Goal: Check status: Check status

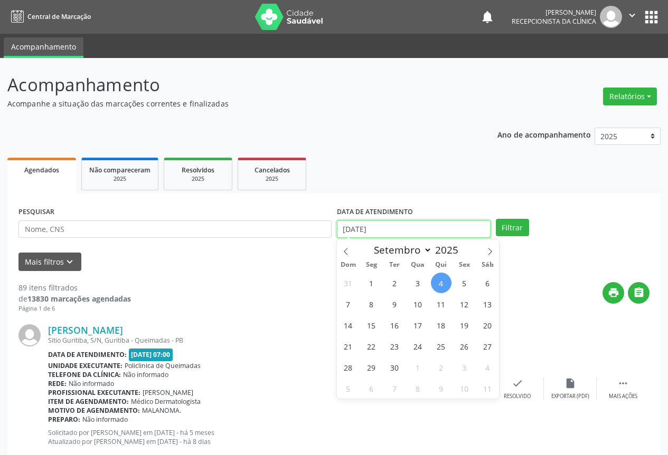
click at [370, 227] on input "[DATE]" at bounding box center [414, 230] width 154 height 18
click at [394, 225] on input "[DATE]" at bounding box center [414, 230] width 154 height 18
click at [306, 265] on div "Mais filtros keyboard_arrow_down" at bounding box center [334, 262] width 636 height 18
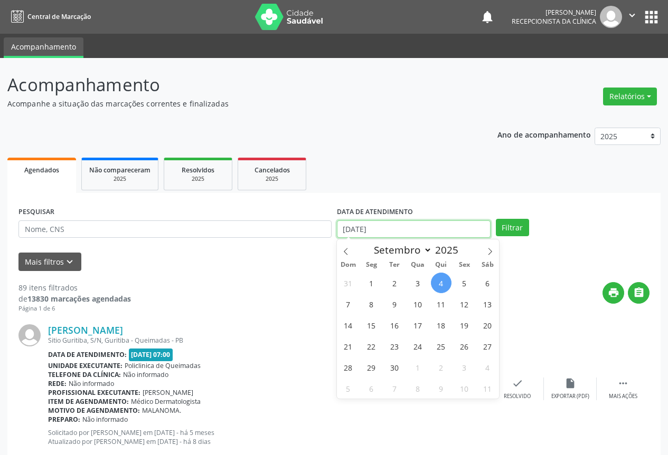
drag, startPoint x: 390, startPoint y: 222, endPoint x: 325, endPoint y: 230, distance: 66.4
click at [325, 230] on div "PESQUISAR DATA DE ATENDIMENTO [DATE] Filtrar" at bounding box center [334, 224] width 636 height 41
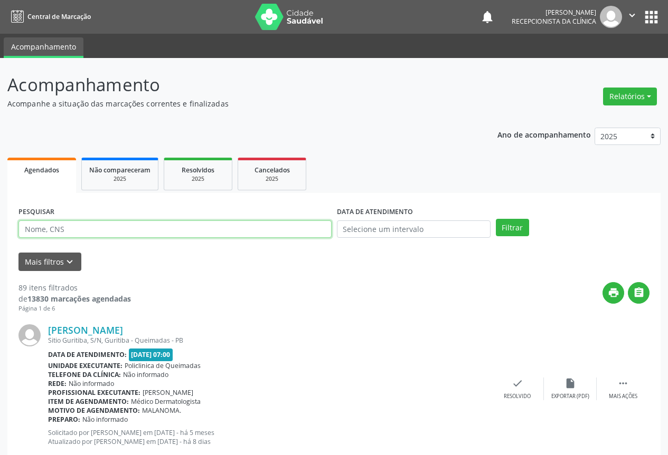
click at [323, 229] on input "text" at bounding box center [174, 230] width 313 height 18
click at [495, 219] on button "Filtrar" at bounding box center [511, 228] width 33 height 18
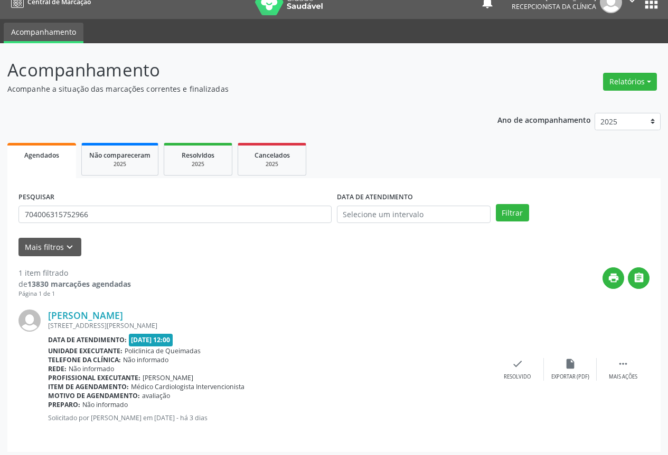
scroll to position [19, 0]
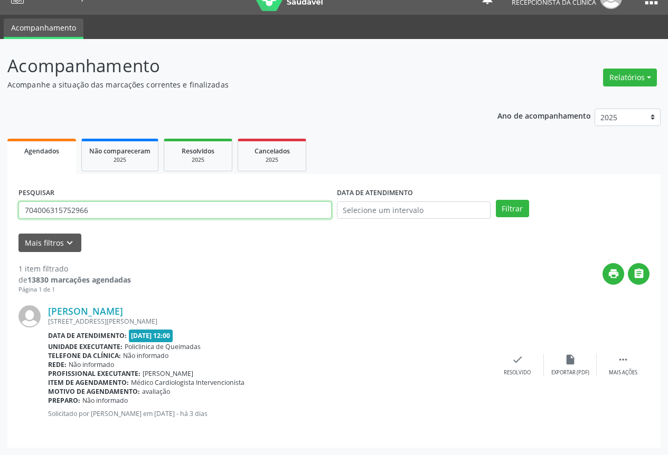
click at [108, 211] on input "704006315752966" at bounding box center [174, 211] width 313 height 18
click at [495, 200] on button "Filtrar" at bounding box center [511, 209] width 33 height 18
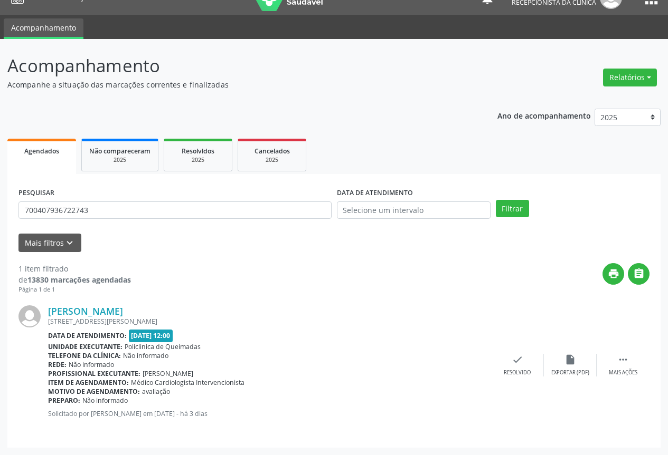
scroll to position [0, 0]
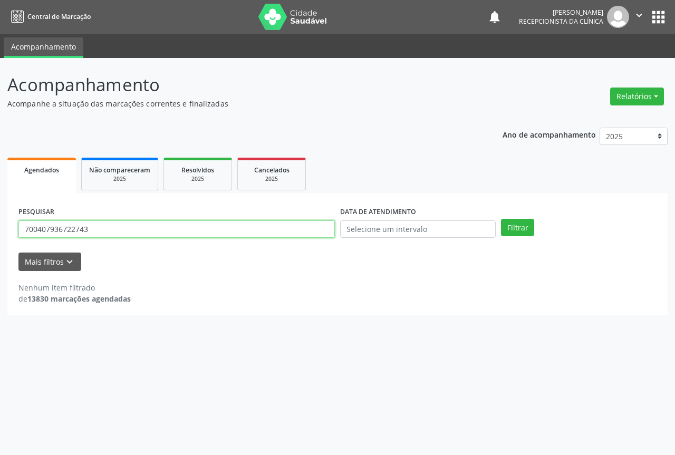
drag, startPoint x: 108, startPoint y: 230, endPoint x: 0, endPoint y: 233, distance: 108.2
click at [0, 233] on div "Acompanhamento Acompanhe a situação das marcações correntes e finalizadas Relat…" at bounding box center [337, 256] width 675 height 397
click at [501, 219] on button "Filtrar" at bounding box center [517, 228] width 33 height 18
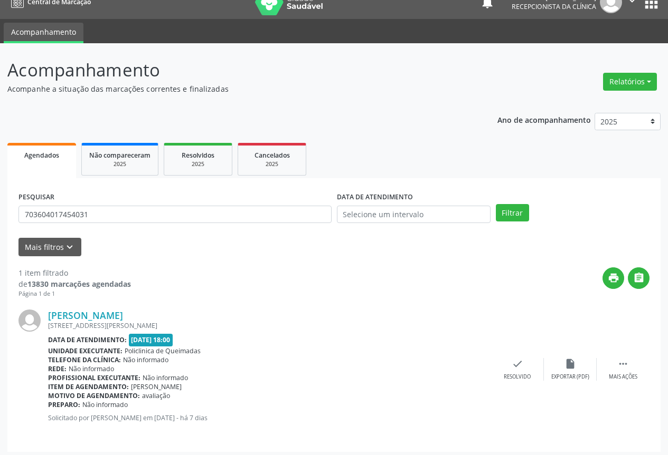
scroll to position [19, 0]
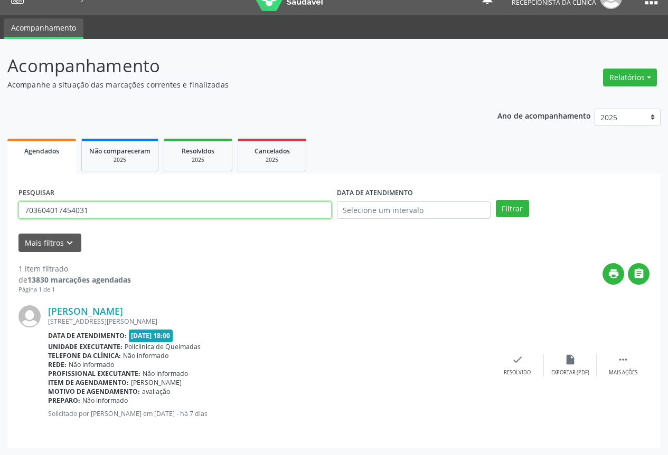
drag, startPoint x: 101, startPoint y: 207, endPoint x: 3, endPoint y: 215, distance: 97.9
click at [3, 215] on div "Acompanhamento Acompanhe a situação das marcações correntes e finalizadas Relat…" at bounding box center [334, 247] width 668 height 416
click at [495, 200] on button "Filtrar" at bounding box center [511, 209] width 33 height 18
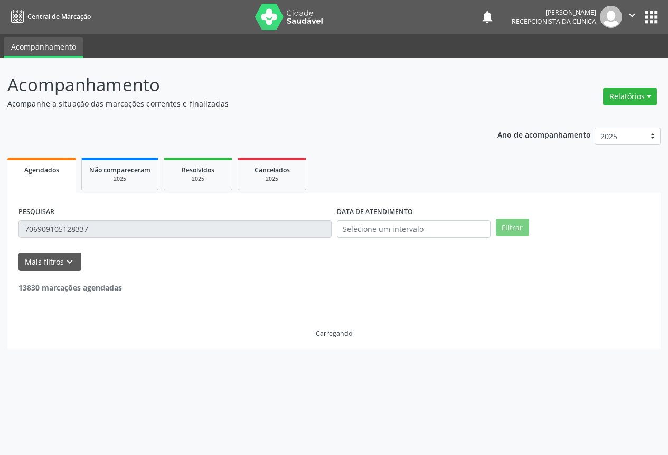
scroll to position [0, 0]
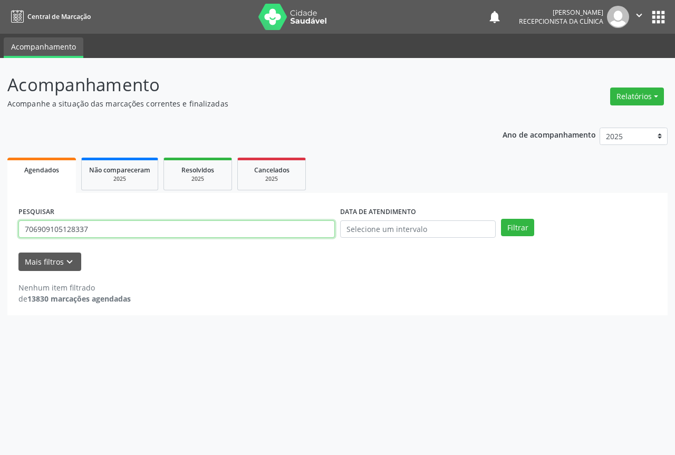
drag, startPoint x: 122, startPoint y: 227, endPoint x: 0, endPoint y: 214, distance: 123.1
click at [0, 214] on div "Acompanhamento Acompanhe a situação das marcações correntes e finalizadas Relat…" at bounding box center [337, 256] width 675 height 397
click at [501, 219] on button "Filtrar" at bounding box center [517, 228] width 33 height 18
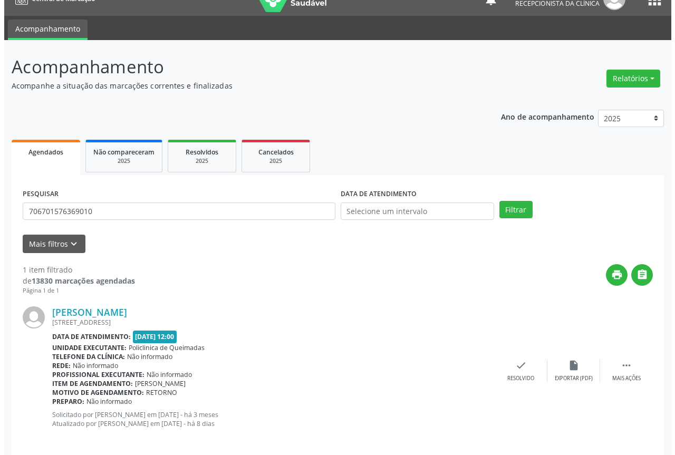
scroll to position [28, 0]
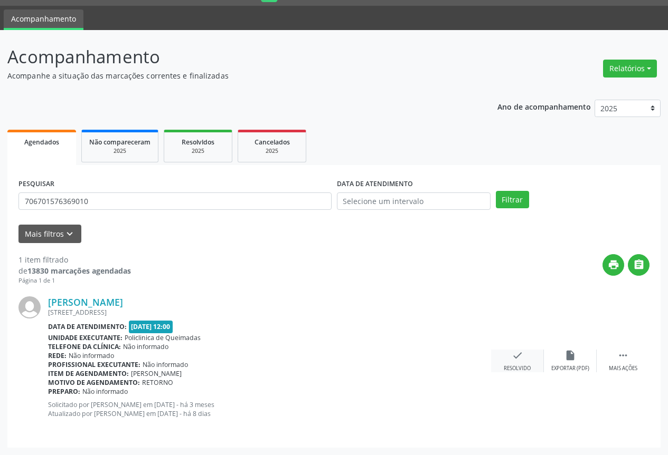
click at [520, 357] on icon "check" at bounding box center [517, 356] width 12 height 12
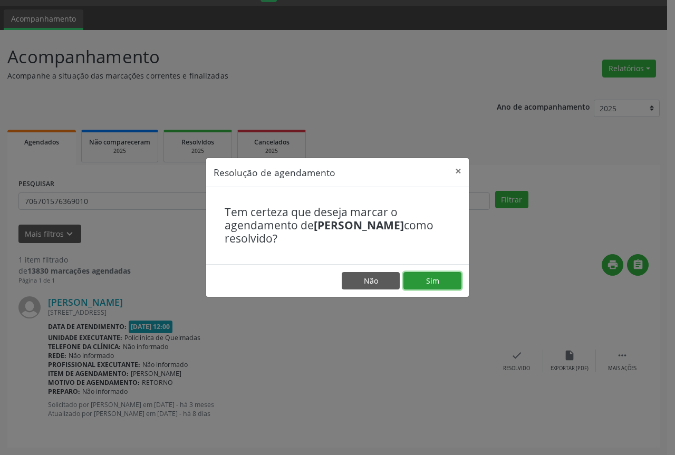
click at [443, 282] on button "Sim" at bounding box center [433, 281] width 58 height 18
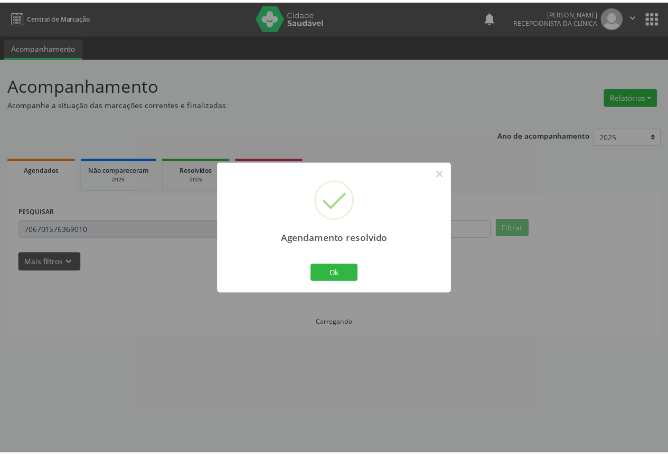
scroll to position [0, 0]
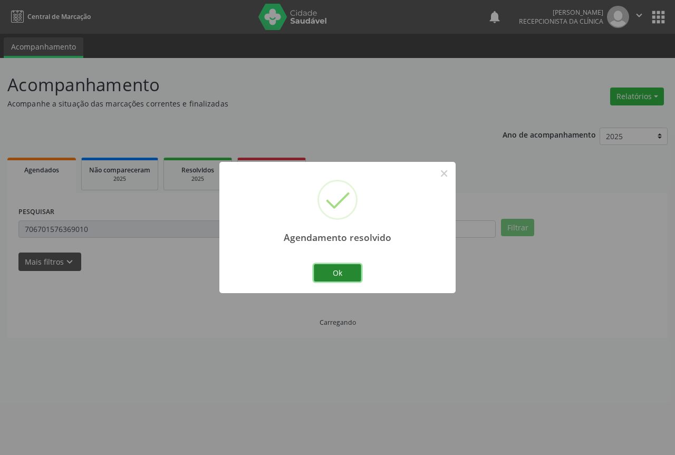
click at [321, 272] on button "Ok" at bounding box center [337, 273] width 47 height 18
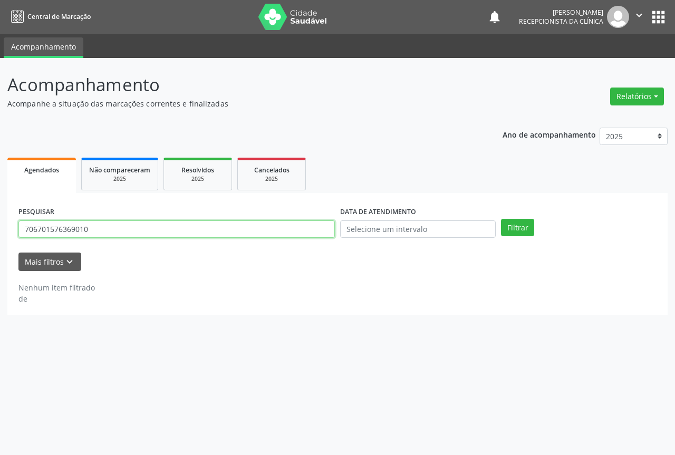
click at [141, 228] on input "706701576369010" at bounding box center [176, 230] width 317 height 18
click at [501, 219] on button "Filtrar" at bounding box center [517, 228] width 33 height 18
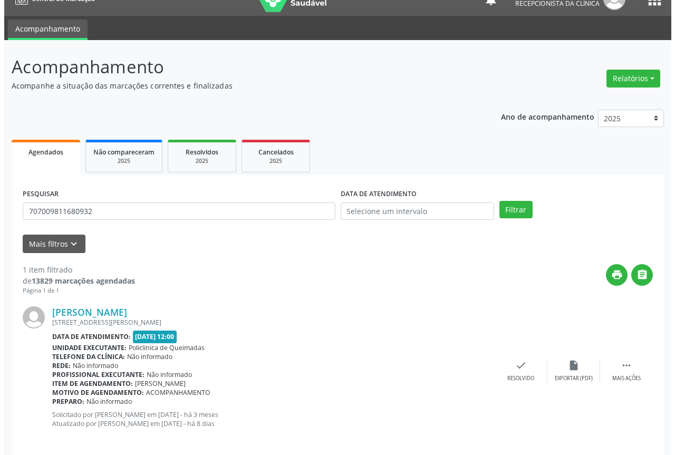
scroll to position [28, 0]
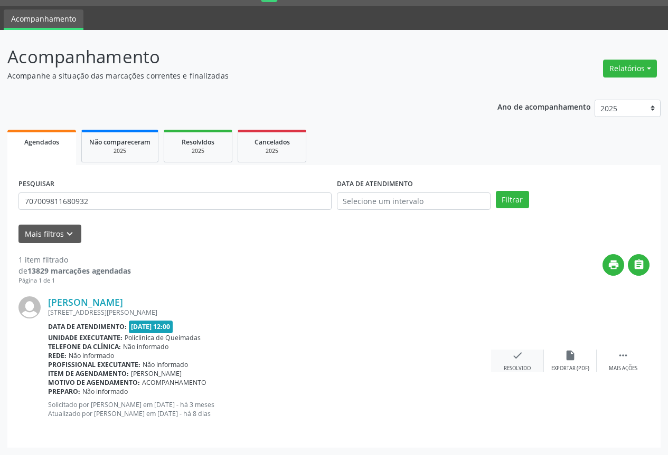
click at [508, 357] on div "check Resolvido" at bounding box center [517, 361] width 53 height 23
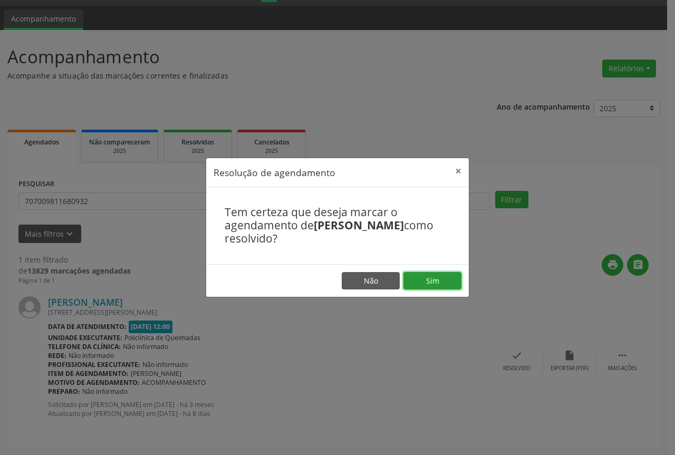
click at [417, 279] on button "Sim" at bounding box center [433, 281] width 58 height 18
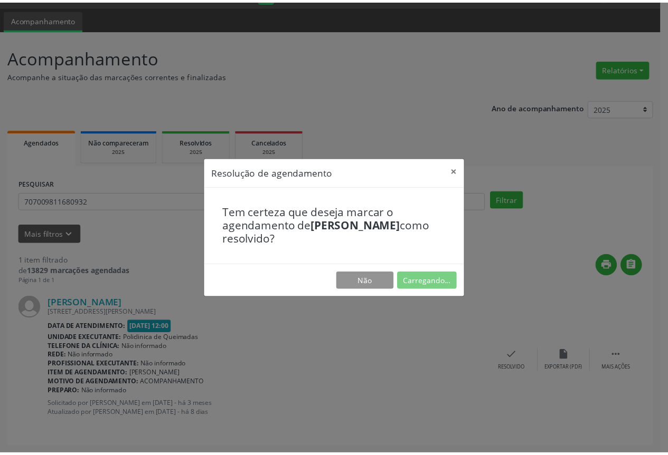
scroll to position [0, 0]
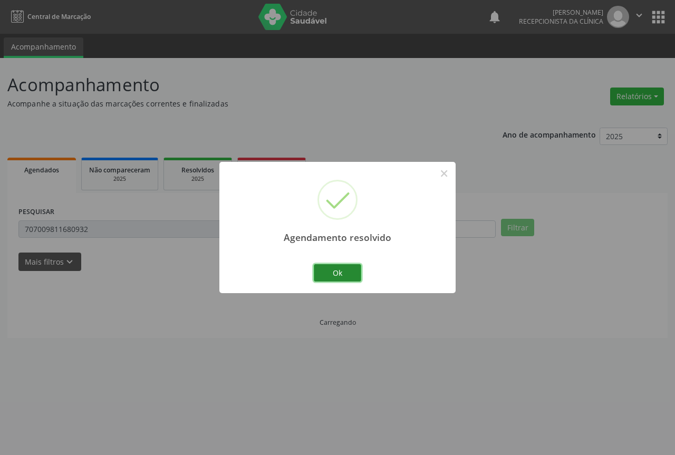
click at [333, 270] on button "Ok" at bounding box center [337, 273] width 47 height 18
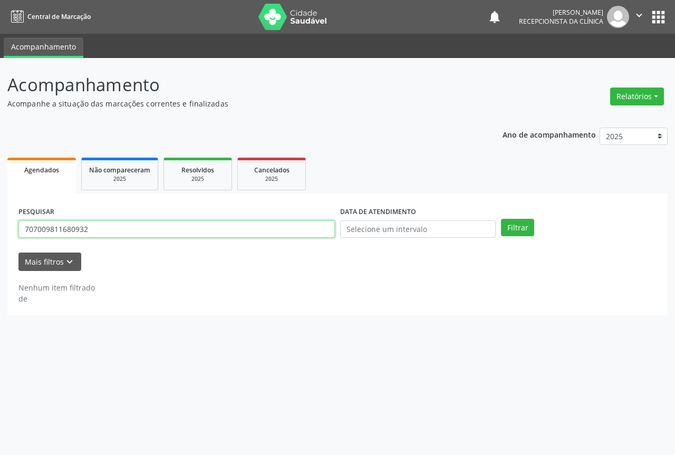
click at [104, 228] on input "707009811680932" at bounding box center [176, 230] width 317 height 18
click at [501, 219] on button "Filtrar" at bounding box center [517, 228] width 33 height 18
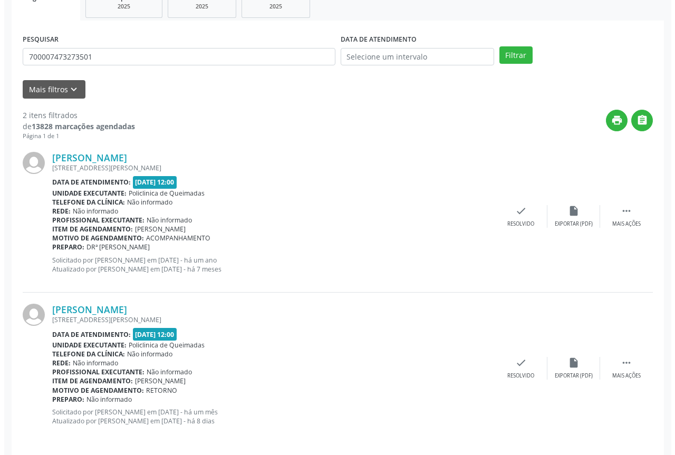
scroll to position [180, 0]
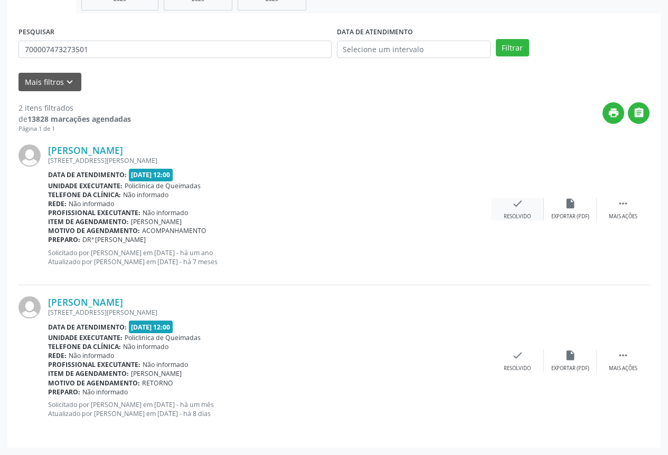
click at [522, 200] on icon "check" at bounding box center [517, 204] width 12 height 12
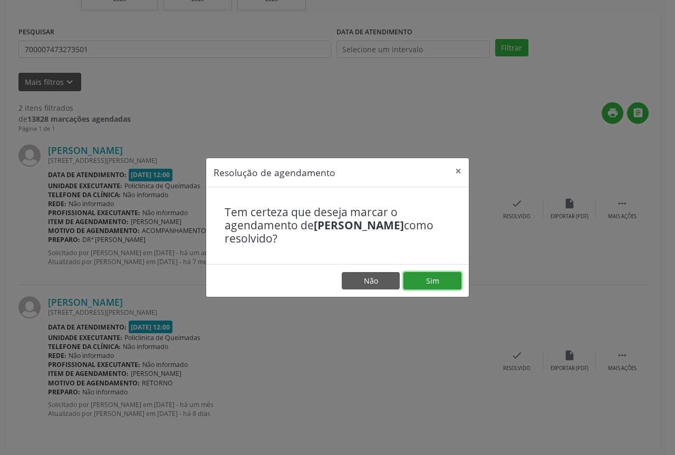
click at [418, 279] on button "Sim" at bounding box center [433, 281] width 58 height 18
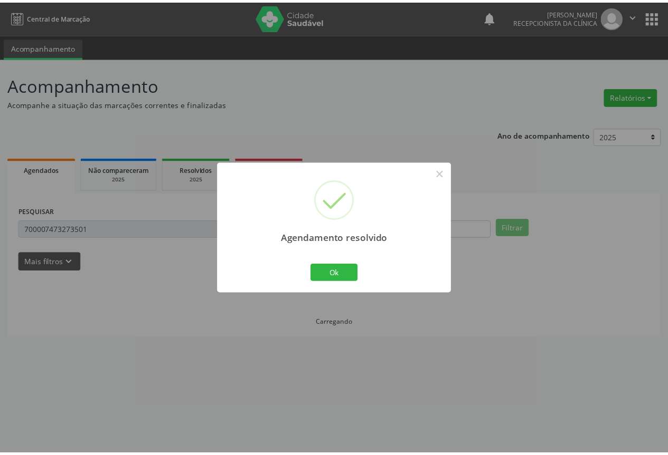
scroll to position [0, 0]
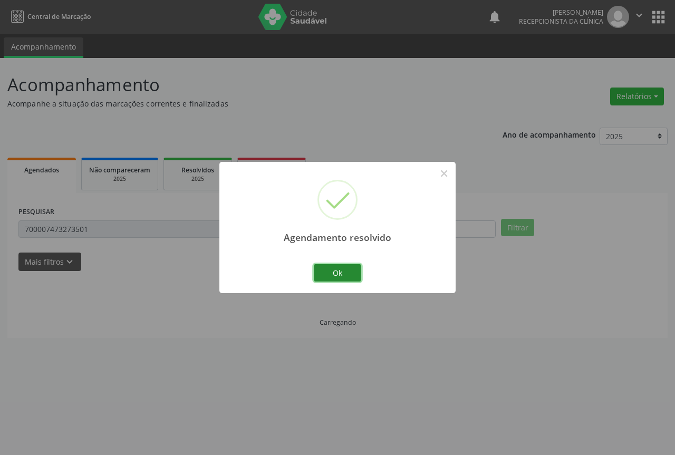
click at [325, 272] on button "Ok" at bounding box center [337, 273] width 47 height 18
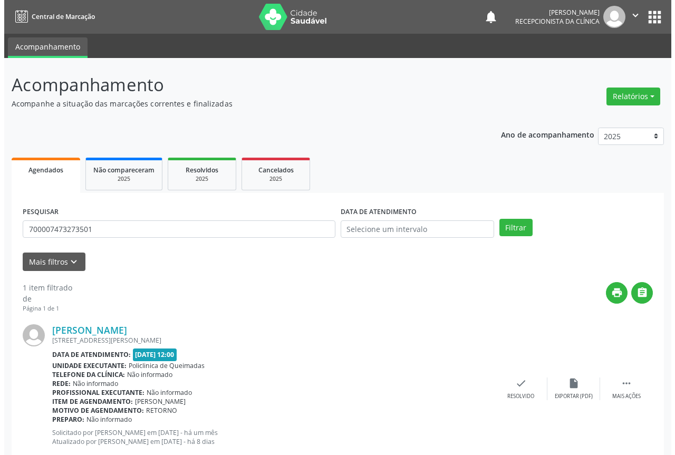
scroll to position [28, 0]
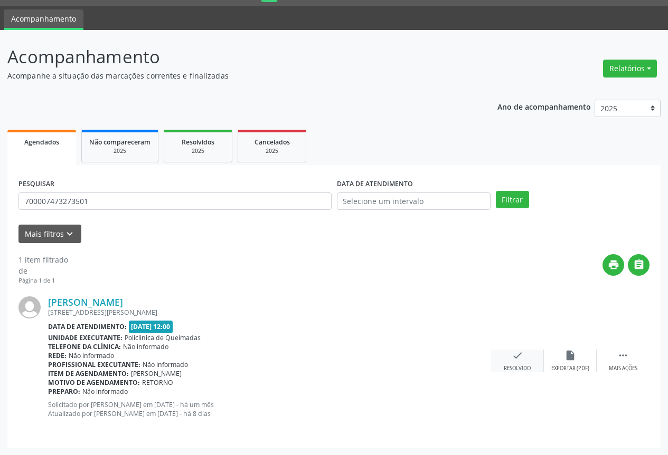
click at [519, 355] on icon "check" at bounding box center [517, 356] width 12 height 12
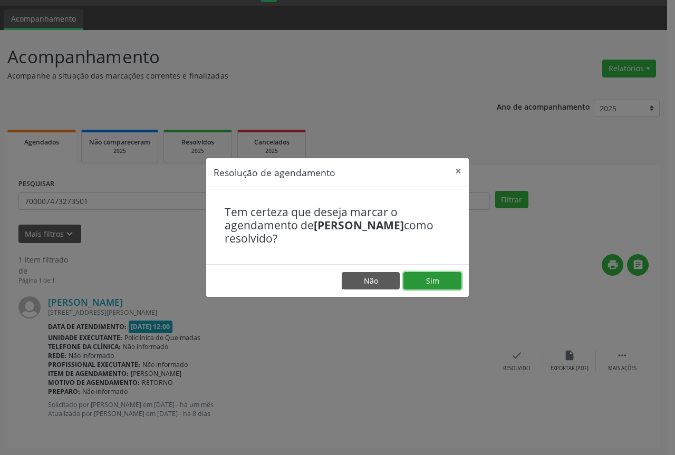
click at [419, 281] on button "Sim" at bounding box center [433, 281] width 58 height 18
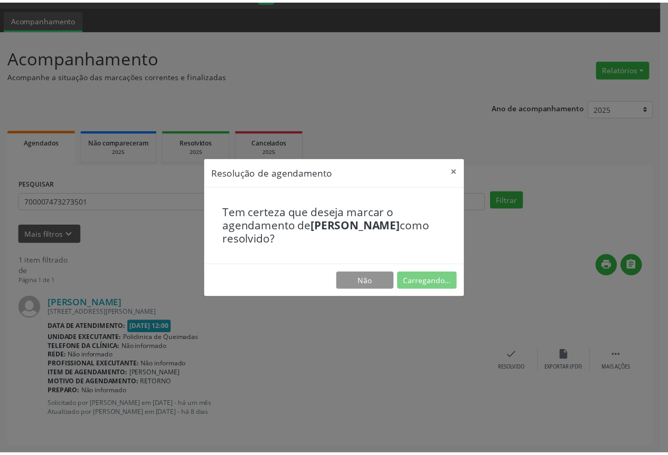
scroll to position [0, 0]
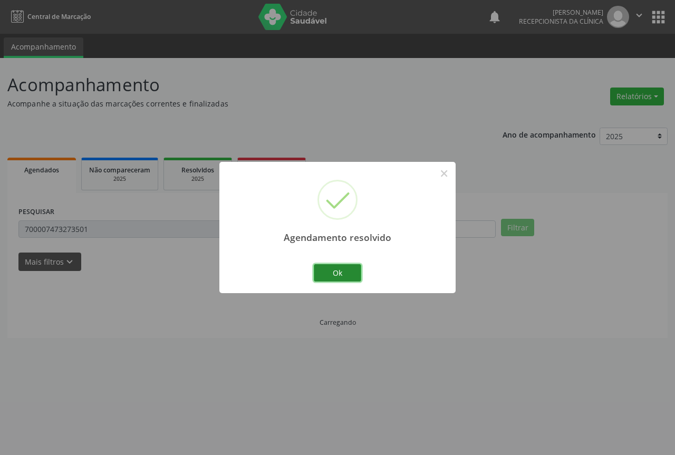
click at [322, 271] on button "Ok" at bounding box center [337, 273] width 47 height 18
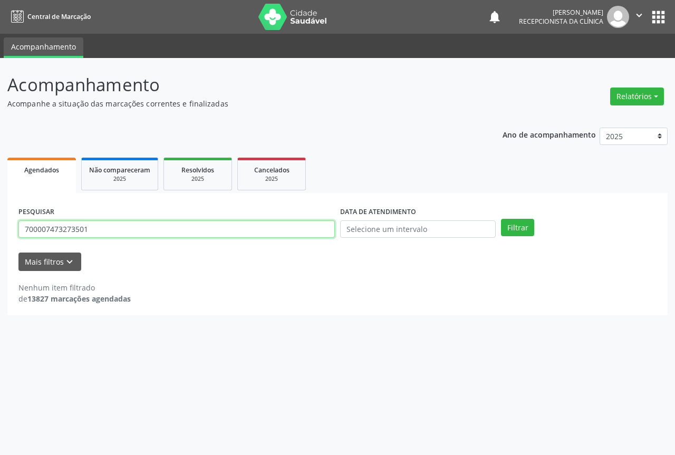
click at [141, 224] on input "700007473273501" at bounding box center [176, 230] width 317 height 18
click at [501, 219] on button "Filtrar" at bounding box center [517, 228] width 33 height 18
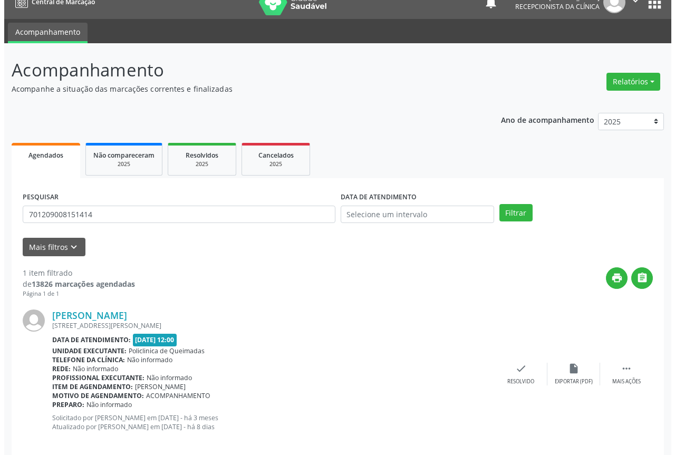
scroll to position [28, 0]
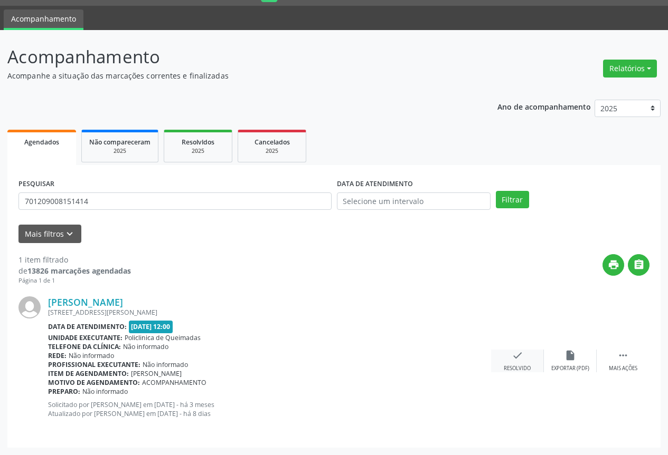
click at [525, 364] on div "check Resolvido" at bounding box center [517, 361] width 53 height 23
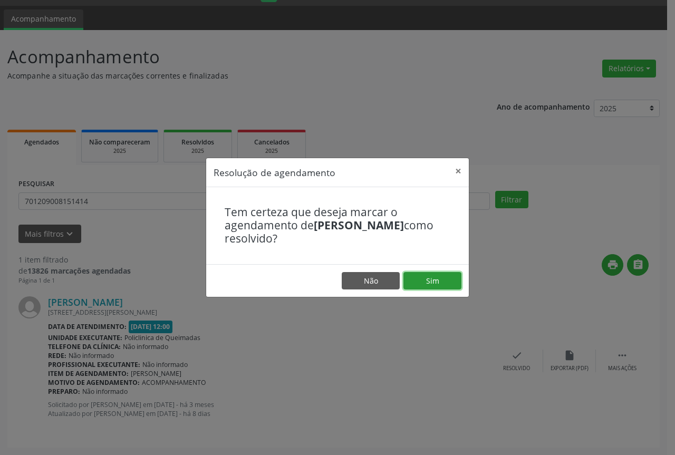
click at [438, 279] on button "Sim" at bounding box center [433, 281] width 58 height 18
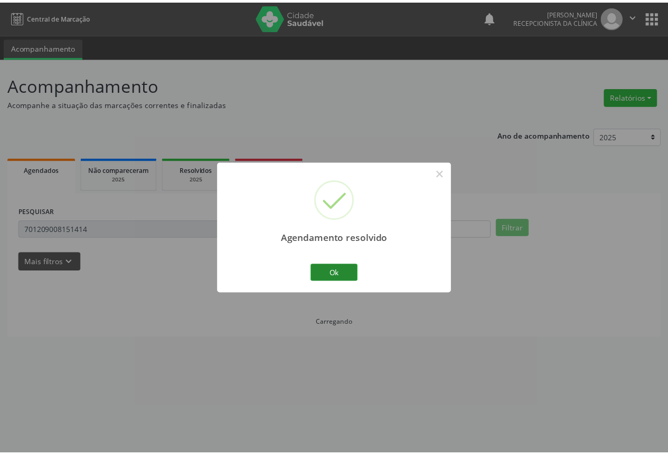
scroll to position [0, 0]
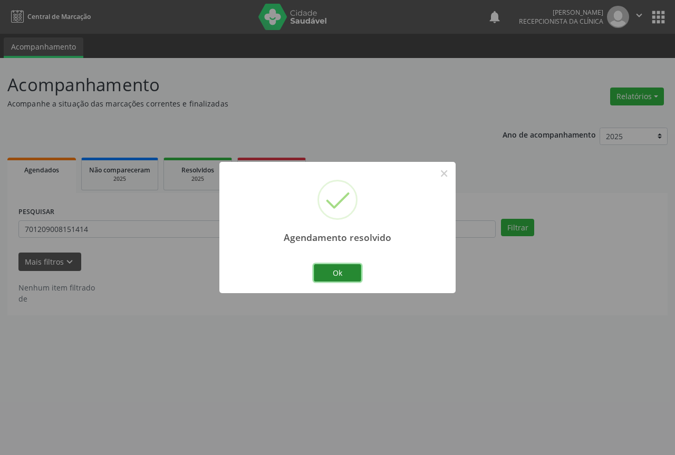
click at [340, 274] on button "Ok" at bounding box center [337, 273] width 47 height 18
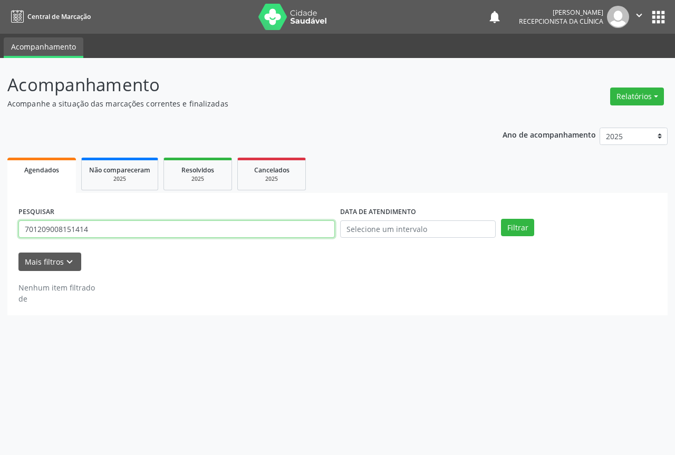
click at [190, 231] on input "701209008151414" at bounding box center [176, 230] width 317 height 18
click at [501, 219] on button "Filtrar" at bounding box center [517, 228] width 33 height 18
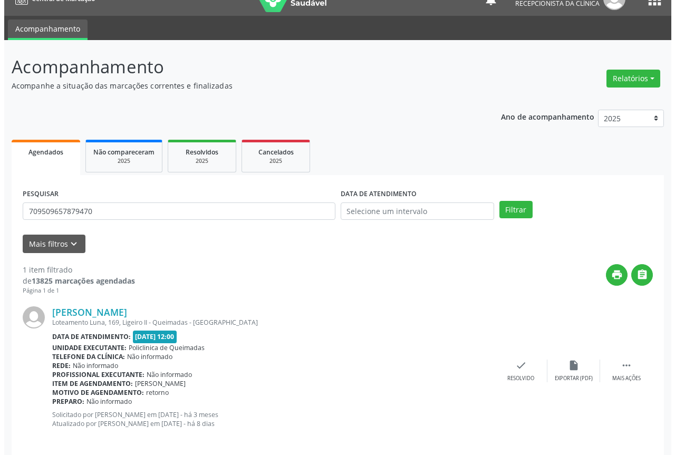
scroll to position [28, 0]
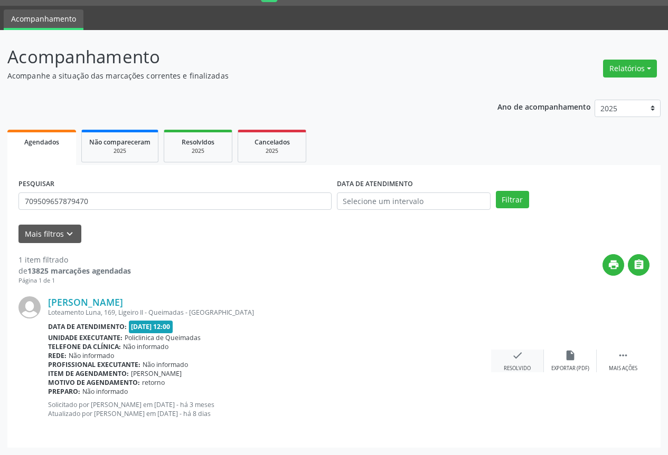
click at [513, 353] on icon "check" at bounding box center [517, 356] width 12 height 12
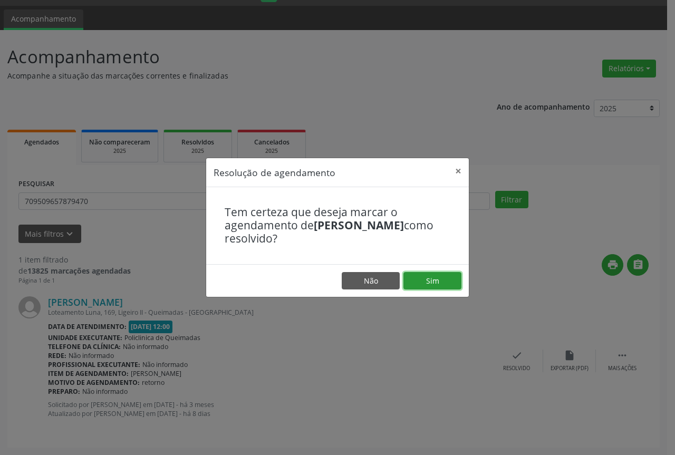
click at [408, 286] on button "Sim" at bounding box center [433, 281] width 58 height 18
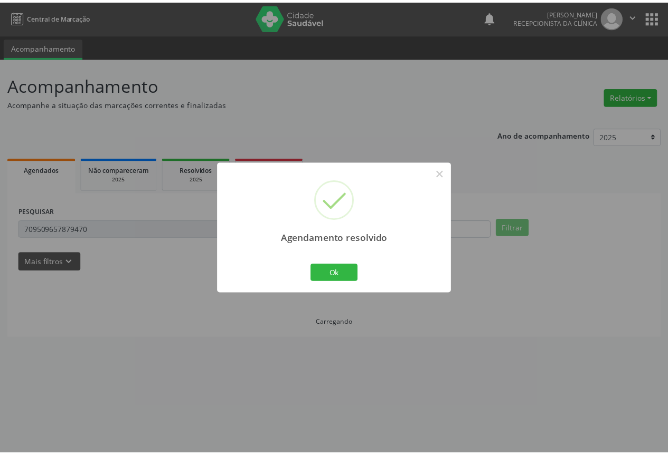
scroll to position [0, 0]
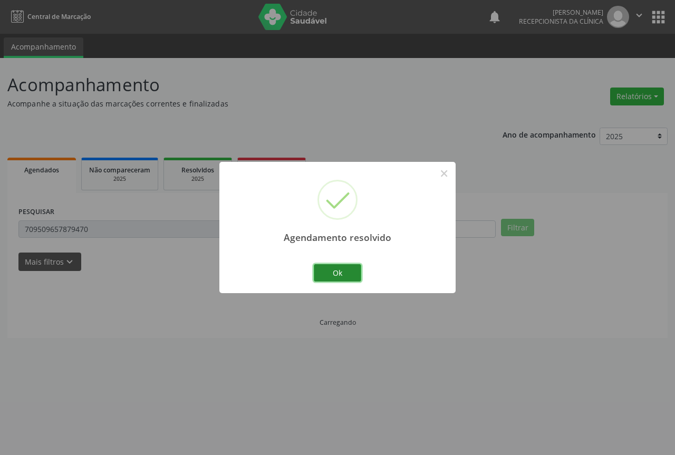
click at [325, 278] on button "Ok" at bounding box center [337, 273] width 47 height 18
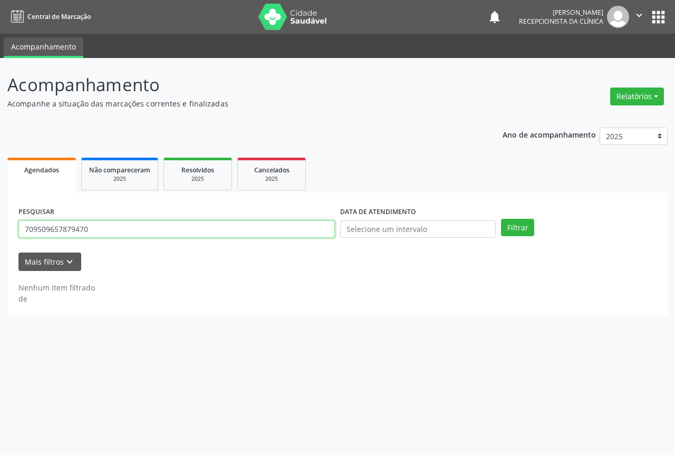
click at [93, 232] on input "709509657879470" at bounding box center [176, 230] width 317 height 18
click at [501, 219] on button "Filtrar" at bounding box center [517, 228] width 33 height 18
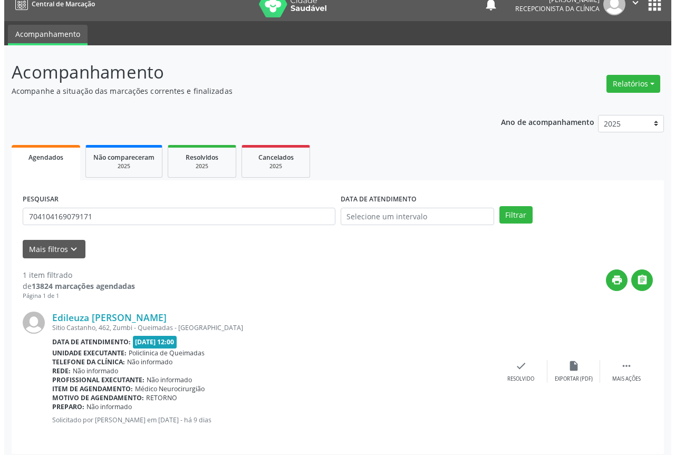
scroll to position [19, 0]
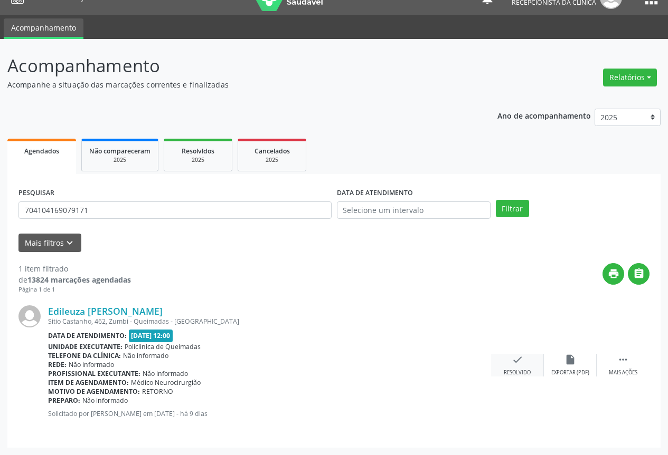
click at [514, 365] on icon "check" at bounding box center [517, 360] width 12 height 12
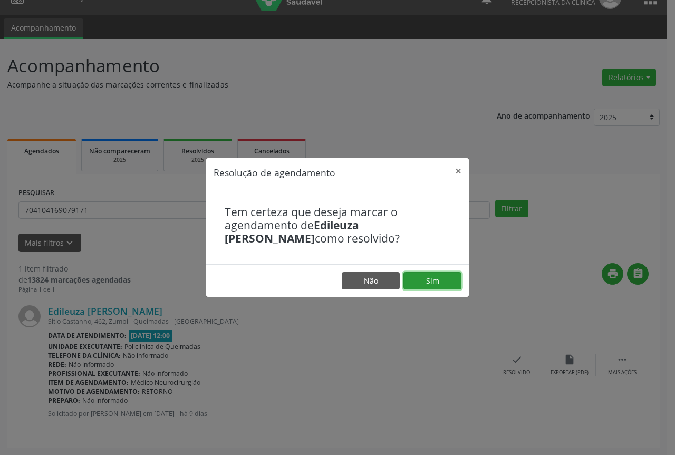
click at [453, 280] on button "Sim" at bounding box center [433, 281] width 58 height 18
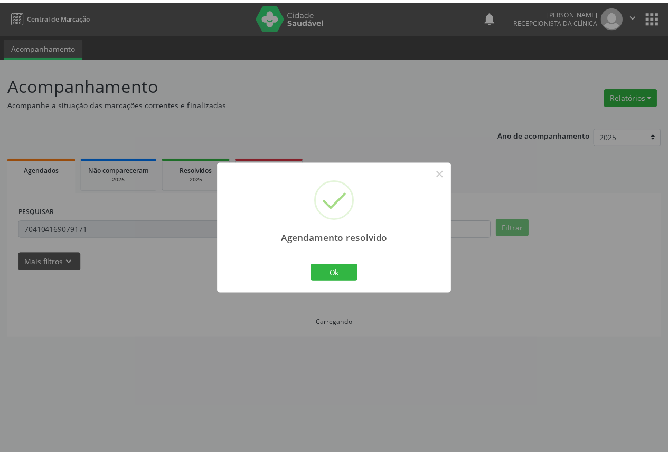
scroll to position [0, 0]
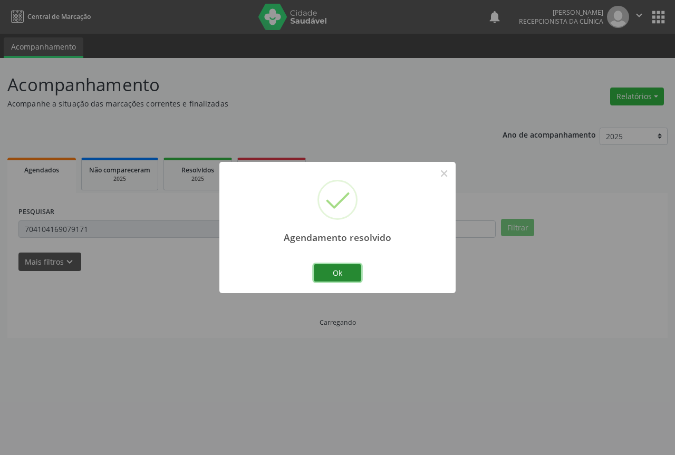
click at [328, 272] on button "Ok" at bounding box center [337, 273] width 47 height 18
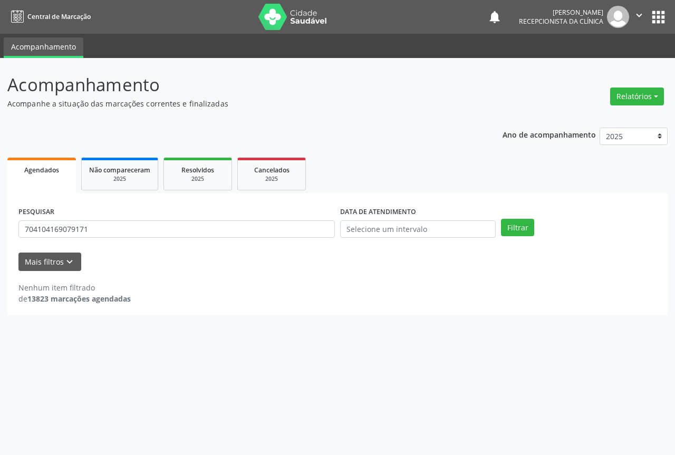
click at [143, 221] on div "PESQUISAR 704104169079171" at bounding box center [177, 224] width 322 height 41
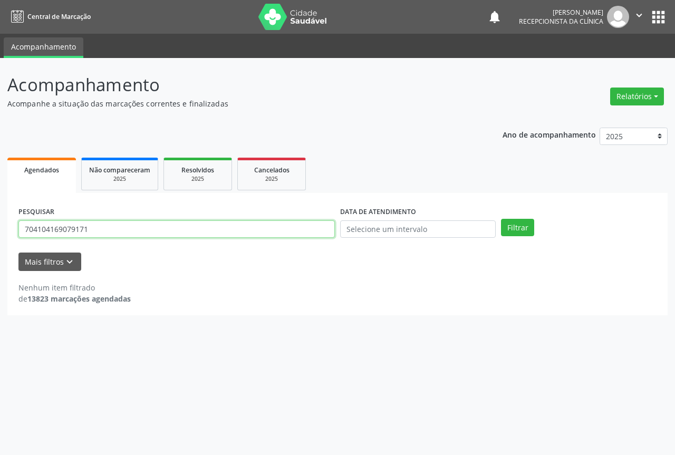
click at [139, 231] on input "704104169079171" at bounding box center [176, 230] width 317 height 18
click at [132, 232] on input "704104169079171" at bounding box center [176, 230] width 317 height 18
click at [501, 219] on button "Filtrar" at bounding box center [517, 228] width 33 height 18
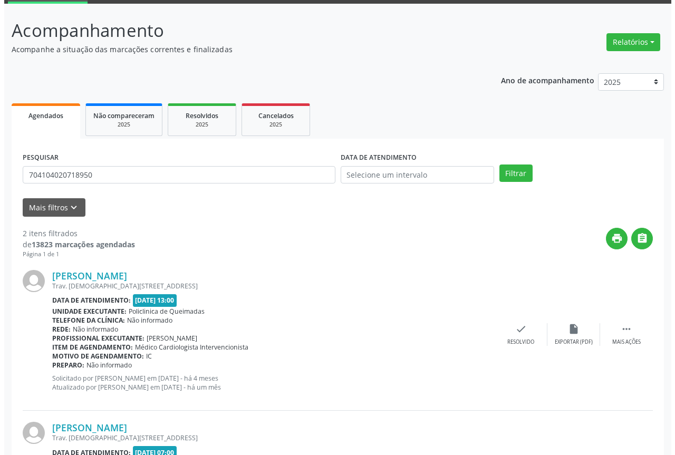
scroll to position [106, 0]
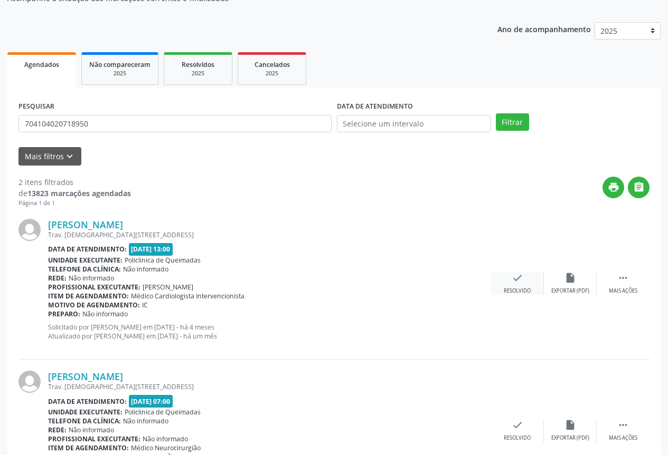
click at [525, 293] on div "Resolvido" at bounding box center [516, 291] width 27 height 7
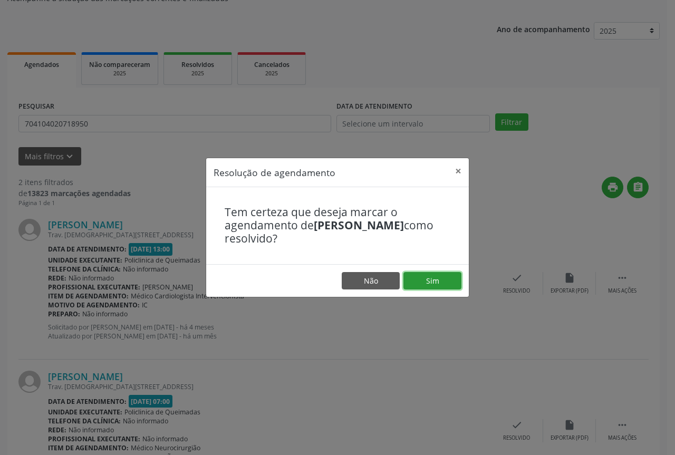
click at [432, 283] on button "Sim" at bounding box center [433, 281] width 58 height 18
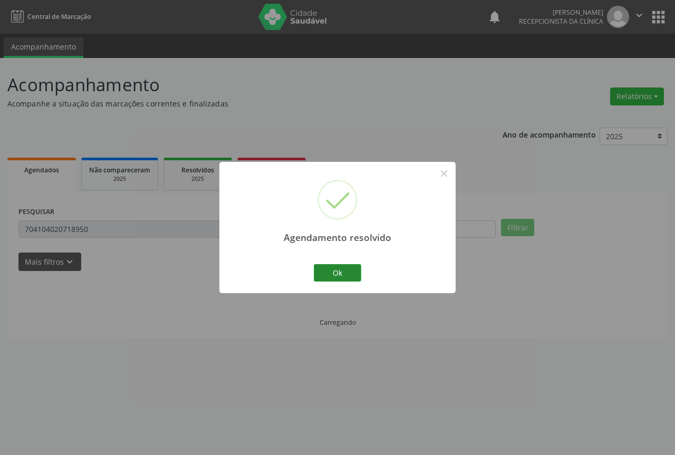
scroll to position [0, 0]
click at [339, 270] on button "Ok" at bounding box center [337, 273] width 47 height 18
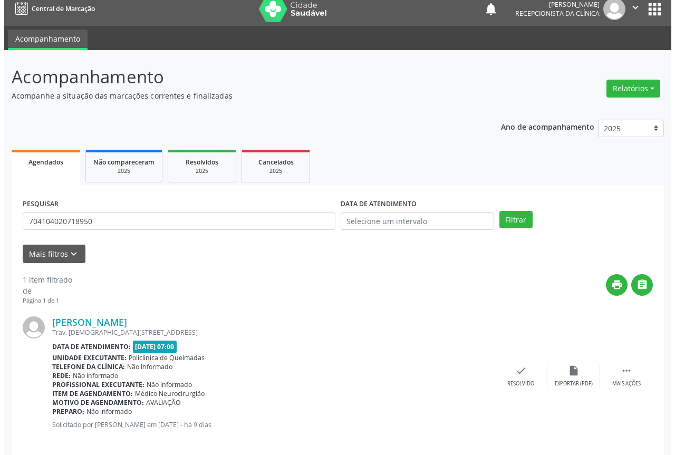
scroll to position [19, 0]
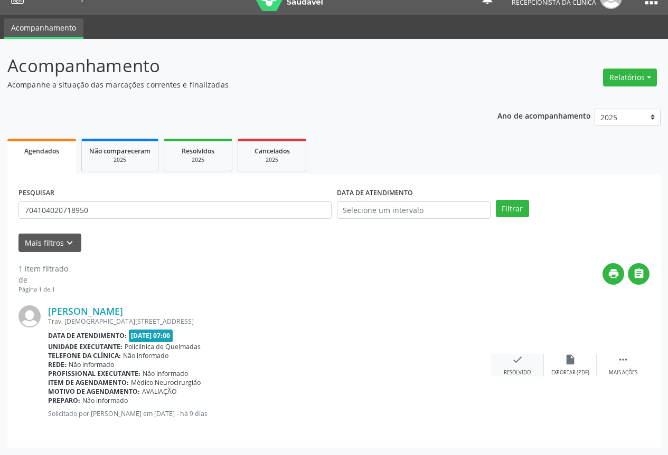
click at [511, 360] on icon "check" at bounding box center [517, 360] width 12 height 12
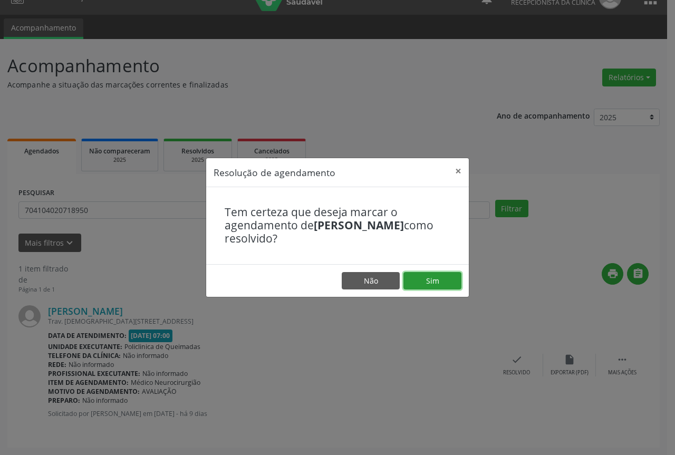
click at [434, 282] on button "Sim" at bounding box center [433, 281] width 58 height 18
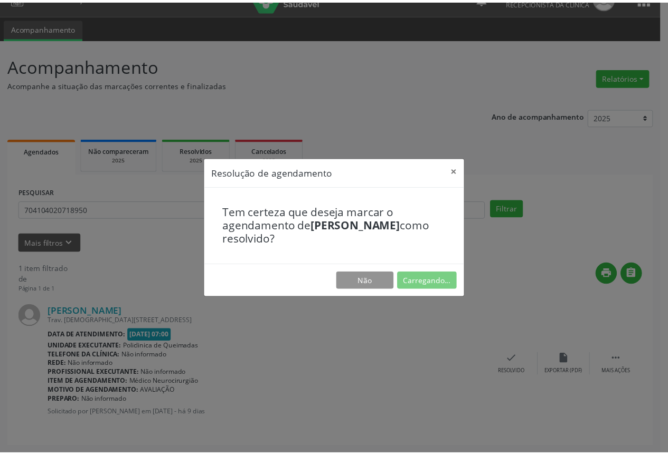
scroll to position [0, 0]
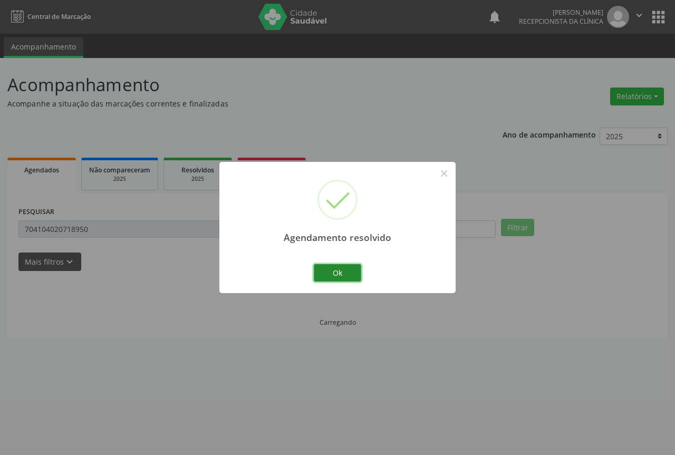
click at [342, 279] on button "Ok" at bounding box center [337, 273] width 47 height 18
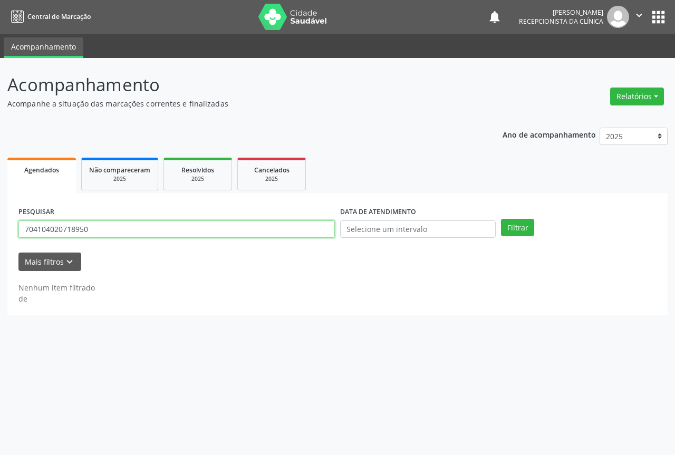
click at [164, 231] on input "704104020718950" at bounding box center [176, 230] width 317 height 18
click at [501, 219] on button "Filtrar" at bounding box center [517, 228] width 33 height 18
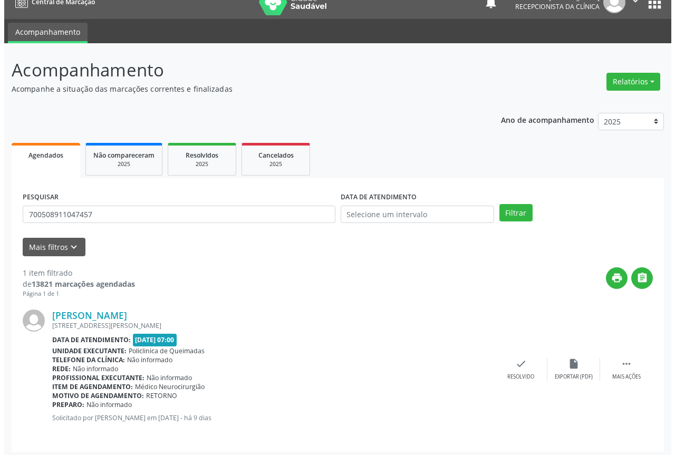
scroll to position [19, 0]
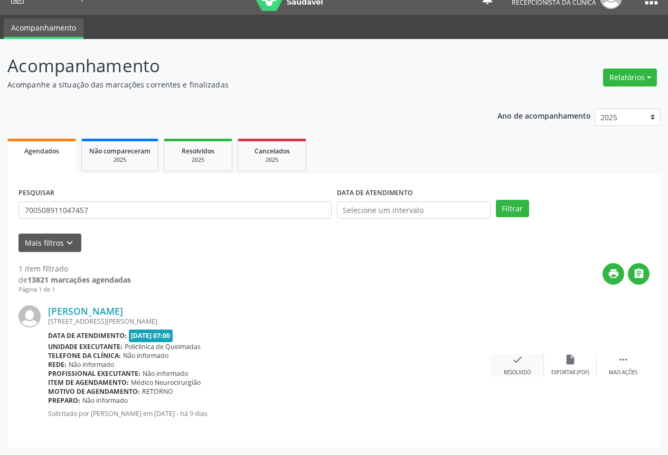
click at [526, 355] on div "check Resolvido" at bounding box center [517, 365] width 53 height 23
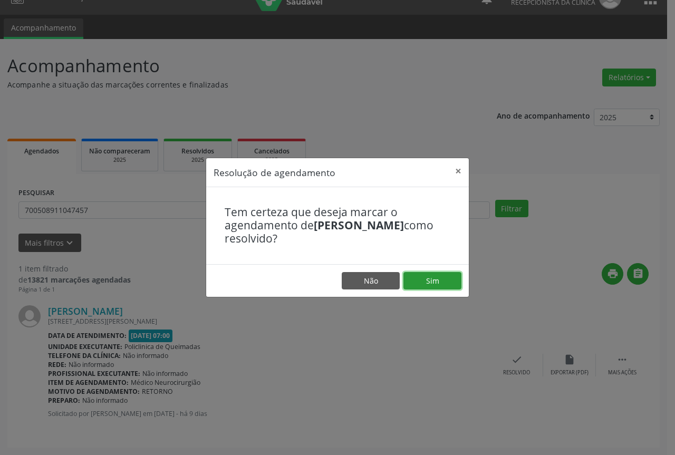
click at [443, 277] on button "Sim" at bounding box center [433, 281] width 58 height 18
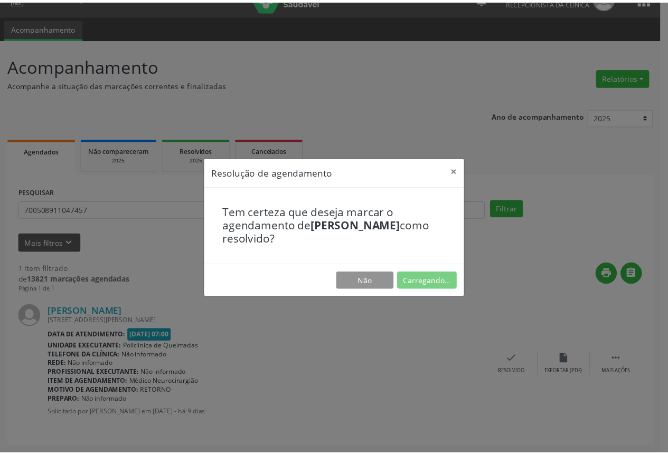
scroll to position [0, 0]
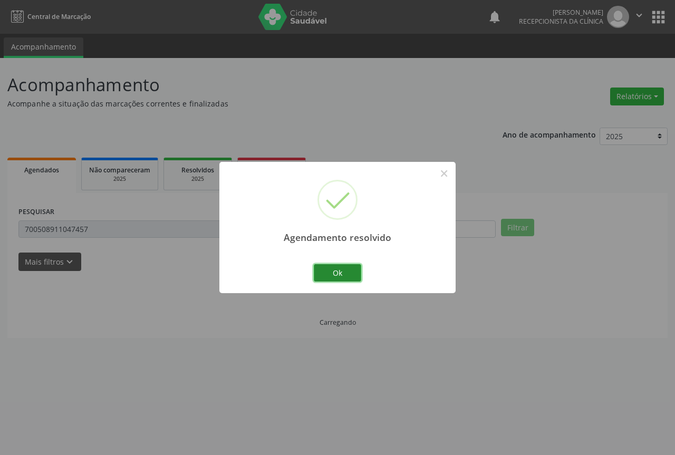
click at [325, 272] on button "Ok" at bounding box center [337, 273] width 47 height 18
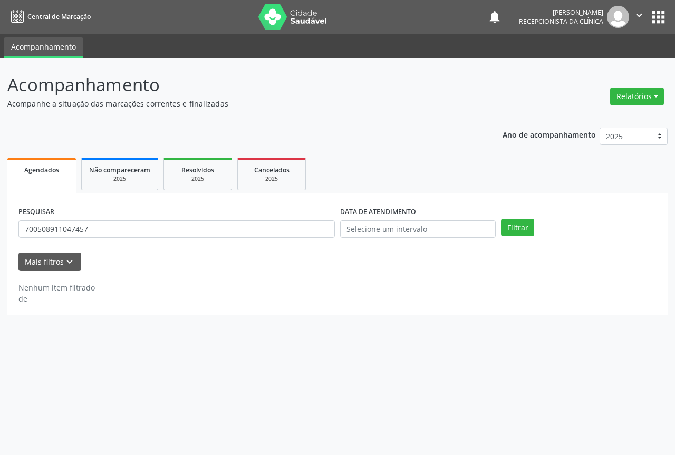
click at [144, 218] on div "PESQUISAR 700508911047457" at bounding box center [177, 224] width 322 height 41
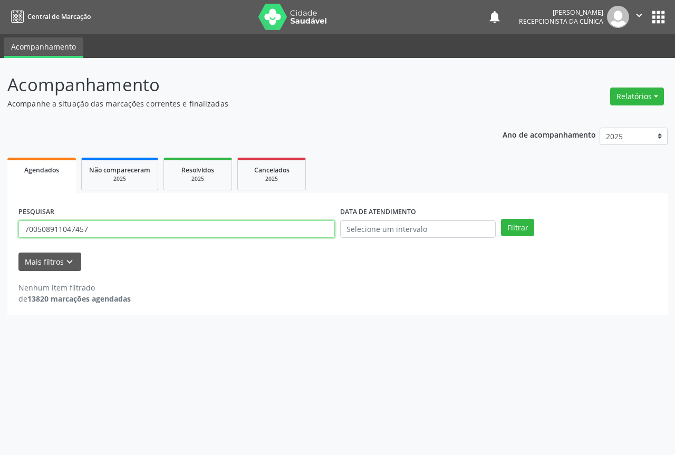
click at [146, 225] on input "700508911047457" at bounding box center [176, 230] width 317 height 18
click at [501, 219] on button "Filtrar" at bounding box center [517, 228] width 33 height 18
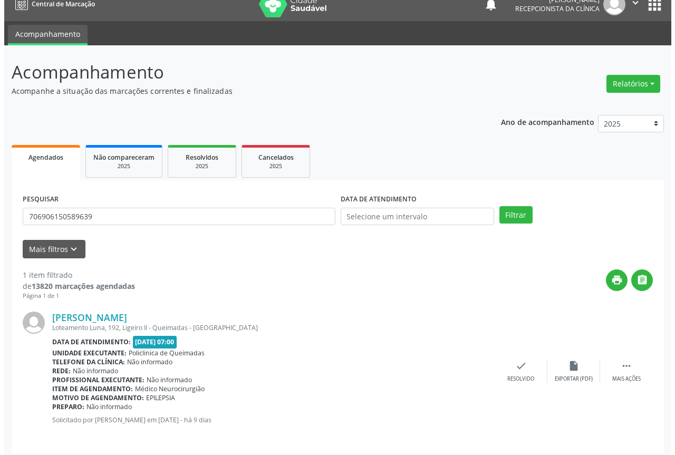
scroll to position [19, 0]
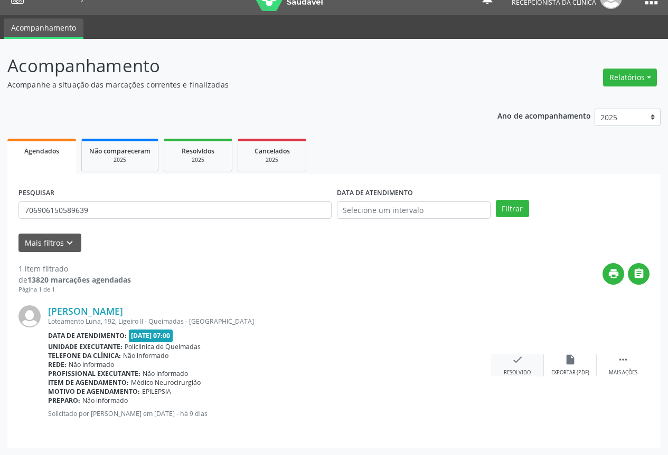
click at [528, 365] on div "check Resolvido" at bounding box center [517, 365] width 53 height 23
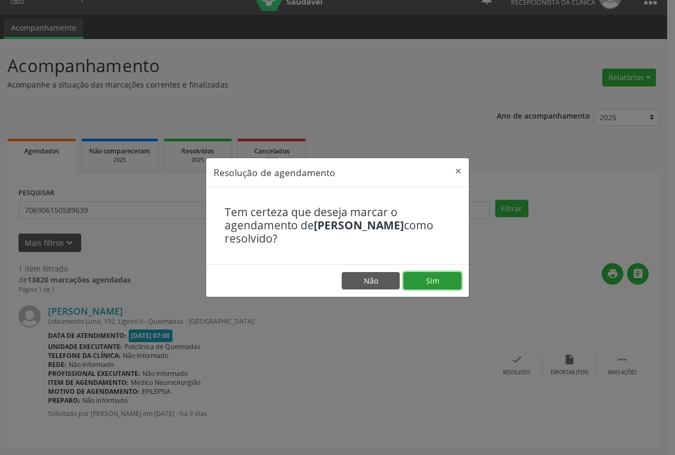
click at [441, 279] on button "Sim" at bounding box center [433, 281] width 58 height 18
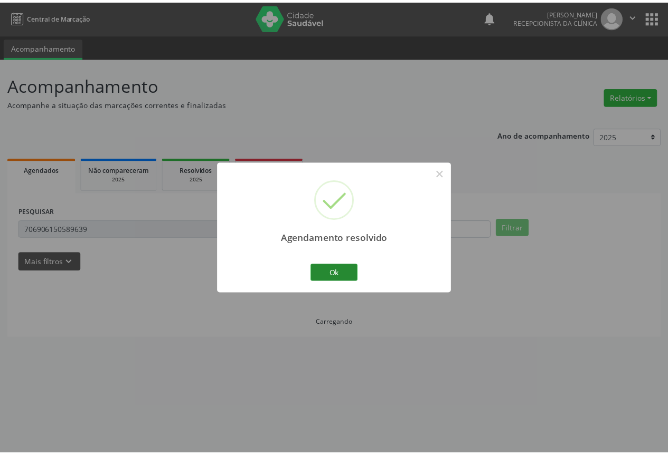
scroll to position [0, 0]
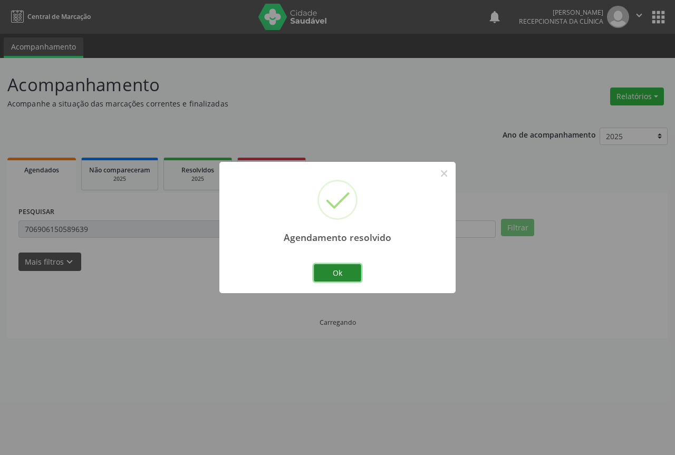
click at [325, 272] on button "Ok" at bounding box center [337, 273] width 47 height 18
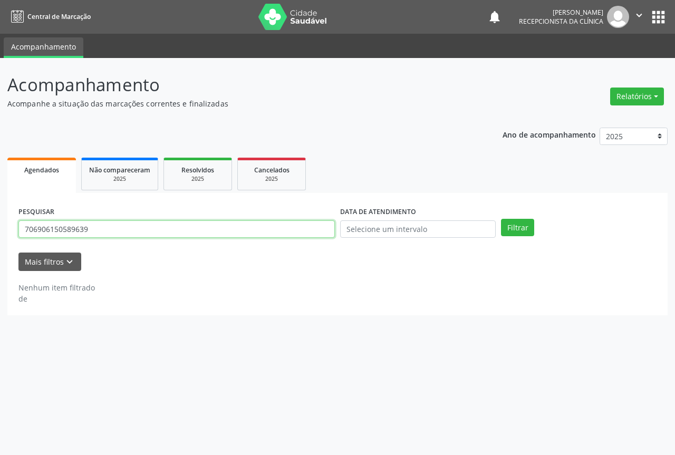
click at [130, 231] on input "706906150589639" at bounding box center [176, 230] width 317 height 18
click at [501, 219] on button "Filtrar" at bounding box center [517, 228] width 33 height 18
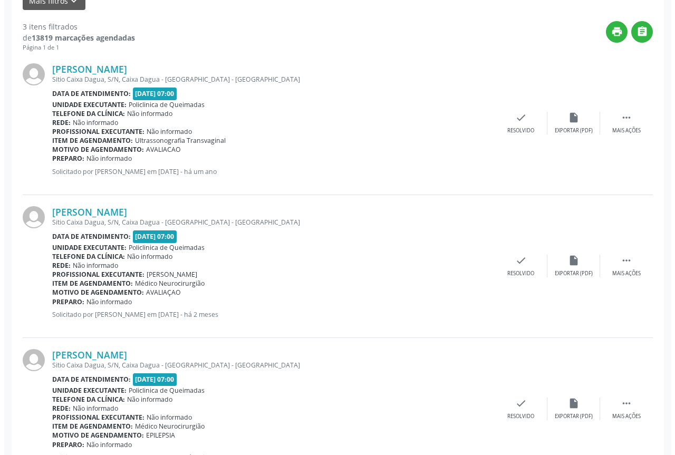
scroll to position [264, 0]
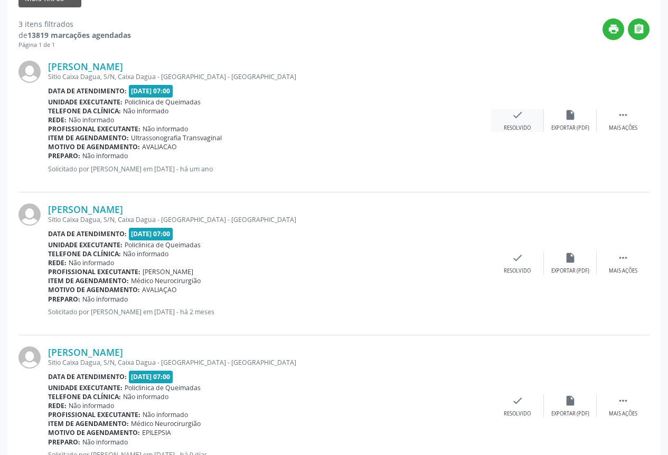
click at [524, 117] on div "check Resolvido" at bounding box center [517, 120] width 53 height 23
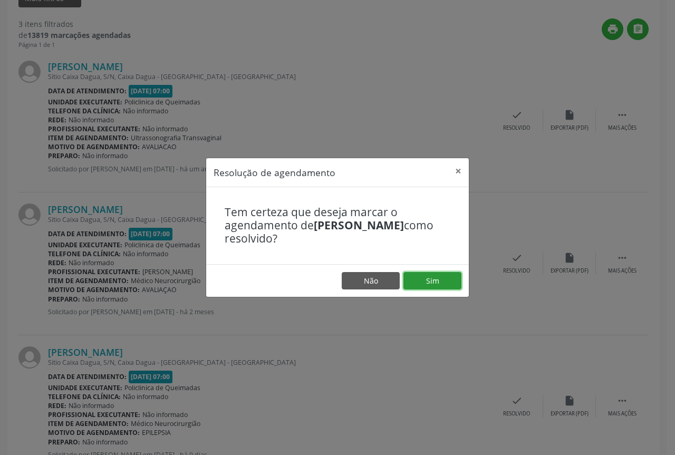
click at [432, 277] on button "Sim" at bounding box center [433, 281] width 58 height 18
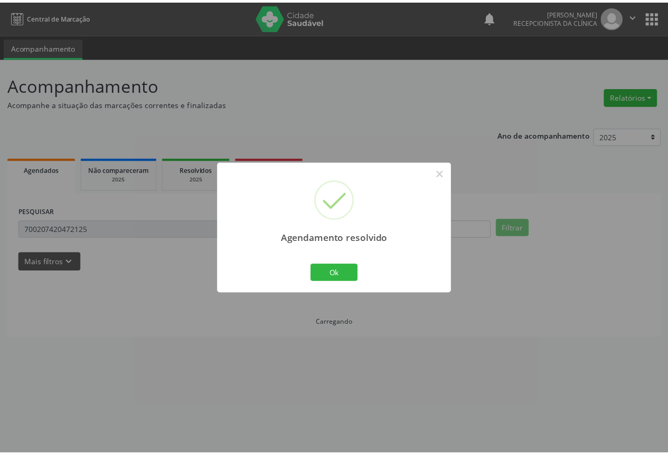
scroll to position [0, 0]
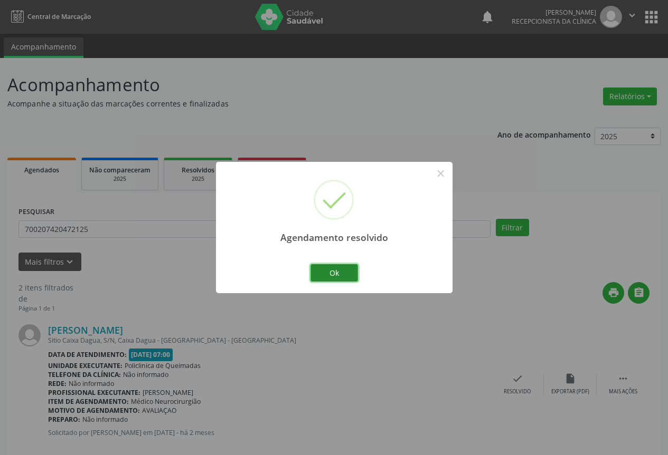
click at [341, 278] on button "Ok" at bounding box center [333, 273] width 47 height 18
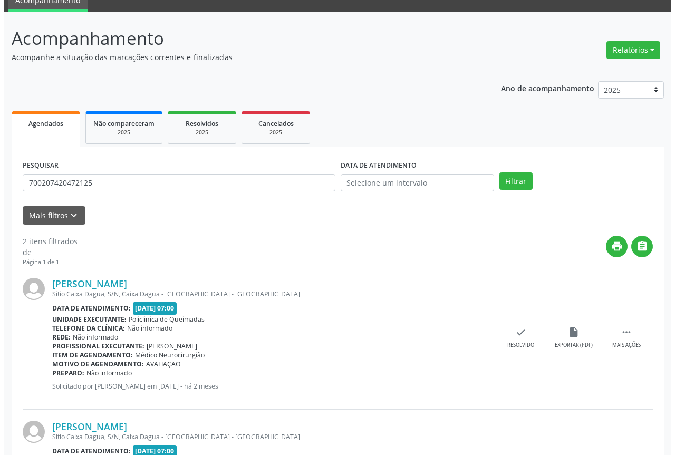
scroll to position [158, 0]
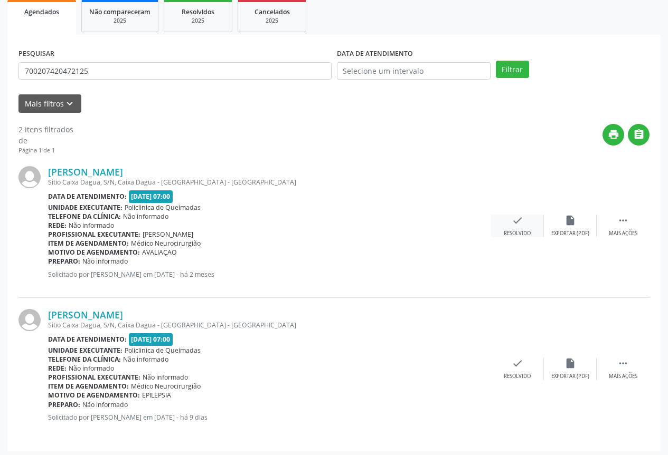
click at [507, 226] on div "check Resolvido" at bounding box center [517, 226] width 53 height 23
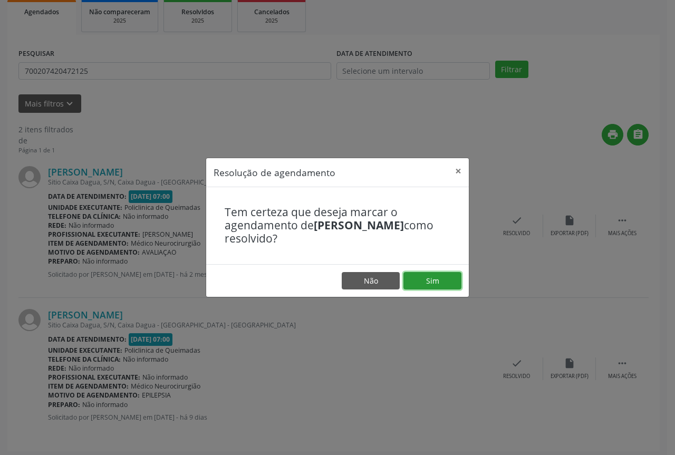
click at [412, 284] on button "Sim" at bounding box center [433, 281] width 58 height 18
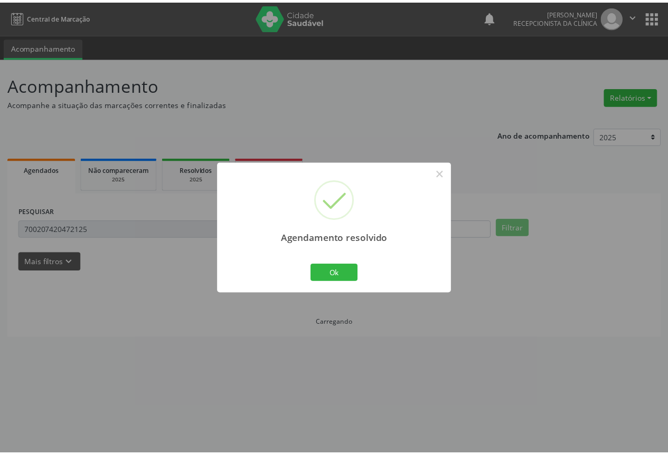
scroll to position [0, 0]
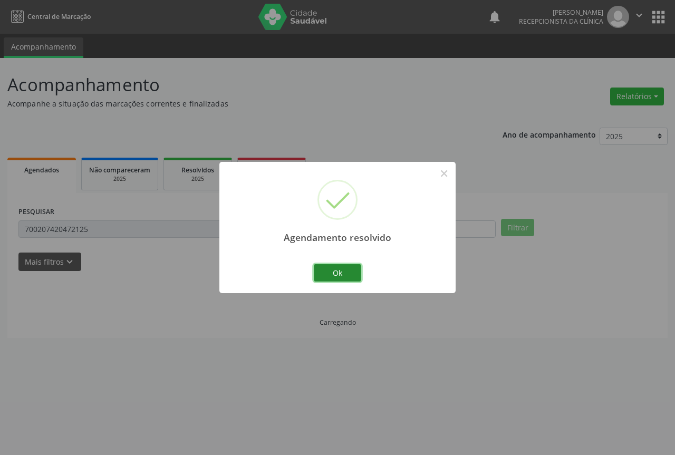
click at [334, 274] on button "Ok" at bounding box center [337, 273] width 47 height 18
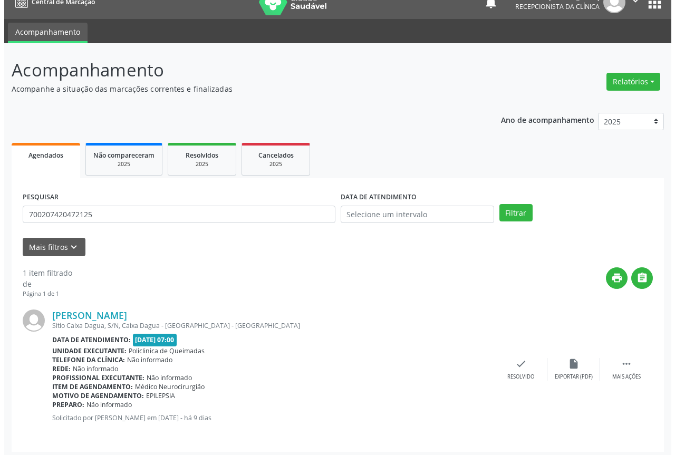
scroll to position [19, 0]
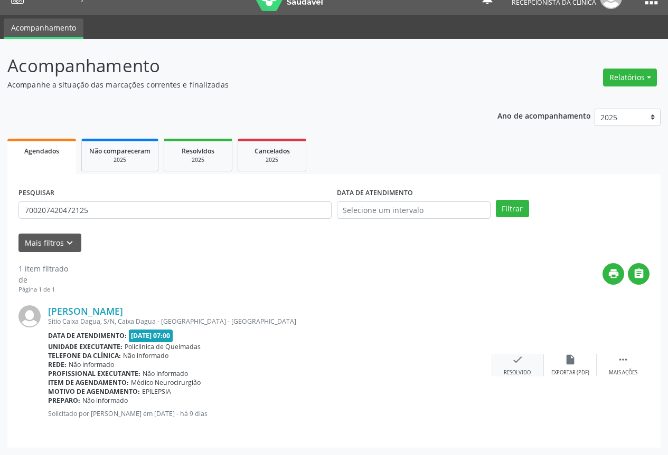
click at [516, 362] on icon "check" at bounding box center [517, 360] width 12 height 12
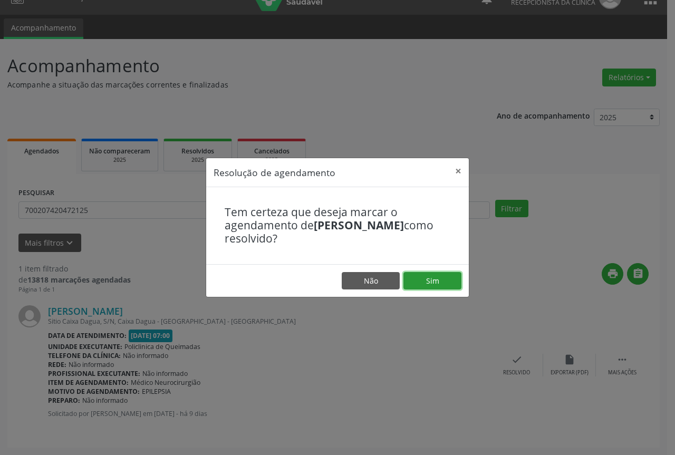
click at [442, 282] on button "Sim" at bounding box center [433, 281] width 58 height 18
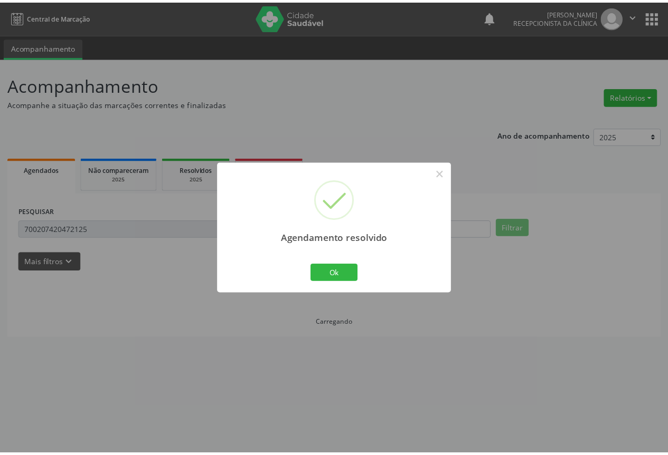
scroll to position [0, 0]
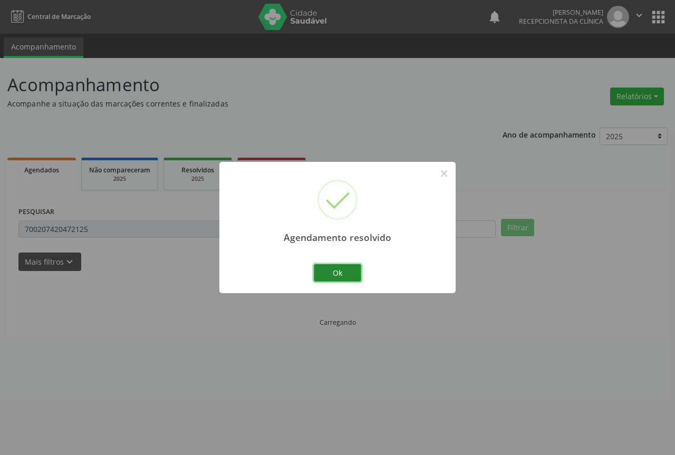
click at [329, 269] on button "Ok" at bounding box center [337, 273] width 47 height 18
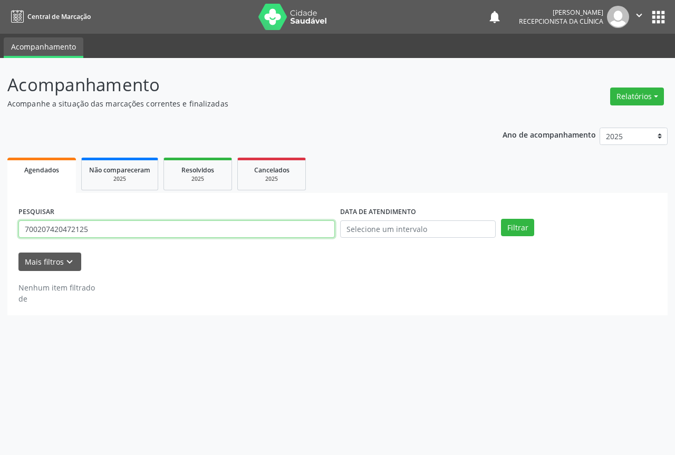
click at [183, 223] on input "700207420472125" at bounding box center [176, 230] width 317 height 18
click at [501, 219] on button "Filtrar" at bounding box center [517, 228] width 33 height 18
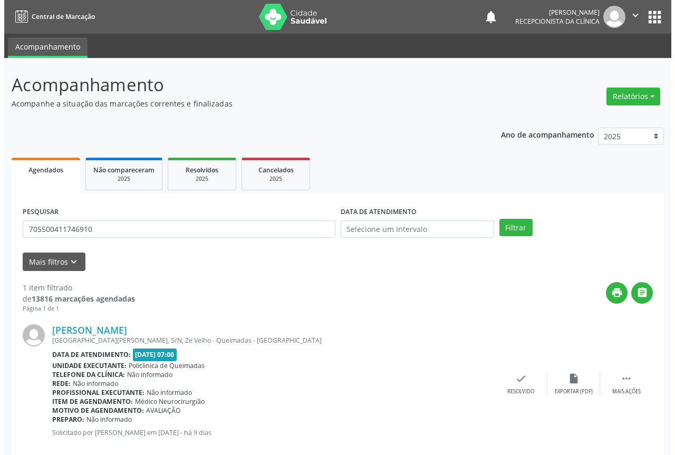
scroll to position [19, 0]
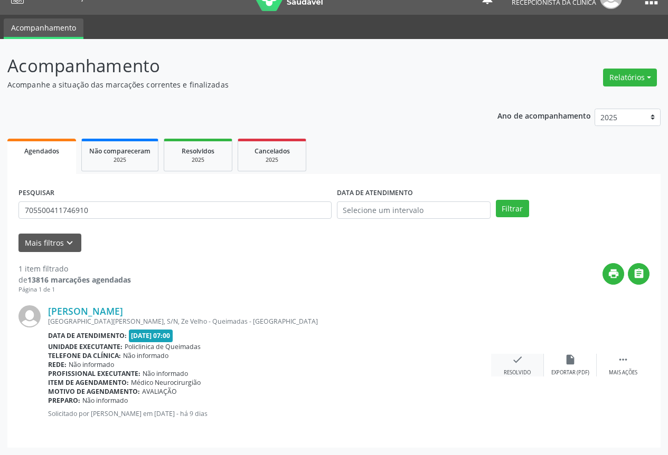
click at [512, 360] on icon "check" at bounding box center [517, 360] width 12 height 12
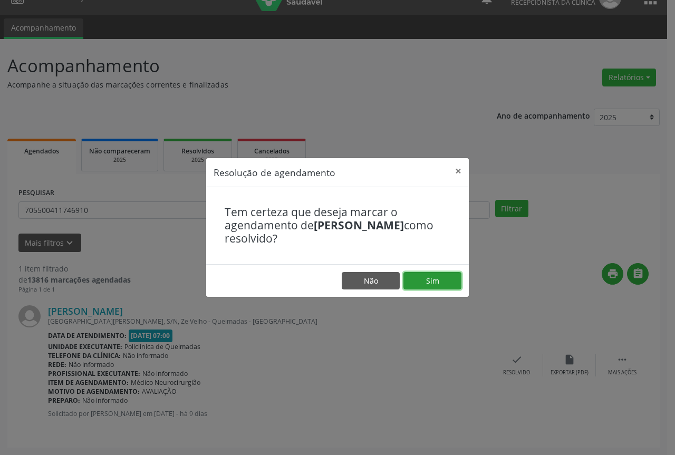
click at [434, 285] on button "Sim" at bounding box center [433, 281] width 58 height 18
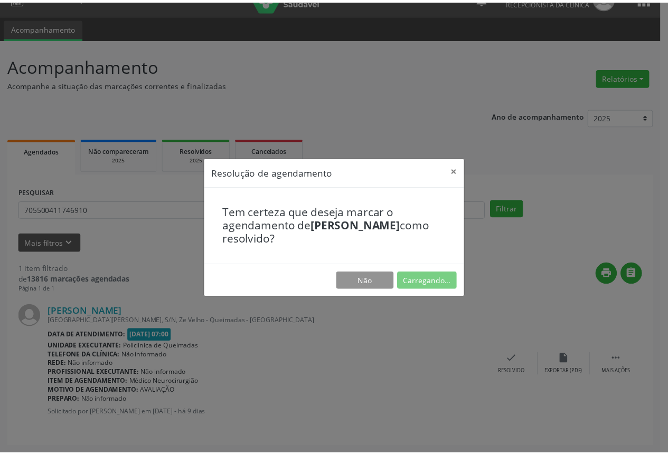
scroll to position [0, 0]
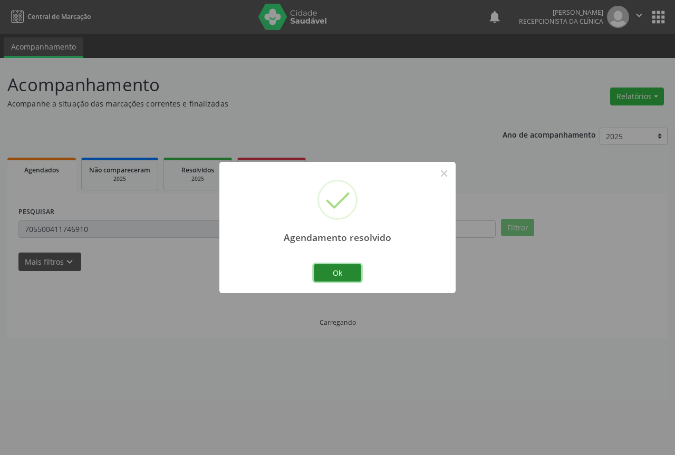
click at [333, 274] on button "Ok" at bounding box center [337, 273] width 47 height 18
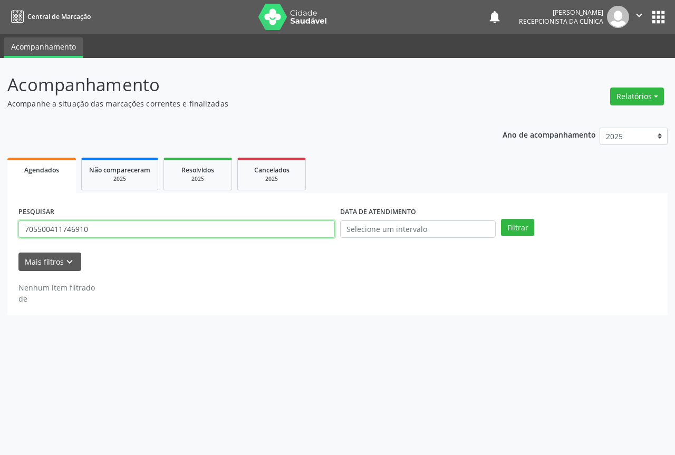
click at [136, 234] on input "705500411746910" at bounding box center [176, 230] width 317 height 18
click at [501, 219] on button "Filtrar" at bounding box center [517, 228] width 33 height 18
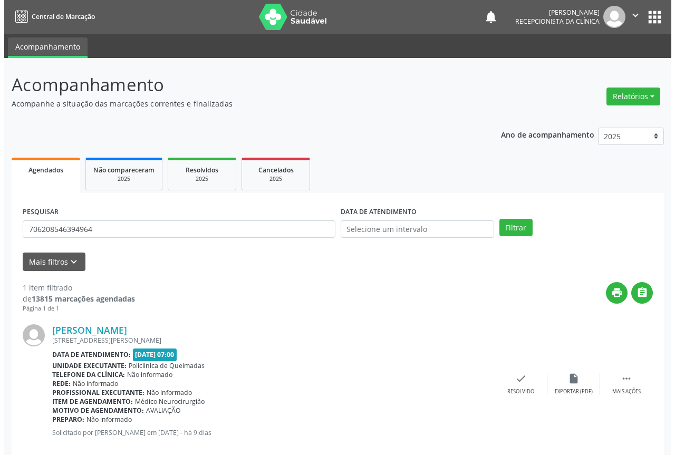
scroll to position [19, 0]
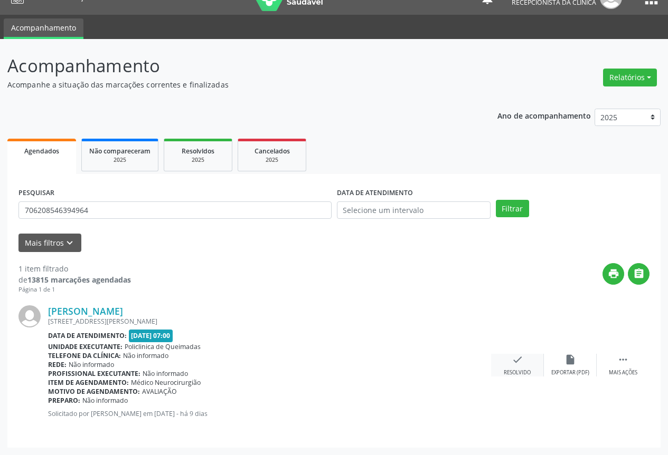
click at [525, 372] on div "Resolvido" at bounding box center [516, 372] width 27 height 7
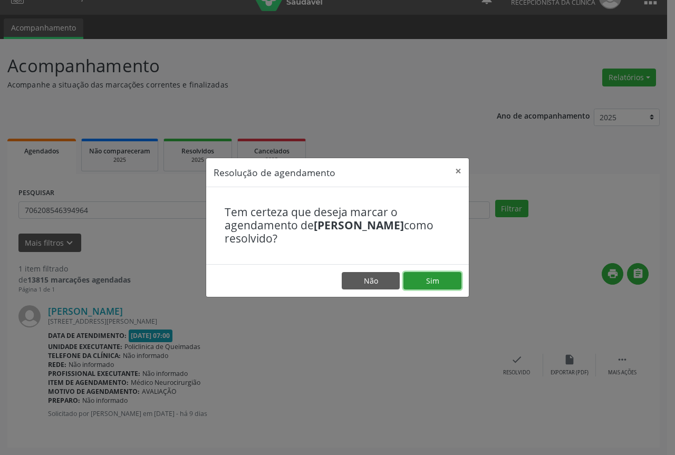
drag, startPoint x: 426, startPoint y: 279, endPoint x: 402, endPoint y: 280, distance: 24.3
click at [426, 280] on button "Sim" at bounding box center [433, 281] width 58 height 18
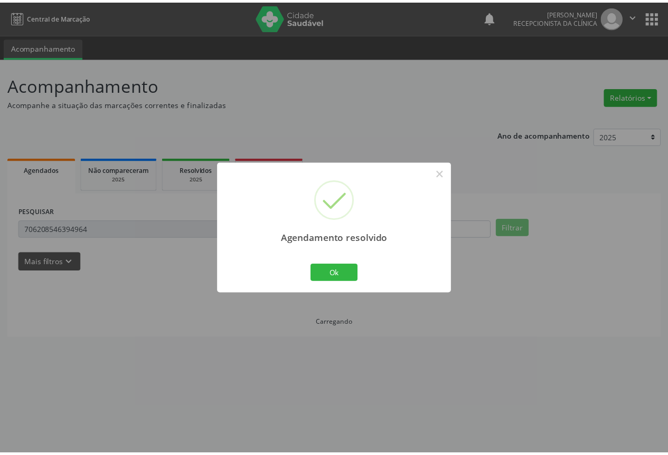
scroll to position [0, 0]
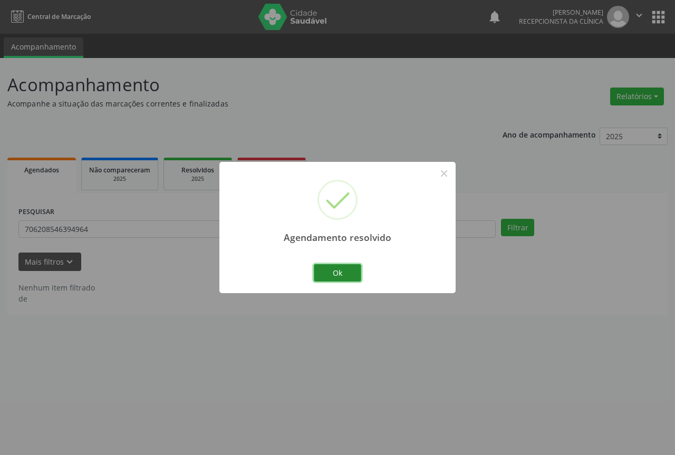
click at [335, 273] on button "Ok" at bounding box center [337, 273] width 47 height 18
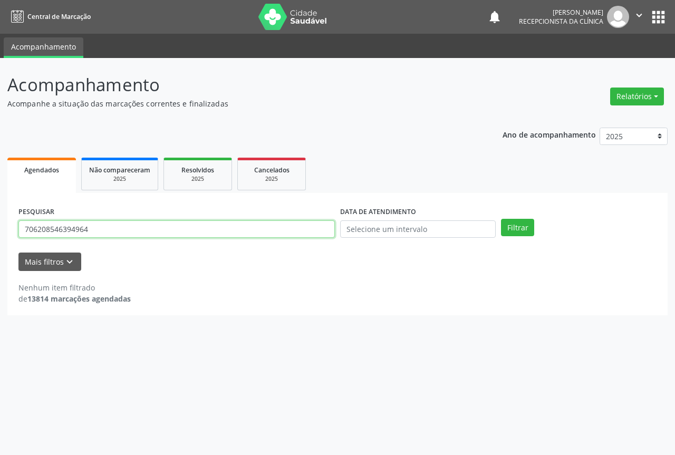
click at [171, 229] on input "706208546394964" at bounding box center [176, 230] width 317 height 18
click at [501, 219] on button "Filtrar" at bounding box center [517, 228] width 33 height 18
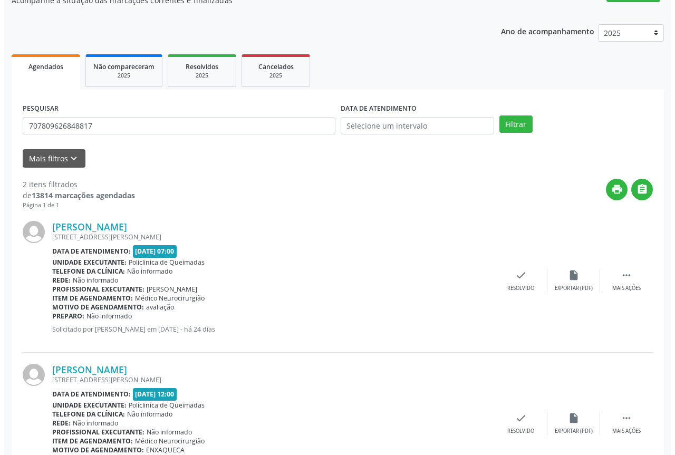
scroll to position [106, 0]
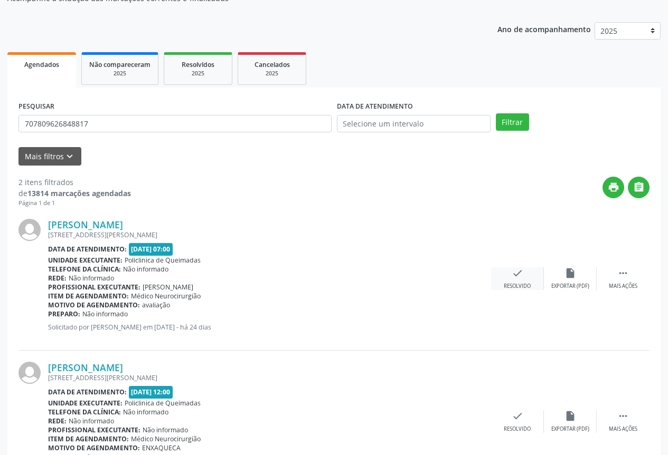
click at [525, 275] on div "check Resolvido" at bounding box center [517, 279] width 53 height 23
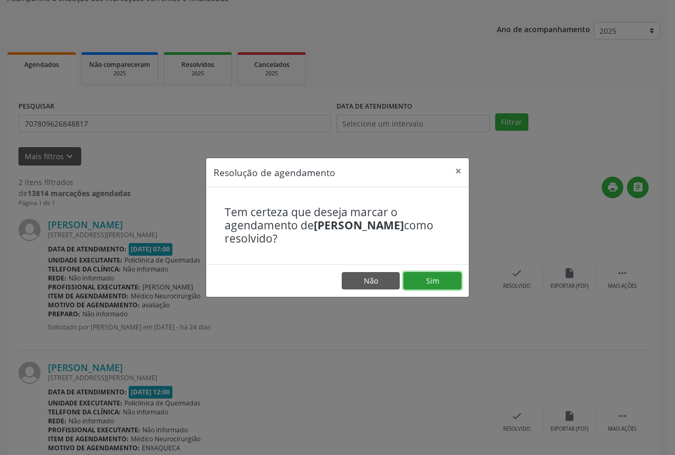
click at [418, 284] on button "Sim" at bounding box center [433, 281] width 58 height 18
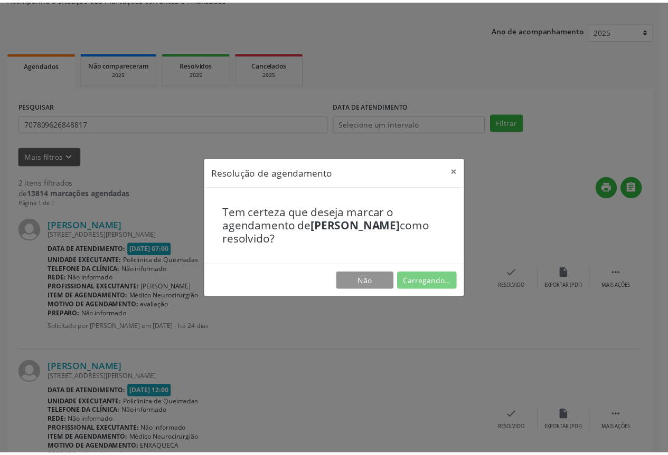
scroll to position [0, 0]
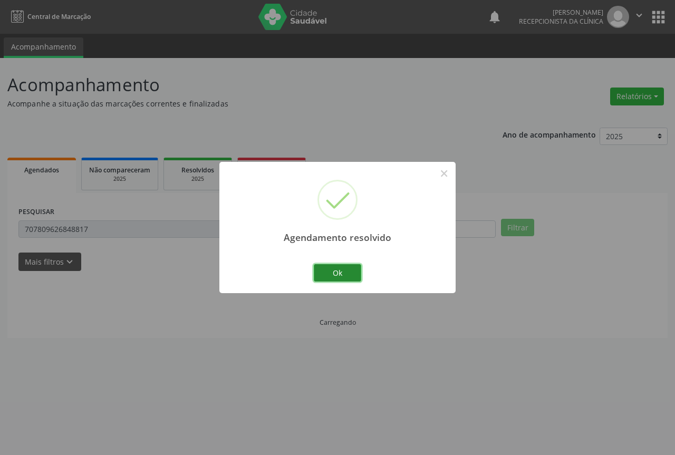
click at [341, 278] on button "Ok" at bounding box center [337, 273] width 47 height 18
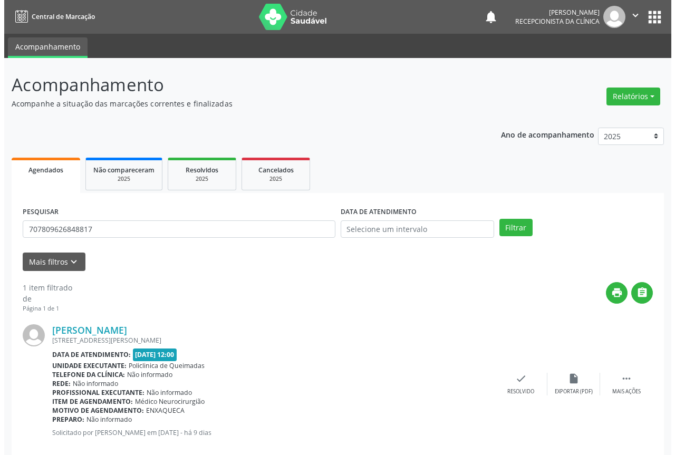
scroll to position [19, 0]
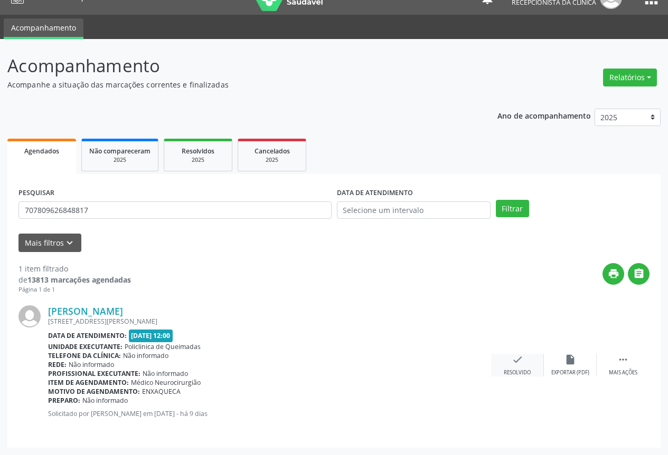
click at [529, 366] on div "check Resolvido" at bounding box center [517, 365] width 53 height 23
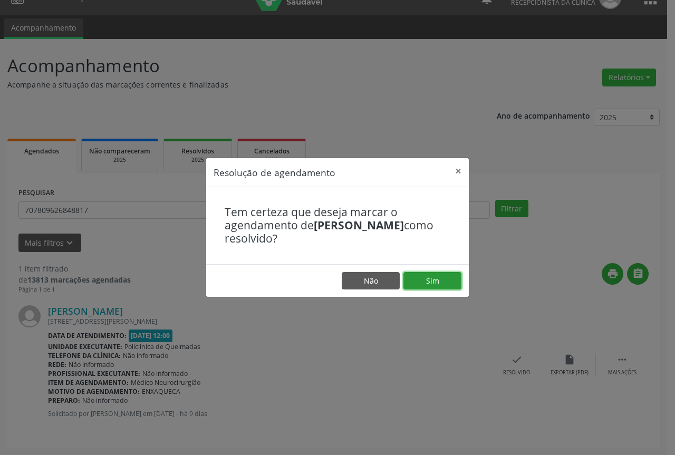
drag, startPoint x: 441, startPoint y: 278, endPoint x: 398, endPoint y: 277, distance: 42.2
click at [440, 278] on button "Sim" at bounding box center [433, 281] width 58 height 18
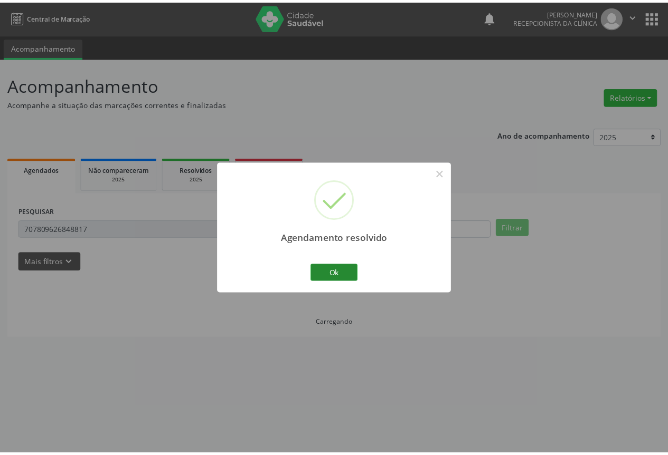
scroll to position [0, 0]
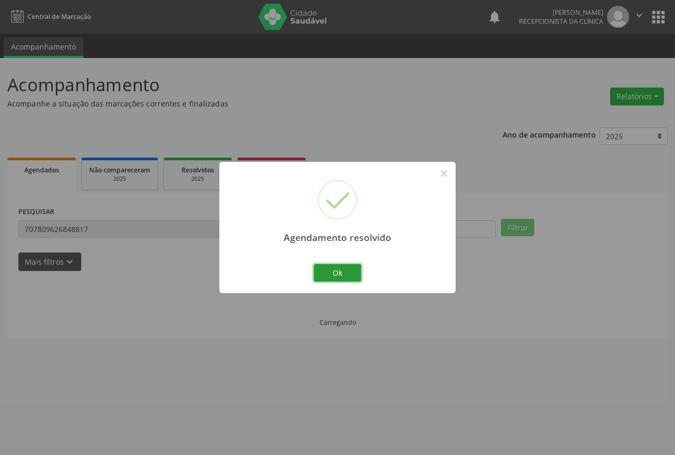
drag, startPoint x: 330, startPoint y: 271, endPoint x: 219, endPoint y: 253, distance: 112.8
click at [324, 271] on button "Ok" at bounding box center [337, 273] width 47 height 18
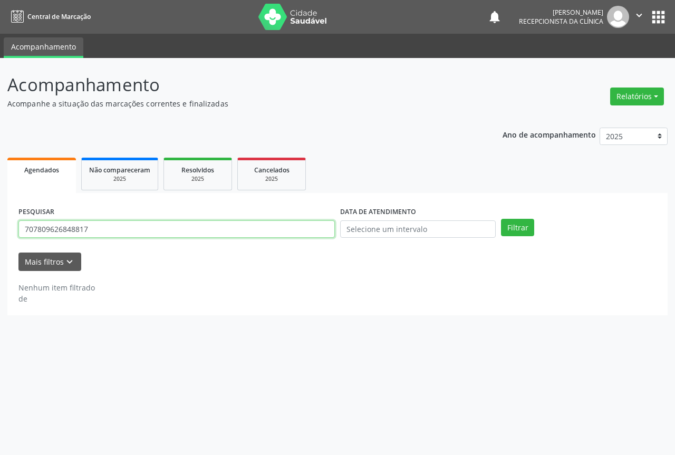
click at [171, 232] on input "707809626848817" at bounding box center [176, 230] width 317 height 18
click at [501, 219] on button "Filtrar" at bounding box center [517, 228] width 33 height 18
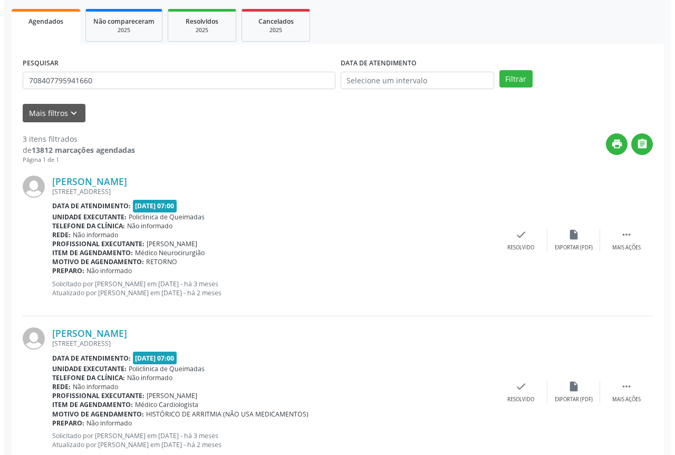
scroll to position [158, 0]
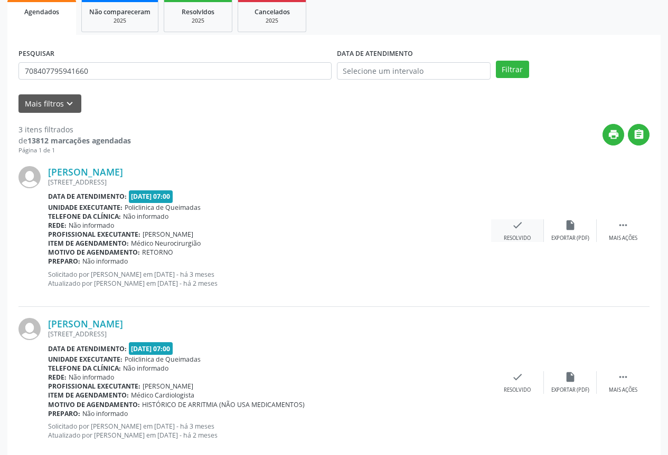
click at [508, 227] on div "check Resolvido" at bounding box center [517, 231] width 53 height 23
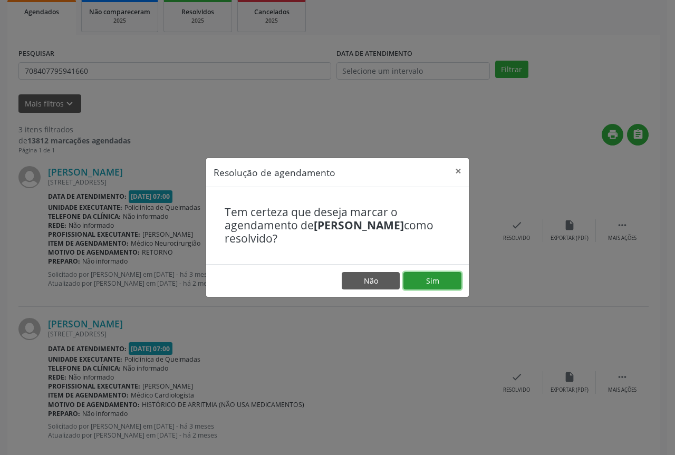
click at [424, 288] on button "Sim" at bounding box center [433, 281] width 58 height 18
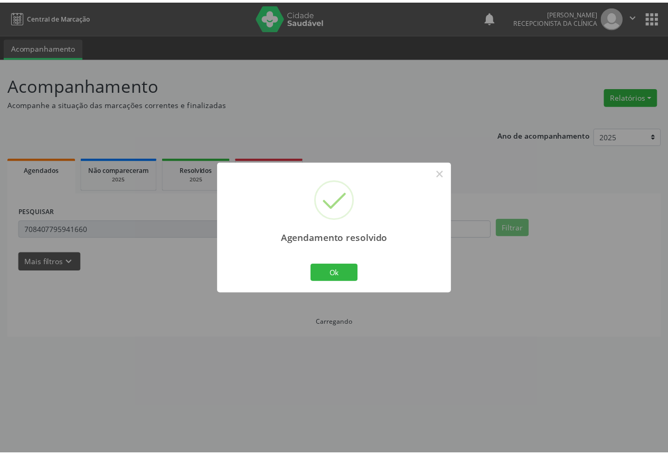
scroll to position [0, 0]
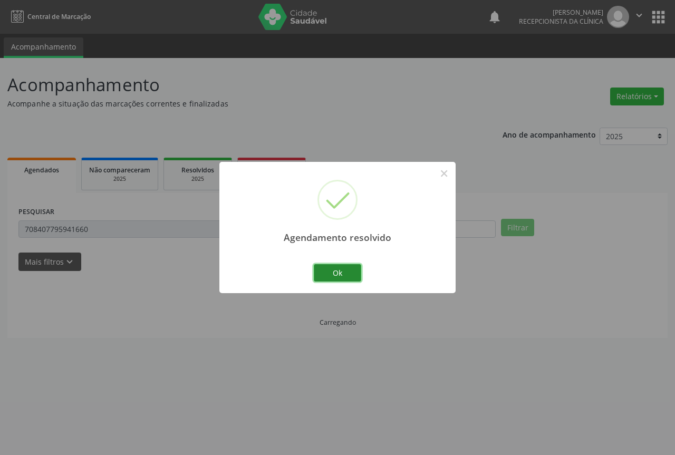
click at [322, 269] on button "Ok" at bounding box center [337, 273] width 47 height 18
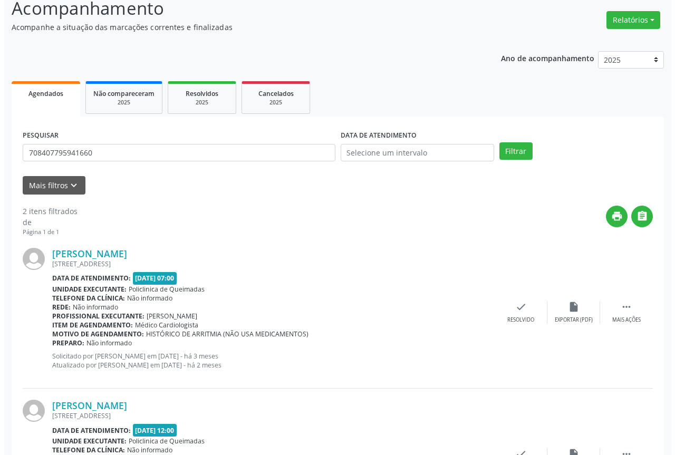
scroll to position [106, 0]
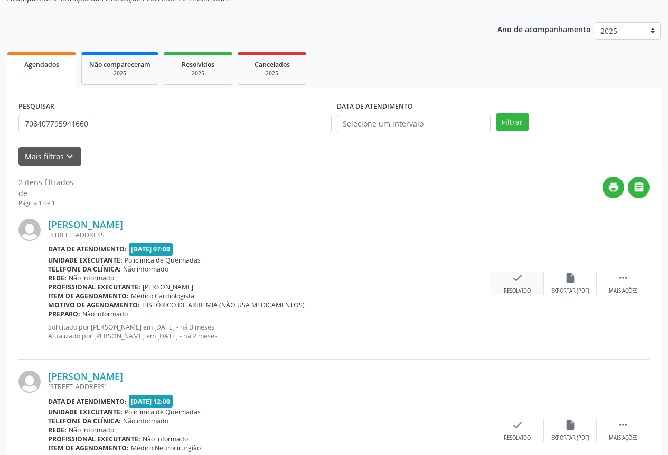
click at [520, 282] on icon "check" at bounding box center [517, 278] width 12 height 12
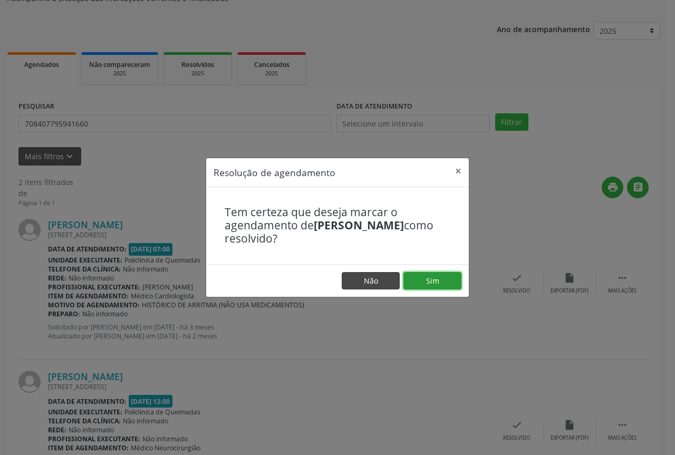
drag, startPoint x: 434, startPoint y: 282, endPoint x: 395, endPoint y: 280, distance: 39.1
click at [434, 282] on button "Sim" at bounding box center [433, 281] width 58 height 18
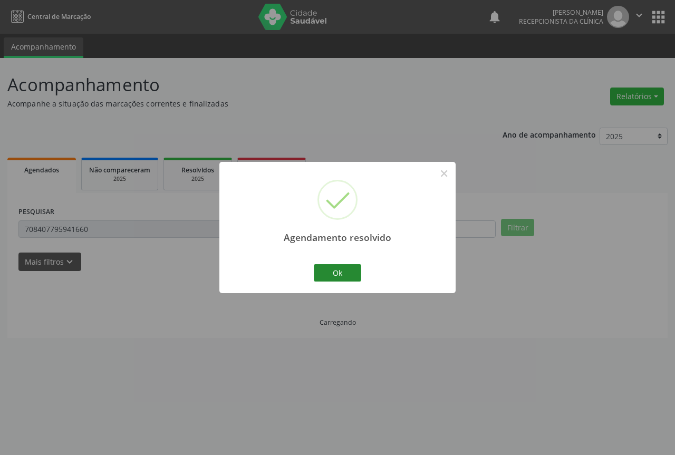
scroll to position [0, 0]
click at [329, 270] on button "Ok" at bounding box center [337, 273] width 47 height 18
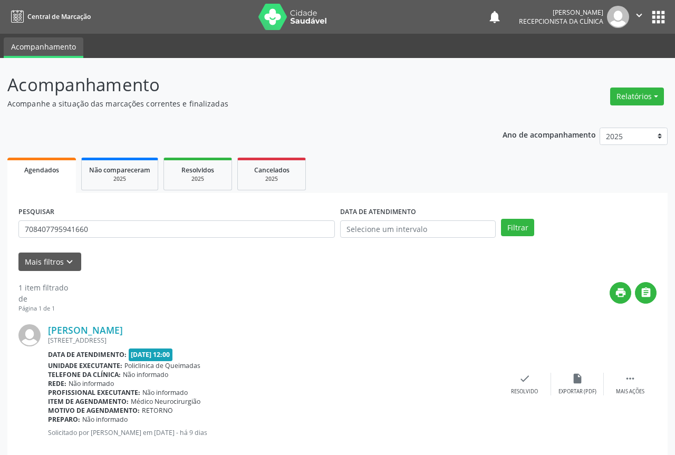
scroll to position [19, 0]
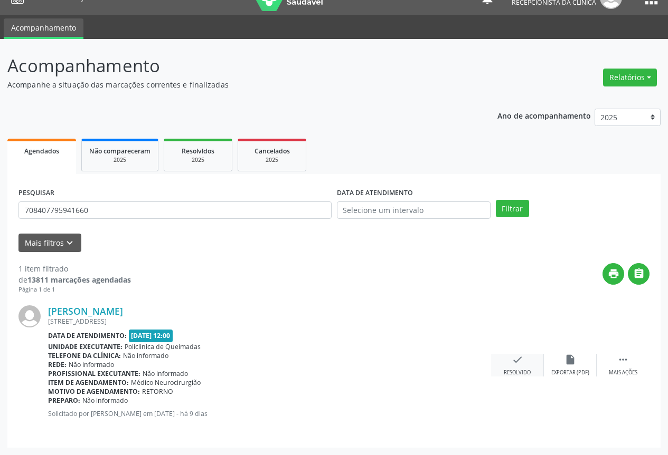
click at [510, 360] on div "check Resolvido" at bounding box center [517, 365] width 53 height 23
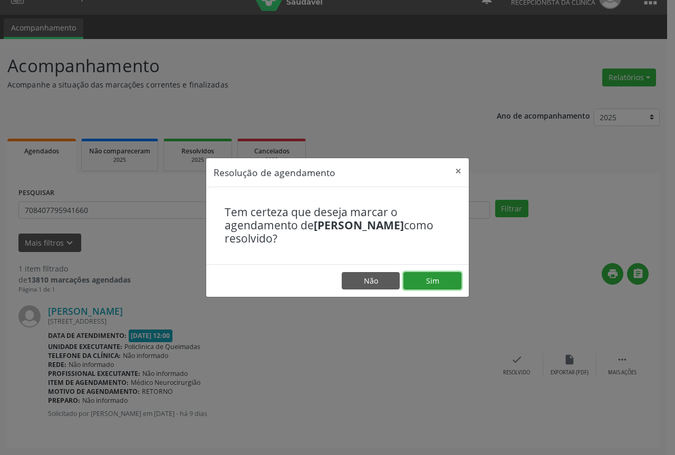
click at [430, 278] on button "Sim" at bounding box center [433, 281] width 58 height 18
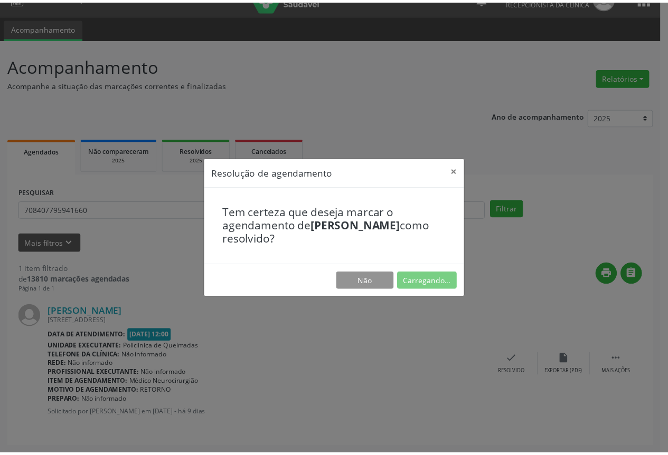
scroll to position [0, 0]
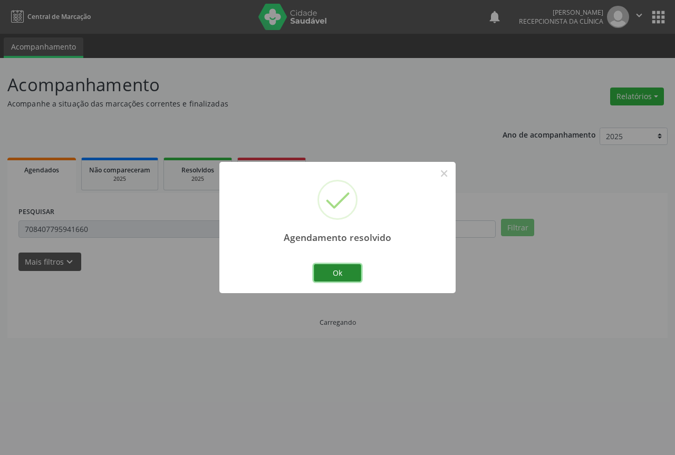
click at [328, 270] on button "Ok" at bounding box center [337, 273] width 47 height 18
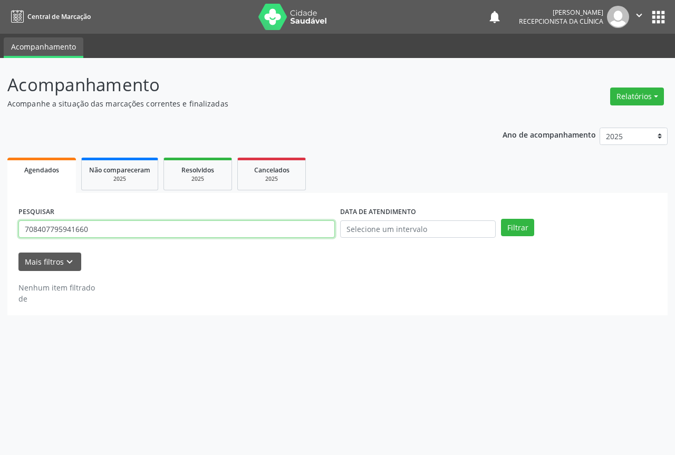
click at [102, 226] on input "708407795941660" at bounding box center [176, 230] width 317 height 18
click at [501, 219] on button "Filtrar" at bounding box center [517, 228] width 33 height 18
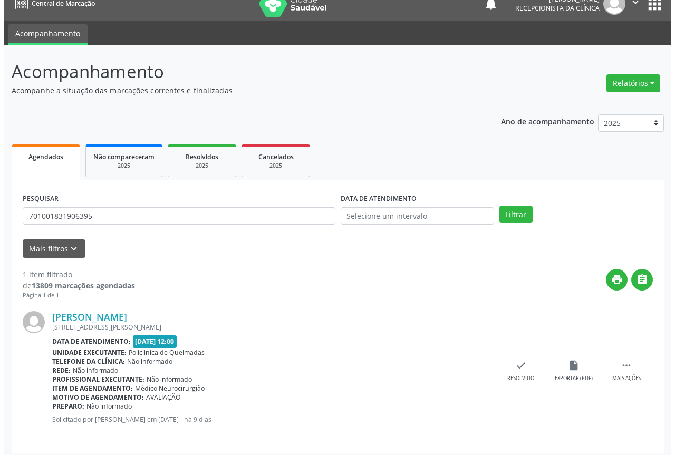
scroll to position [19, 0]
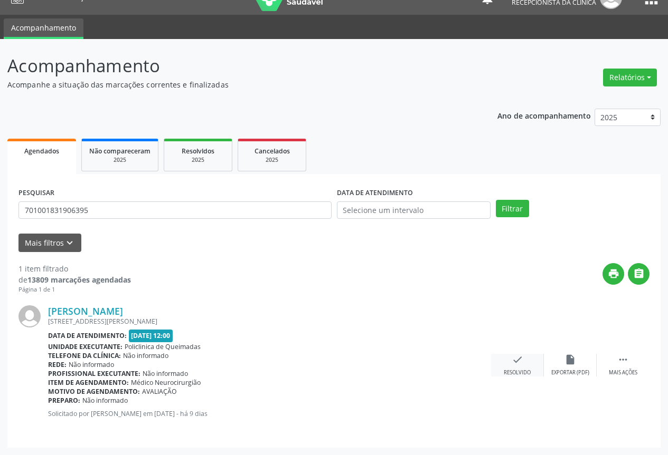
click at [523, 367] on div "check Resolvido" at bounding box center [517, 365] width 53 height 23
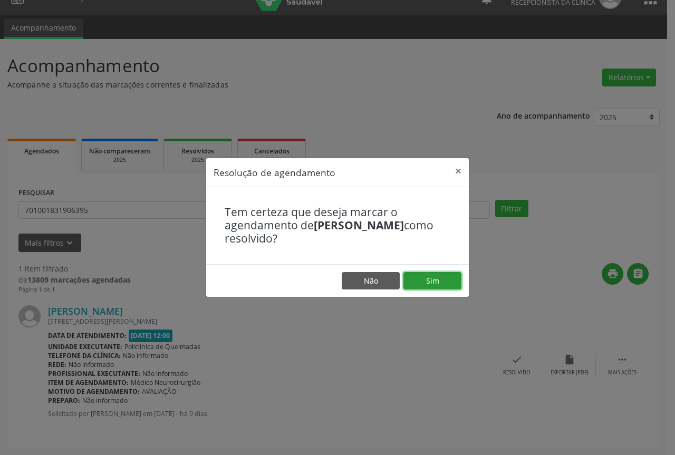
click at [437, 280] on button "Sim" at bounding box center [433, 281] width 58 height 18
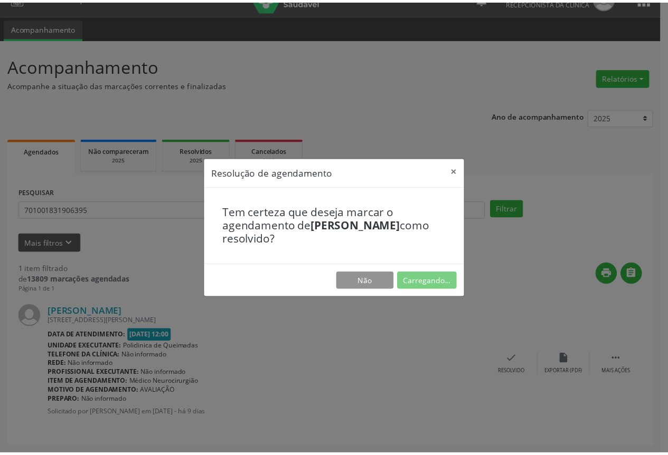
scroll to position [0, 0]
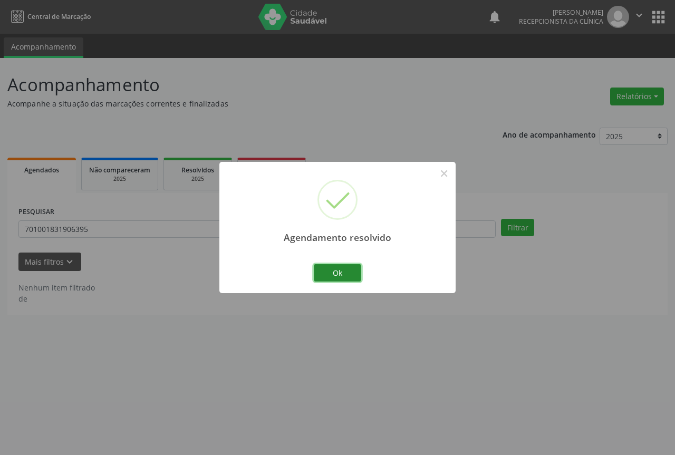
click at [320, 270] on button "Ok" at bounding box center [337, 273] width 47 height 18
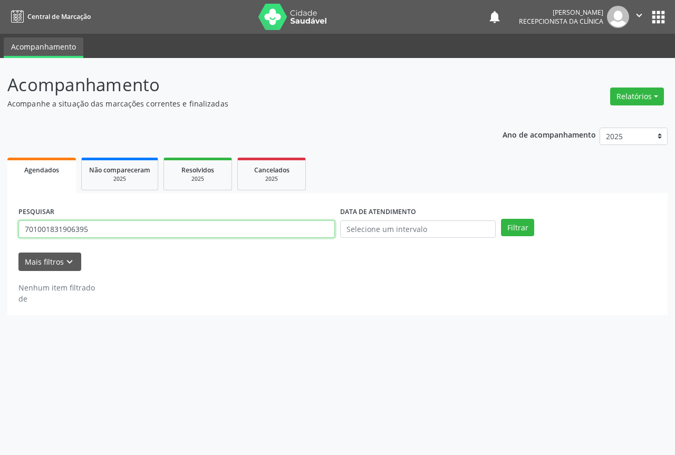
click at [151, 224] on input "701001831906395" at bounding box center [176, 230] width 317 height 18
click at [501, 219] on button "Filtrar" at bounding box center [517, 228] width 33 height 18
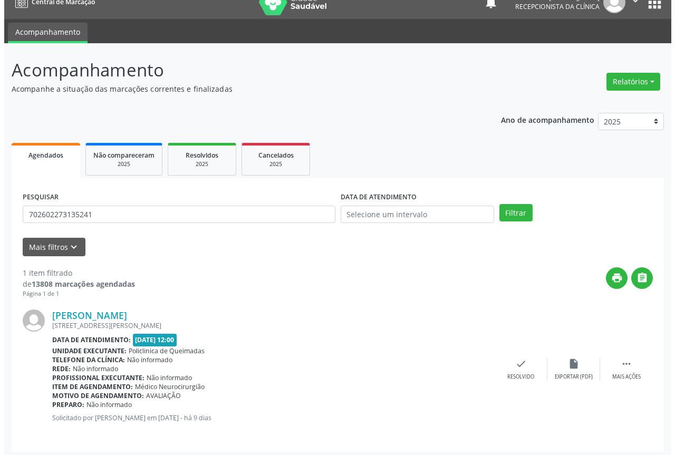
scroll to position [19, 0]
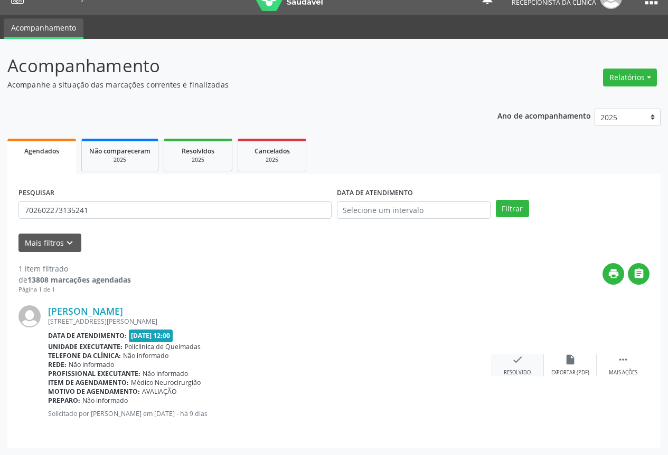
click at [514, 355] on icon "check" at bounding box center [517, 360] width 12 height 12
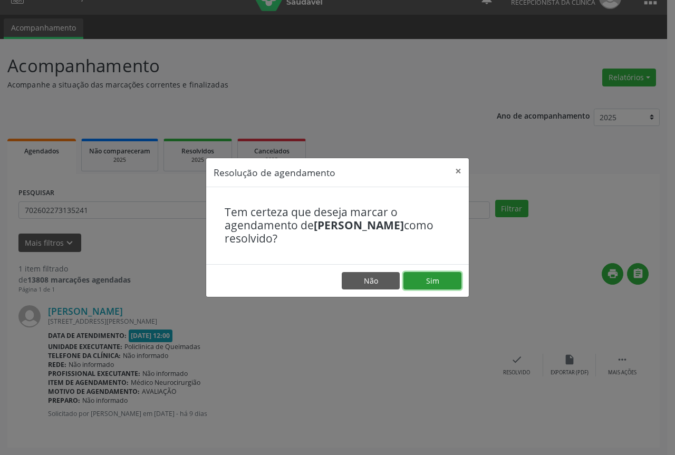
click at [433, 279] on button "Sim" at bounding box center [433, 281] width 58 height 18
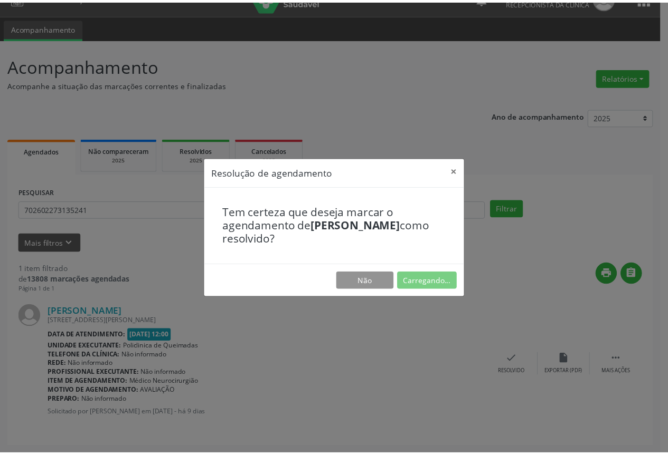
scroll to position [0, 0]
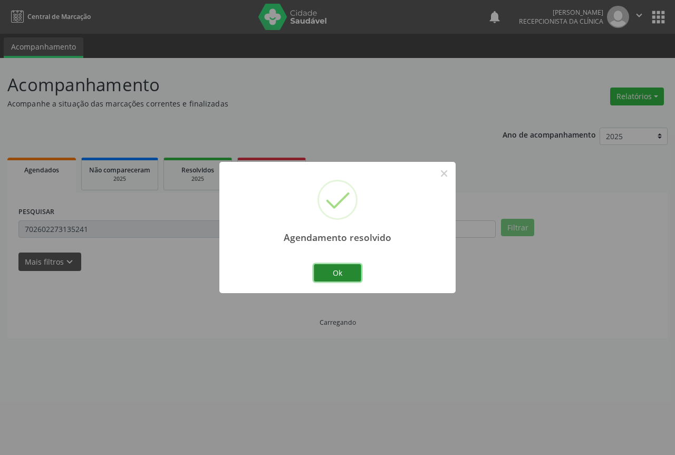
click at [334, 281] on button "Ok" at bounding box center [337, 273] width 47 height 18
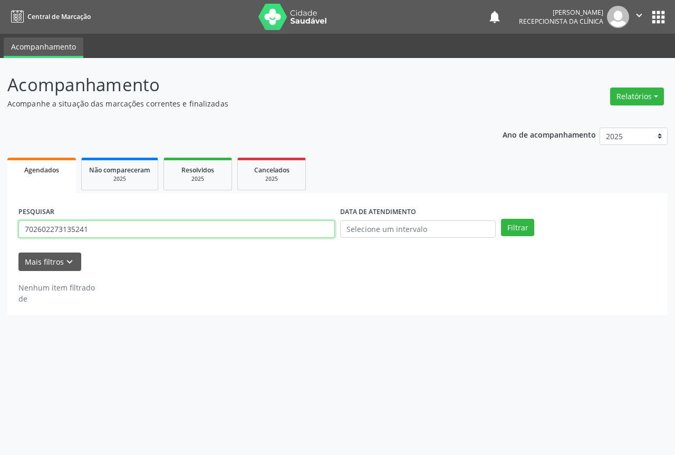
click at [203, 232] on input "702602273135241" at bounding box center [176, 230] width 317 height 18
click at [501, 219] on button "Filtrar" at bounding box center [517, 228] width 33 height 18
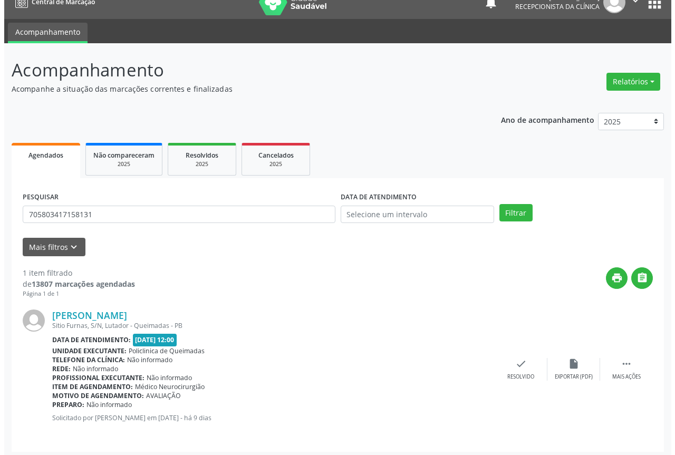
scroll to position [19, 0]
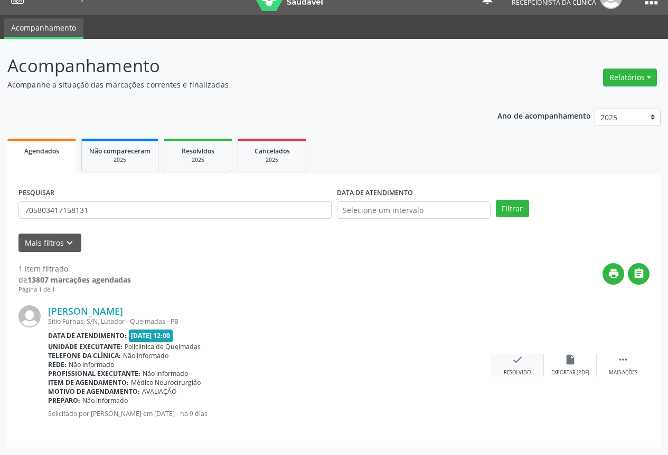
click at [504, 358] on div "check Resolvido" at bounding box center [517, 365] width 53 height 23
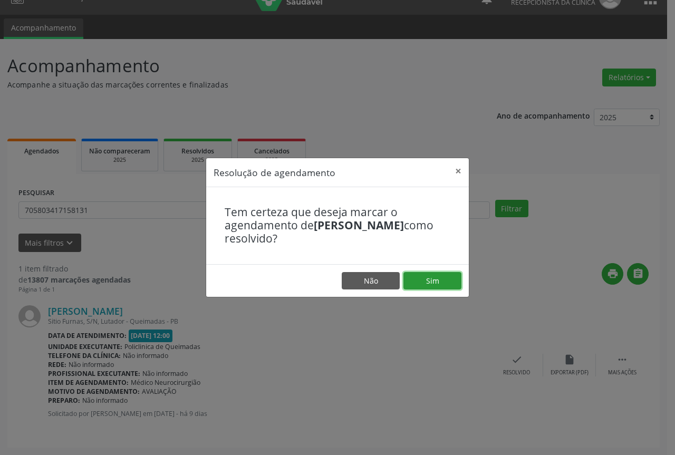
click at [425, 278] on button "Sim" at bounding box center [433, 281] width 58 height 18
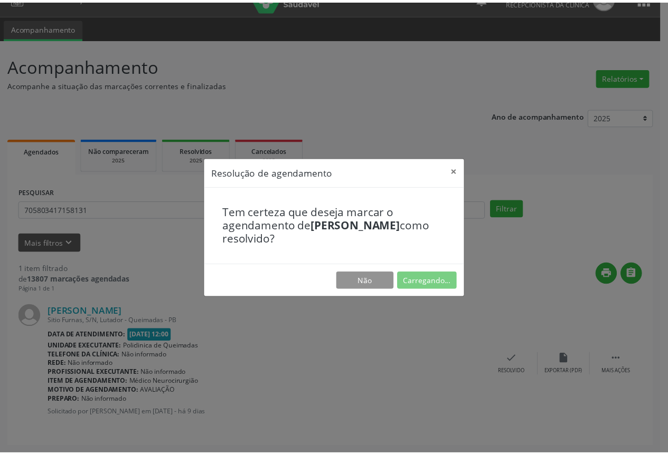
scroll to position [0, 0]
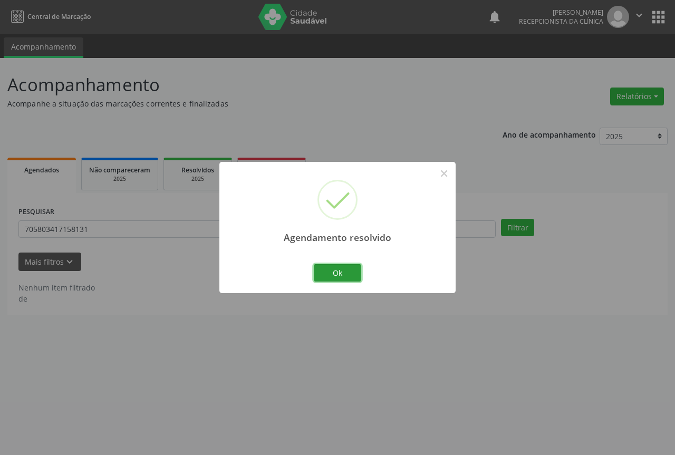
drag, startPoint x: 336, startPoint y: 277, endPoint x: 302, endPoint y: 280, distance: 34.0
click at [336, 277] on button "Ok" at bounding box center [337, 273] width 47 height 18
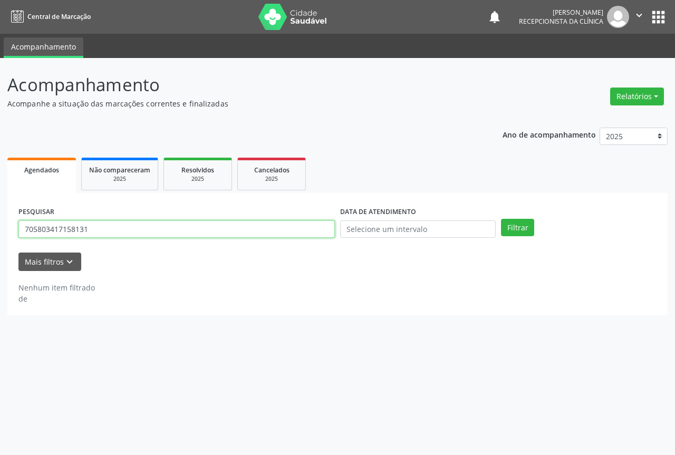
click at [115, 231] on input "705803417158131" at bounding box center [176, 230] width 317 height 18
click at [501, 219] on button "Filtrar" at bounding box center [517, 228] width 33 height 18
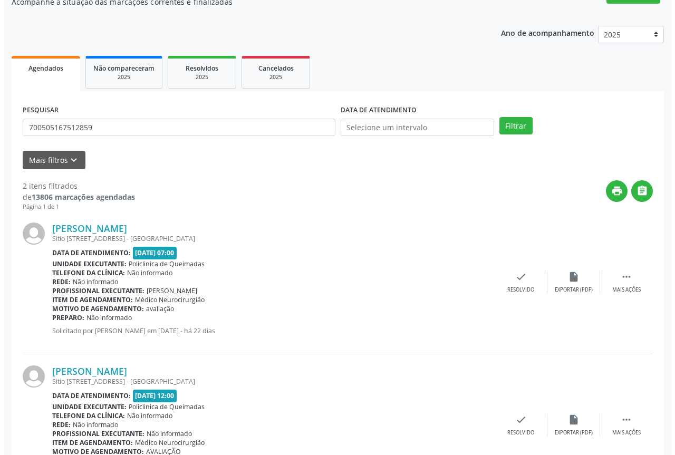
scroll to position [106, 0]
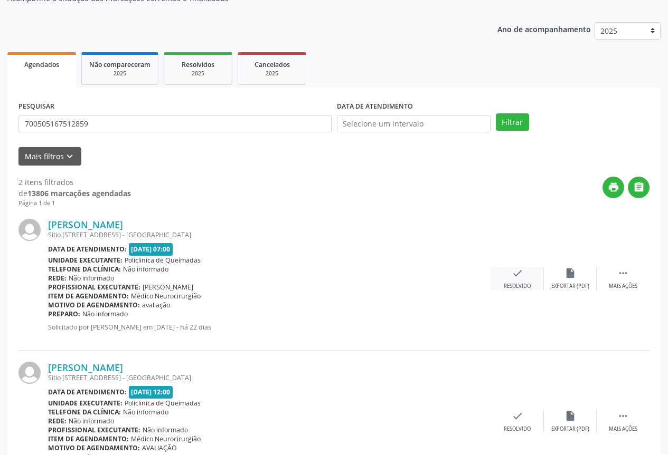
click at [511, 274] on div "check Resolvido" at bounding box center [517, 279] width 53 height 23
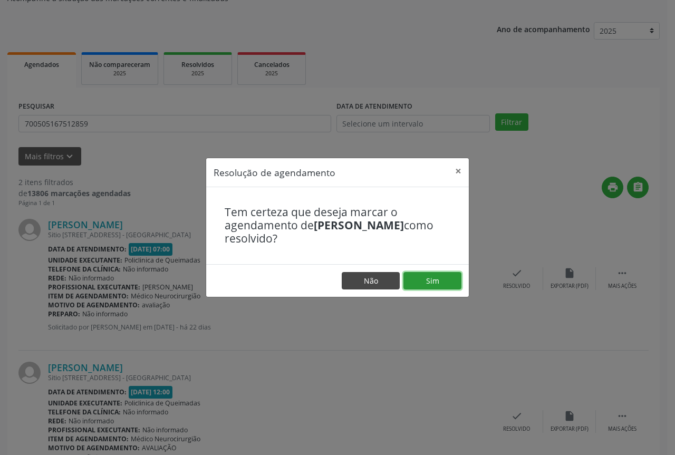
drag, startPoint x: 435, startPoint y: 282, endPoint x: 366, endPoint y: 281, distance: 69.1
click at [434, 282] on button "Sim" at bounding box center [433, 281] width 58 height 18
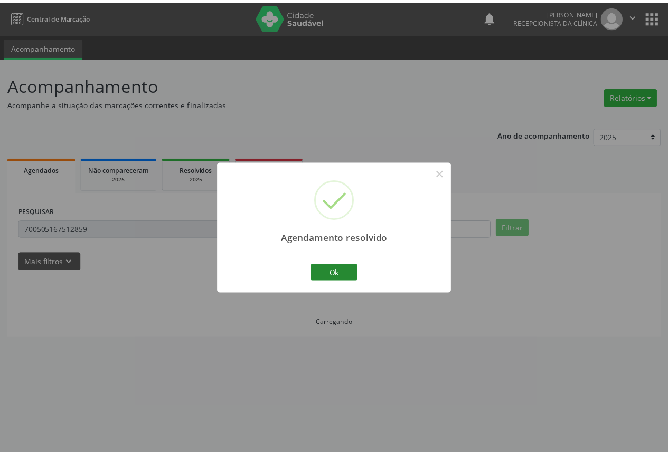
scroll to position [0, 0]
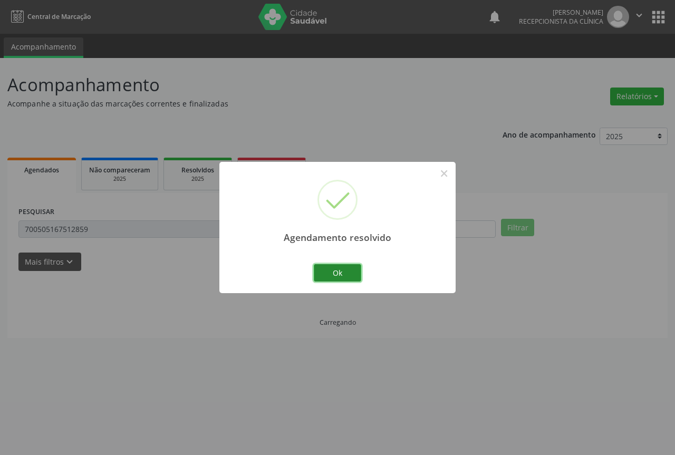
click at [327, 272] on button "Ok" at bounding box center [337, 273] width 47 height 18
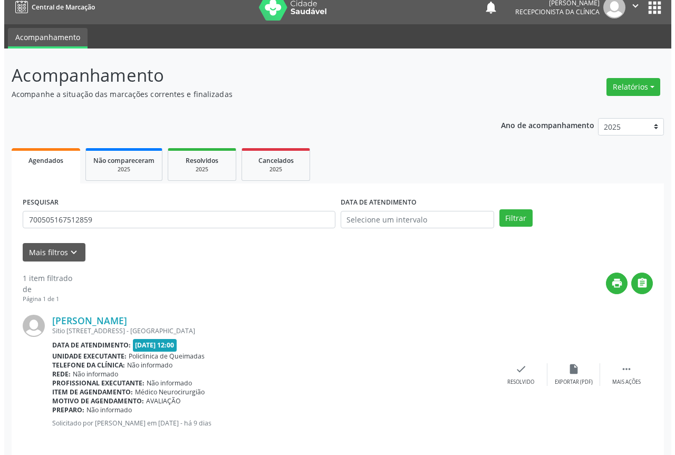
scroll to position [19, 0]
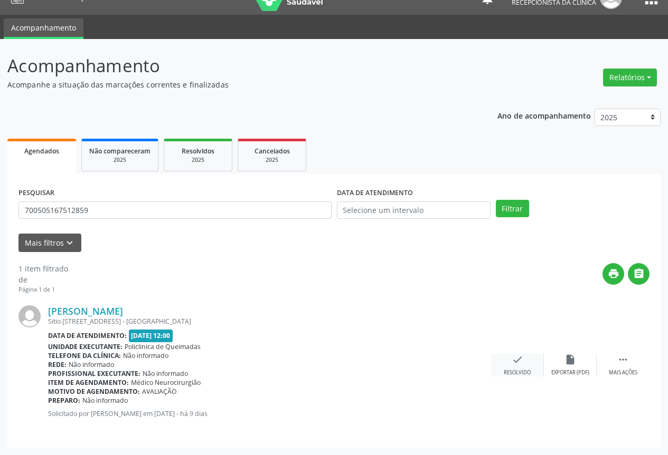
click at [522, 367] on div "check Resolvido" at bounding box center [517, 365] width 53 height 23
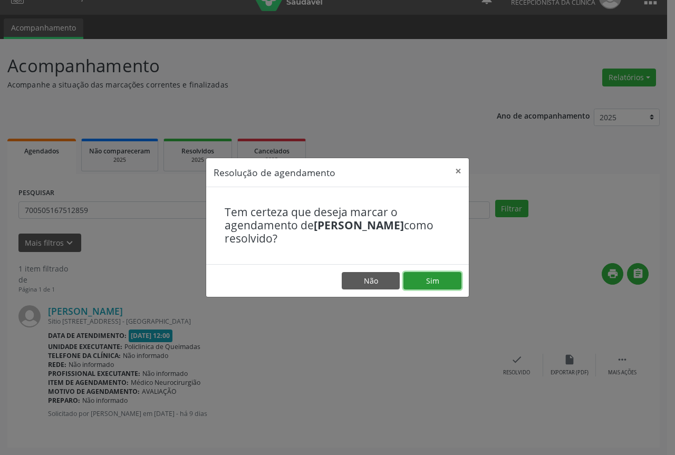
click at [443, 284] on button "Sim" at bounding box center [433, 281] width 58 height 18
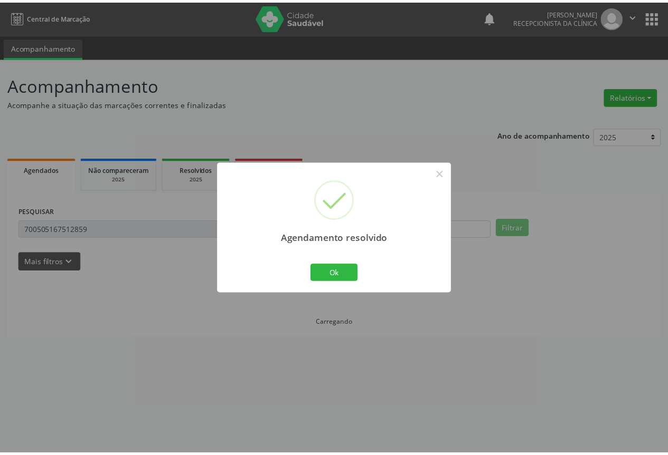
scroll to position [0, 0]
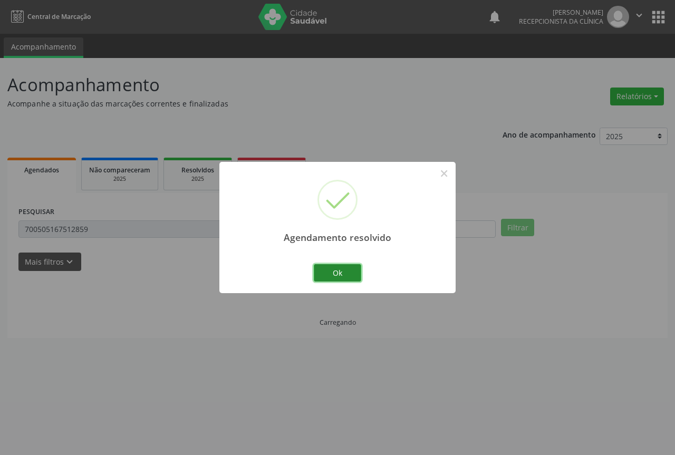
drag, startPoint x: 337, startPoint y: 275, endPoint x: 312, endPoint y: 267, distance: 25.5
click at [333, 274] on button "Ok" at bounding box center [337, 273] width 47 height 18
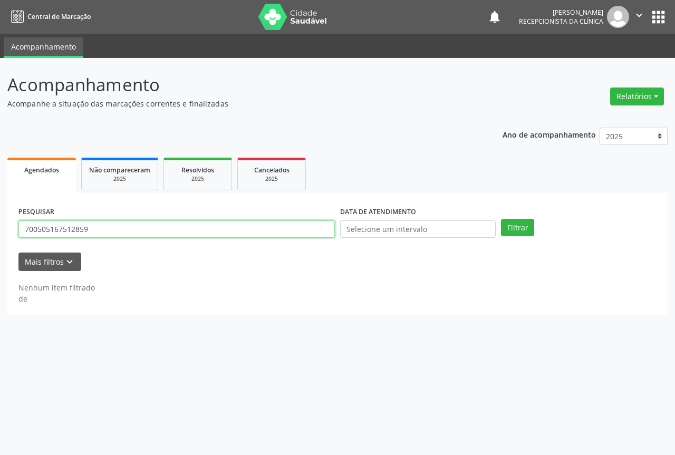
click at [233, 223] on input "700505167512859" at bounding box center [176, 230] width 317 height 18
click at [501, 219] on button "Filtrar" at bounding box center [517, 228] width 33 height 18
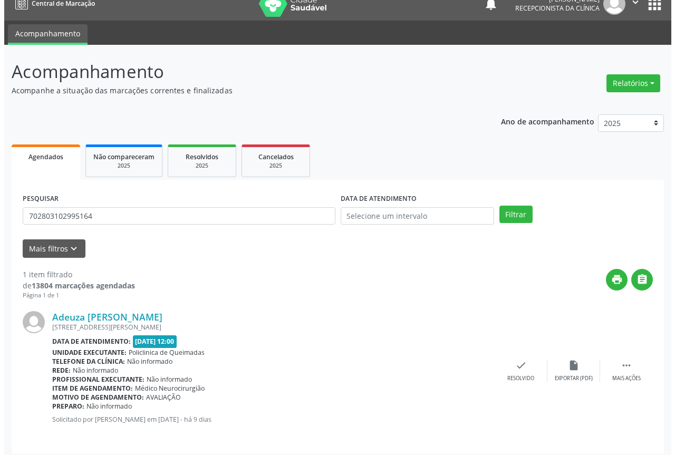
scroll to position [19, 0]
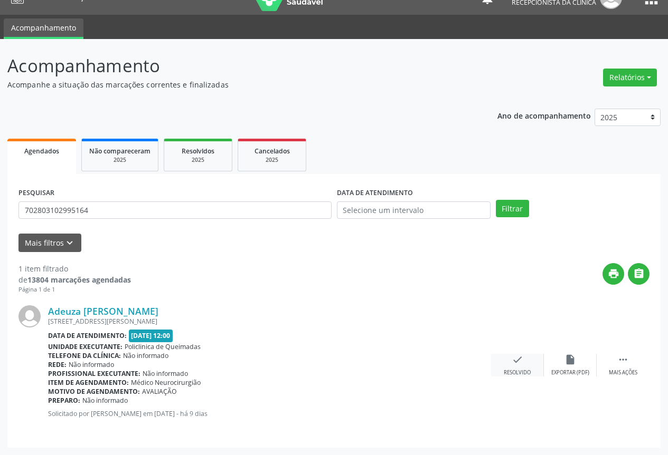
click at [513, 370] on div "Resolvido" at bounding box center [516, 372] width 27 height 7
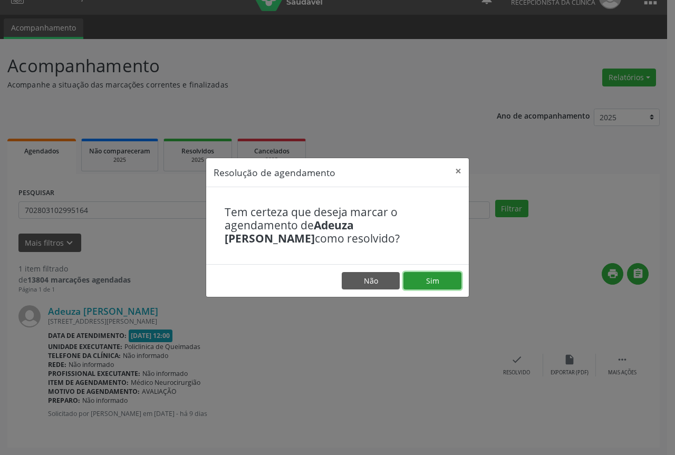
click at [408, 275] on button "Sim" at bounding box center [433, 281] width 58 height 18
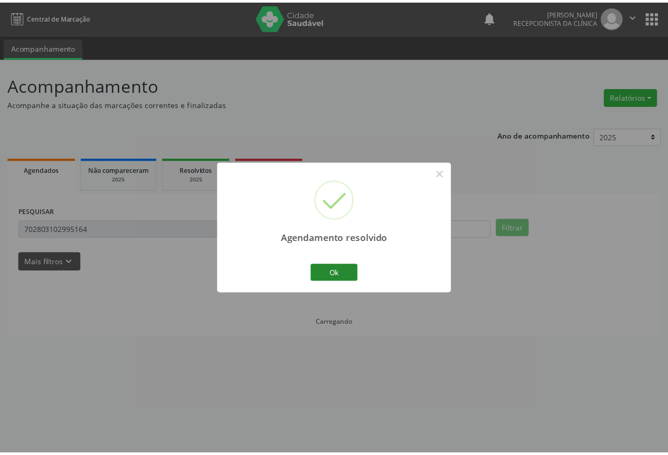
scroll to position [0, 0]
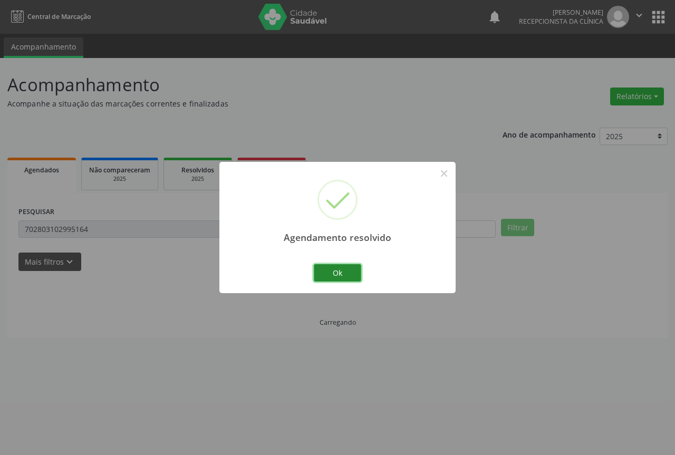
click at [332, 274] on button "Ok" at bounding box center [337, 273] width 47 height 18
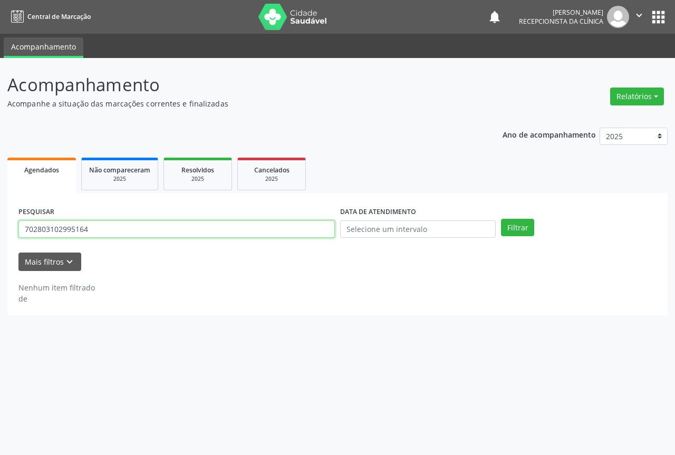
click at [198, 234] on input "702803102995164" at bounding box center [176, 230] width 317 height 18
click at [501, 219] on button "Filtrar" at bounding box center [517, 228] width 33 height 18
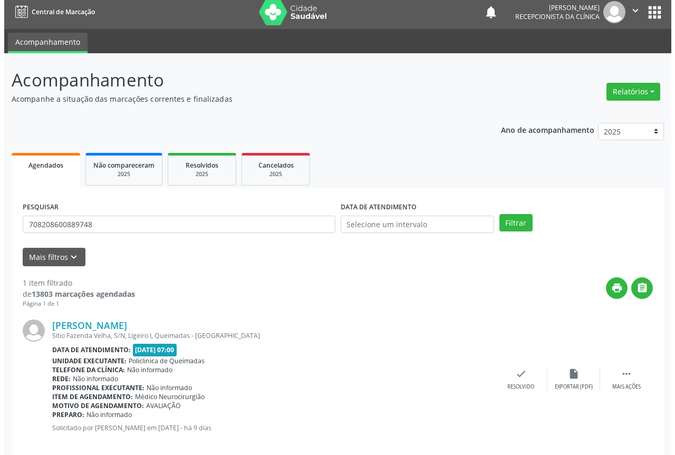
scroll to position [19, 0]
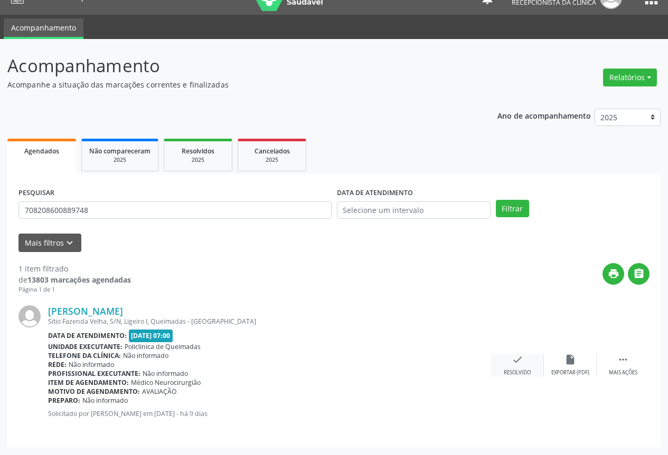
click at [508, 363] on div "check Resolvido" at bounding box center [517, 365] width 53 height 23
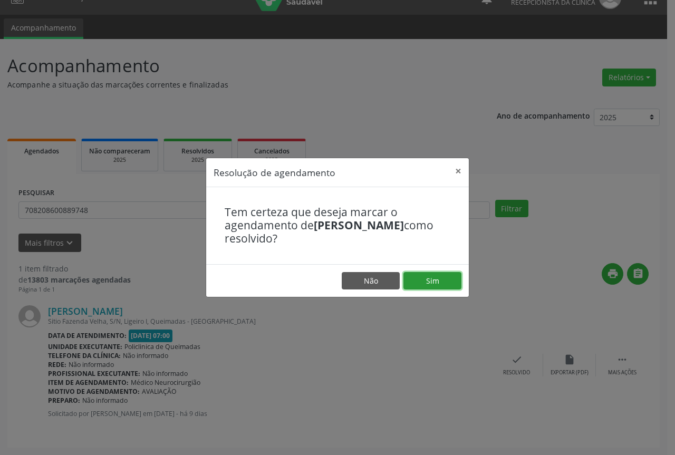
click at [440, 282] on button "Sim" at bounding box center [433, 281] width 58 height 18
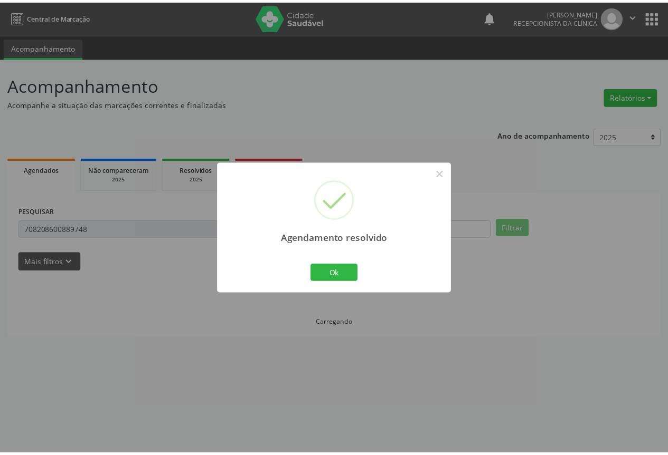
scroll to position [0, 0]
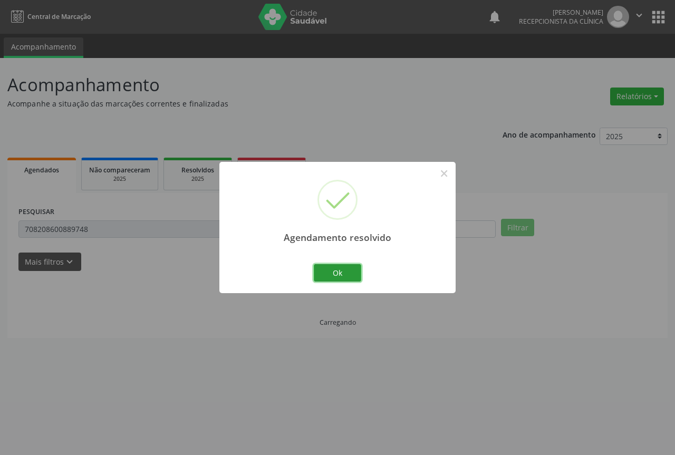
drag, startPoint x: 349, startPoint y: 269, endPoint x: 336, endPoint y: 273, distance: 13.7
click at [346, 270] on button "Ok" at bounding box center [337, 273] width 47 height 18
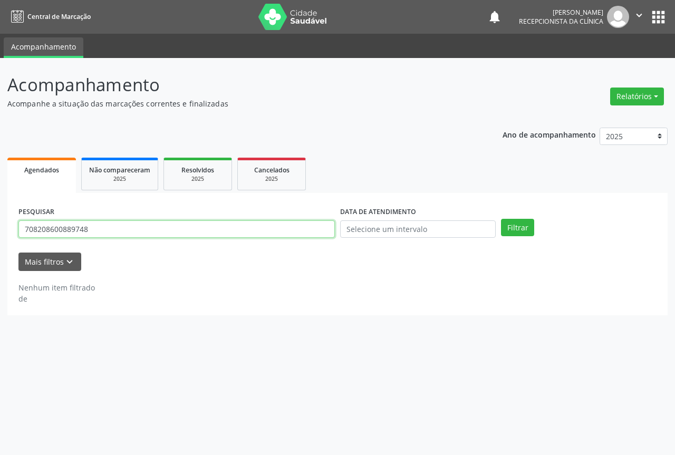
click at [242, 229] on input "708208600889748" at bounding box center [176, 230] width 317 height 18
click at [501, 219] on button "Filtrar" at bounding box center [517, 228] width 33 height 18
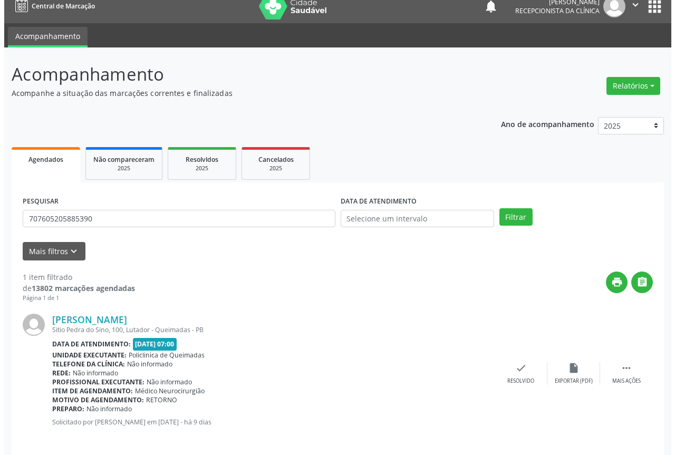
scroll to position [19, 0]
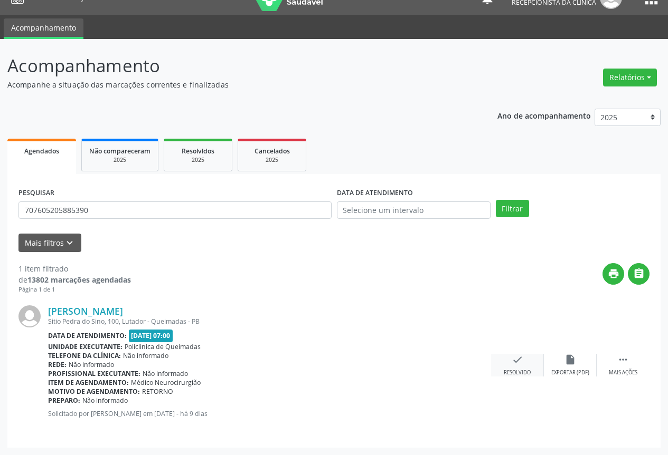
click at [515, 367] on div "check Resolvido" at bounding box center [517, 365] width 53 height 23
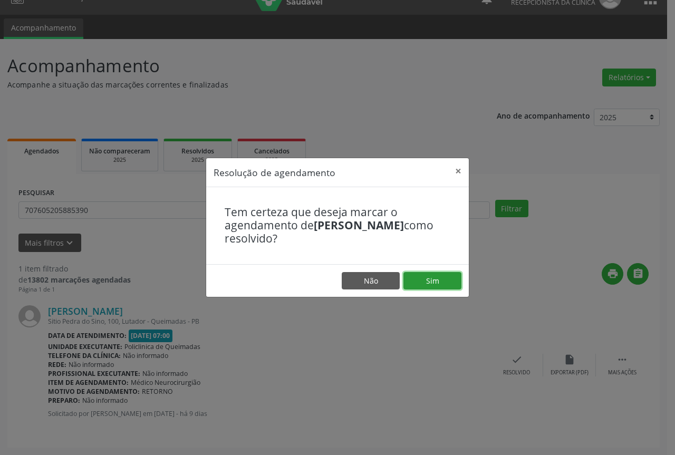
click at [413, 278] on button "Sim" at bounding box center [433, 281] width 58 height 18
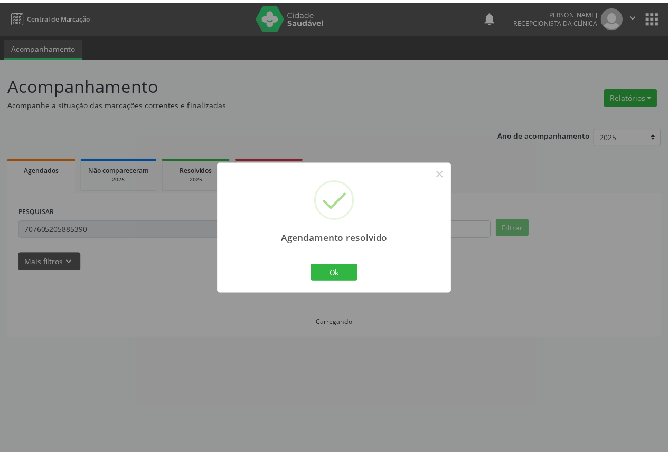
scroll to position [0, 0]
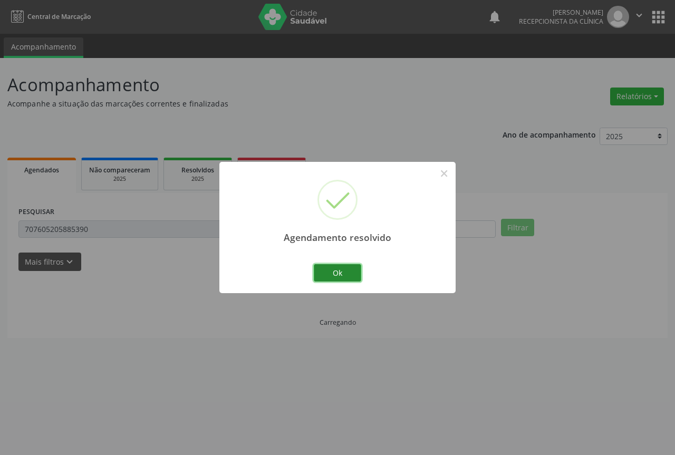
drag, startPoint x: 327, startPoint y: 280, endPoint x: 301, endPoint y: 279, distance: 25.3
click at [326, 280] on button "Ok" at bounding box center [337, 273] width 47 height 18
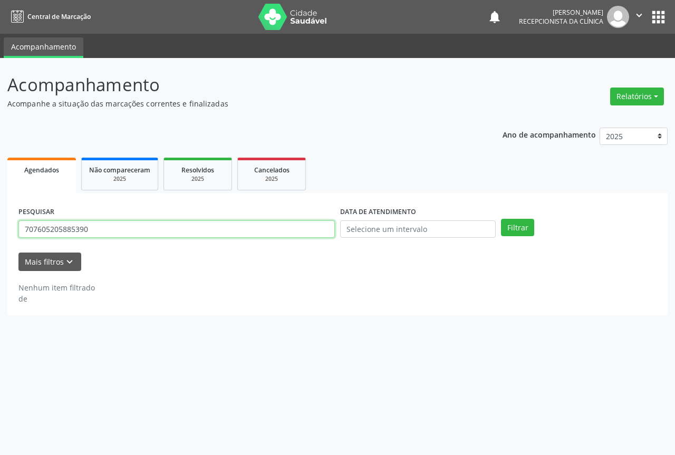
click at [198, 230] on input "707605205885390" at bounding box center [176, 230] width 317 height 18
click at [501, 219] on button "Filtrar" at bounding box center [517, 228] width 33 height 18
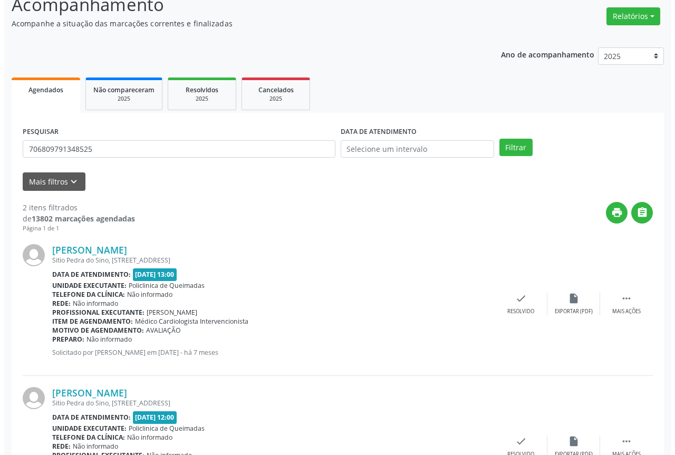
scroll to position [106, 0]
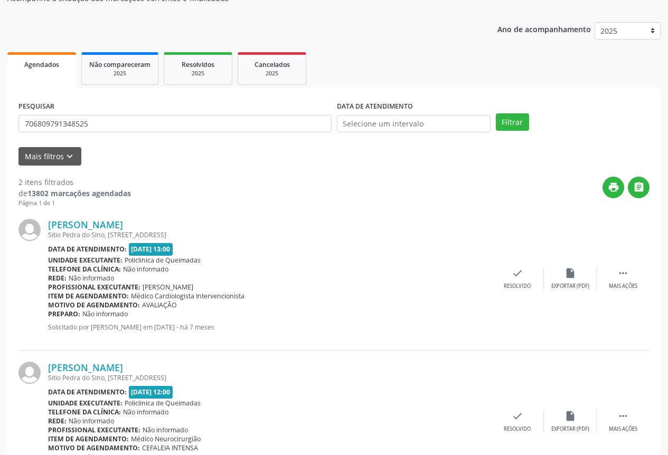
click at [512, 292] on div "[PERSON_NAME] [STREET_ADDRESS] Data de atendimento: [DATE] 13:00 Unidade execut…" at bounding box center [333, 279] width 631 height 143
click at [513, 282] on div "check Resolvido" at bounding box center [517, 279] width 53 height 23
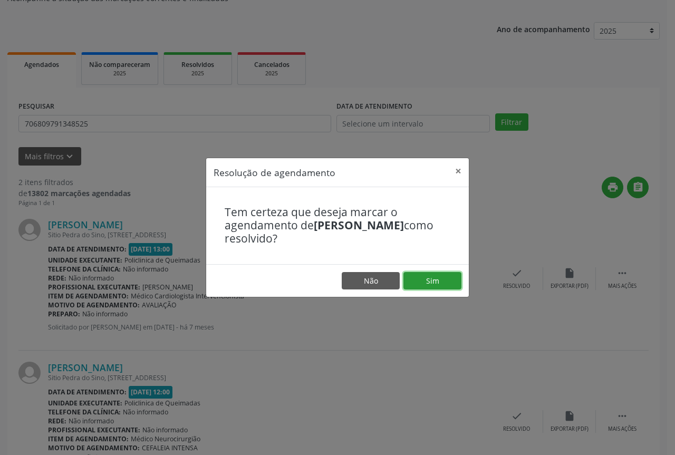
drag, startPoint x: 431, startPoint y: 285, endPoint x: 375, endPoint y: 286, distance: 55.9
click at [430, 286] on button "Sim" at bounding box center [433, 281] width 58 height 18
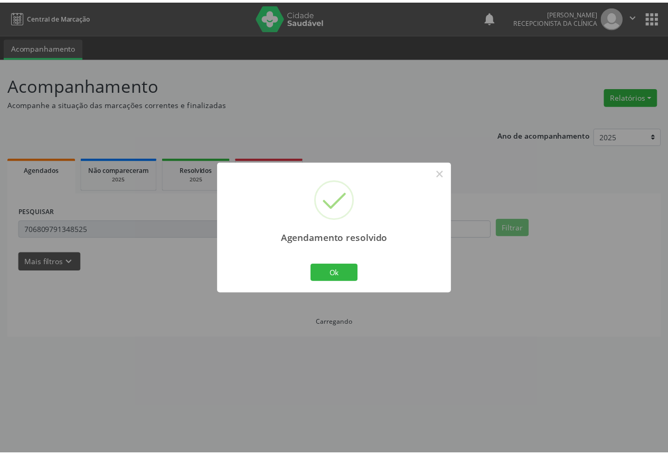
scroll to position [0, 0]
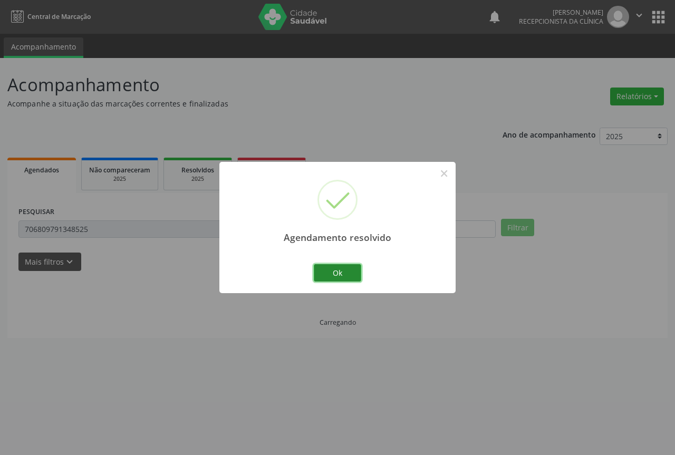
click at [317, 277] on button "Ok" at bounding box center [337, 273] width 47 height 18
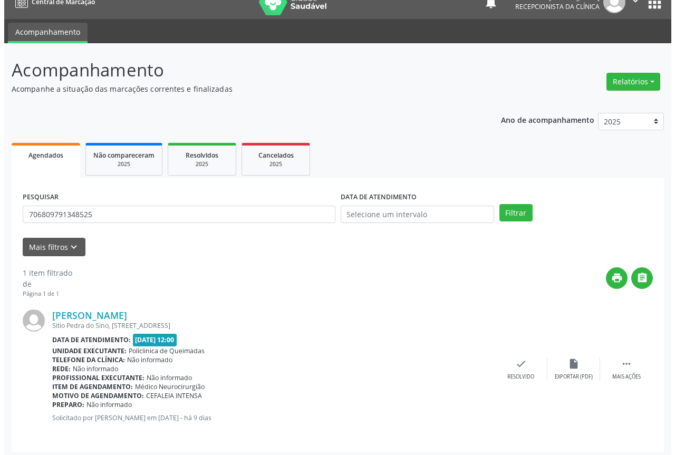
scroll to position [19, 0]
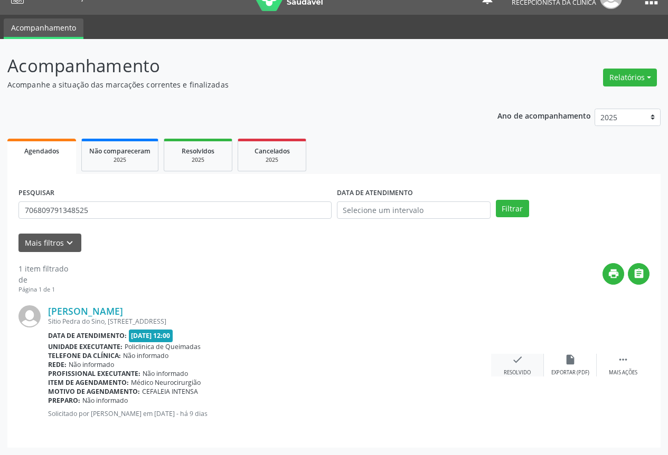
click at [525, 365] on div "check Resolvido" at bounding box center [517, 365] width 53 height 23
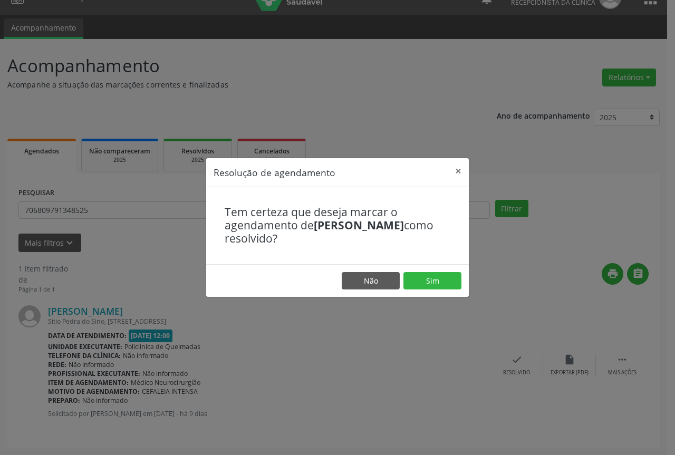
click at [431, 292] on footer "Não Sim" at bounding box center [337, 280] width 263 height 33
click at [431, 288] on button "Sim" at bounding box center [433, 281] width 58 height 18
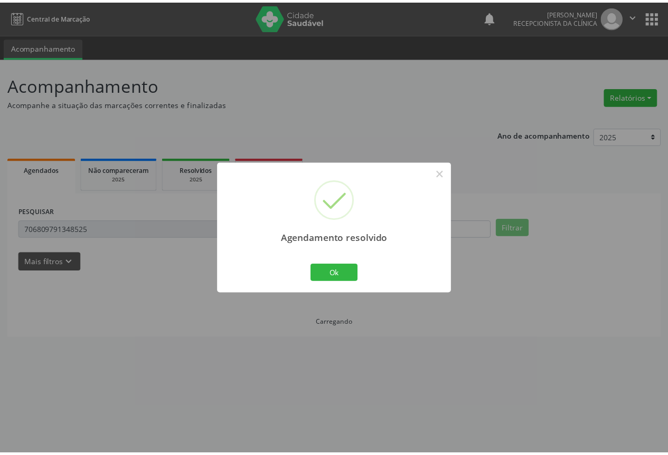
scroll to position [0, 0]
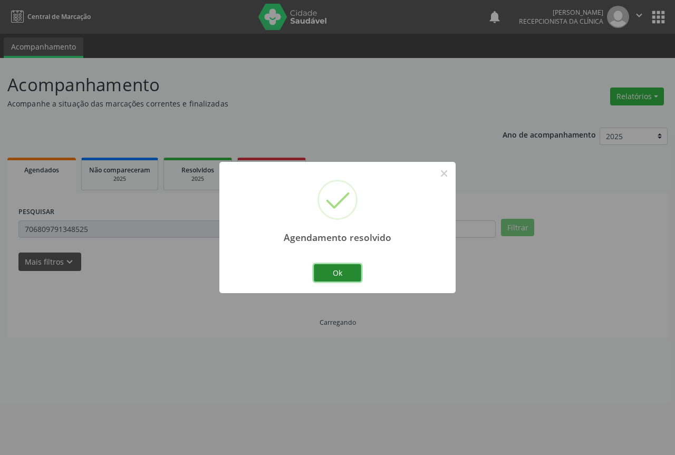
click at [328, 274] on button "Ok" at bounding box center [337, 273] width 47 height 18
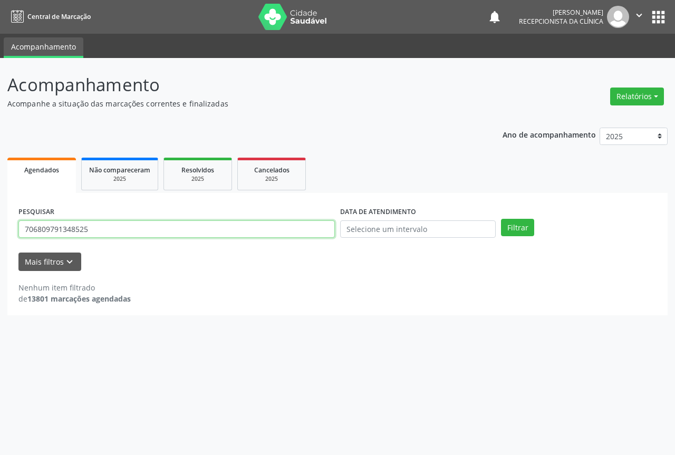
click at [223, 229] on input "706809791348525" at bounding box center [176, 230] width 317 height 18
click at [501, 219] on button "Filtrar" at bounding box center [517, 228] width 33 height 18
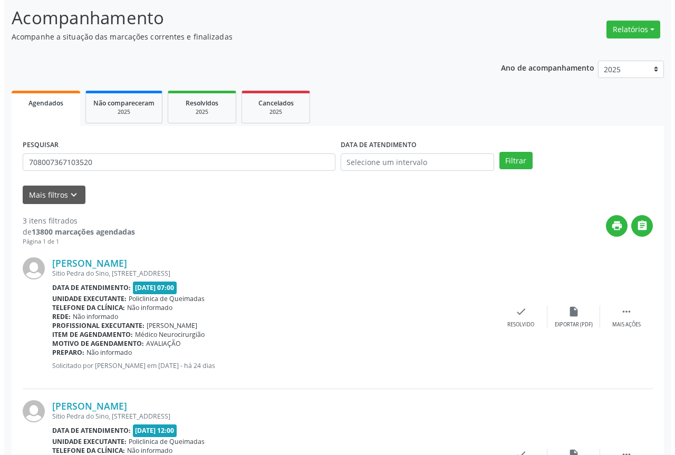
scroll to position [106, 0]
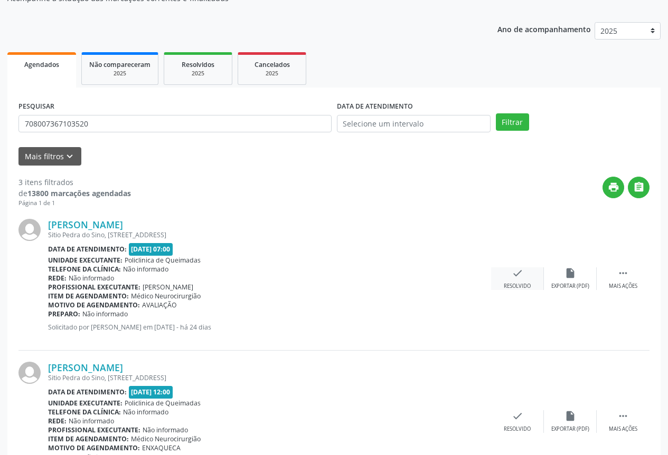
drag, startPoint x: 544, startPoint y: 271, endPoint x: 518, endPoint y: 278, distance: 26.8
click at [543, 271] on div " Mais ações insert_drive_file Exportar (PDF) check Resolvido" at bounding box center [570, 279] width 158 height 23
click at [518, 278] on icon "check" at bounding box center [517, 274] width 12 height 12
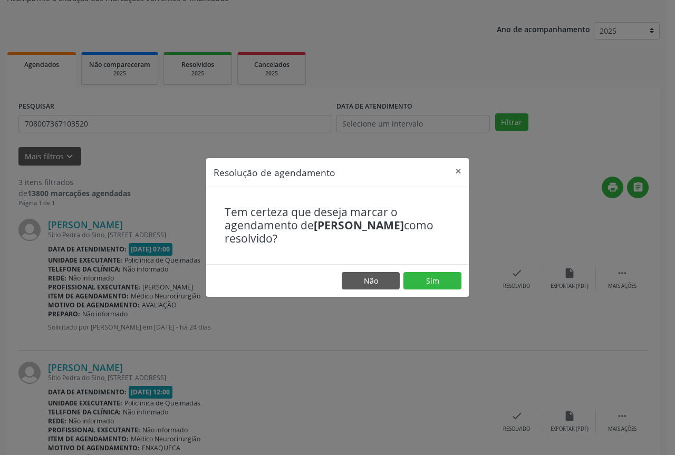
click at [403, 287] on footer "Não Sim" at bounding box center [337, 280] width 263 height 33
click at [411, 285] on button "Sim" at bounding box center [433, 281] width 58 height 18
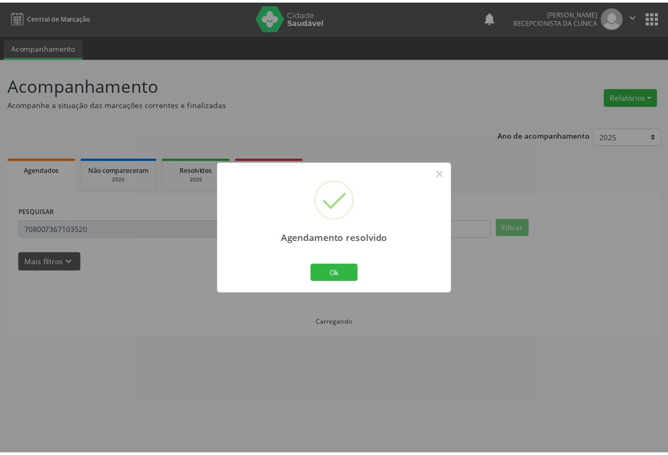
scroll to position [0, 0]
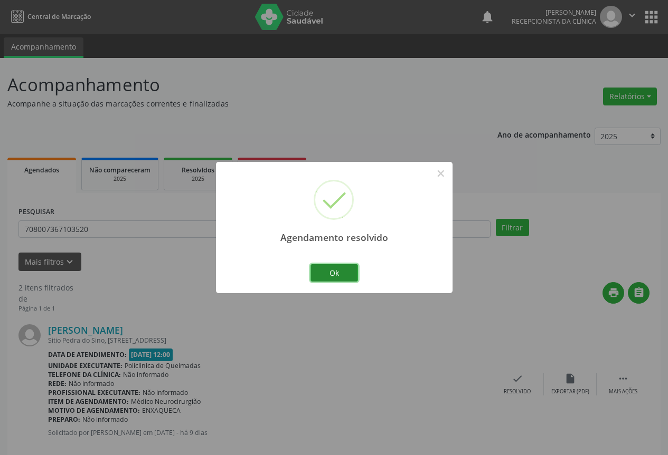
click at [327, 274] on button "Ok" at bounding box center [333, 273] width 47 height 18
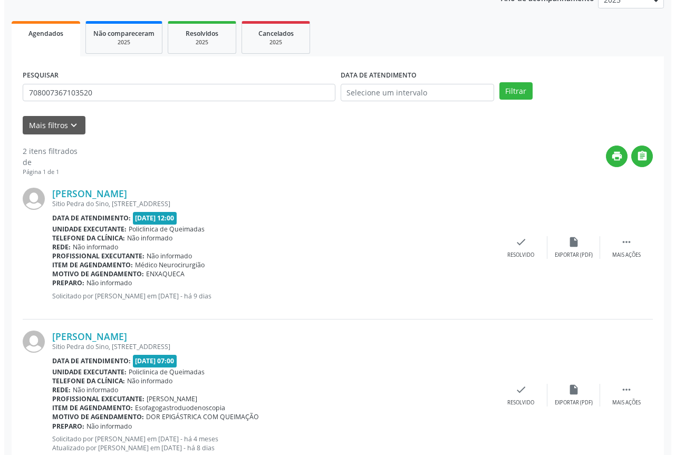
scroll to position [171, 0]
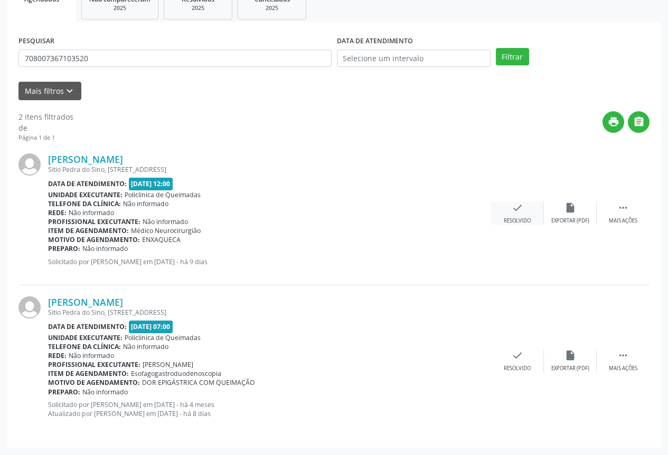
click at [518, 216] on div "check Resolvido" at bounding box center [517, 213] width 53 height 23
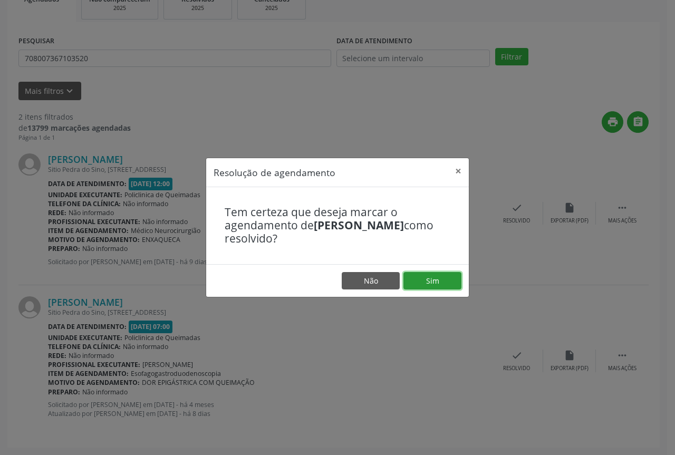
click at [432, 273] on button "Sim" at bounding box center [433, 281] width 58 height 18
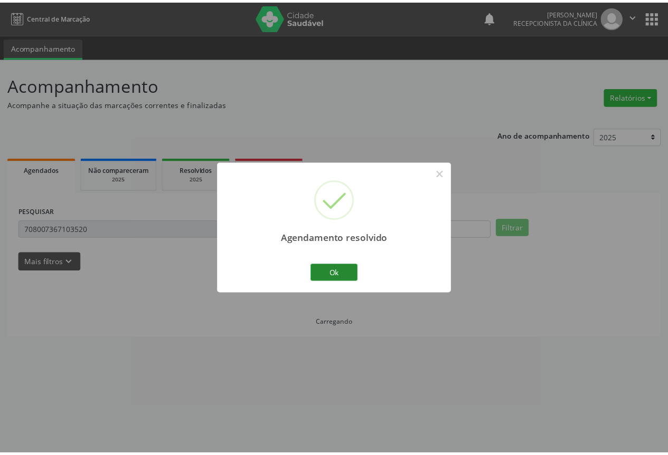
scroll to position [0, 0]
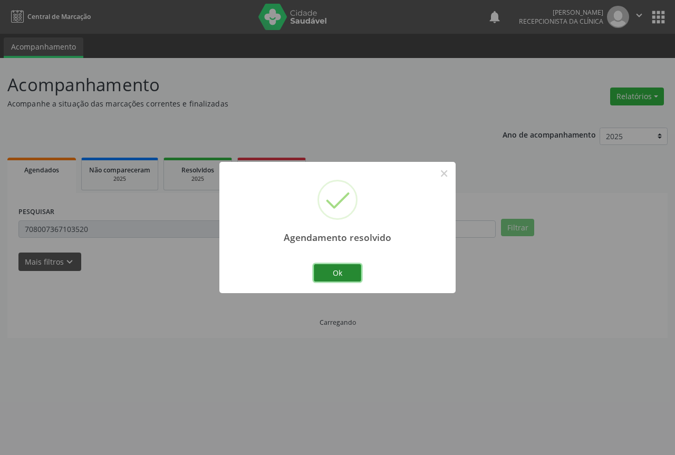
click at [338, 269] on button "Ok" at bounding box center [337, 273] width 47 height 18
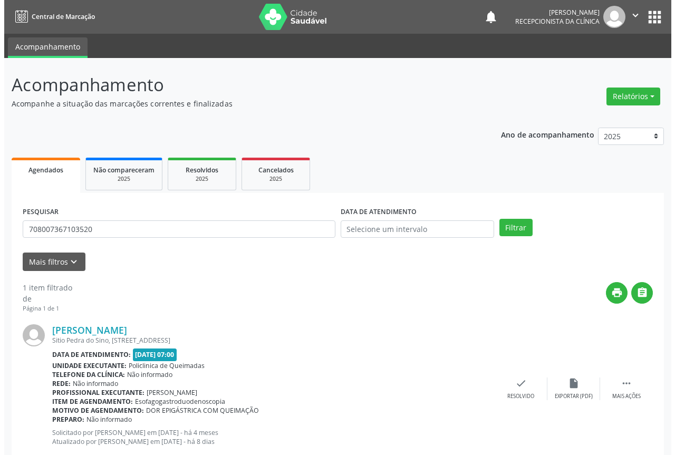
scroll to position [28, 0]
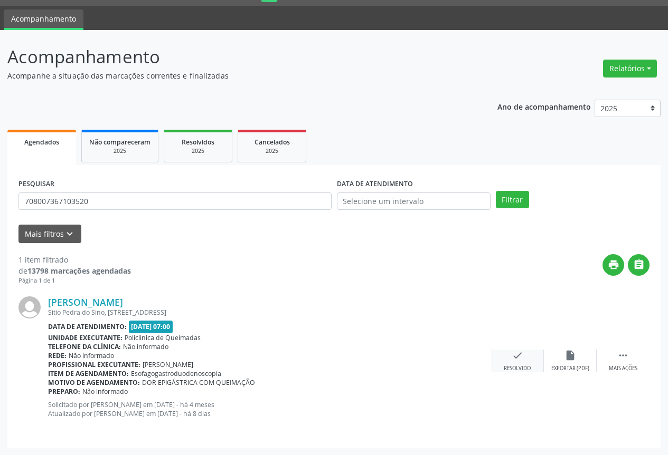
click at [509, 353] on div "check Resolvido" at bounding box center [517, 361] width 53 height 23
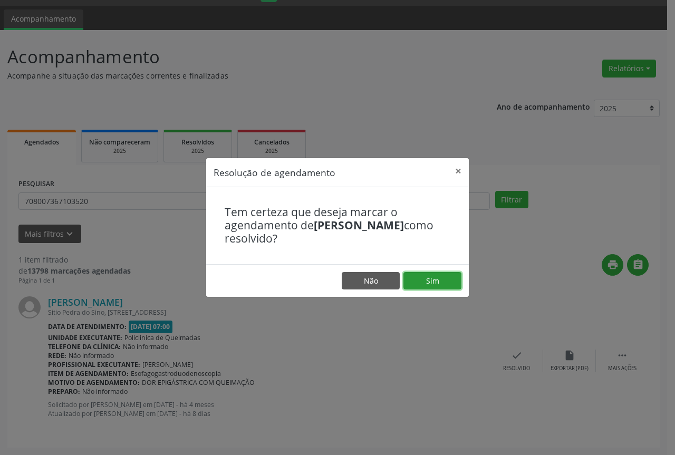
click at [459, 289] on button "Sim" at bounding box center [433, 281] width 58 height 18
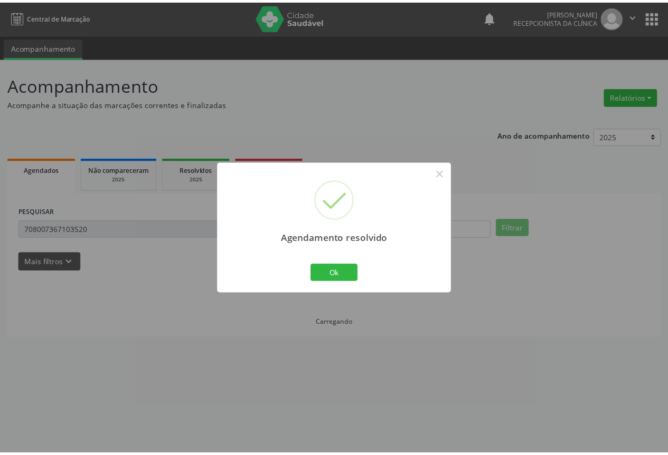
scroll to position [0, 0]
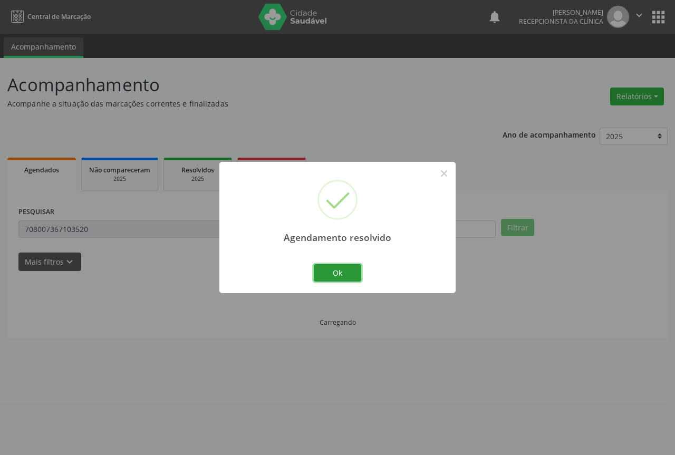
drag, startPoint x: 330, startPoint y: 269, endPoint x: 274, endPoint y: 255, distance: 57.1
click at [329, 270] on button "Ok" at bounding box center [337, 273] width 47 height 18
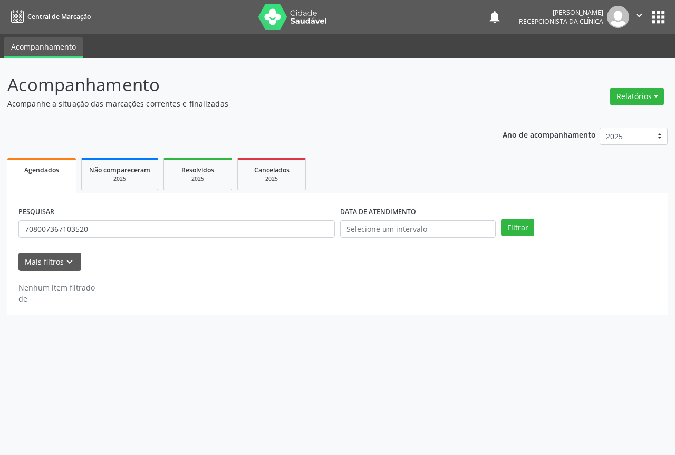
click at [148, 217] on div "PESQUISAR 708007367103520" at bounding box center [177, 224] width 322 height 41
drag, startPoint x: 148, startPoint y: 218, endPoint x: 149, endPoint y: 227, distance: 8.5
click at [148, 219] on div "PESQUISAR 708007367103520" at bounding box center [177, 224] width 322 height 41
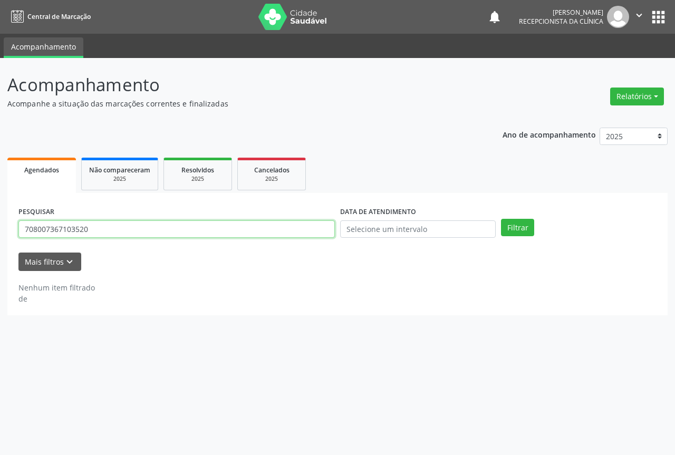
click at [149, 227] on input "708007367103520" at bounding box center [176, 230] width 317 height 18
click at [501, 219] on button "Filtrar" at bounding box center [517, 228] width 33 height 18
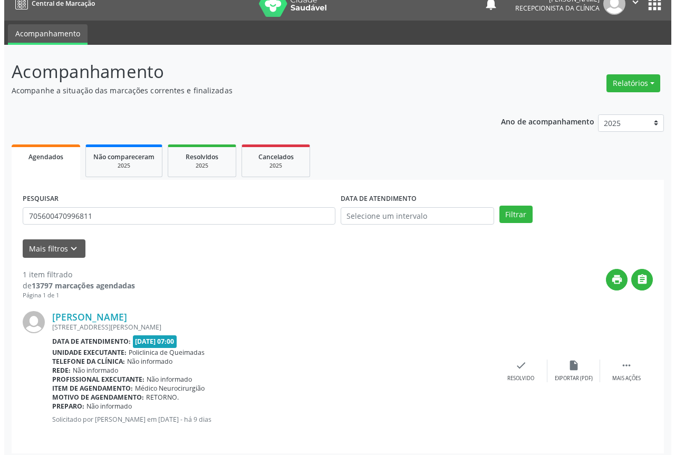
scroll to position [19, 0]
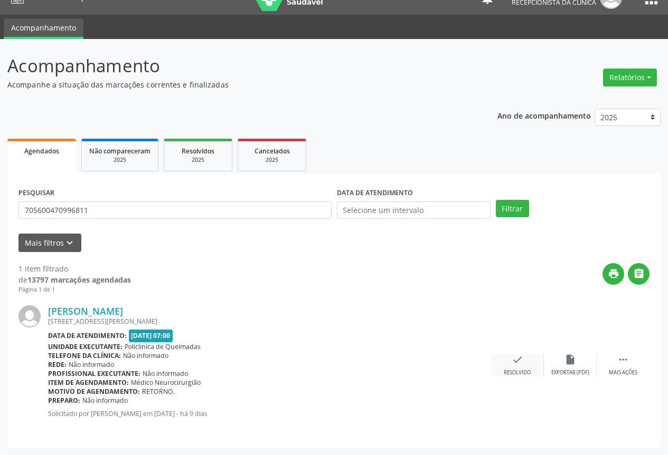
click at [514, 364] on icon "check" at bounding box center [517, 360] width 12 height 12
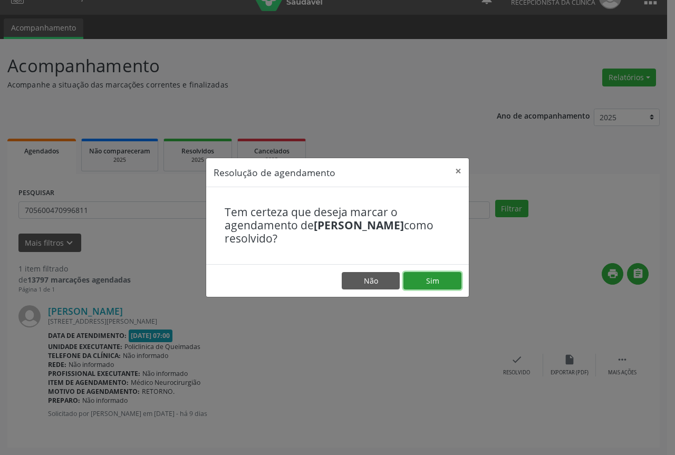
click at [428, 280] on button "Sim" at bounding box center [433, 281] width 58 height 18
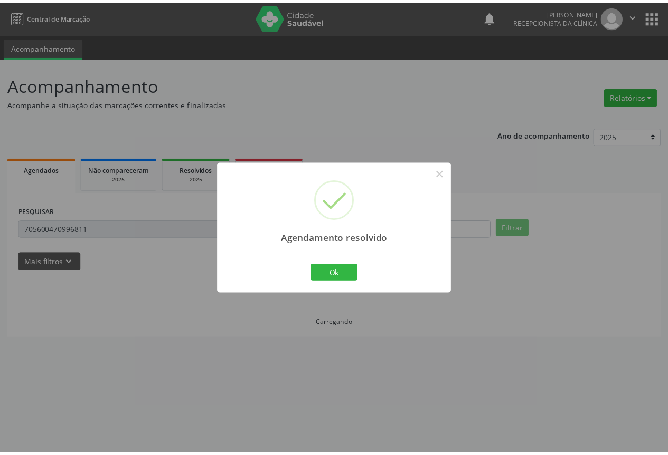
scroll to position [0, 0]
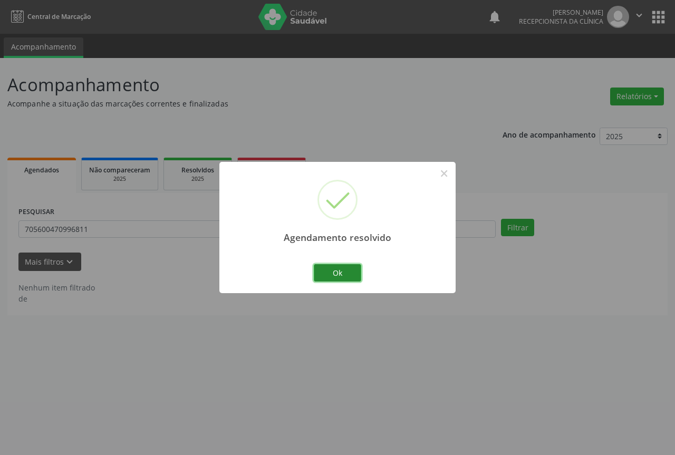
click at [327, 282] on button "Ok" at bounding box center [337, 273] width 47 height 18
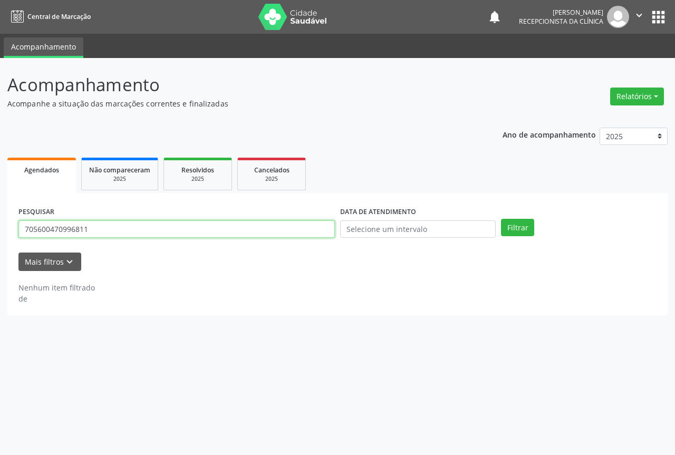
click at [213, 228] on input "705600470996811" at bounding box center [176, 230] width 317 height 18
click at [501, 219] on button "Filtrar" at bounding box center [517, 228] width 33 height 18
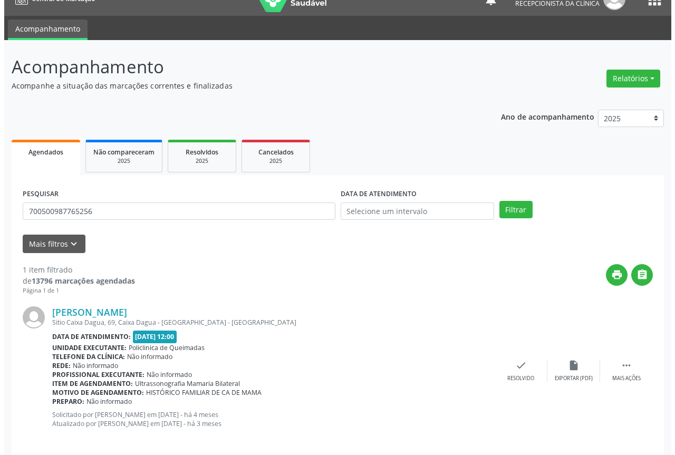
scroll to position [28, 0]
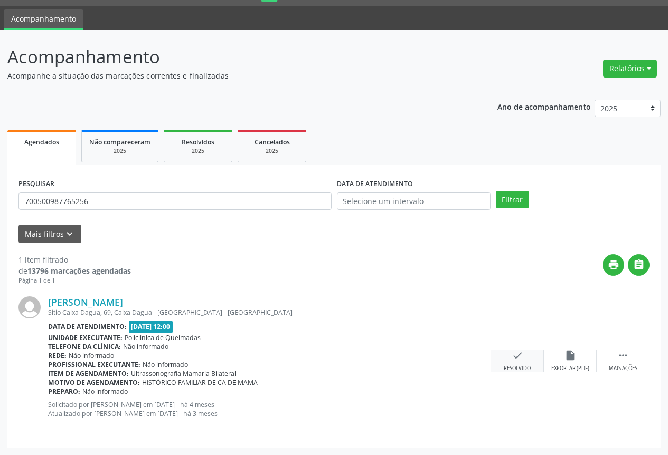
click at [512, 356] on icon "check" at bounding box center [517, 356] width 12 height 12
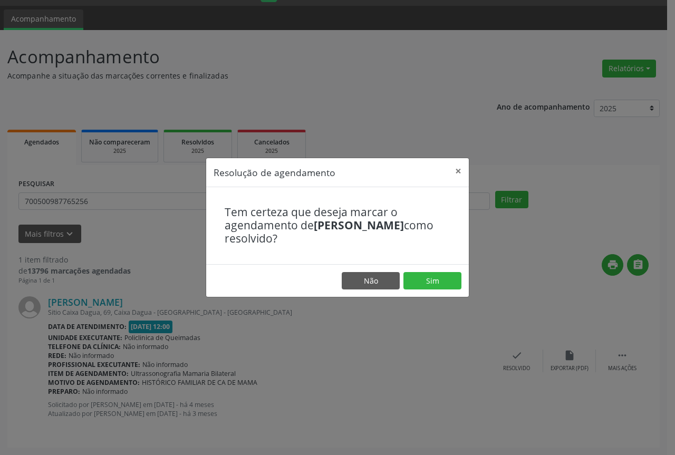
click at [402, 273] on footer "Não Sim" at bounding box center [337, 280] width 263 height 33
click at [414, 285] on button "Sim" at bounding box center [433, 281] width 58 height 18
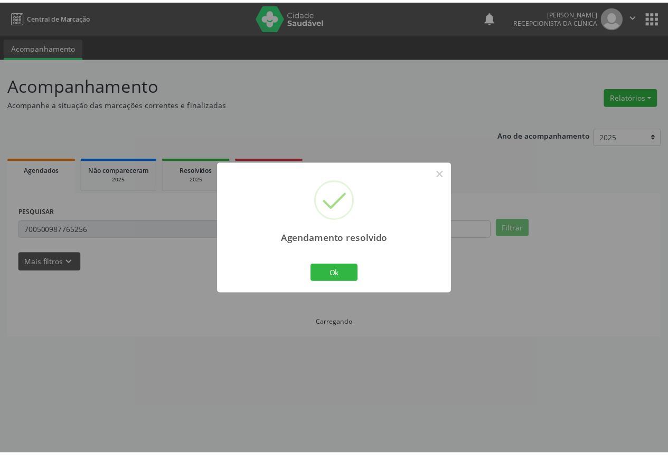
scroll to position [0, 0]
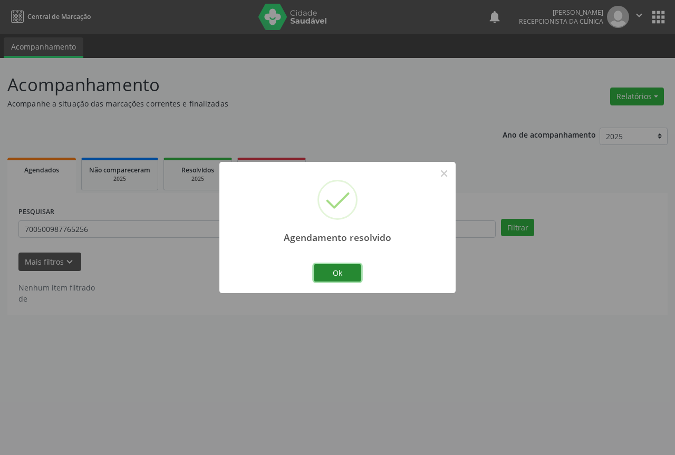
click at [331, 277] on button "Ok" at bounding box center [337, 273] width 47 height 18
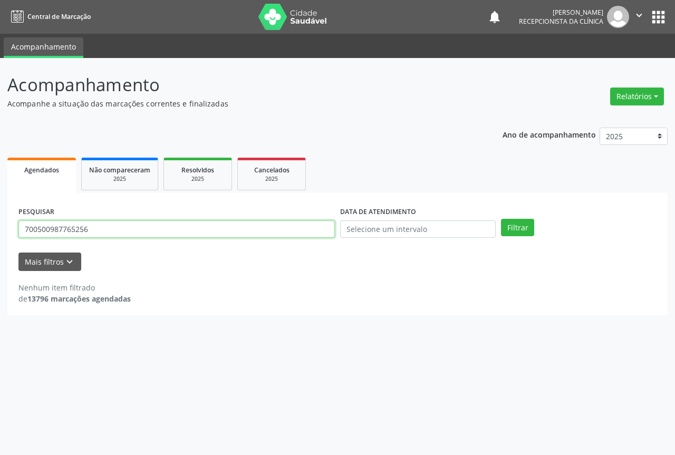
click at [207, 222] on input "700500987765256" at bounding box center [176, 230] width 317 height 18
click at [205, 226] on input "700500987765256" at bounding box center [176, 230] width 317 height 18
click at [501, 219] on button "Filtrar" at bounding box center [517, 228] width 33 height 18
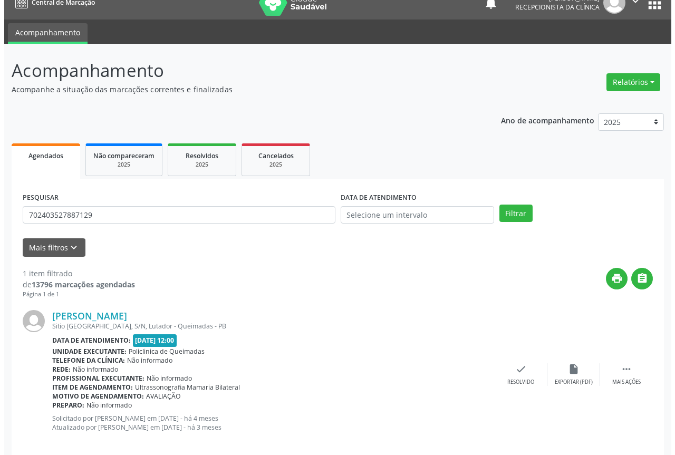
scroll to position [28, 0]
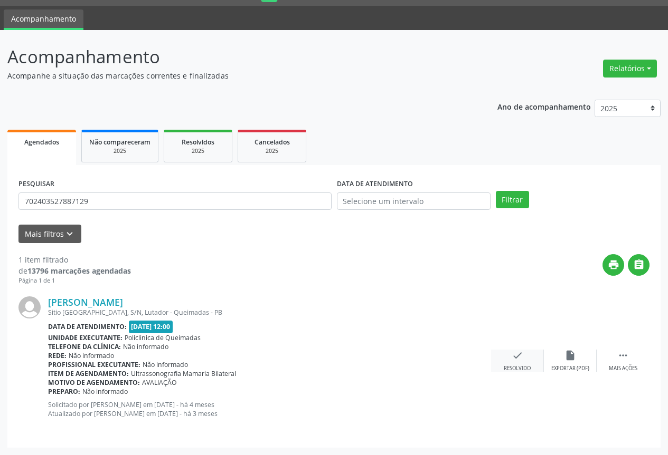
click at [521, 355] on icon "check" at bounding box center [517, 356] width 12 height 12
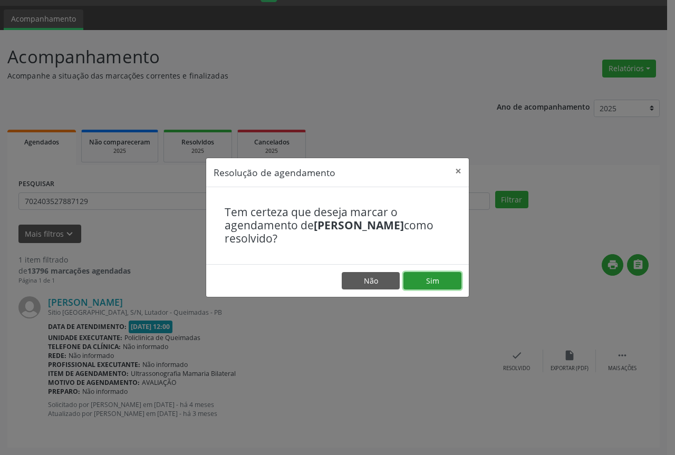
click at [424, 278] on button "Sim" at bounding box center [433, 281] width 58 height 18
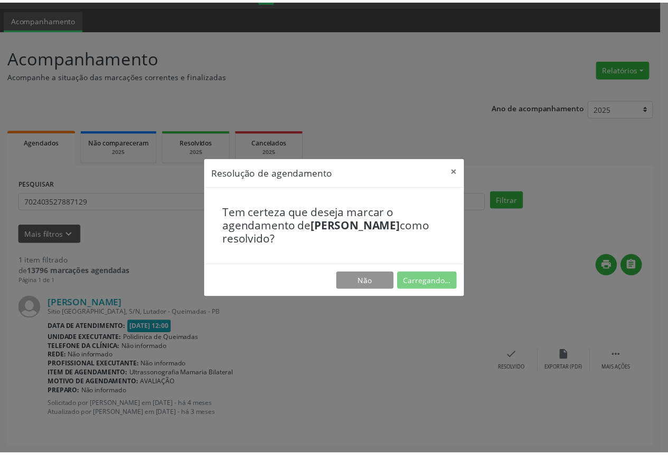
scroll to position [0, 0]
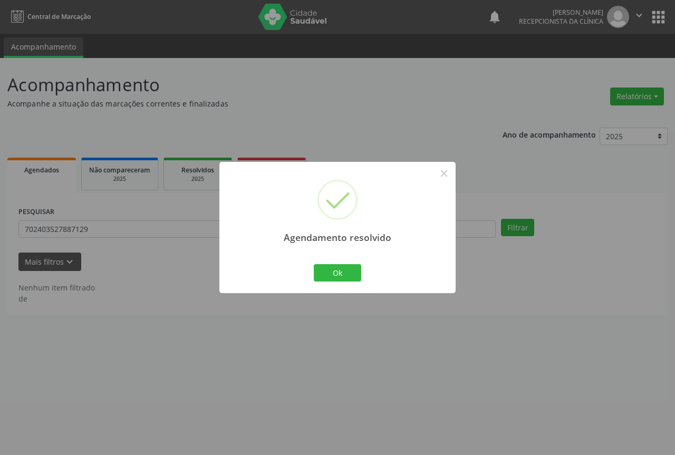
click at [312, 274] on div "Ok Cancel" at bounding box center [338, 273] width 52 height 22
drag, startPoint x: 336, startPoint y: 273, endPoint x: 231, endPoint y: 252, distance: 107.2
click at [326, 271] on button "Ok" at bounding box center [337, 273] width 47 height 18
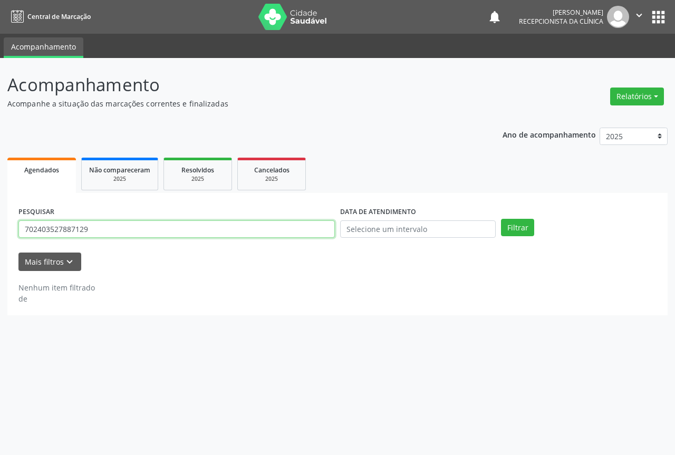
click at [115, 231] on input "702403527887129" at bounding box center [176, 230] width 317 height 18
click at [501, 219] on button "Filtrar" at bounding box center [517, 228] width 33 height 18
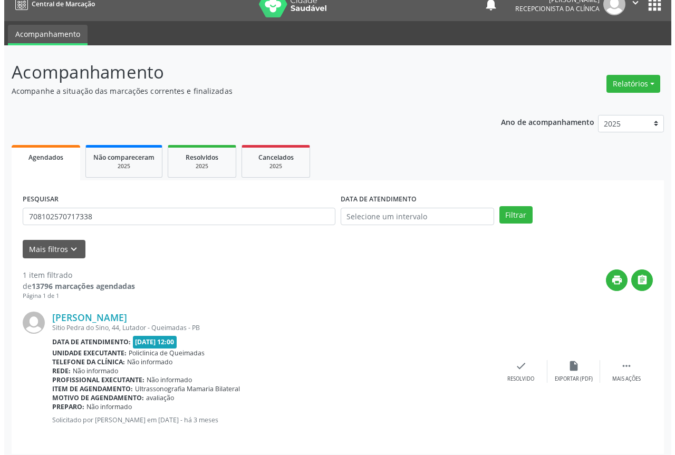
scroll to position [19, 0]
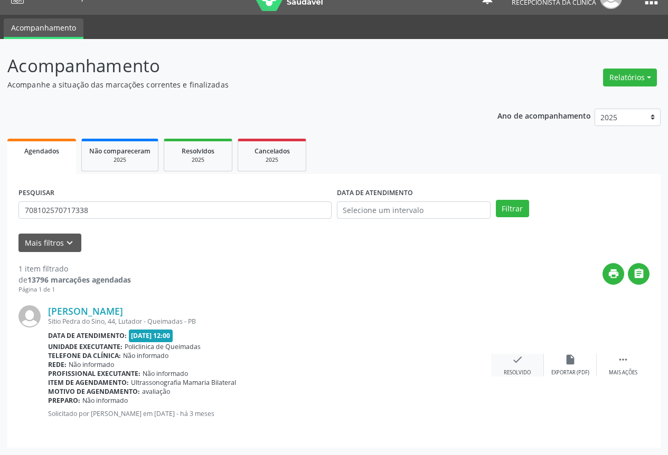
click at [525, 370] on div "Resolvido" at bounding box center [516, 372] width 27 height 7
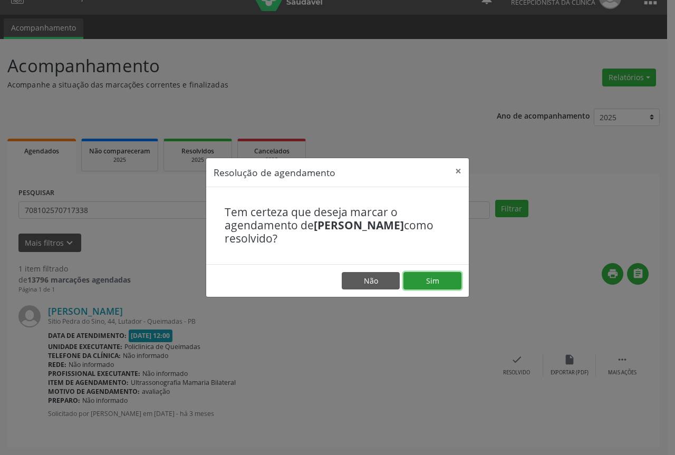
click at [426, 290] on button "Sim" at bounding box center [433, 281] width 58 height 18
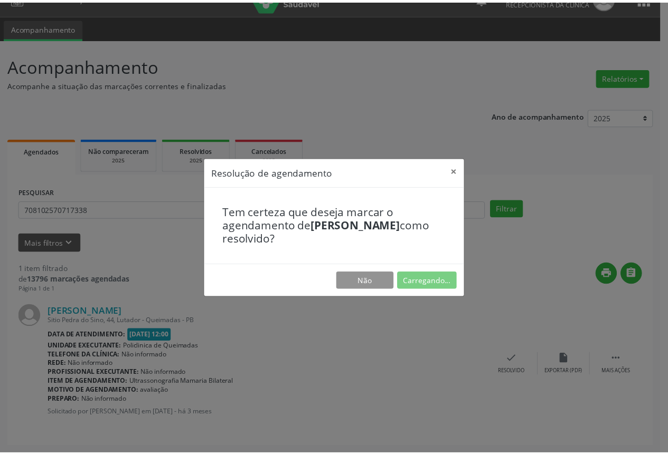
scroll to position [0, 0]
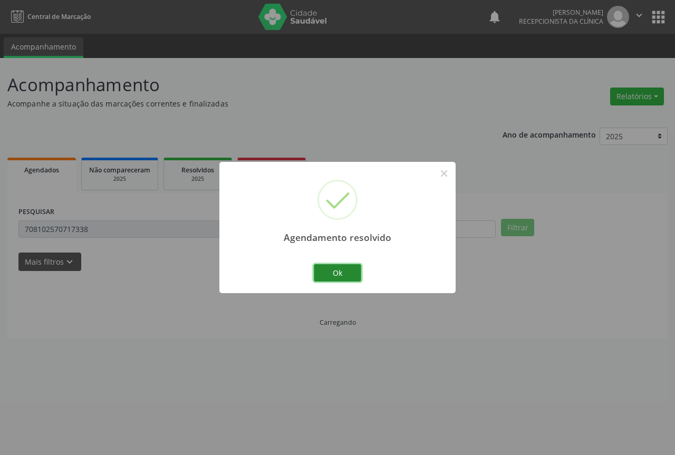
click at [343, 279] on button "Ok" at bounding box center [337, 273] width 47 height 18
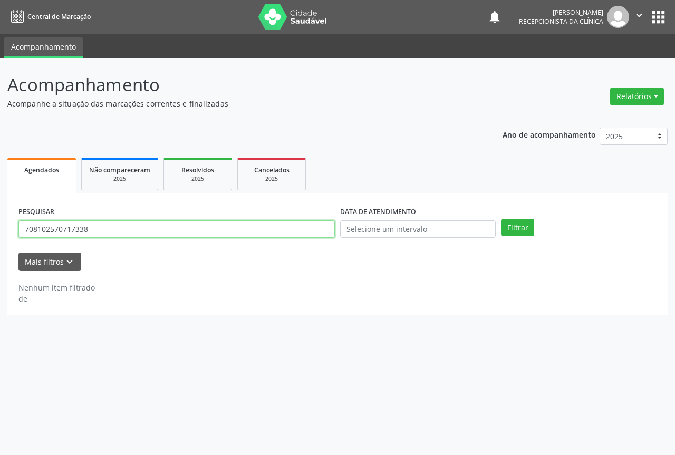
click at [141, 232] on input "708102570717338" at bounding box center [176, 230] width 317 height 18
click at [501, 219] on button "Filtrar" at bounding box center [517, 228] width 33 height 18
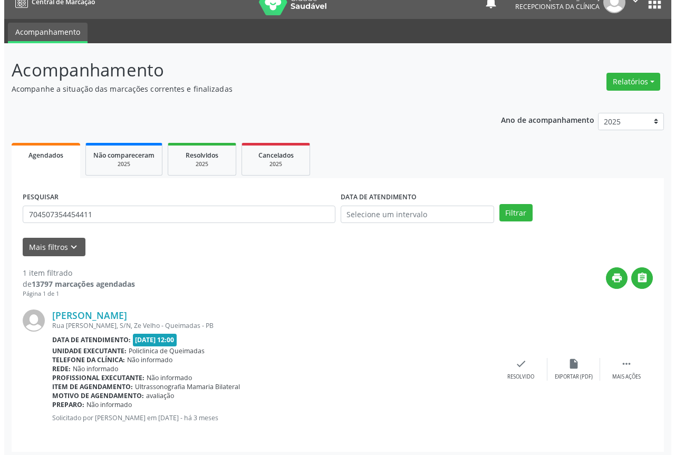
scroll to position [19, 0]
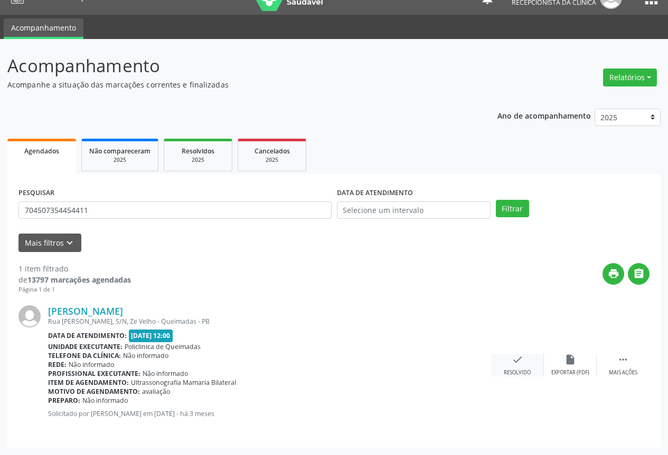
click at [526, 367] on div "check Resolvido" at bounding box center [517, 365] width 53 height 23
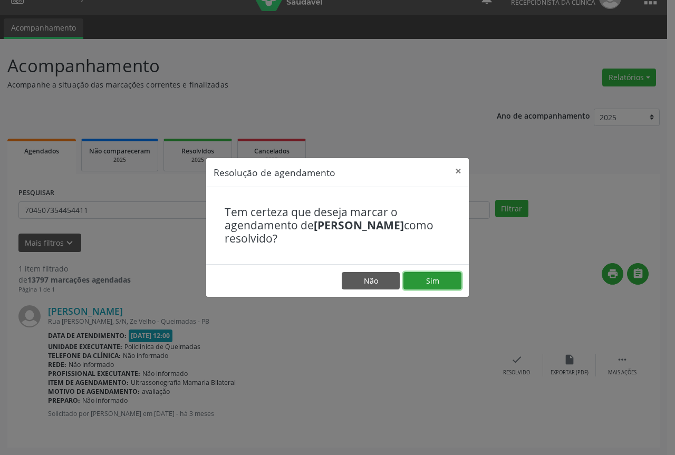
click at [423, 284] on button "Sim" at bounding box center [433, 281] width 58 height 18
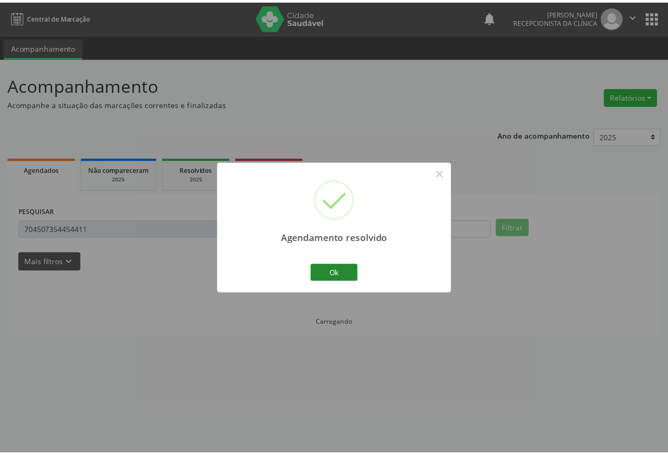
scroll to position [0, 0]
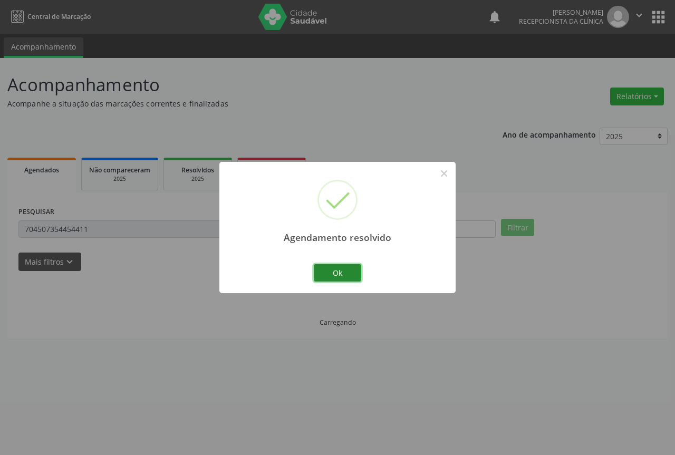
drag, startPoint x: 339, startPoint y: 280, endPoint x: 325, endPoint y: 280, distance: 14.8
click at [339, 280] on button "Ok" at bounding box center [337, 273] width 47 height 18
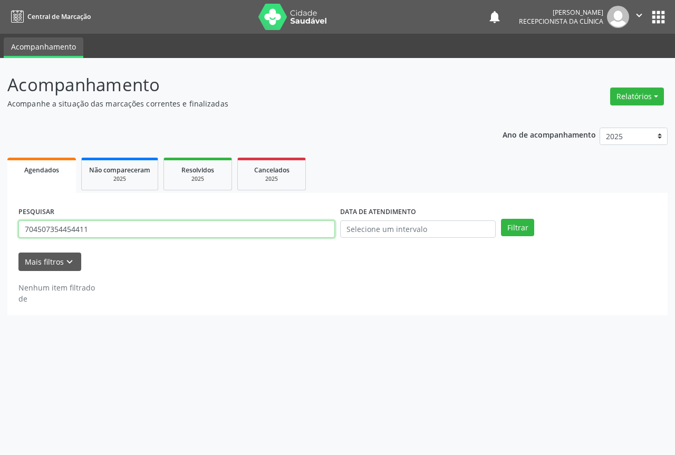
click at [130, 234] on input "704507354454411" at bounding box center [176, 230] width 317 height 18
click at [501, 219] on button "Filtrar" at bounding box center [517, 228] width 33 height 18
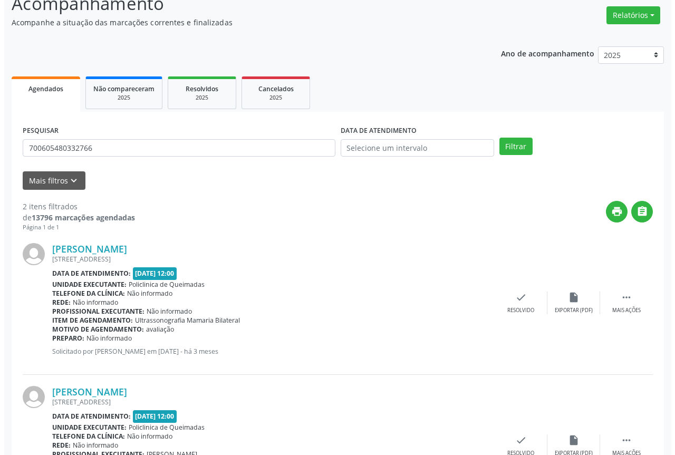
scroll to position [158, 0]
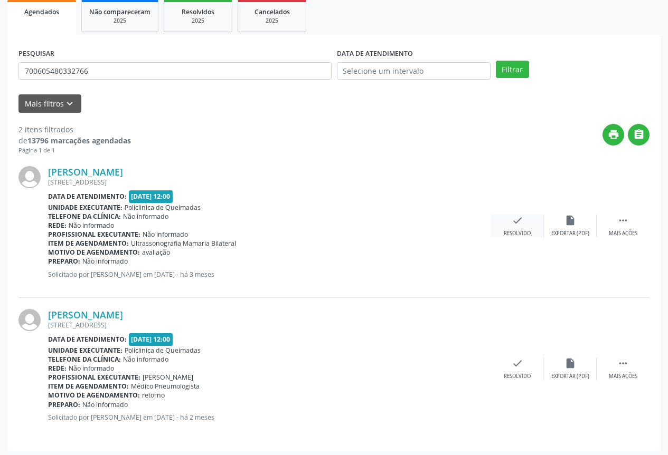
click at [519, 220] on icon "check" at bounding box center [517, 221] width 12 height 12
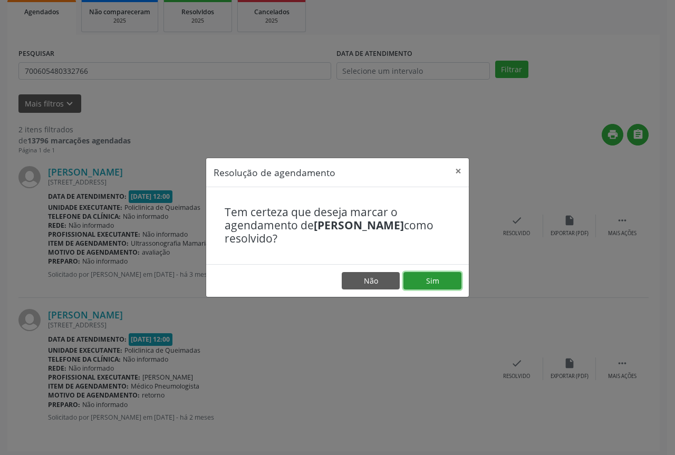
click at [431, 281] on button "Sim" at bounding box center [433, 281] width 58 height 18
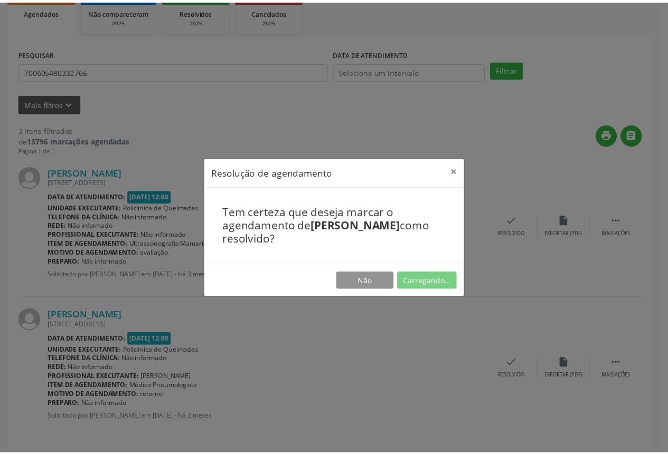
scroll to position [0, 0]
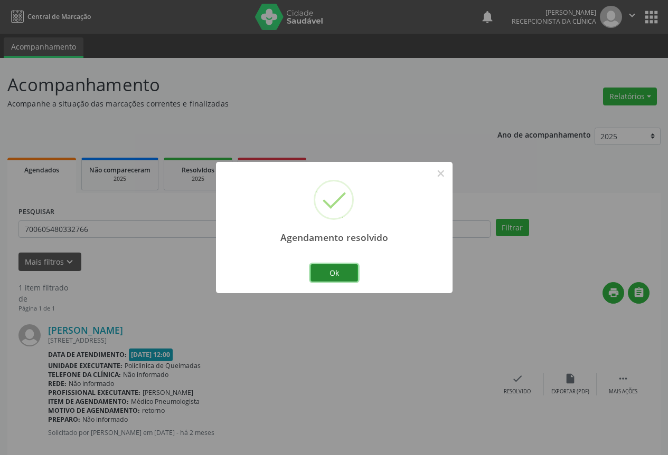
click at [343, 272] on button "Ok" at bounding box center [333, 273] width 47 height 18
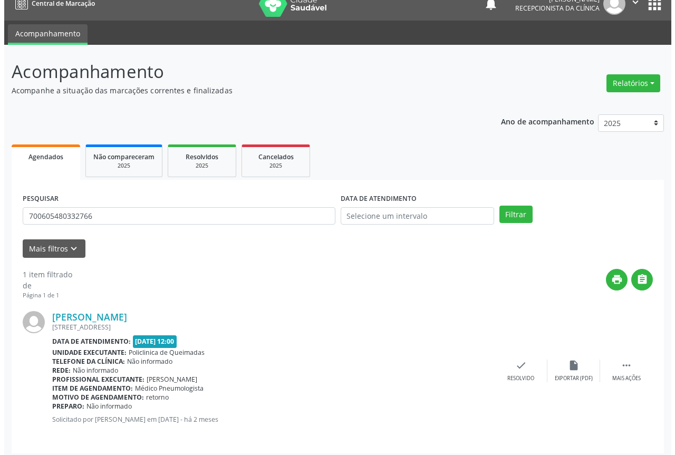
scroll to position [19, 0]
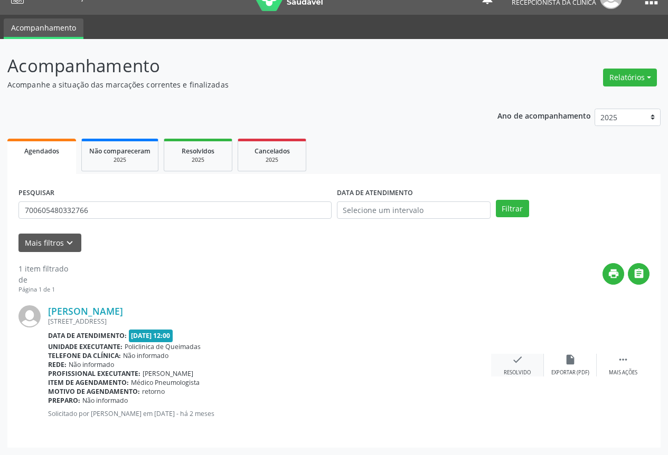
click at [514, 368] on div "check Resolvido" at bounding box center [517, 365] width 53 height 23
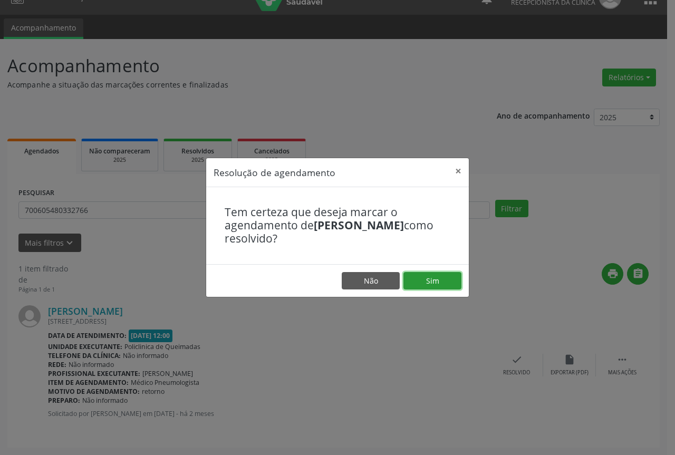
click at [441, 283] on button "Sim" at bounding box center [433, 281] width 58 height 18
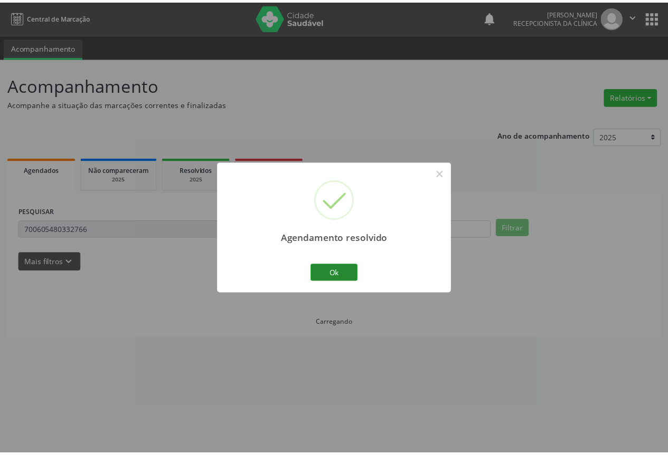
scroll to position [0, 0]
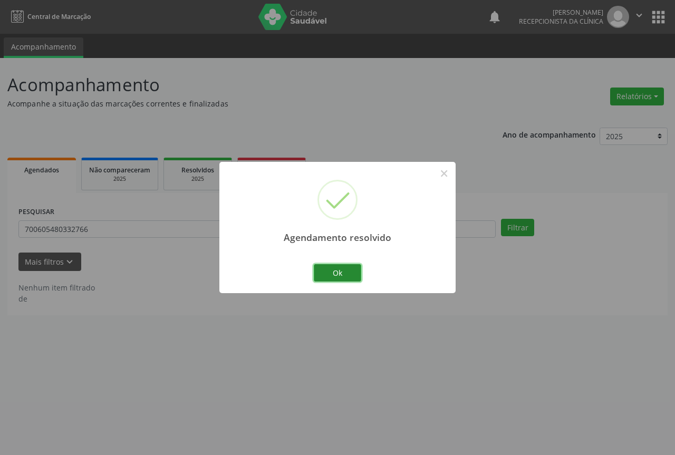
click at [341, 270] on button "Ok" at bounding box center [337, 273] width 47 height 18
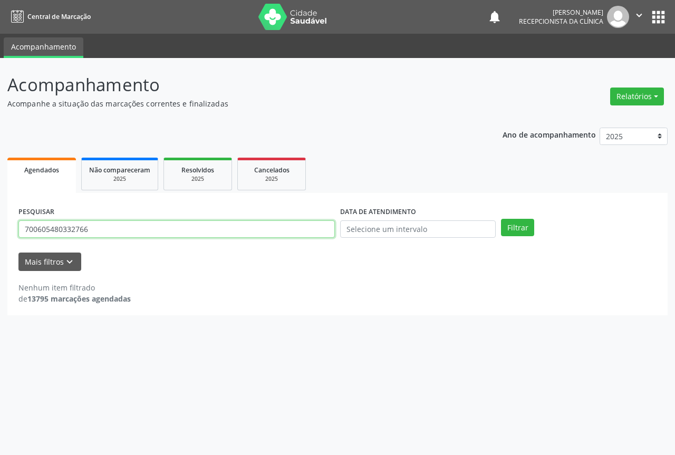
click at [142, 227] on input "700605480332766" at bounding box center [176, 230] width 317 height 18
click at [501, 219] on button "Filtrar" at bounding box center [517, 228] width 33 height 18
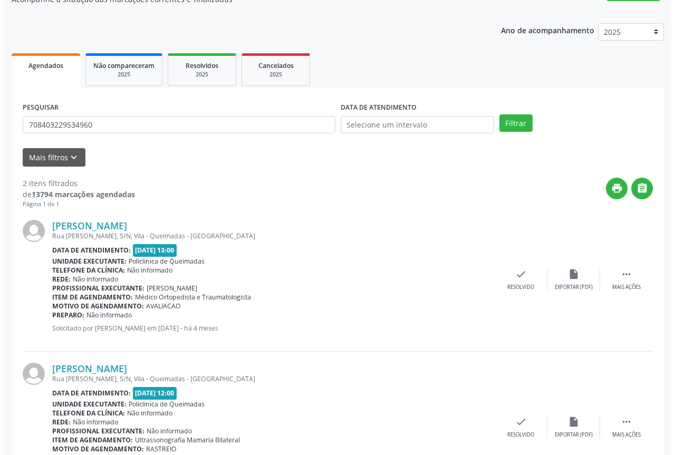
scroll to position [106, 0]
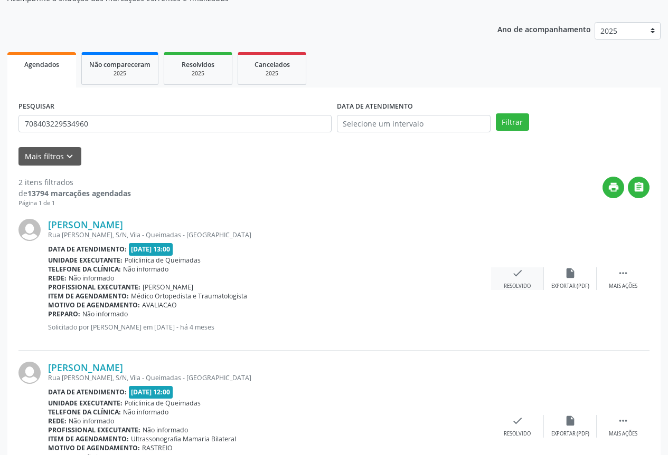
click at [521, 277] on icon "check" at bounding box center [517, 274] width 12 height 12
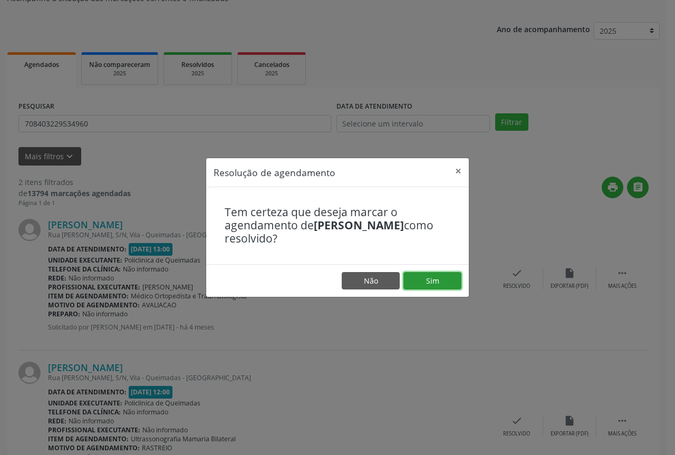
click at [410, 284] on button "Sim" at bounding box center [433, 281] width 58 height 18
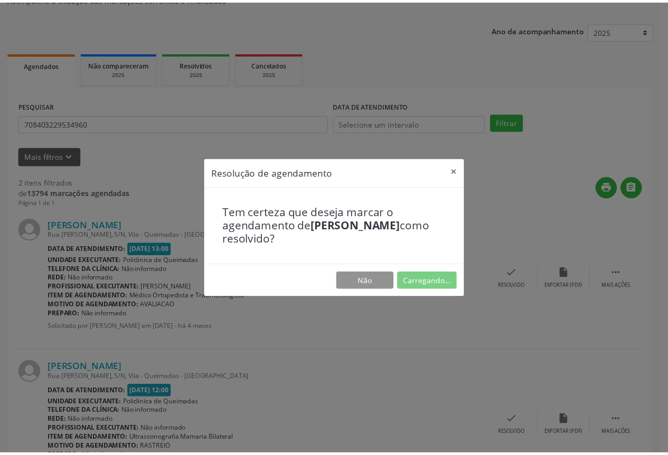
scroll to position [0, 0]
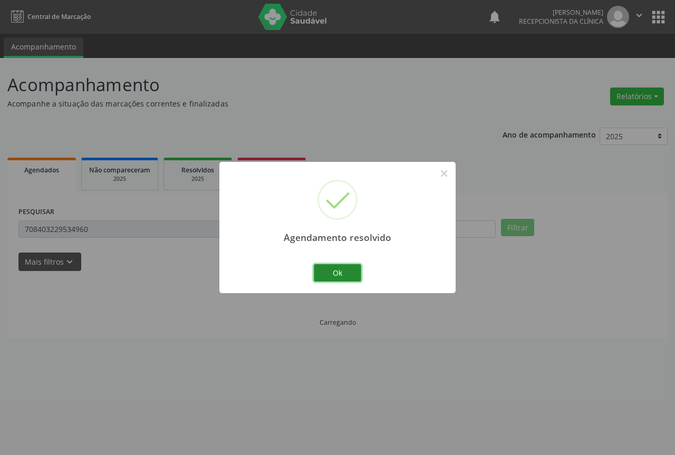
click at [331, 279] on button "Ok" at bounding box center [337, 273] width 47 height 18
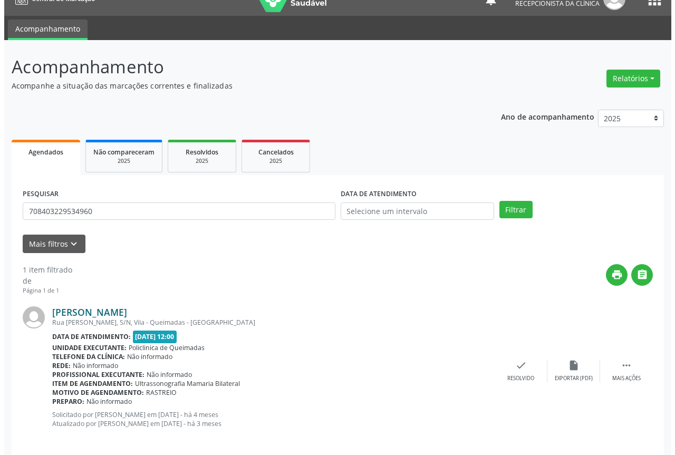
scroll to position [28, 0]
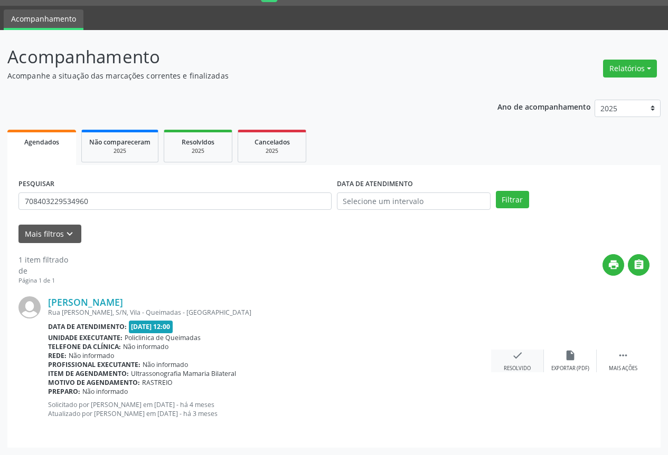
click at [520, 356] on icon "check" at bounding box center [517, 356] width 12 height 12
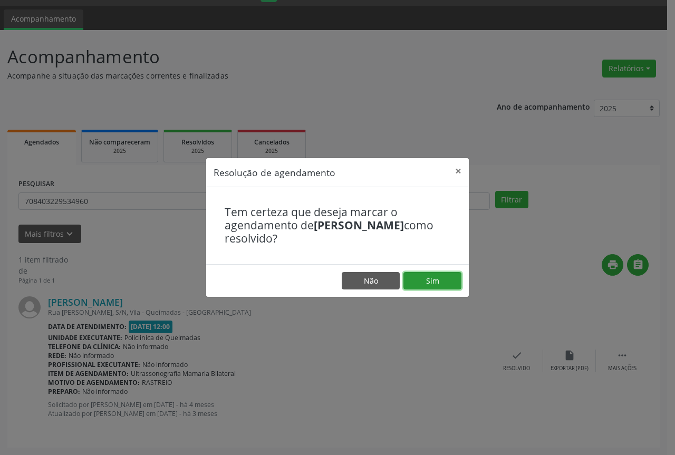
click at [430, 282] on button "Sim" at bounding box center [433, 281] width 58 height 18
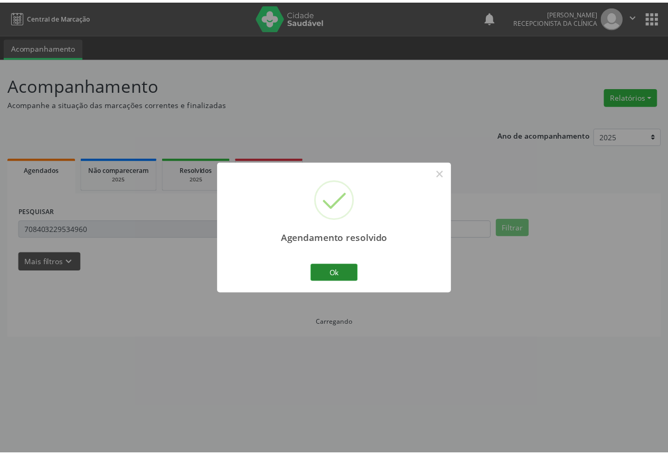
scroll to position [0, 0]
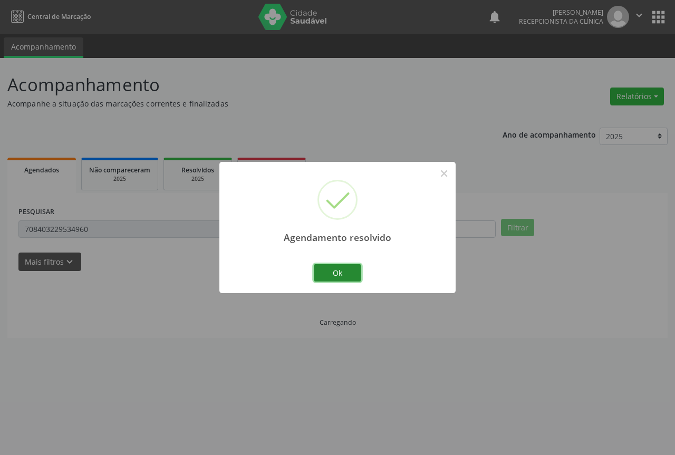
click at [355, 279] on button "Ok" at bounding box center [337, 273] width 47 height 18
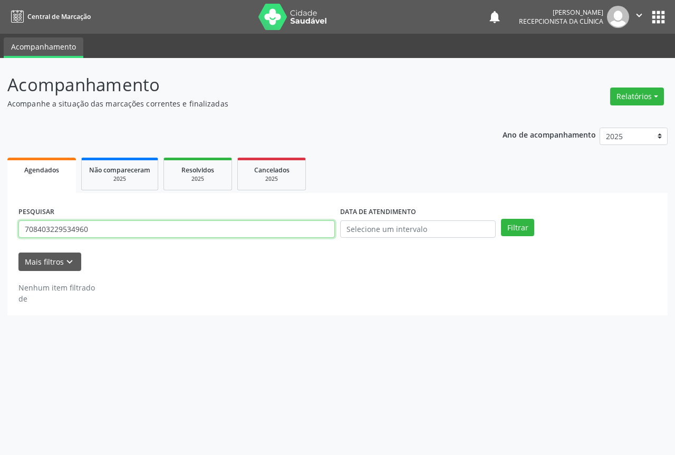
click at [149, 233] on input "708403229534960" at bounding box center [176, 230] width 317 height 18
click at [501, 219] on button "Filtrar" at bounding box center [517, 228] width 33 height 18
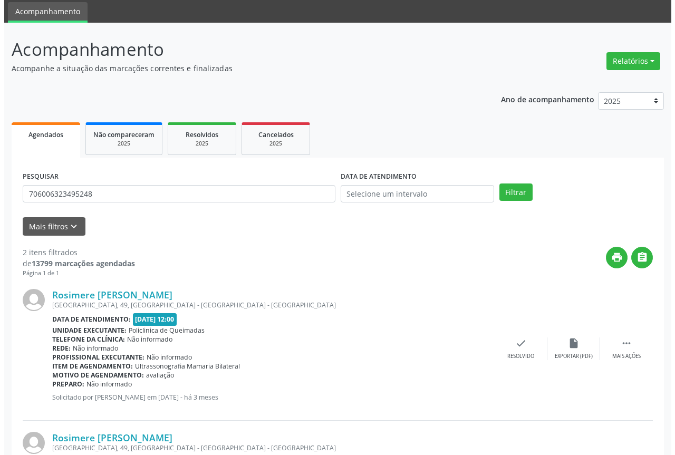
scroll to position [53, 0]
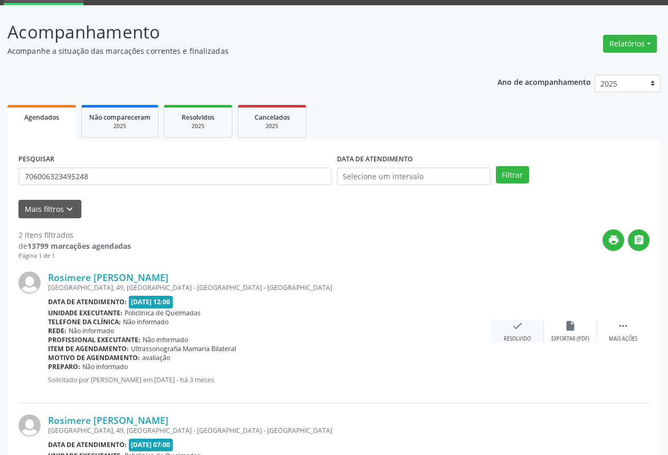
click at [516, 327] on icon "check" at bounding box center [517, 326] width 12 height 12
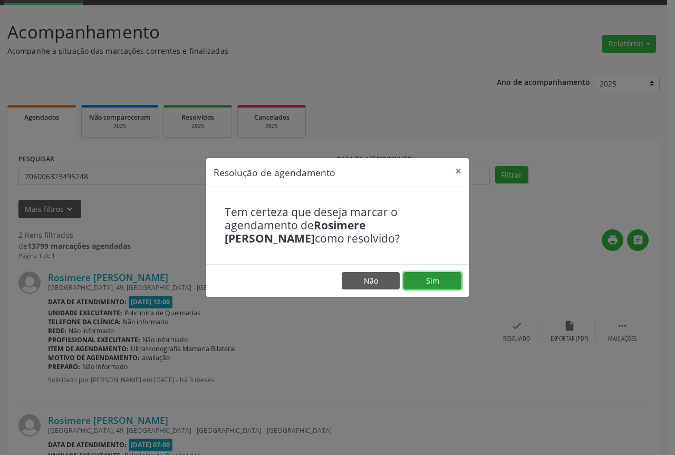
click at [426, 280] on button "Sim" at bounding box center [433, 281] width 58 height 18
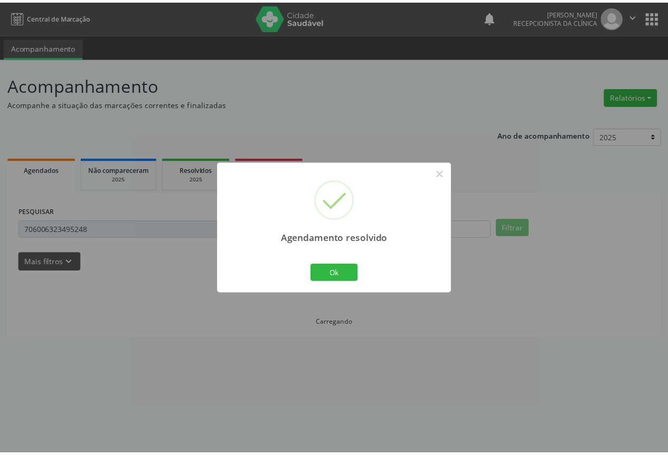
scroll to position [0, 0]
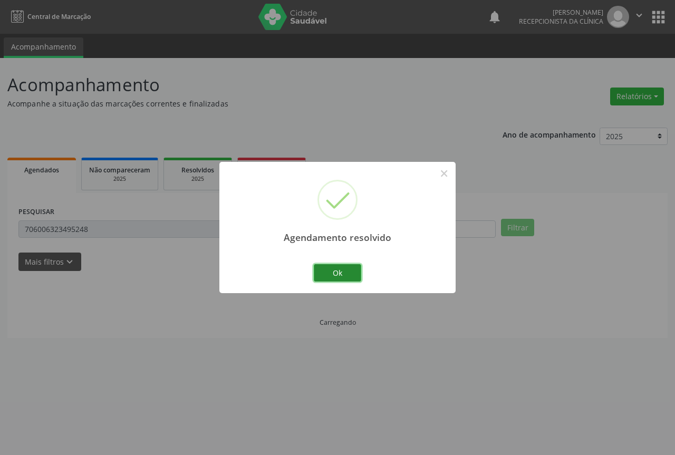
click at [321, 279] on button "Ok" at bounding box center [337, 273] width 47 height 18
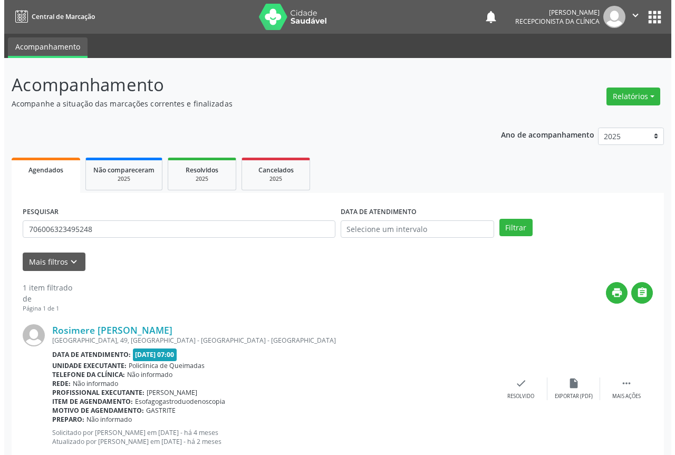
scroll to position [28, 0]
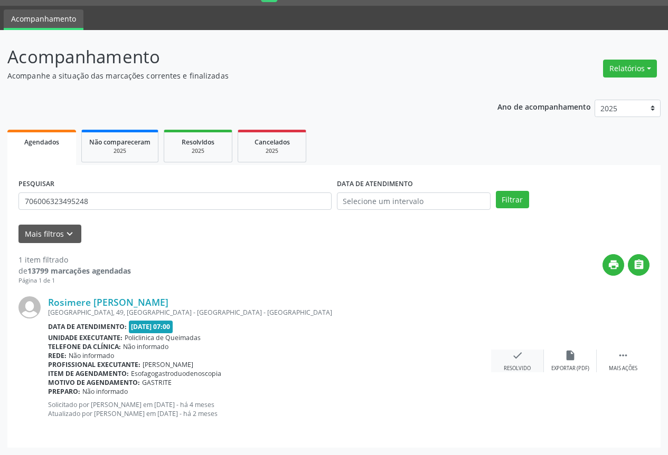
click at [523, 368] on div "Resolvido" at bounding box center [516, 368] width 27 height 7
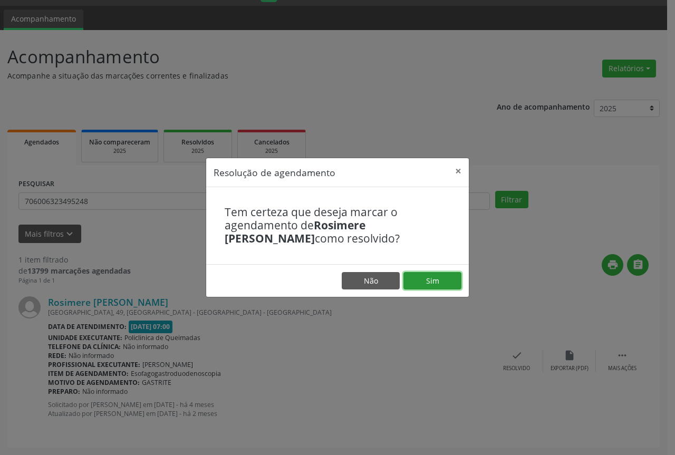
click at [427, 280] on button "Sim" at bounding box center [433, 281] width 58 height 18
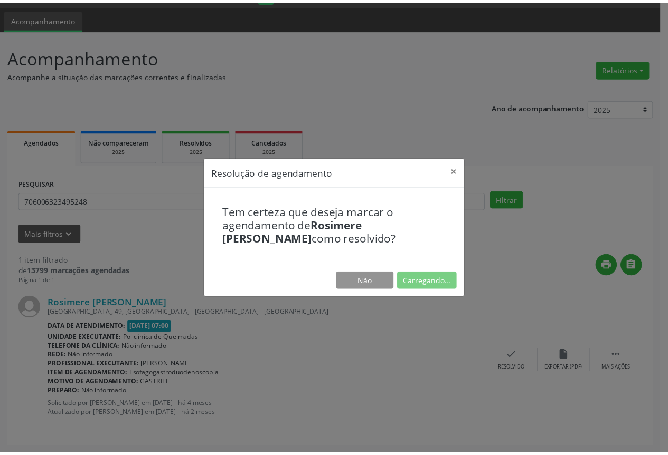
scroll to position [0, 0]
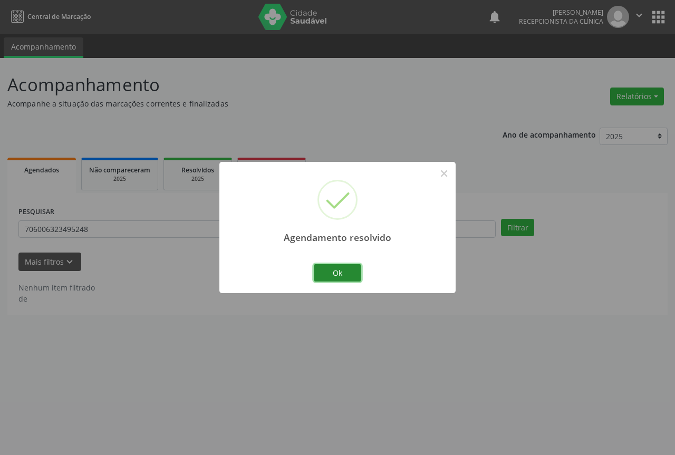
click at [337, 272] on button "Ok" at bounding box center [337, 273] width 47 height 18
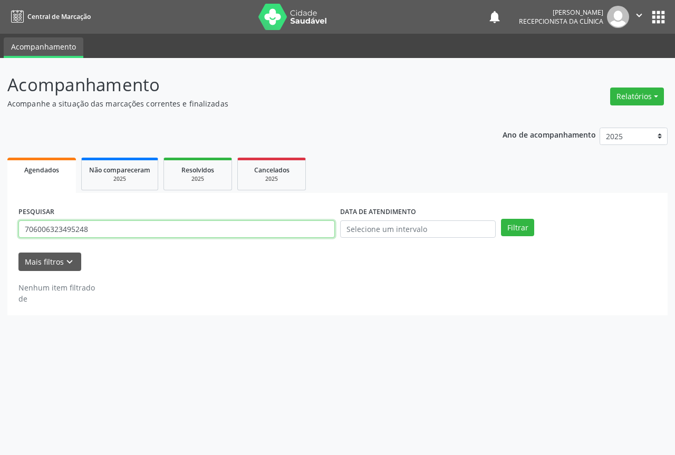
click at [177, 226] on input "706006323495248" at bounding box center [176, 230] width 317 height 18
click at [501, 219] on button "Filtrar" at bounding box center [517, 228] width 33 height 18
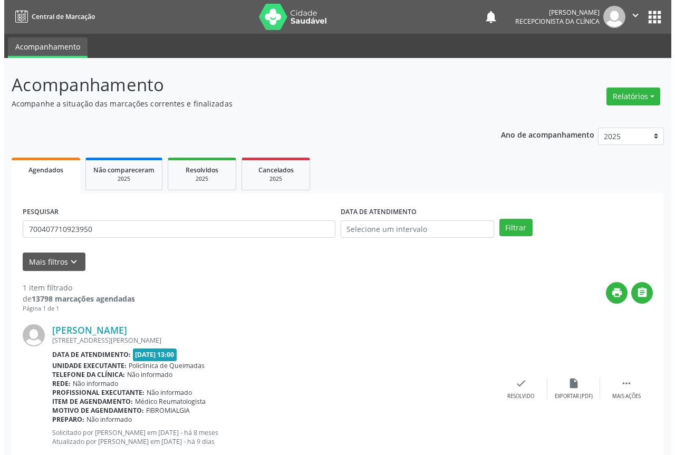
scroll to position [28, 0]
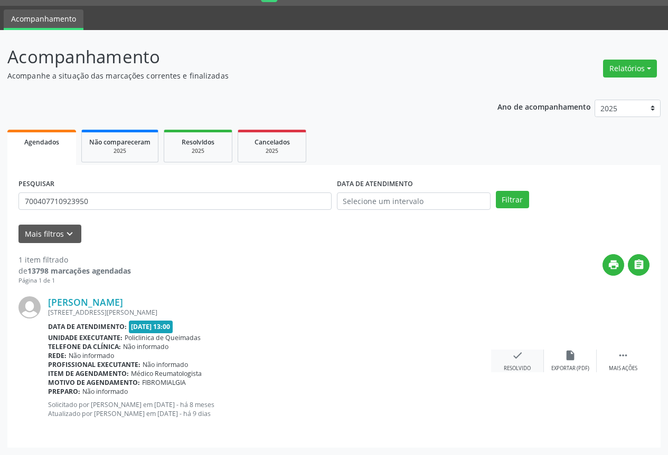
click at [520, 355] on icon "check" at bounding box center [517, 356] width 12 height 12
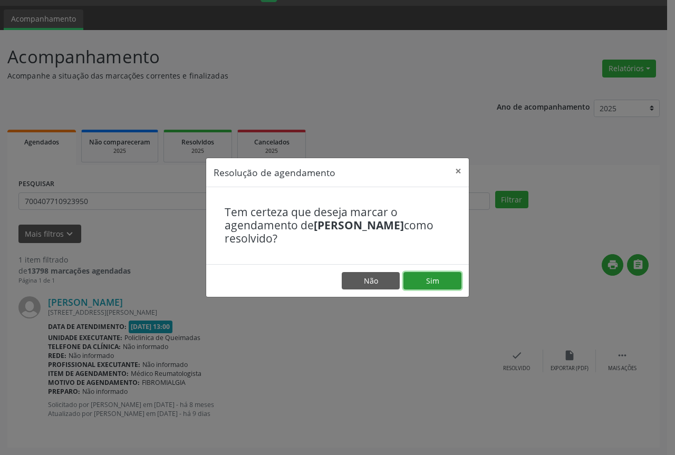
click at [427, 275] on button "Sim" at bounding box center [433, 281] width 58 height 18
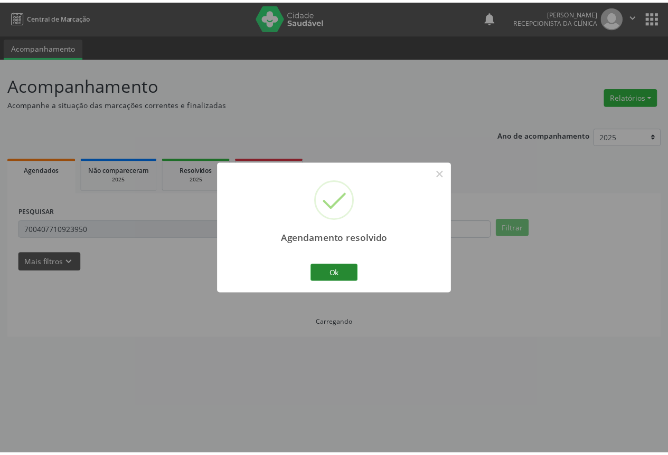
scroll to position [0, 0]
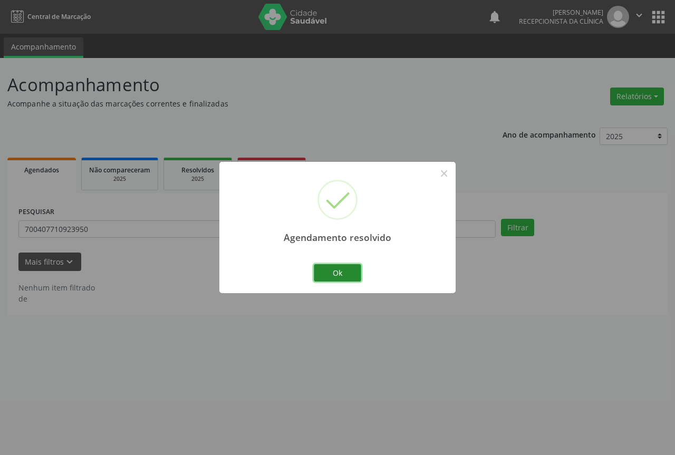
click at [349, 268] on button "Ok" at bounding box center [337, 273] width 47 height 18
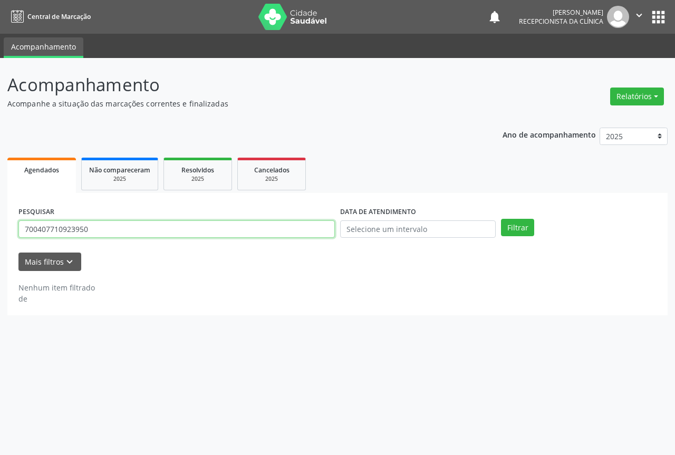
click at [111, 226] on input "700407710923950" at bounding box center [176, 230] width 317 height 18
click at [501, 219] on button "Filtrar" at bounding box center [517, 228] width 33 height 18
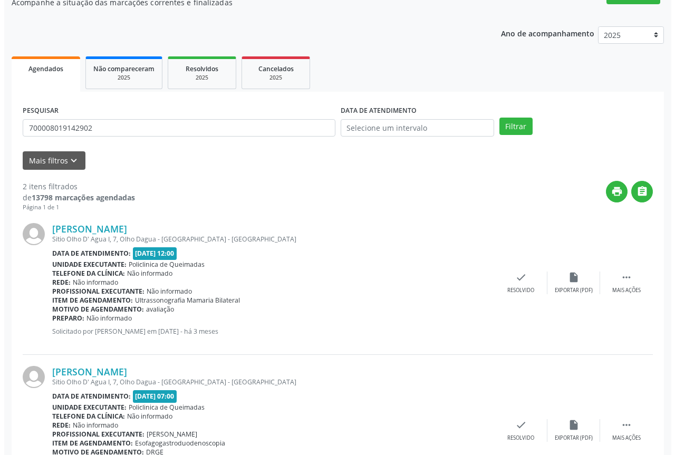
scroll to position [106, 0]
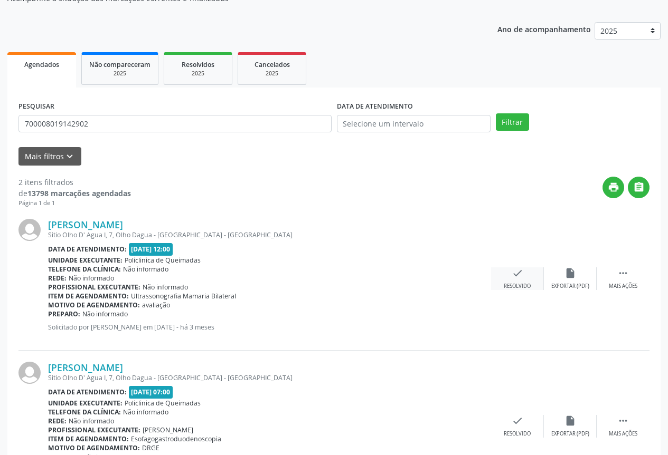
click at [510, 279] on div "check Resolvido" at bounding box center [517, 279] width 53 height 23
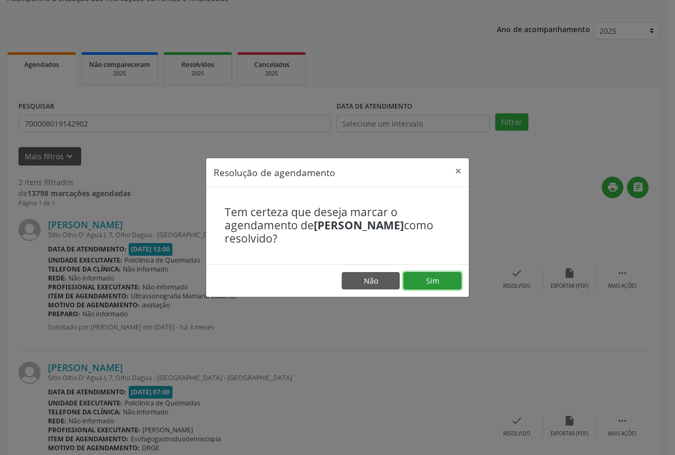
click at [419, 282] on button "Sim" at bounding box center [433, 281] width 58 height 18
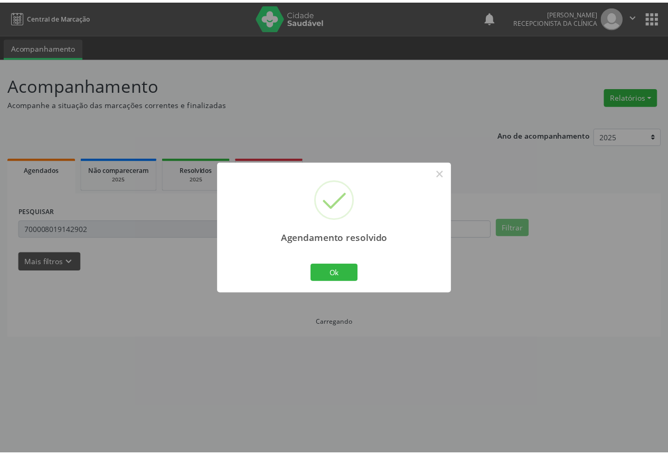
scroll to position [0, 0]
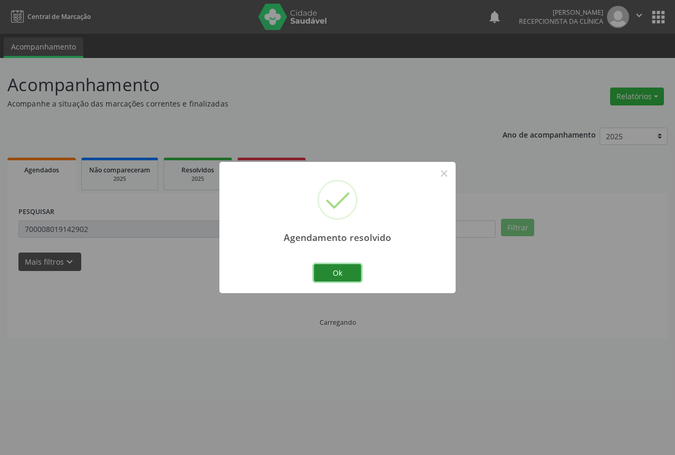
click at [322, 270] on button "Ok" at bounding box center [337, 273] width 47 height 18
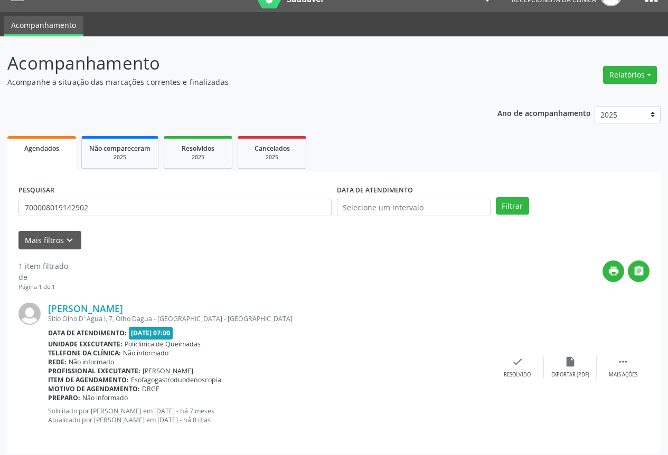
scroll to position [28, 0]
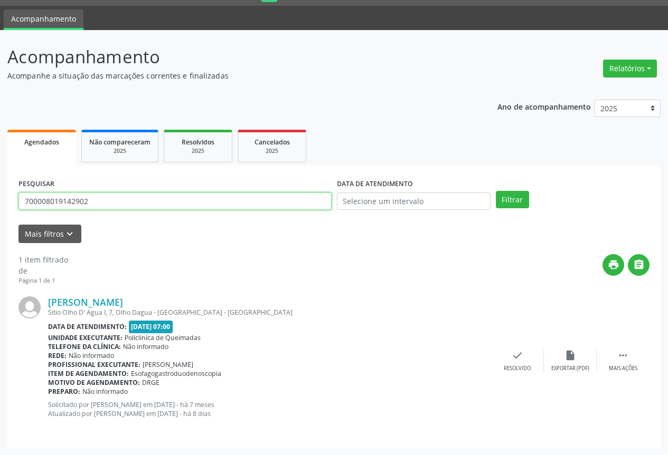
click at [158, 201] on input "700008019142902" at bounding box center [174, 202] width 313 height 18
click at [495, 191] on button "Filtrar" at bounding box center [511, 200] width 33 height 18
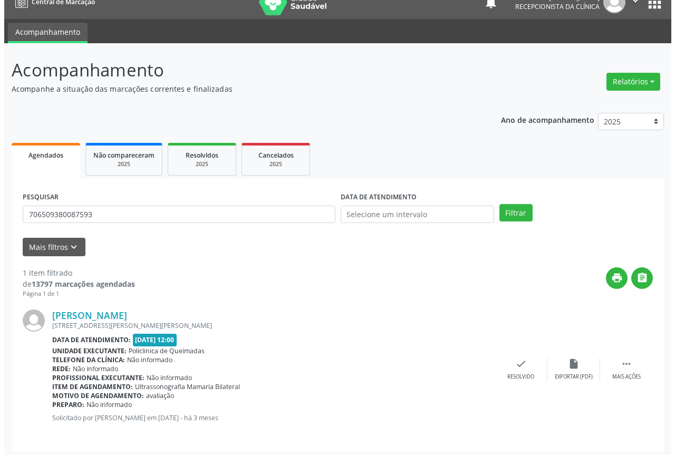
scroll to position [19, 0]
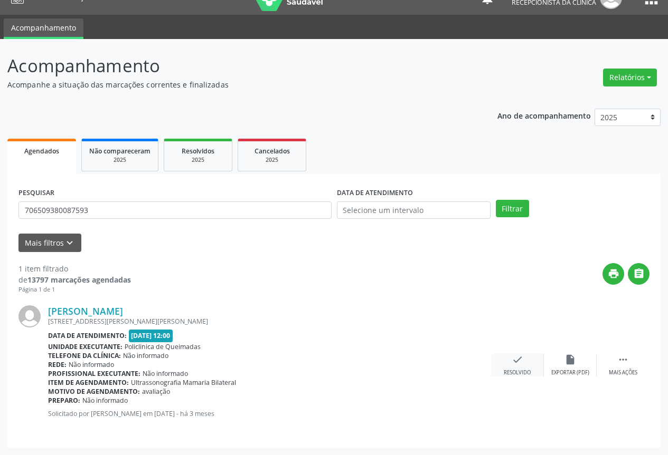
click at [513, 358] on icon "check" at bounding box center [517, 360] width 12 height 12
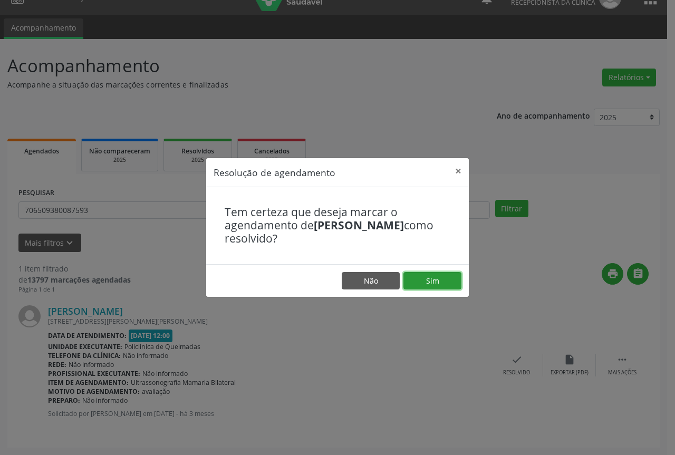
click at [444, 277] on button "Sim" at bounding box center [433, 281] width 58 height 18
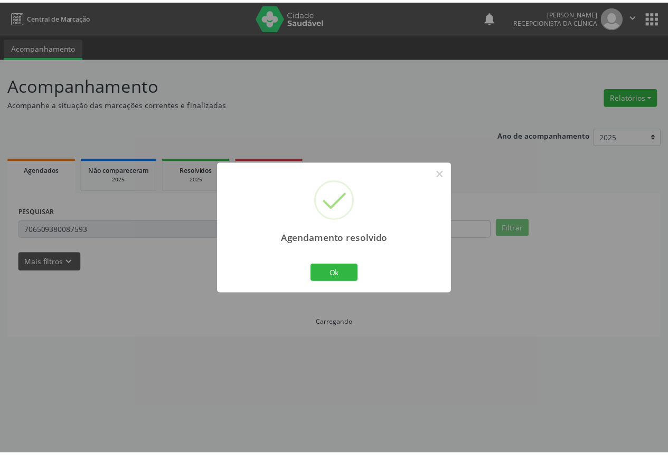
scroll to position [0, 0]
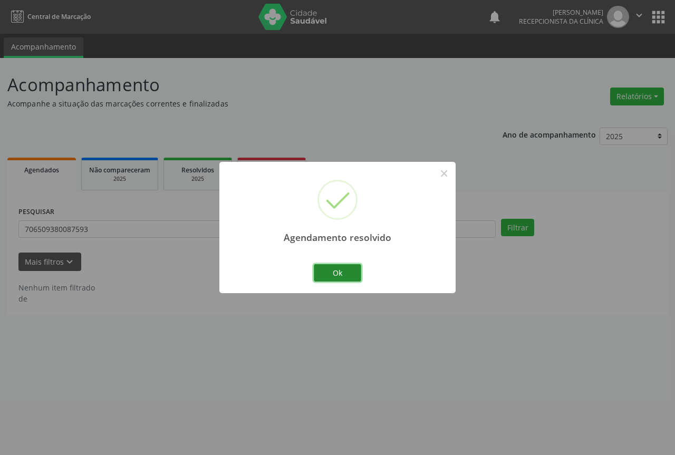
click at [336, 275] on button "Ok" at bounding box center [337, 273] width 47 height 18
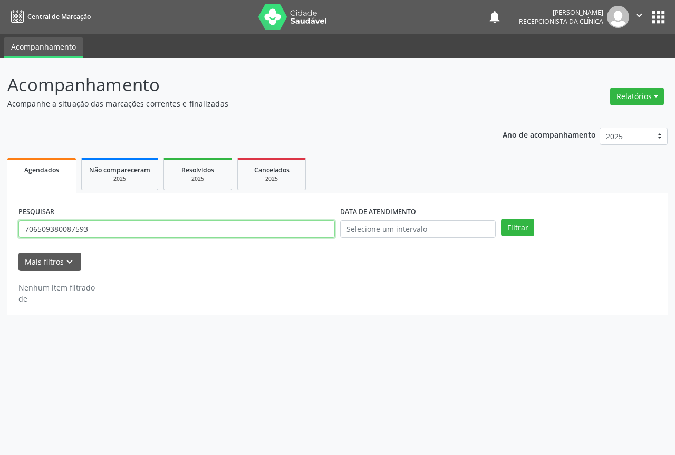
click at [160, 233] on input "706509380087593" at bounding box center [176, 230] width 317 height 18
click at [501, 219] on button "Filtrar" at bounding box center [517, 228] width 33 height 18
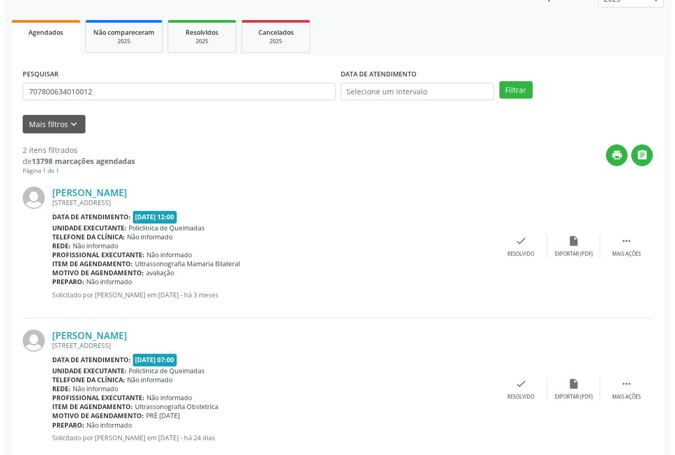
scroll to position [158, 0]
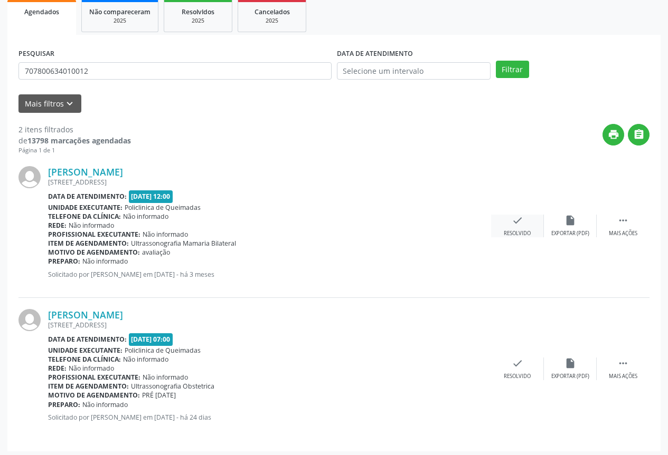
click at [514, 231] on div "Resolvido" at bounding box center [516, 233] width 27 height 7
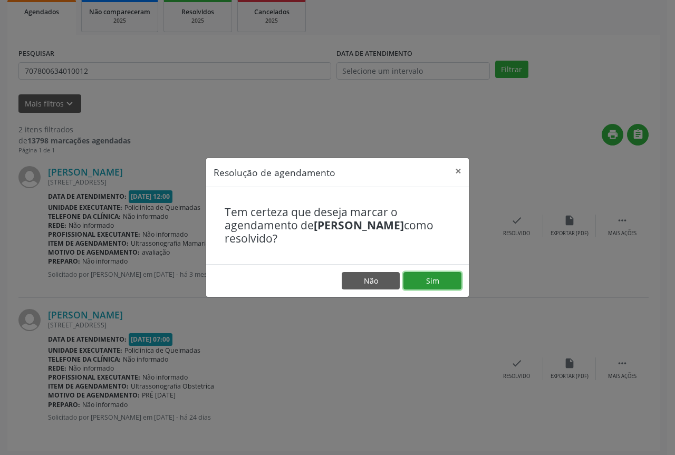
click at [420, 283] on button "Sim" at bounding box center [433, 281] width 58 height 18
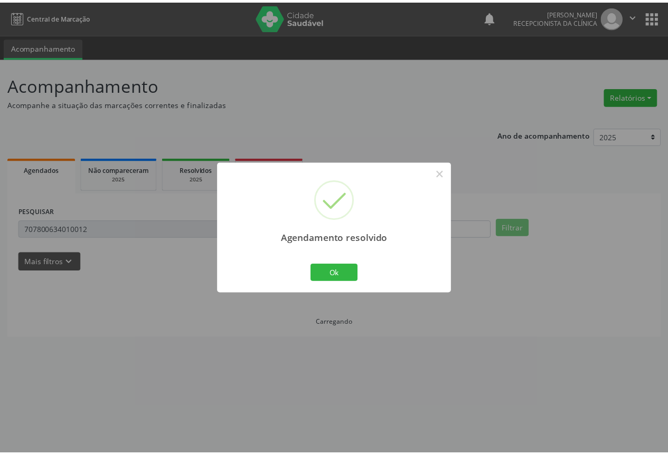
scroll to position [0, 0]
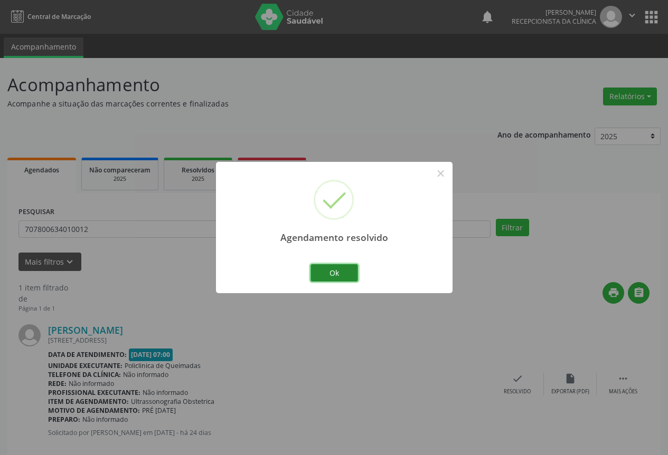
click at [332, 273] on button "Ok" at bounding box center [333, 273] width 47 height 18
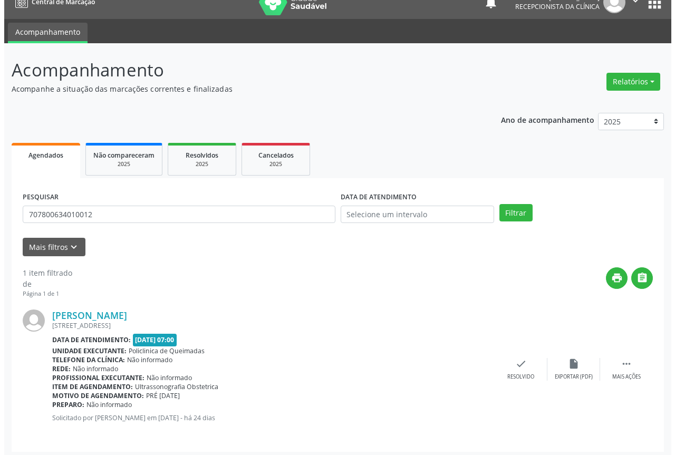
scroll to position [19, 0]
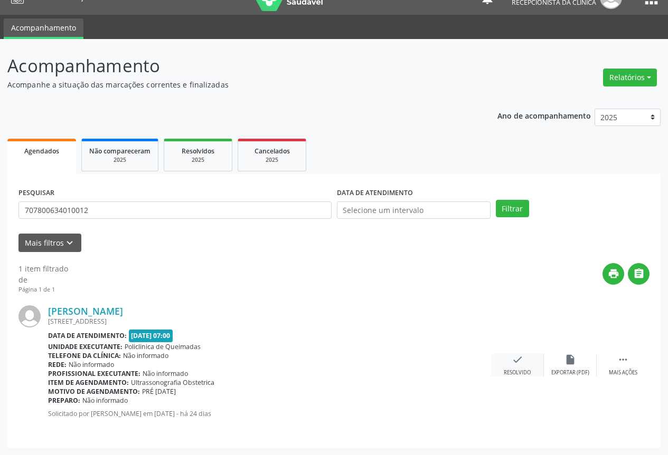
click at [517, 370] on div "Resolvido" at bounding box center [516, 372] width 27 height 7
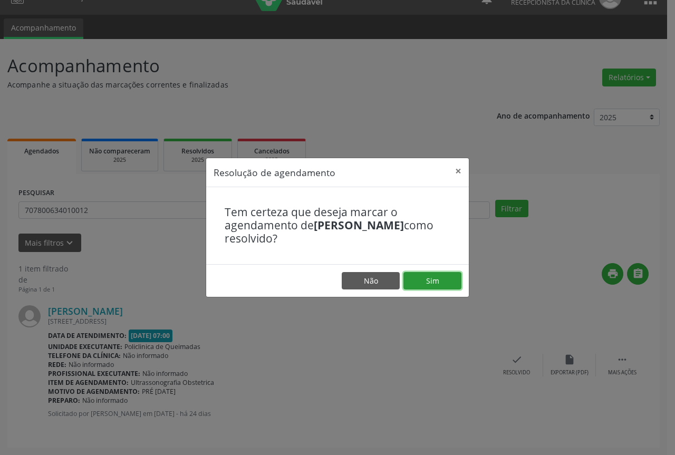
click at [424, 283] on button "Sim" at bounding box center [433, 281] width 58 height 18
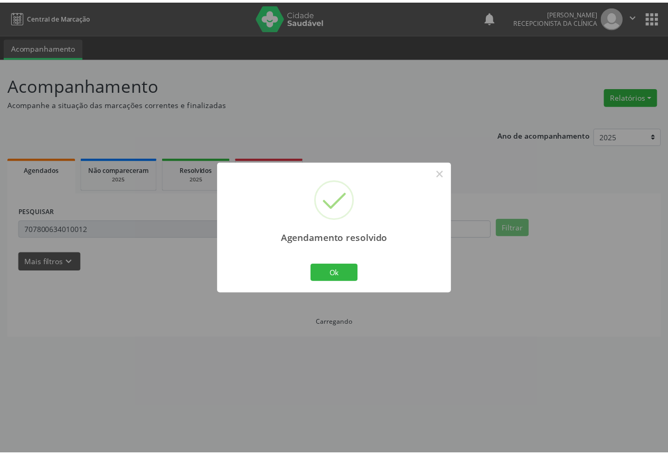
scroll to position [0, 0]
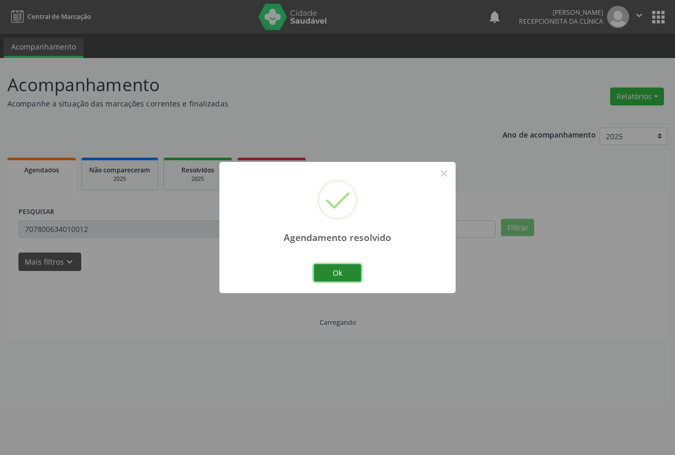
click at [325, 273] on button "Ok" at bounding box center [337, 273] width 47 height 18
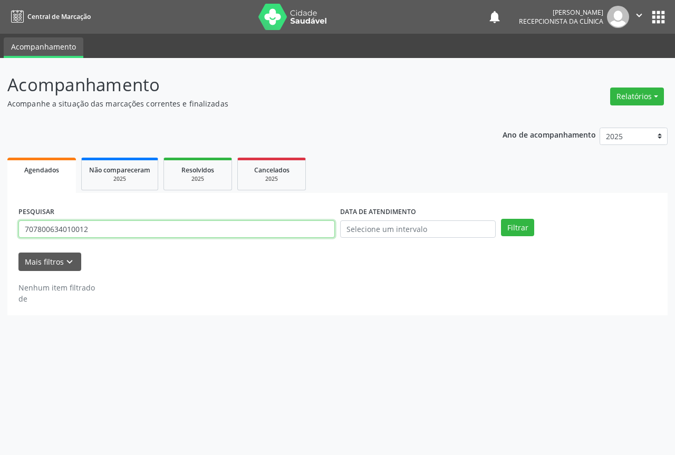
click at [144, 228] on input "707800634010012" at bounding box center [176, 230] width 317 height 18
click at [501, 219] on button "Filtrar" at bounding box center [517, 228] width 33 height 18
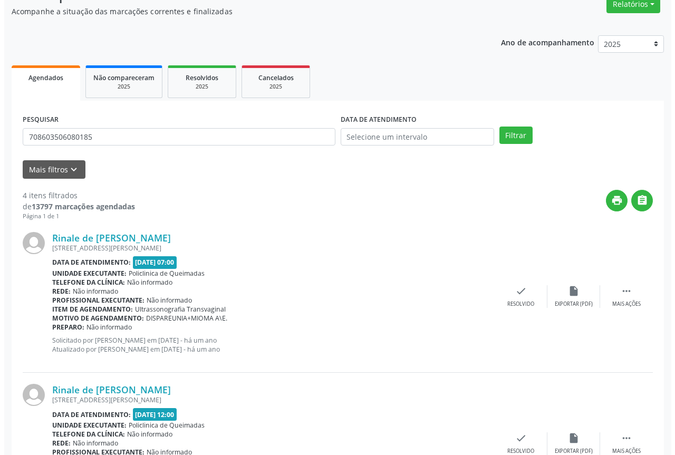
scroll to position [158, 0]
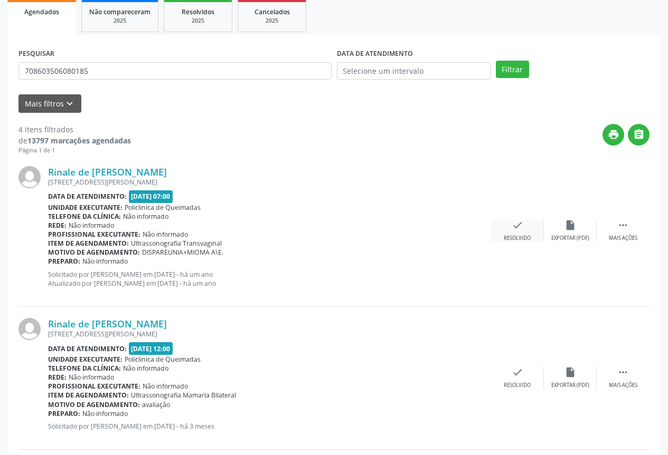
click at [512, 235] on div "Resolvido" at bounding box center [516, 238] width 27 height 7
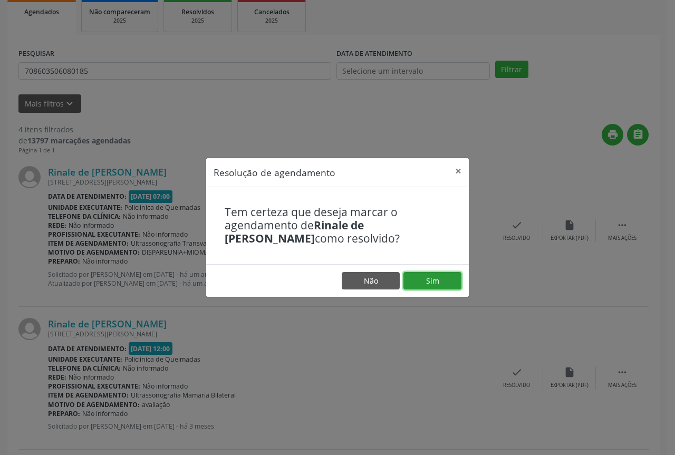
click at [412, 288] on button "Sim" at bounding box center [433, 281] width 58 height 18
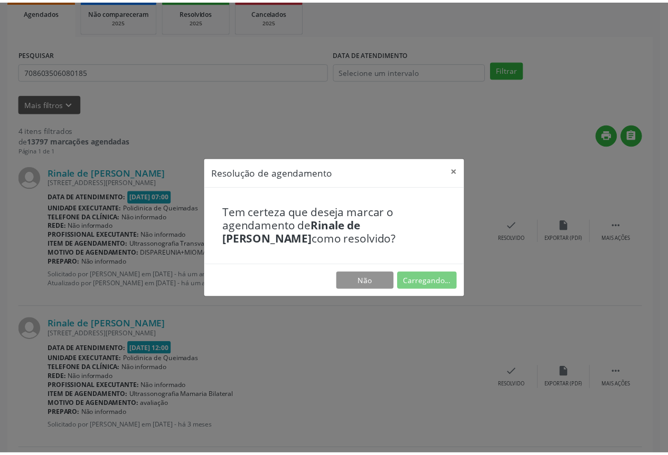
scroll to position [0, 0]
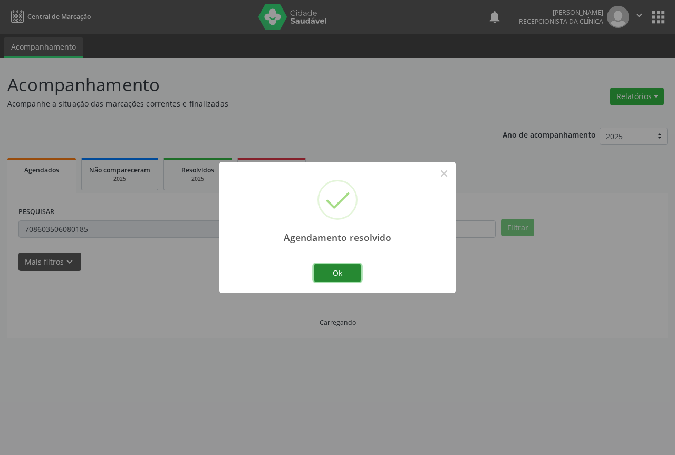
click at [335, 275] on button "Ok" at bounding box center [337, 273] width 47 height 18
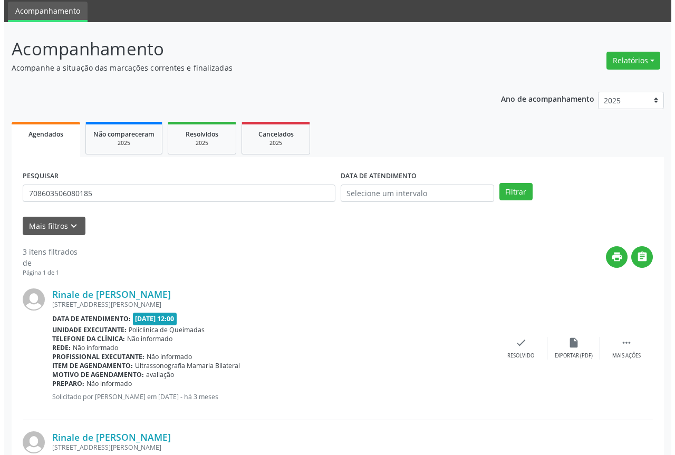
scroll to position [53, 0]
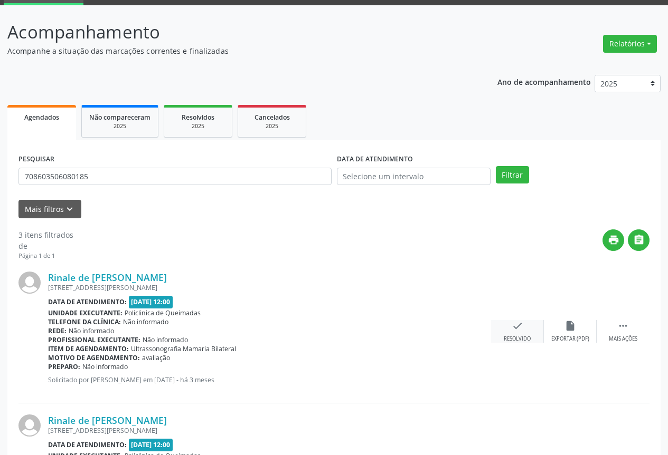
click at [524, 322] on div "check Resolvido" at bounding box center [517, 331] width 53 height 23
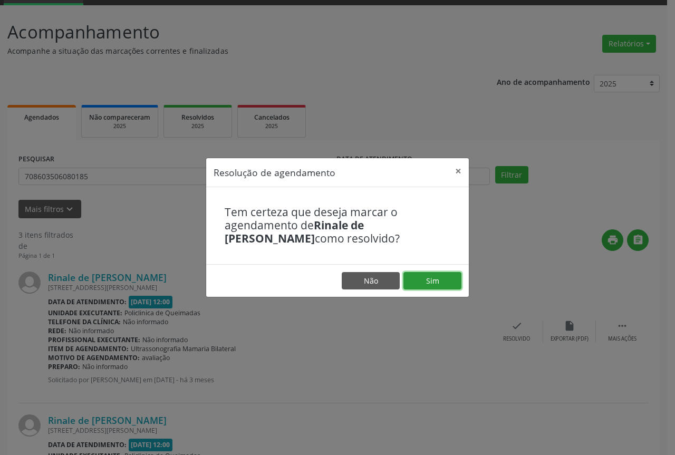
click at [413, 282] on button "Sim" at bounding box center [433, 281] width 58 height 18
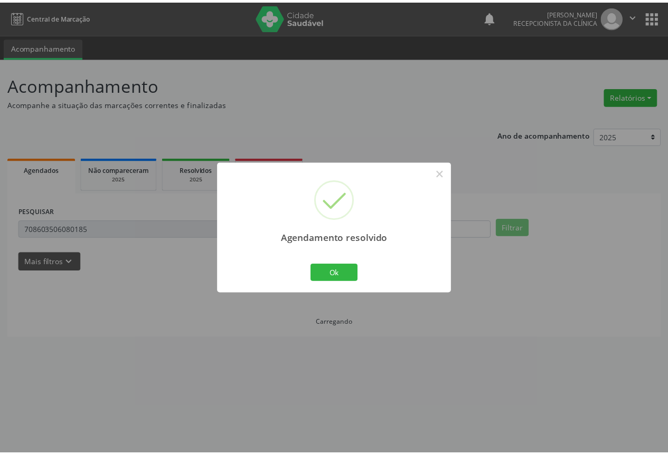
scroll to position [0, 0]
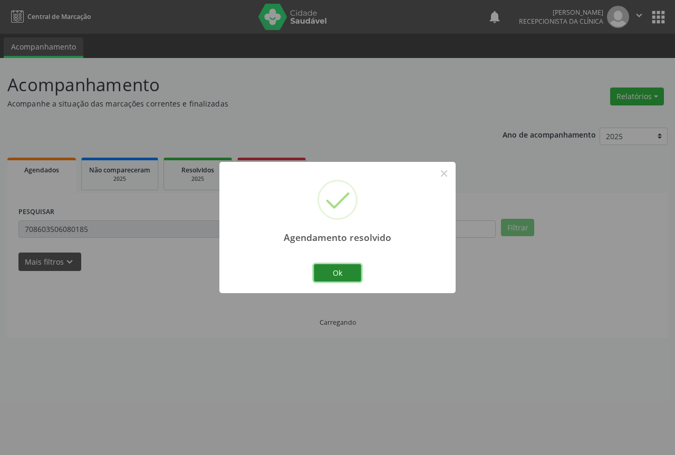
click at [325, 276] on button "Ok" at bounding box center [337, 273] width 47 height 18
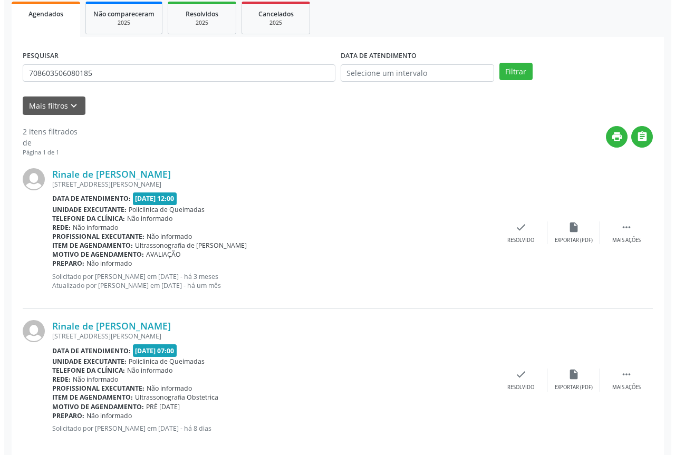
scroll to position [158, 0]
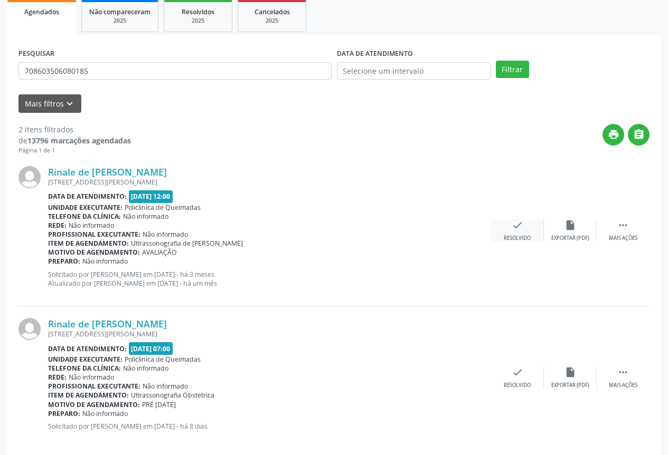
click at [506, 227] on div "check Resolvido" at bounding box center [517, 231] width 53 height 23
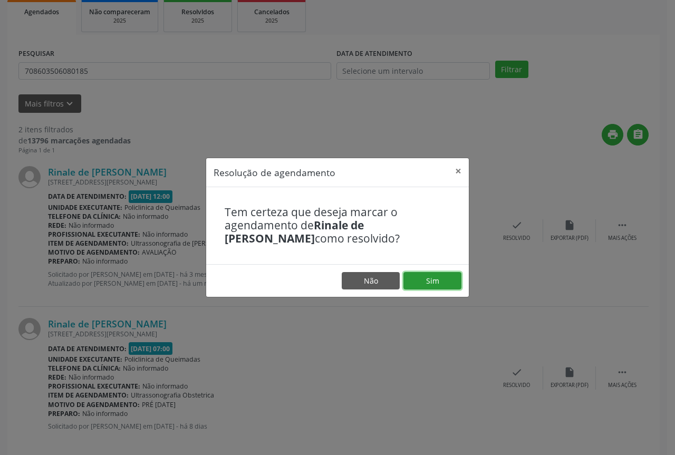
click at [433, 279] on button "Sim" at bounding box center [433, 281] width 58 height 18
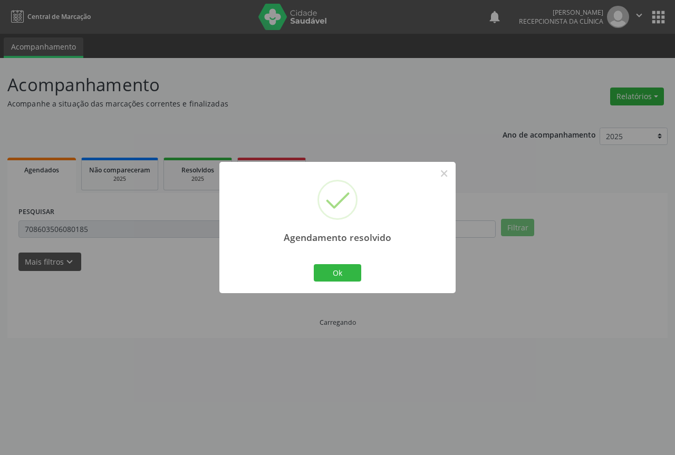
scroll to position [0, 0]
click at [326, 268] on button "Ok" at bounding box center [337, 273] width 47 height 18
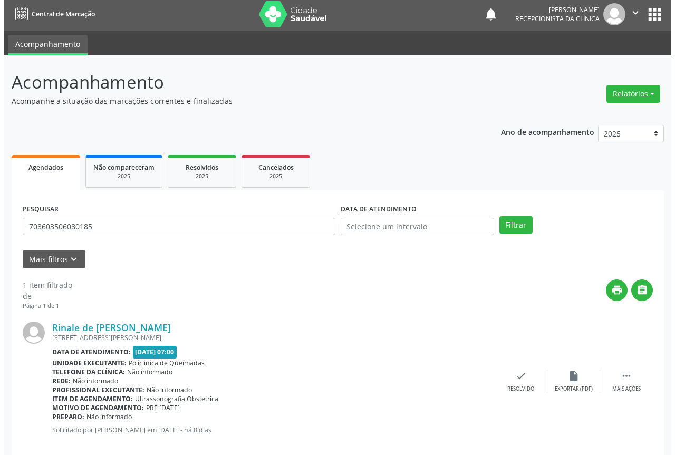
scroll to position [19, 0]
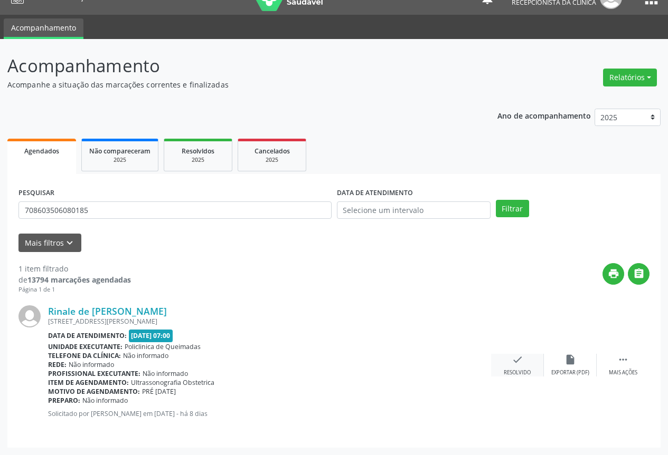
click at [507, 363] on div "check Resolvido" at bounding box center [517, 365] width 53 height 23
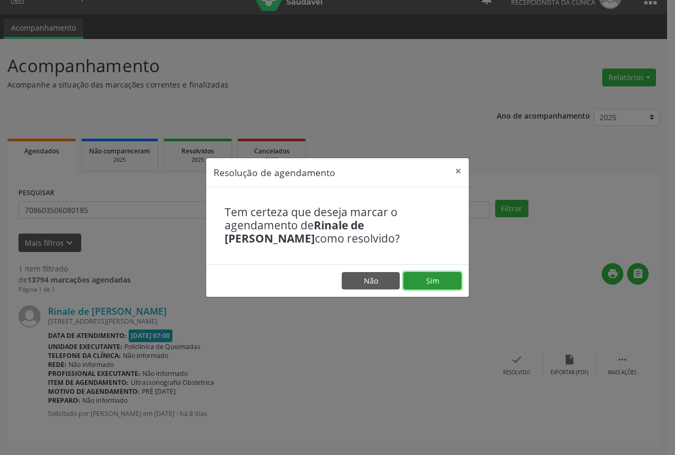
click at [428, 288] on button "Sim" at bounding box center [433, 281] width 58 height 18
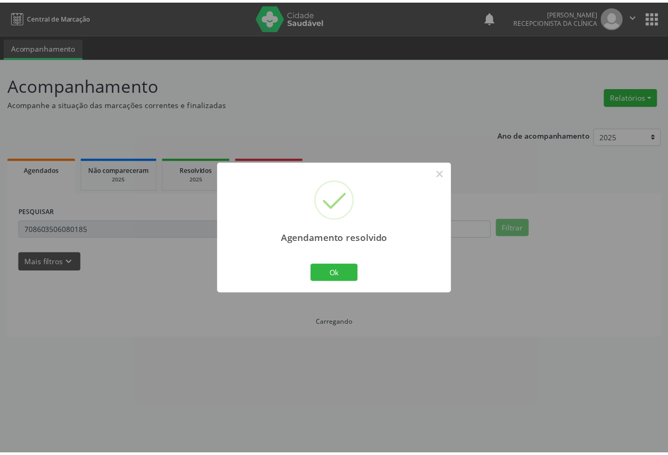
scroll to position [0, 0]
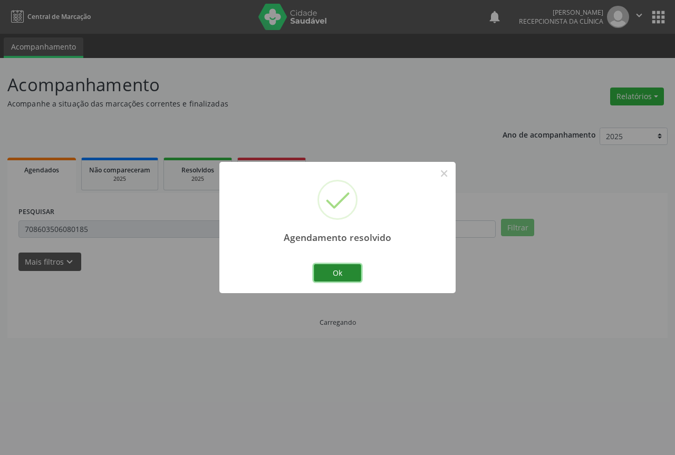
click at [341, 273] on button "Ok" at bounding box center [337, 273] width 47 height 18
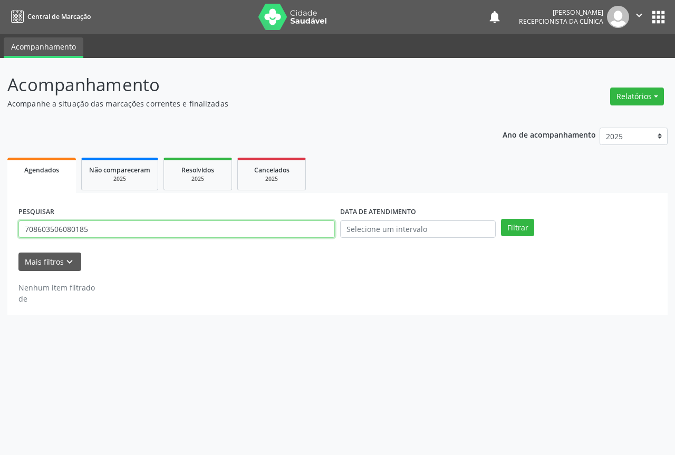
click at [207, 231] on input "708603506080185" at bounding box center [176, 230] width 317 height 18
click at [501, 219] on button "Filtrar" at bounding box center [517, 228] width 33 height 18
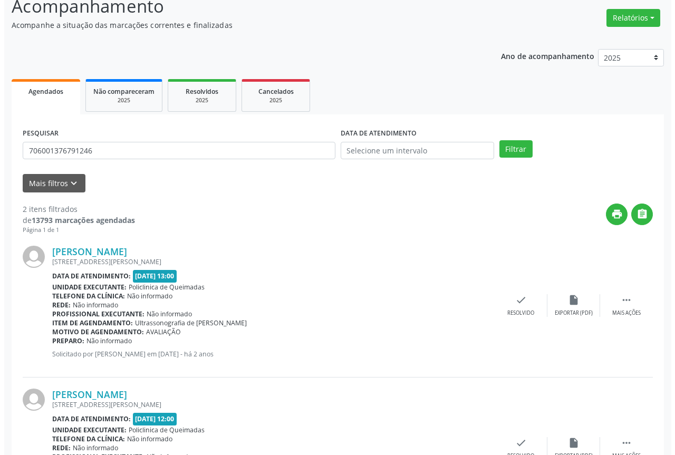
scroll to position [106, 0]
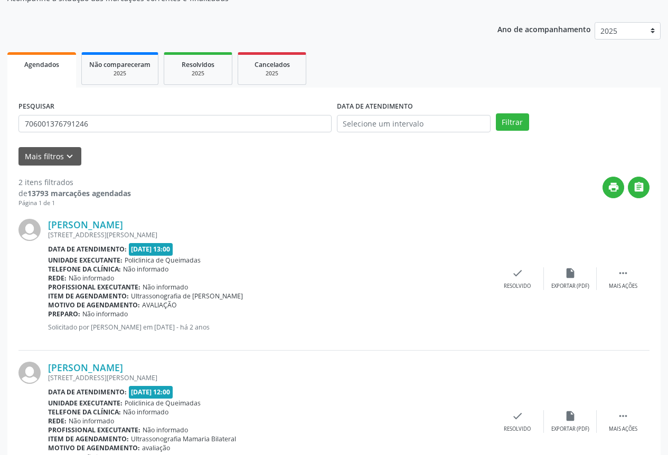
click at [526, 267] on div "[PERSON_NAME] [STREET_ADDRESS][PERSON_NAME] Data de atendimento: [DATE] 13:00 U…" at bounding box center [333, 279] width 631 height 143
click at [518, 274] on icon "check" at bounding box center [517, 274] width 12 height 12
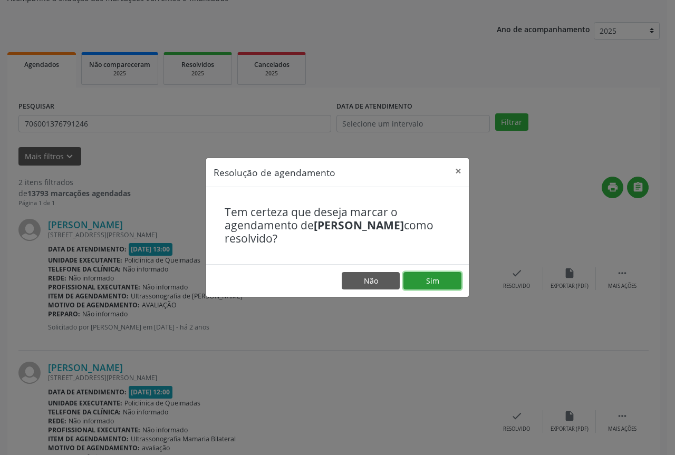
click at [441, 277] on button "Sim" at bounding box center [433, 281] width 58 height 18
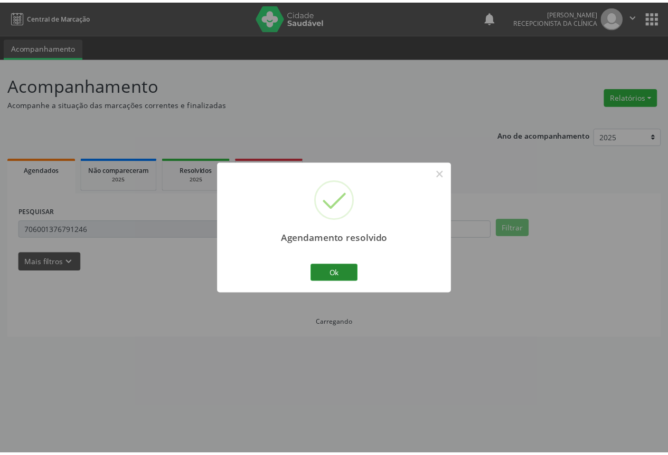
scroll to position [0, 0]
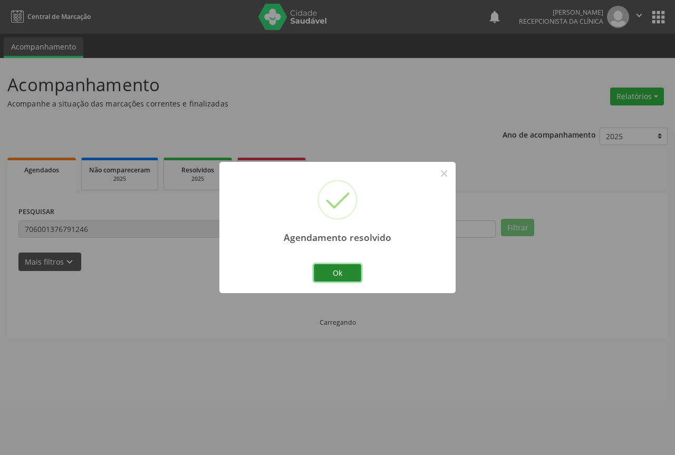
click at [331, 272] on button "Ok" at bounding box center [337, 273] width 47 height 18
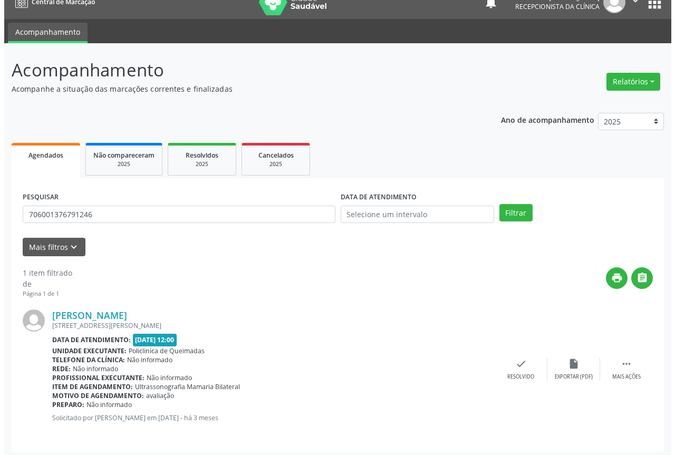
scroll to position [19, 0]
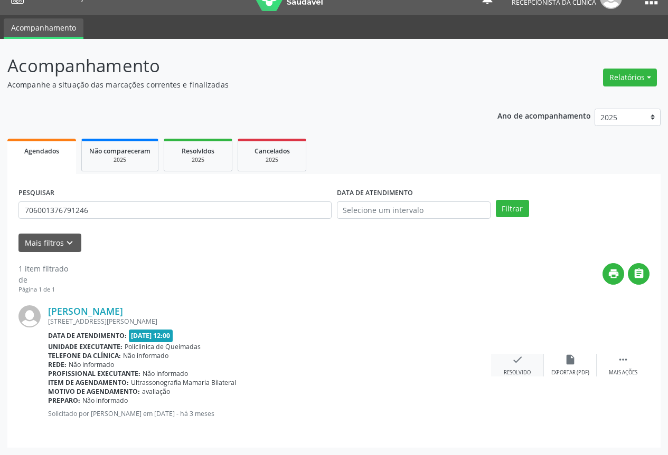
click at [513, 363] on icon "check" at bounding box center [517, 360] width 12 height 12
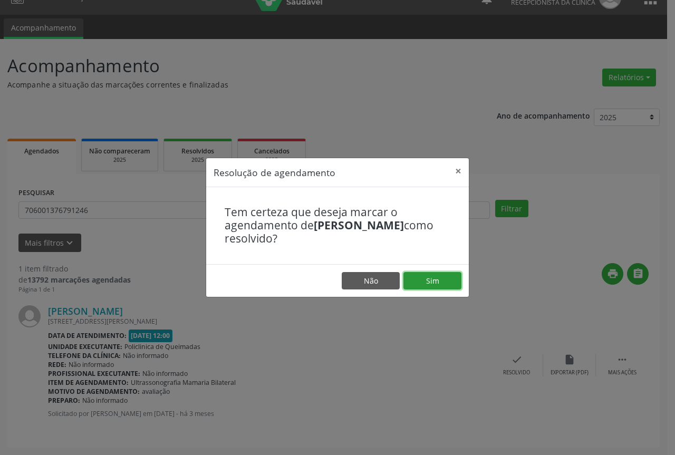
click at [430, 280] on button "Sim" at bounding box center [433, 281] width 58 height 18
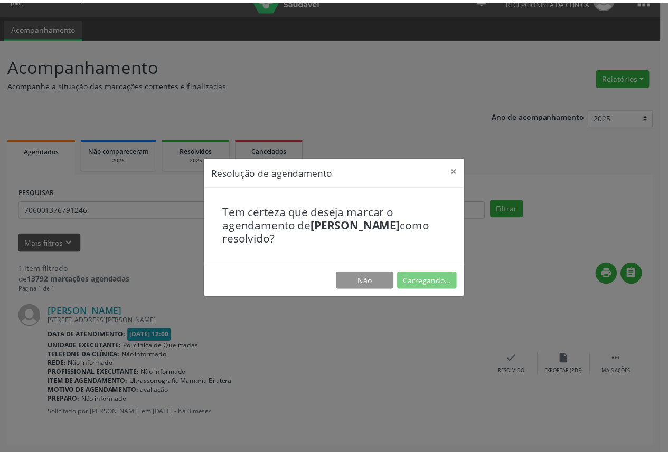
scroll to position [0, 0]
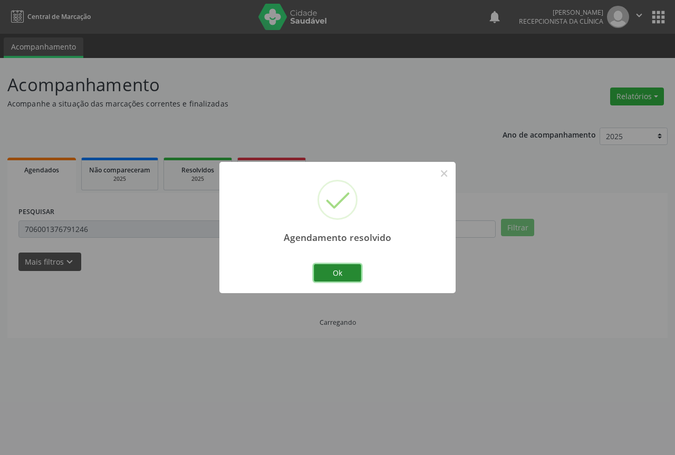
click at [341, 272] on button "Ok" at bounding box center [337, 273] width 47 height 18
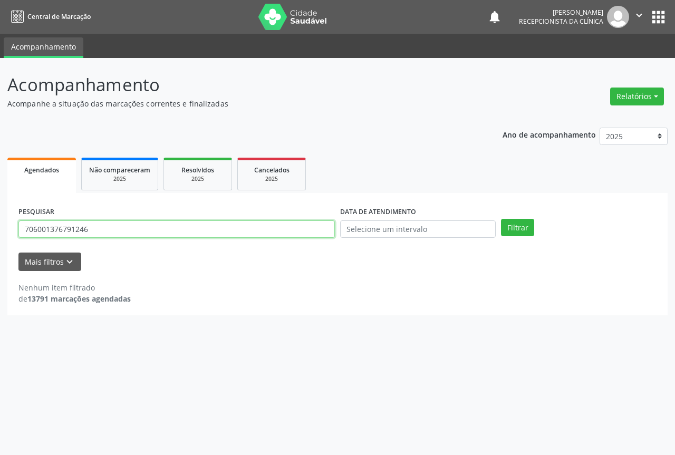
click at [210, 232] on input "706001376791246" at bounding box center [176, 230] width 317 height 18
click at [501, 219] on button "Filtrar" at bounding box center [517, 228] width 33 height 18
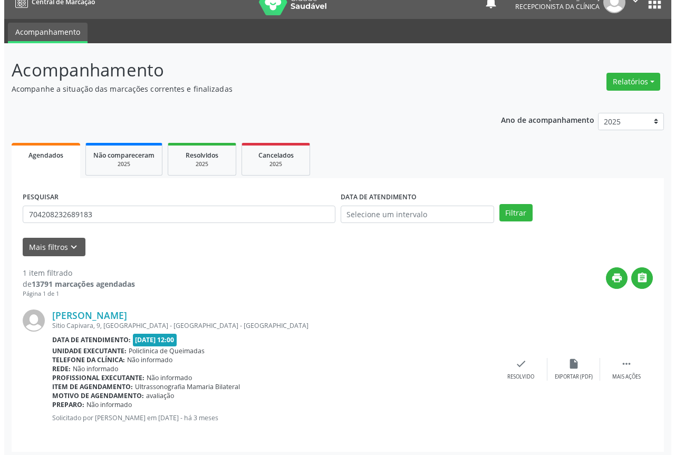
scroll to position [19, 0]
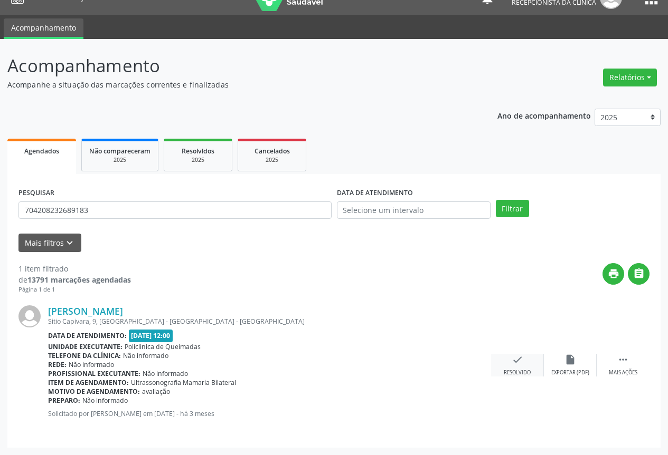
click at [501, 359] on div "check Resolvido" at bounding box center [517, 365] width 53 height 23
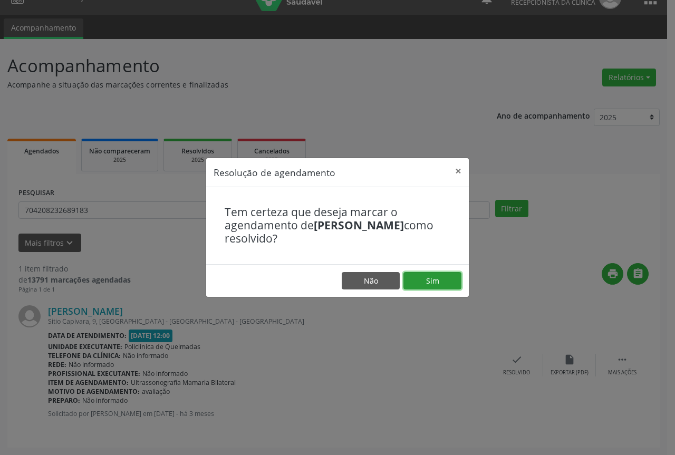
click at [444, 289] on button "Sim" at bounding box center [433, 281] width 58 height 18
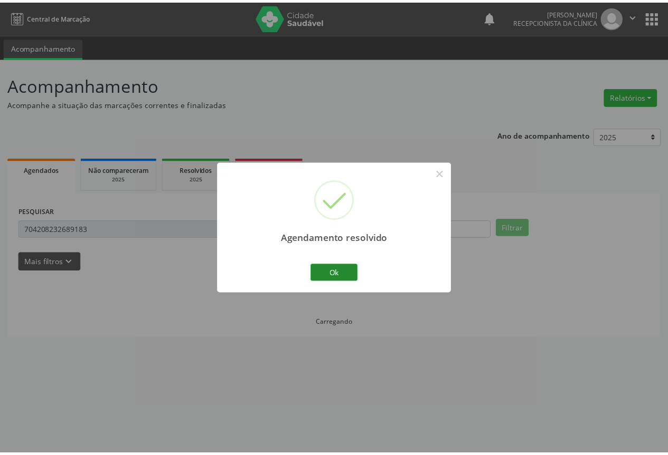
scroll to position [0, 0]
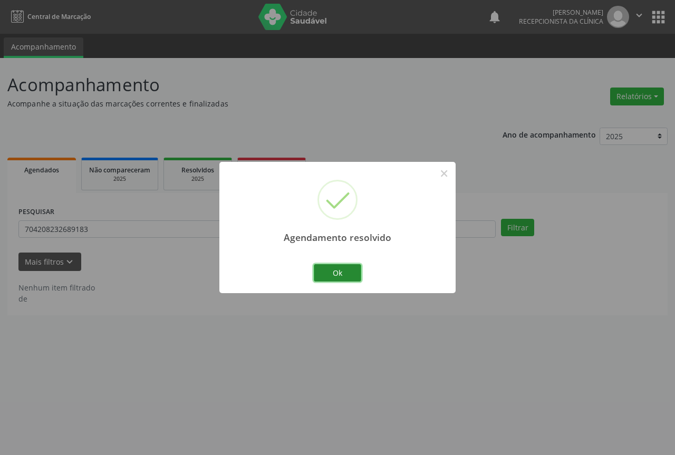
click at [341, 273] on button "Ok" at bounding box center [337, 273] width 47 height 18
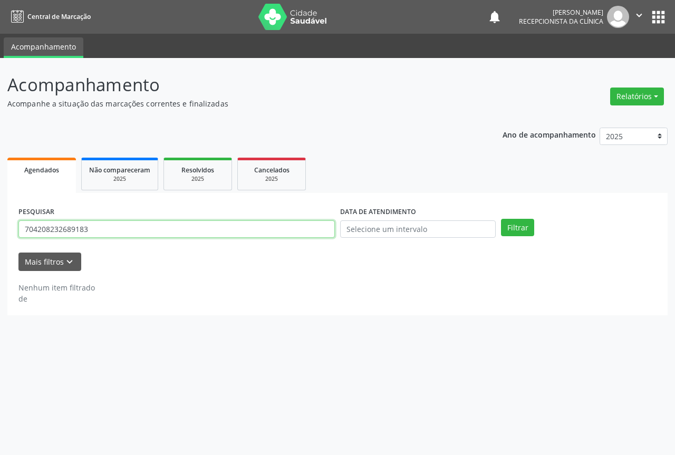
click at [211, 224] on input "704208232689183" at bounding box center [176, 230] width 317 height 18
click at [211, 225] on input "704208232689183" at bounding box center [176, 230] width 317 height 18
click at [501, 219] on button "Filtrar" at bounding box center [517, 228] width 33 height 18
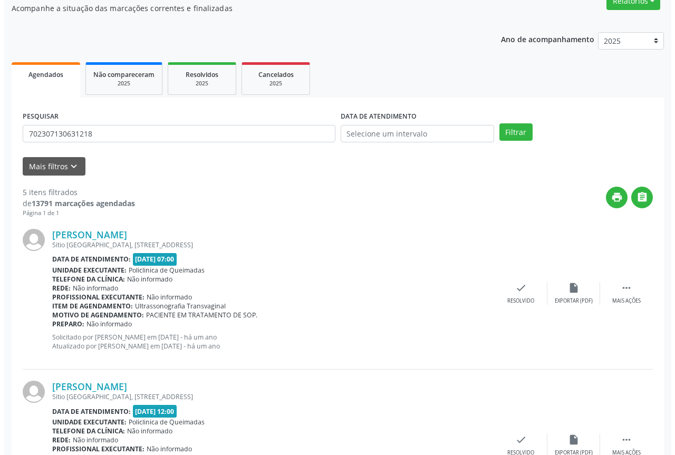
scroll to position [106, 0]
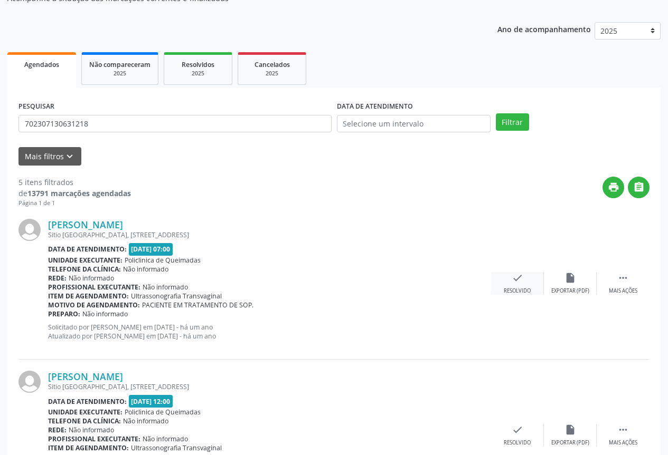
click at [522, 289] on div "Resolvido" at bounding box center [516, 291] width 27 height 7
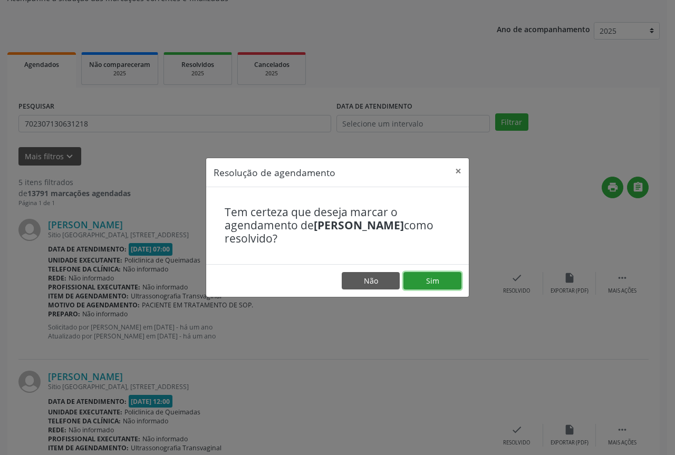
click at [443, 286] on button "Sim" at bounding box center [433, 281] width 58 height 18
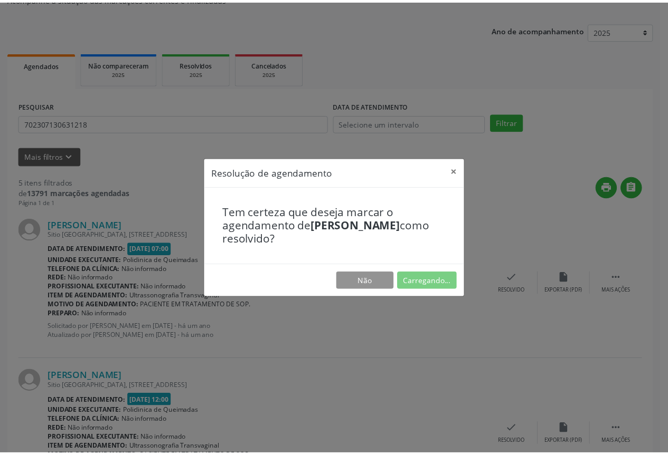
scroll to position [0, 0]
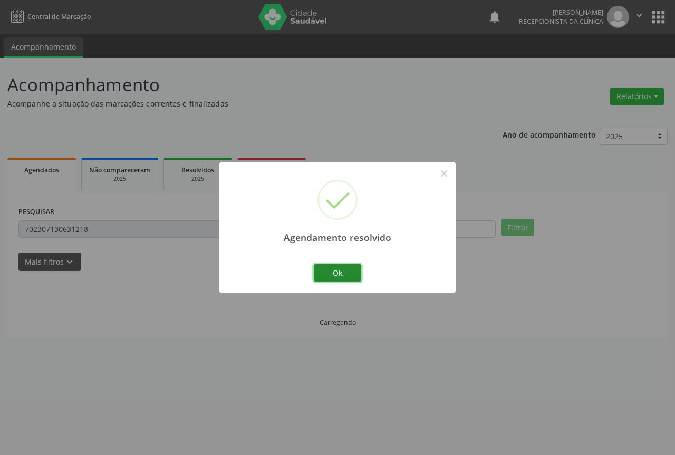
click at [334, 274] on button "Ok" at bounding box center [337, 273] width 47 height 18
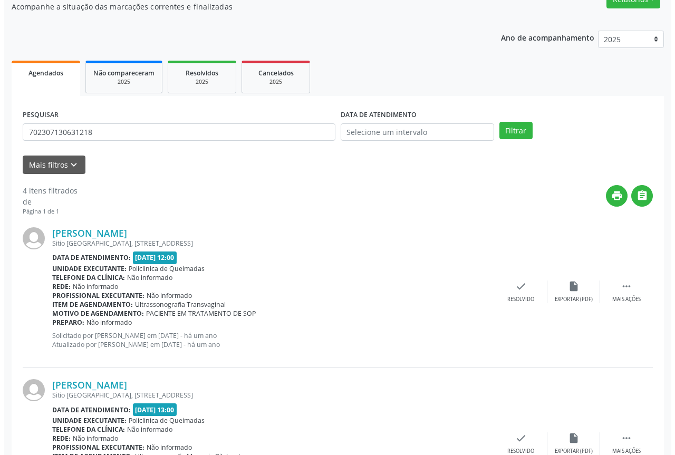
scroll to position [106, 0]
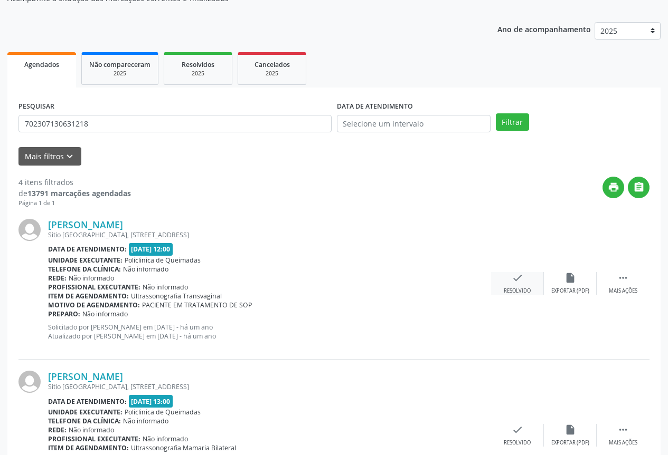
click at [516, 286] on div "check Resolvido" at bounding box center [517, 283] width 53 height 23
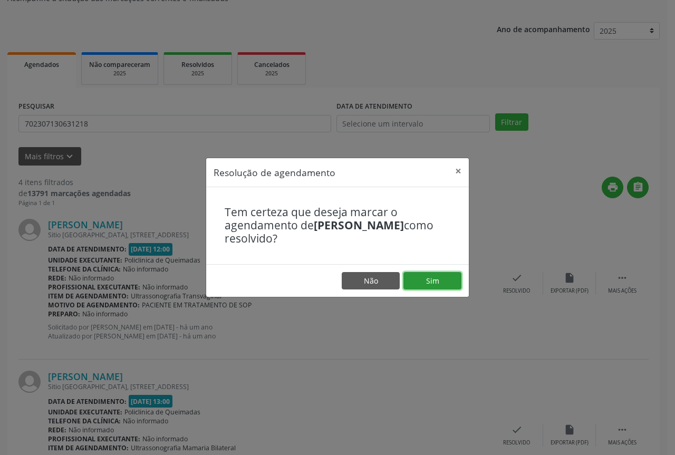
click at [439, 282] on button "Sim" at bounding box center [433, 281] width 58 height 18
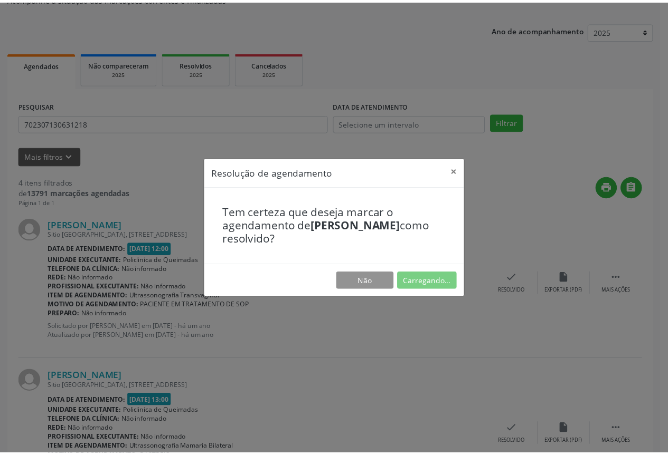
scroll to position [0, 0]
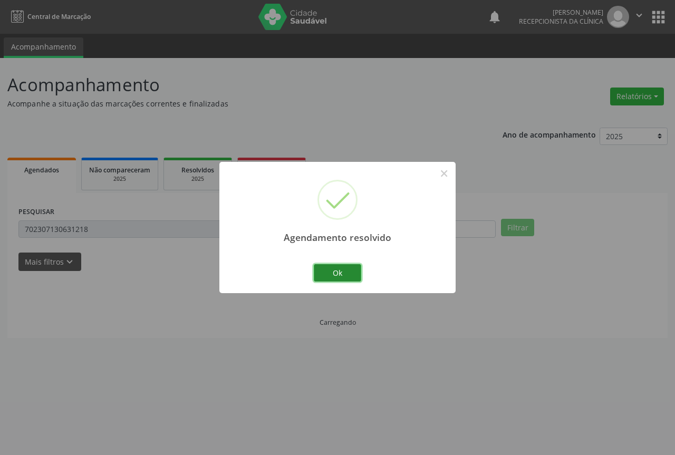
click at [334, 276] on button "Ok" at bounding box center [337, 273] width 47 height 18
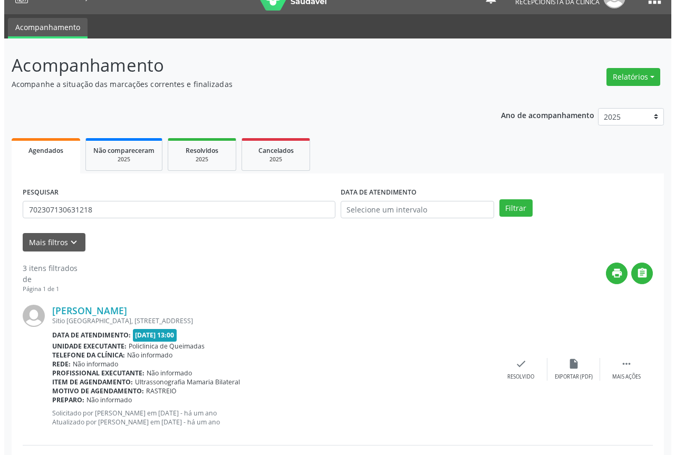
scroll to position [158, 0]
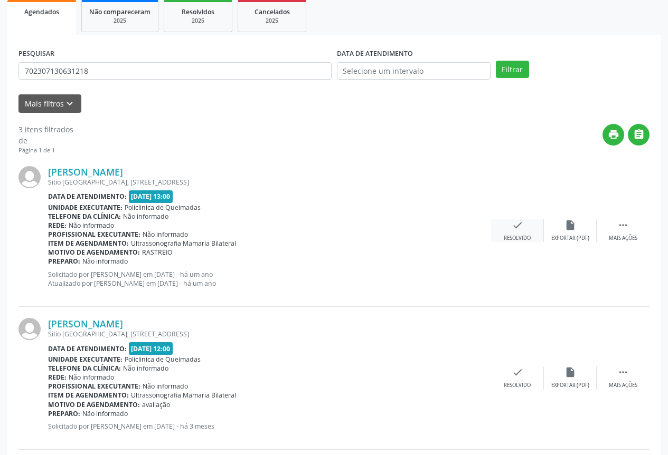
click at [513, 236] on div "Resolvido" at bounding box center [516, 238] width 27 height 7
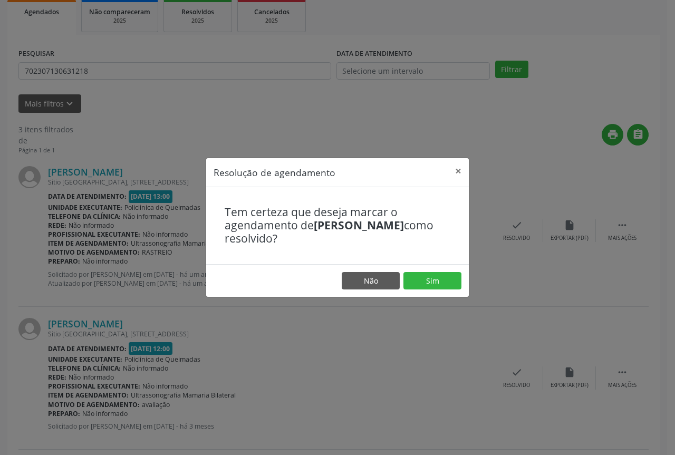
click at [428, 292] on footer "Não Sim" at bounding box center [337, 280] width 263 height 33
click at [425, 280] on button "Sim" at bounding box center [433, 281] width 58 height 18
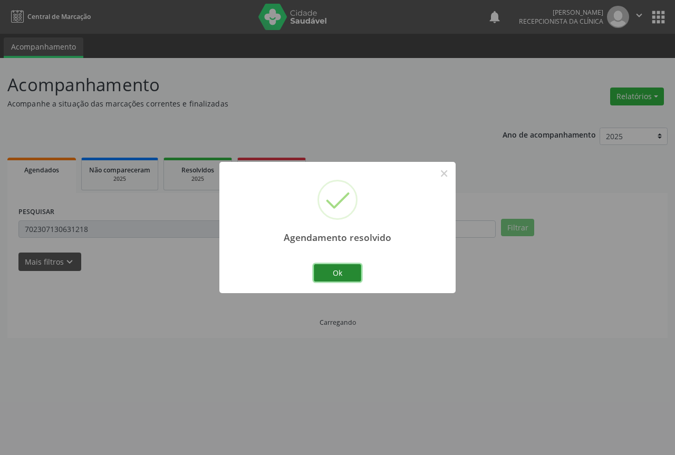
click at [350, 272] on button "Ok" at bounding box center [337, 273] width 47 height 18
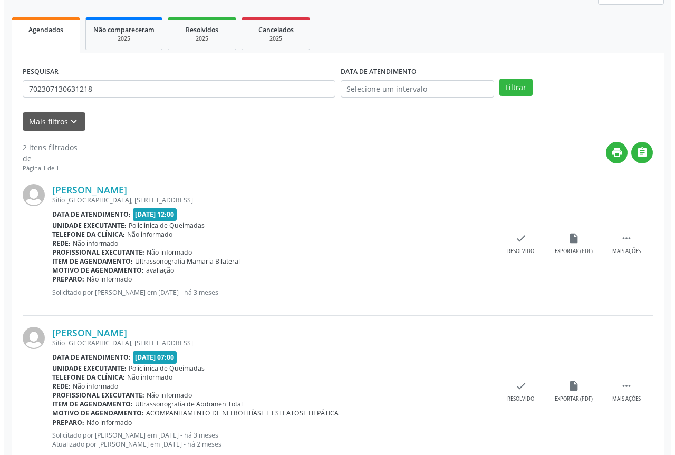
scroll to position [171, 0]
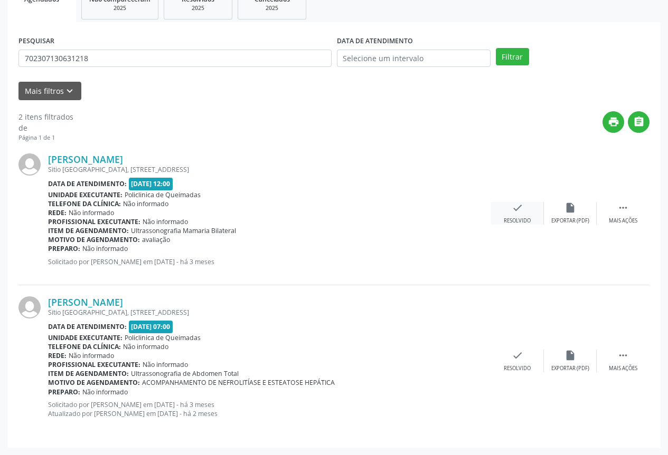
click at [511, 213] on icon "check" at bounding box center [517, 208] width 12 height 12
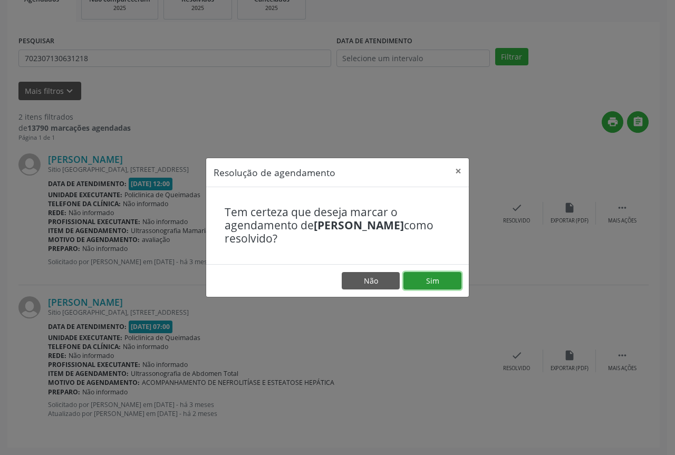
click at [422, 274] on button "Sim" at bounding box center [433, 281] width 58 height 18
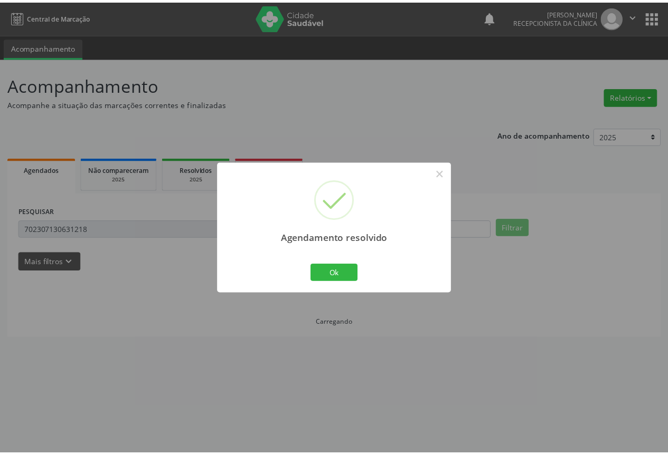
scroll to position [0, 0]
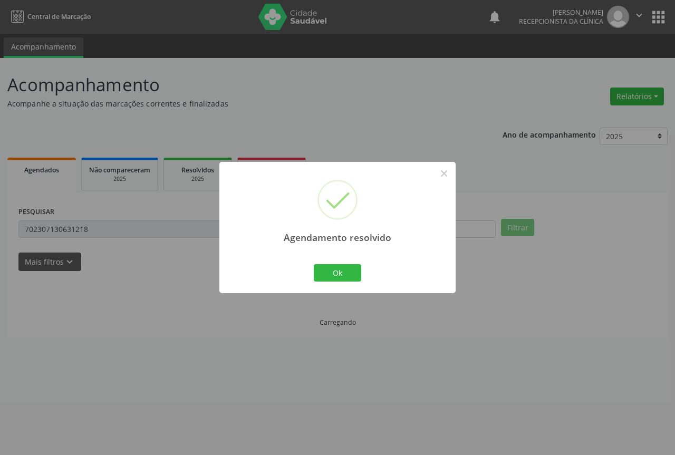
click at [322, 287] on div "Agendamento resolvido × Ok Cancel" at bounding box center [338, 227] width 236 height 131
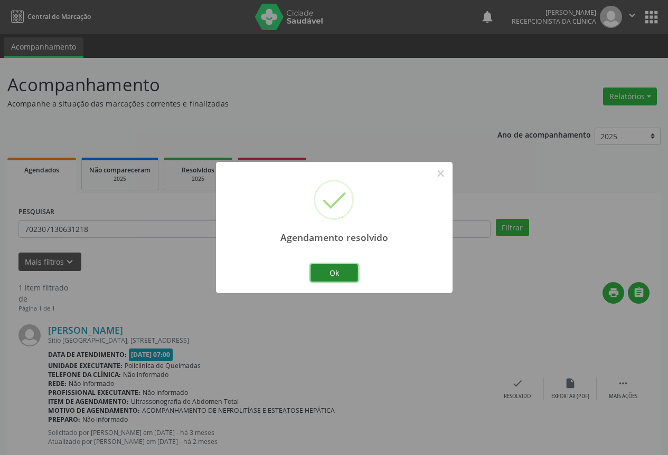
click at [330, 279] on button "Ok" at bounding box center [333, 273] width 47 height 18
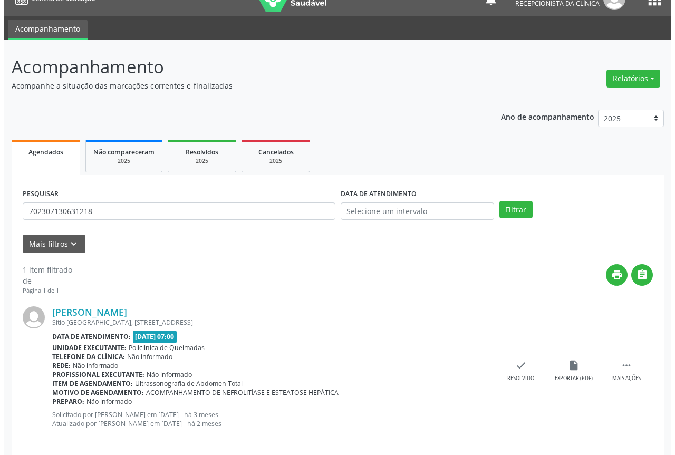
scroll to position [28, 0]
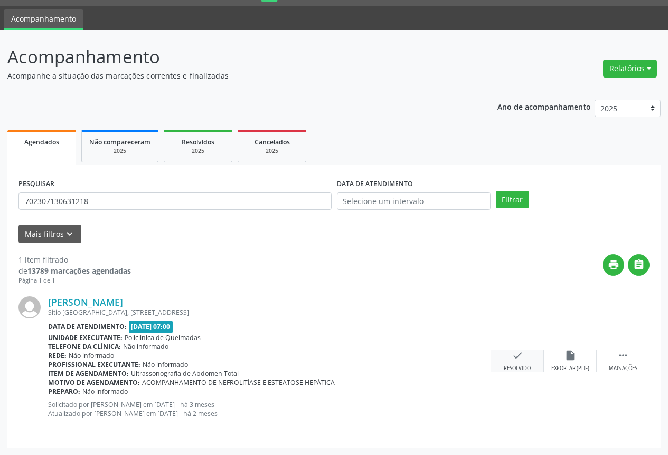
click at [516, 360] on icon "check" at bounding box center [517, 356] width 12 height 12
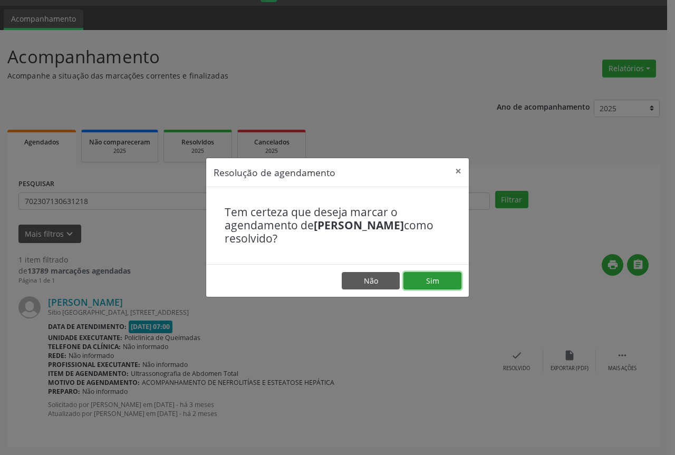
click at [421, 284] on button "Sim" at bounding box center [433, 281] width 58 height 18
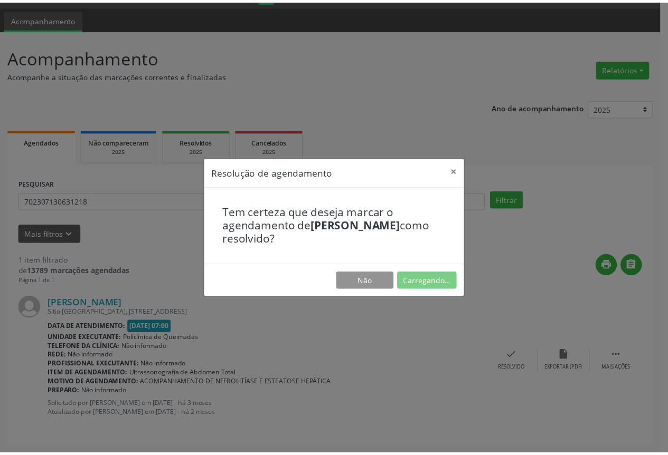
scroll to position [0, 0]
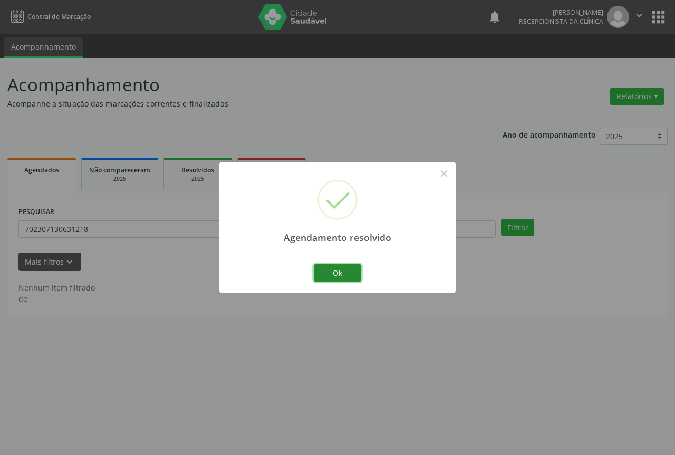
click at [340, 277] on button "Ok" at bounding box center [337, 273] width 47 height 18
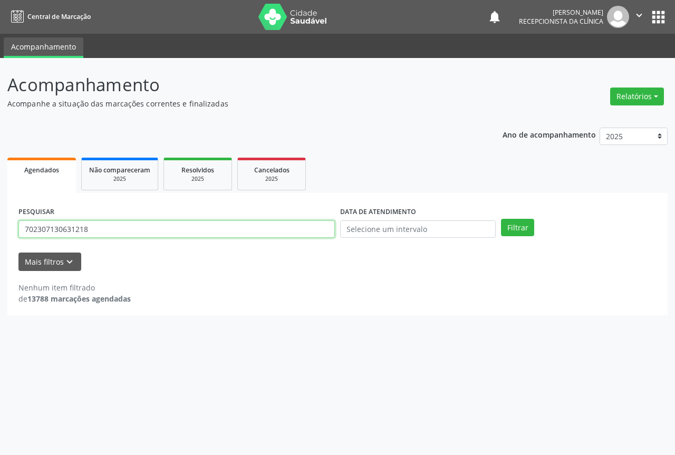
click at [145, 228] on input "702307130631218" at bounding box center [176, 230] width 317 height 18
click at [501, 219] on button "Filtrar" at bounding box center [517, 228] width 33 height 18
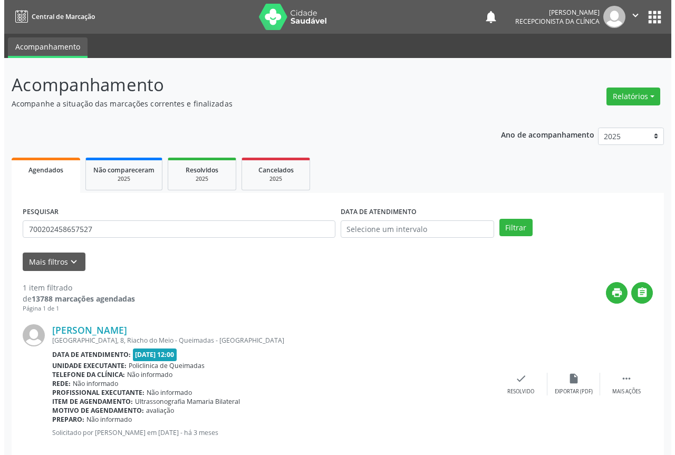
scroll to position [19, 0]
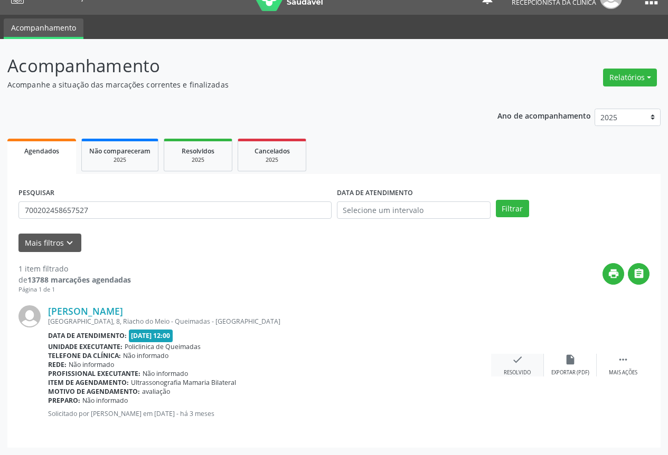
click at [518, 367] on div "check Resolvido" at bounding box center [517, 365] width 53 height 23
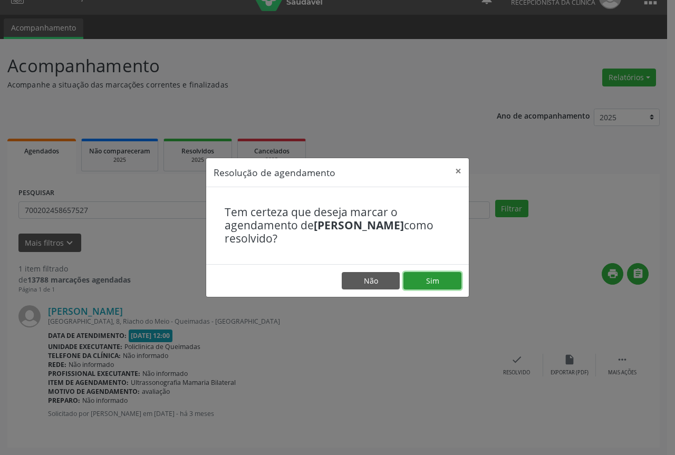
click at [434, 282] on button "Sim" at bounding box center [433, 281] width 58 height 18
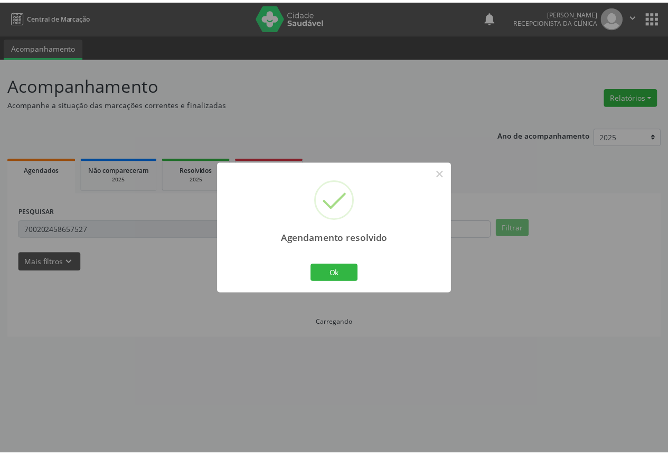
scroll to position [0, 0]
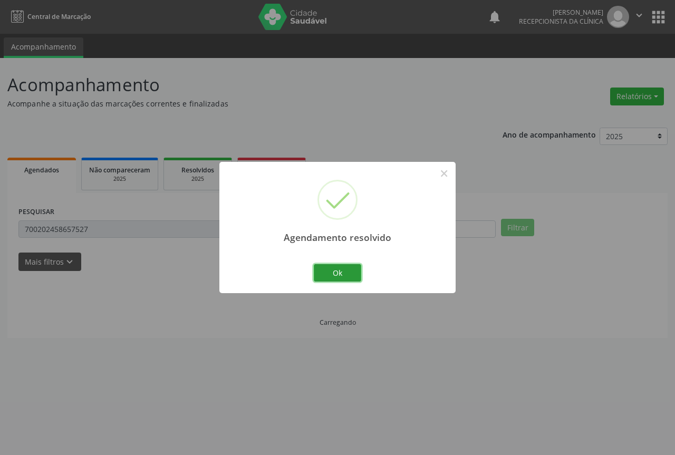
drag, startPoint x: 346, startPoint y: 275, endPoint x: 222, endPoint y: 227, distance: 133.3
click at [340, 274] on button "Ok" at bounding box center [337, 273] width 47 height 18
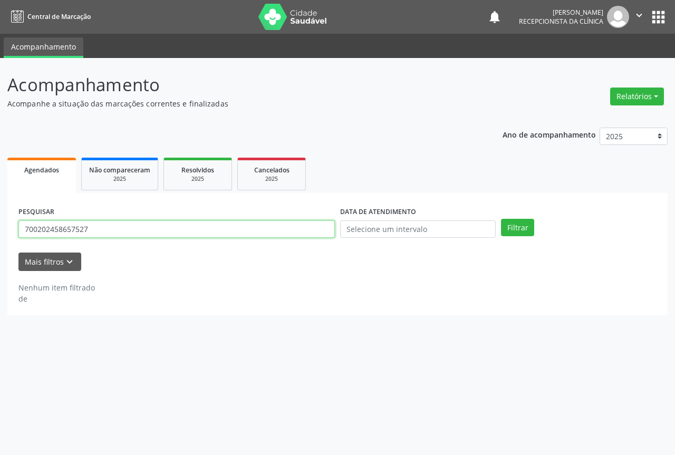
click at [172, 225] on input "700202458657527" at bounding box center [176, 230] width 317 height 18
click at [501, 219] on button "Filtrar" at bounding box center [517, 228] width 33 height 18
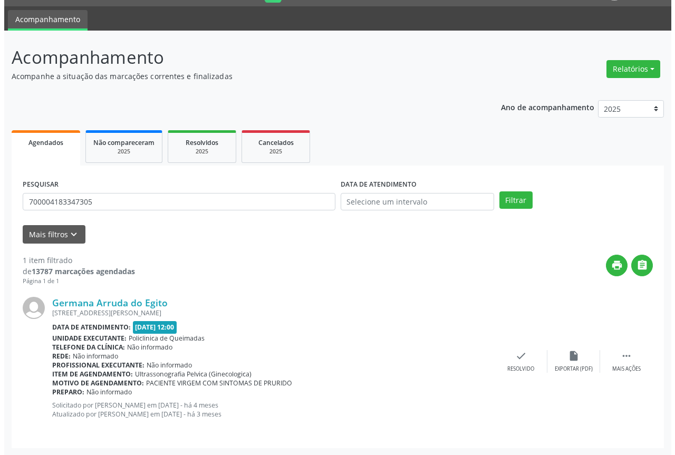
scroll to position [28, 0]
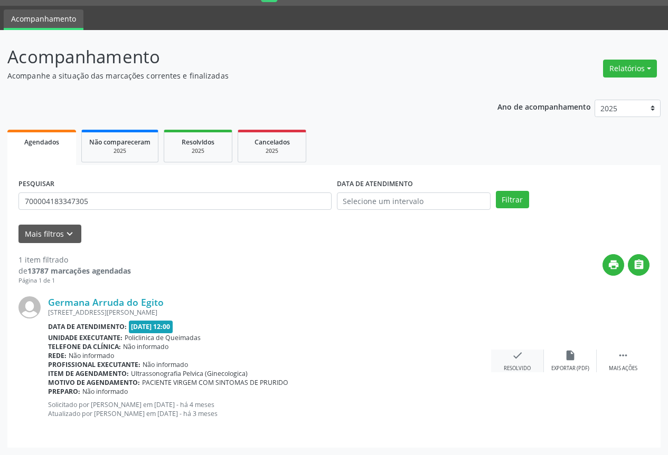
click at [532, 365] on div "check Resolvido" at bounding box center [517, 361] width 53 height 23
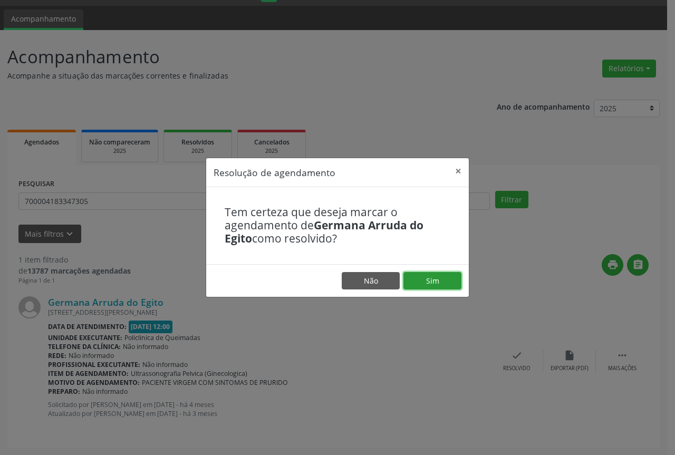
click at [434, 272] on button "Sim" at bounding box center [433, 281] width 58 height 18
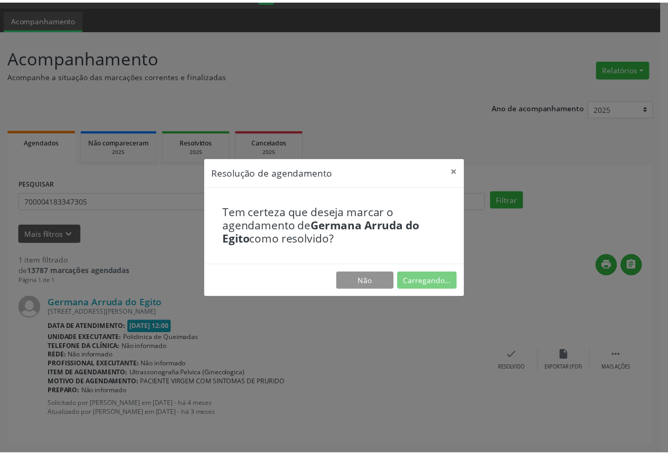
scroll to position [0, 0]
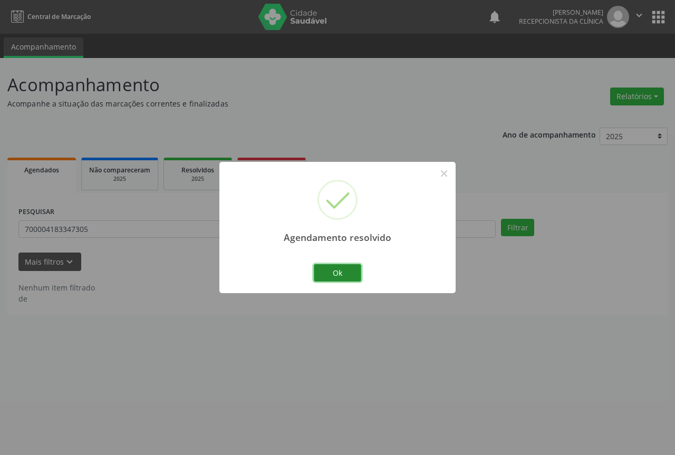
click at [343, 268] on button "Ok" at bounding box center [337, 273] width 47 height 18
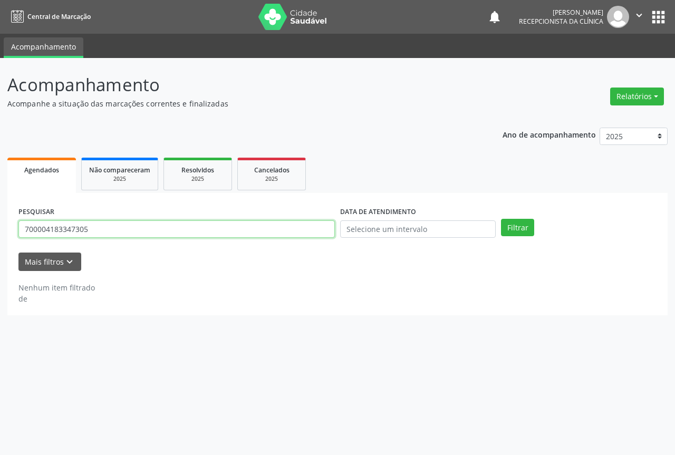
click at [194, 226] on input "700004183347305" at bounding box center [176, 230] width 317 height 18
click at [501, 219] on button "Filtrar" at bounding box center [517, 228] width 33 height 18
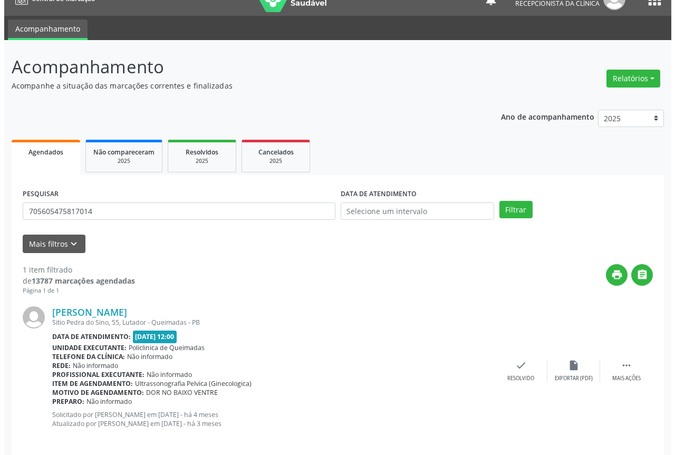
scroll to position [28, 0]
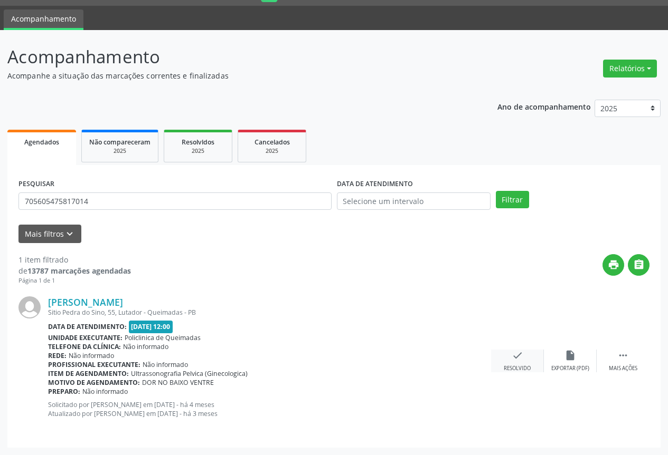
click at [528, 368] on div "Resolvido" at bounding box center [516, 368] width 27 height 7
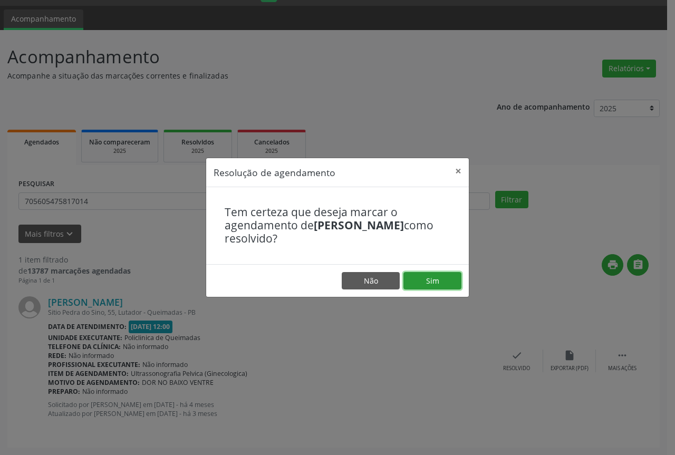
click at [416, 277] on button "Sim" at bounding box center [433, 281] width 58 height 18
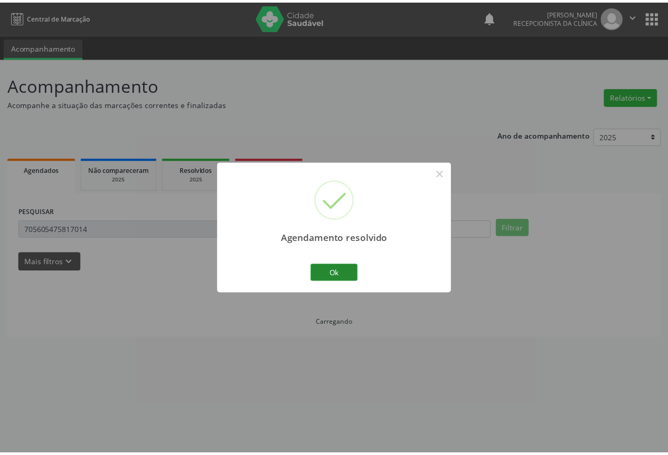
scroll to position [0, 0]
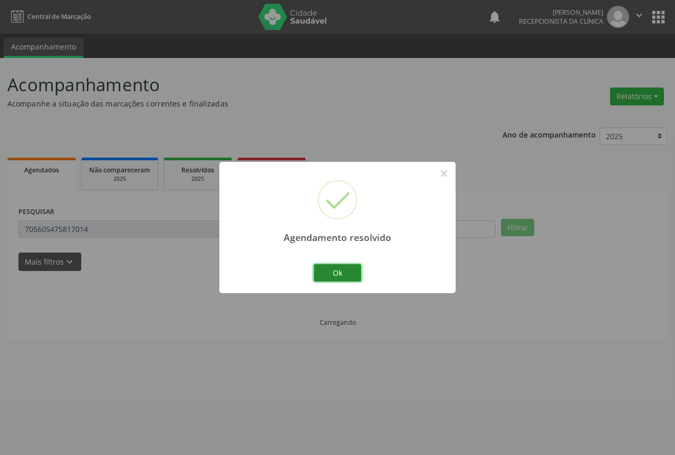
click at [326, 278] on button "Ok" at bounding box center [337, 273] width 47 height 18
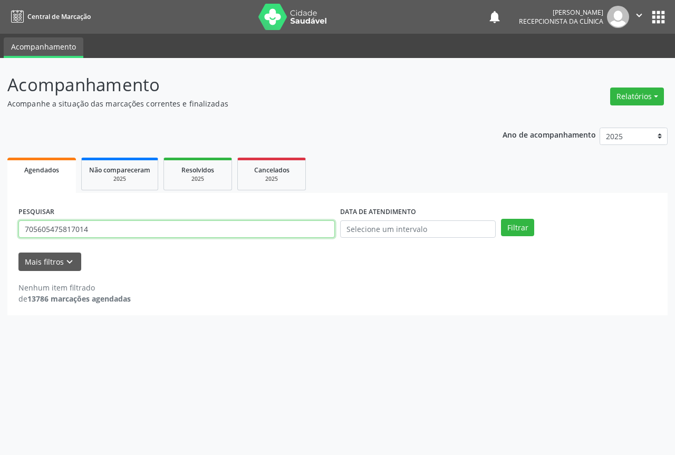
click at [154, 222] on input "705605475817014" at bounding box center [176, 230] width 317 height 18
click at [501, 219] on button "Filtrar" at bounding box center [517, 228] width 33 height 18
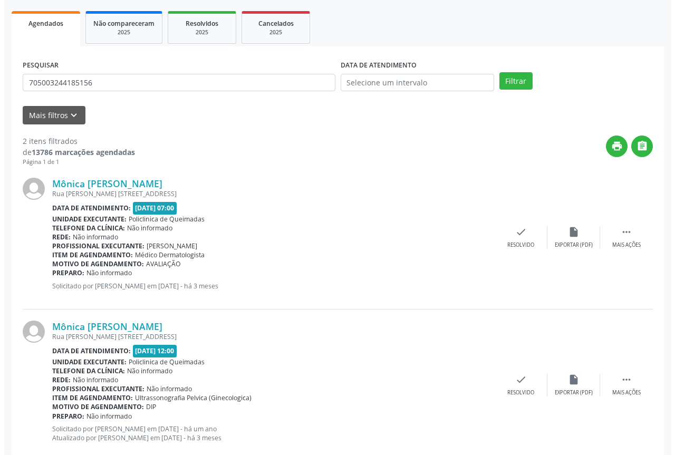
scroll to position [158, 0]
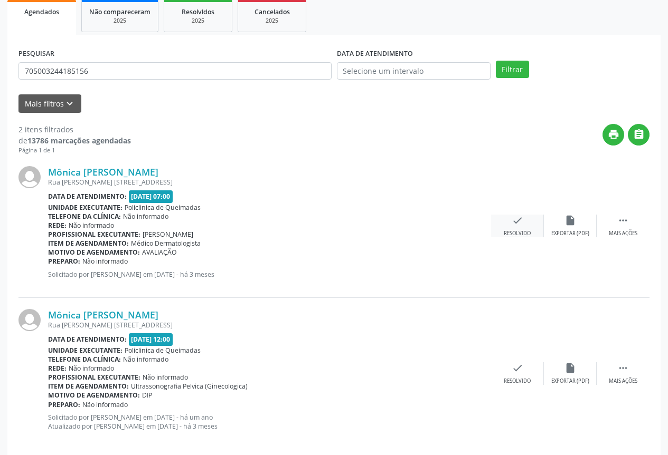
click at [520, 231] on div "Resolvido" at bounding box center [516, 233] width 27 height 7
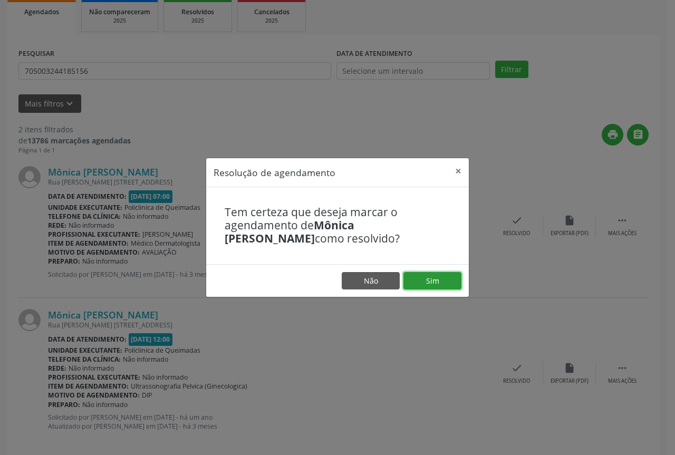
click at [408, 289] on button "Sim" at bounding box center [433, 281] width 58 height 18
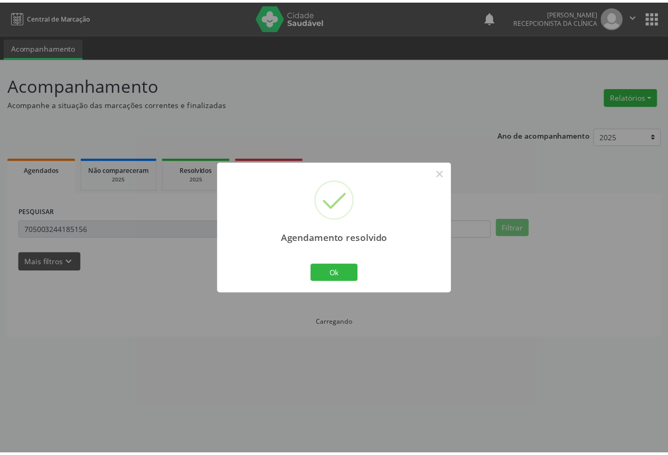
scroll to position [0, 0]
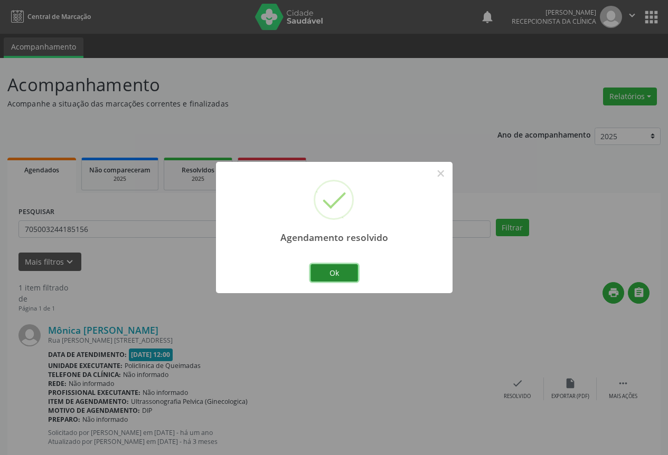
click at [318, 274] on button "Ok" at bounding box center [333, 273] width 47 height 18
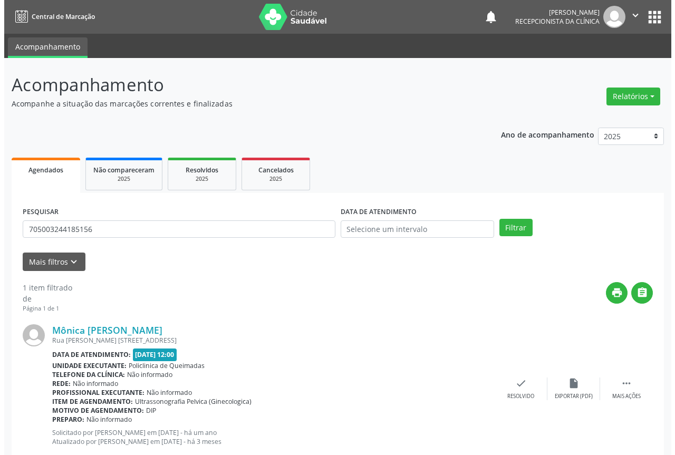
scroll to position [28, 0]
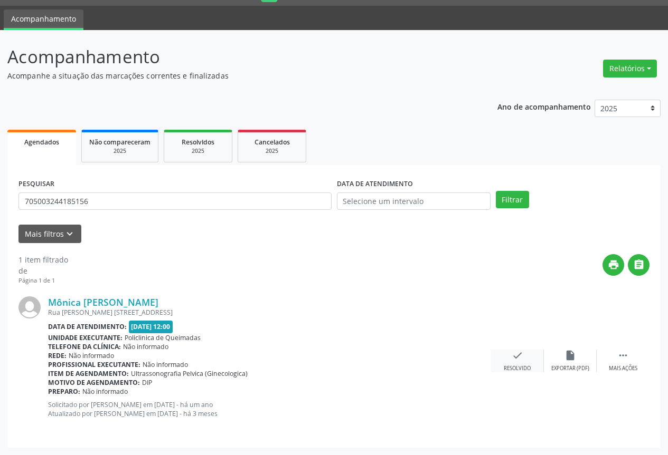
click at [513, 357] on icon "check" at bounding box center [517, 356] width 12 height 12
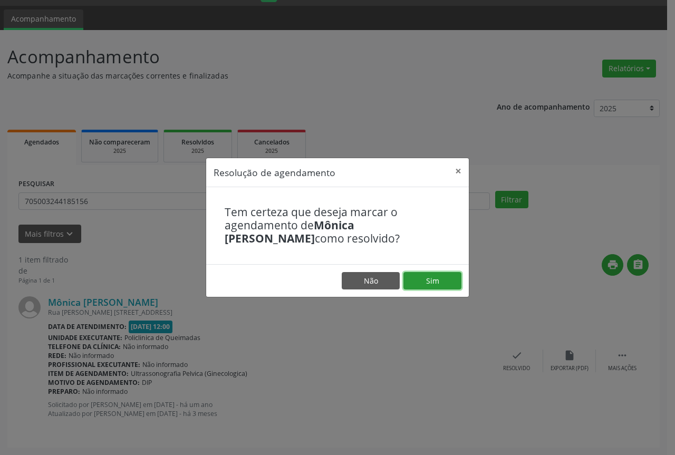
click at [415, 283] on button "Sim" at bounding box center [433, 281] width 58 height 18
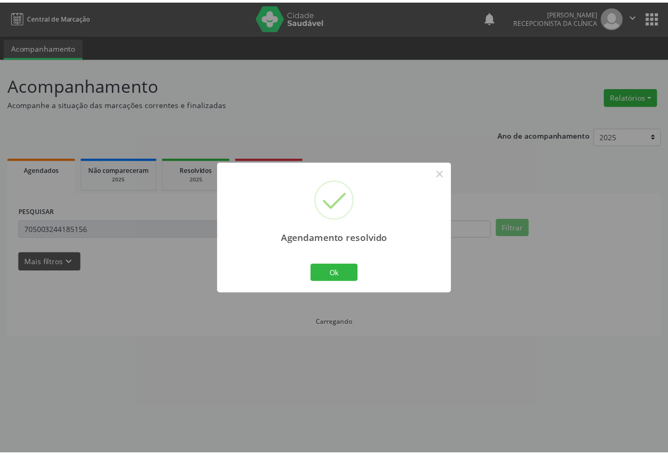
scroll to position [0, 0]
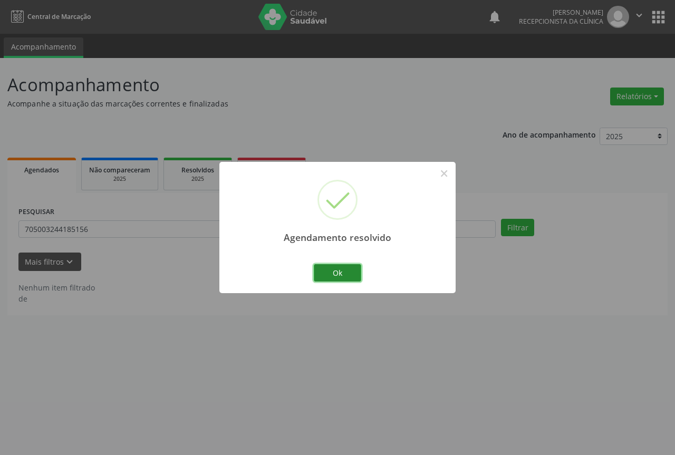
click at [345, 280] on button "Ok" at bounding box center [337, 273] width 47 height 18
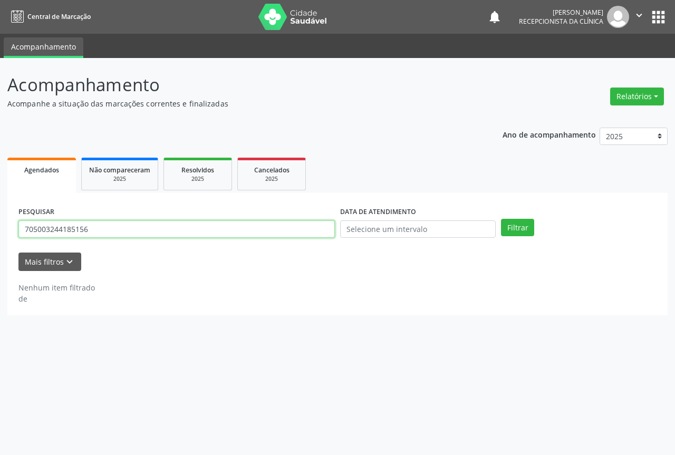
click at [146, 234] on input "705003244185156" at bounding box center [176, 230] width 317 height 18
click at [501, 219] on button "Filtrar" at bounding box center [517, 228] width 33 height 18
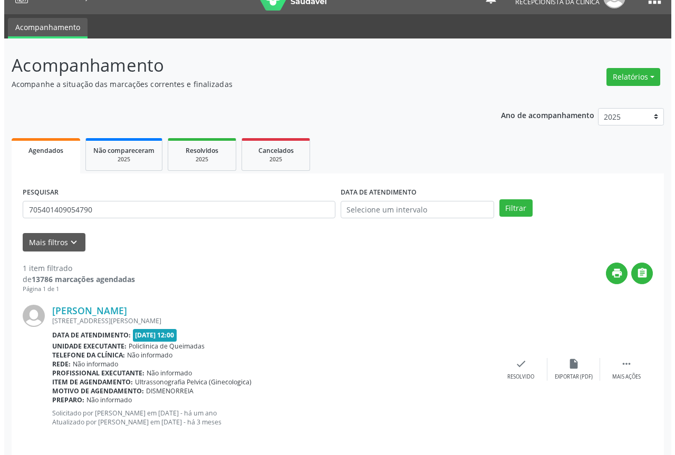
scroll to position [28, 0]
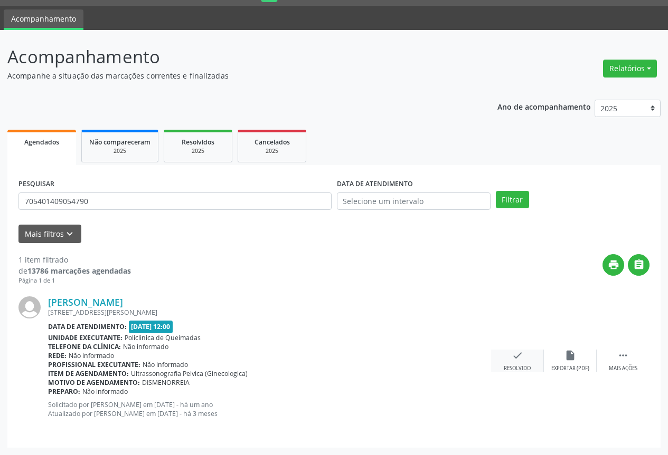
click at [516, 367] on div "Resolvido" at bounding box center [516, 368] width 27 height 7
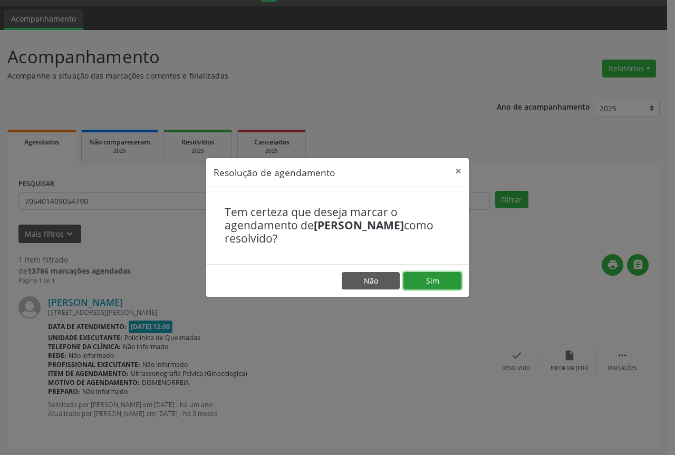
click at [424, 280] on button "Sim" at bounding box center [433, 281] width 58 height 18
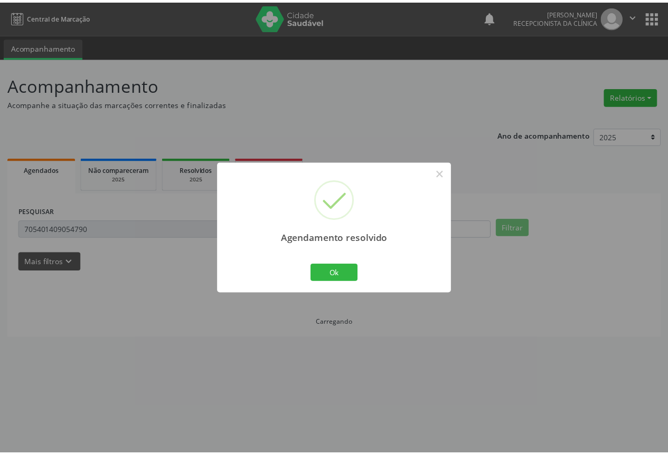
scroll to position [0, 0]
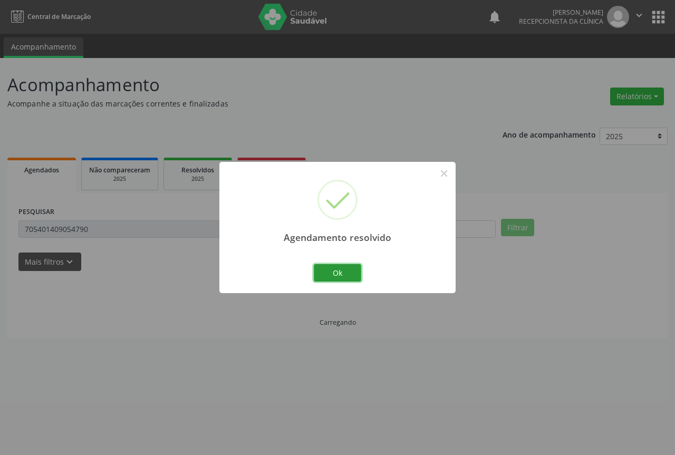
drag, startPoint x: 337, startPoint y: 280, endPoint x: 191, endPoint y: 252, distance: 148.3
click at [323, 277] on button "Ok" at bounding box center [337, 273] width 47 height 18
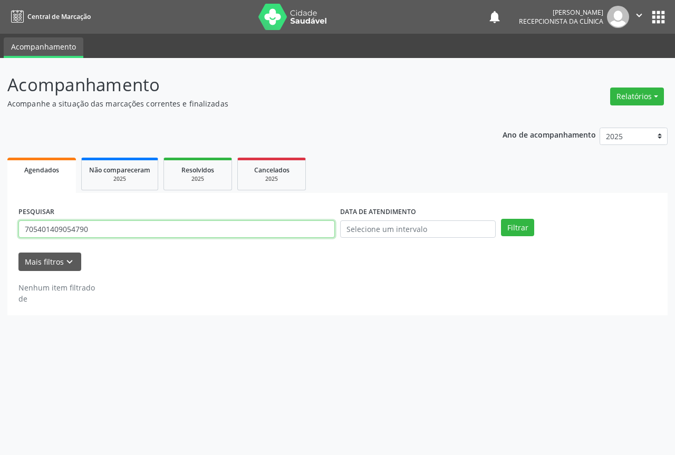
click at [101, 231] on input "705401409054790" at bounding box center [176, 230] width 317 height 18
click at [501, 219] on button "Filtrar" at bounding box center [517, 228] width 33 height 18
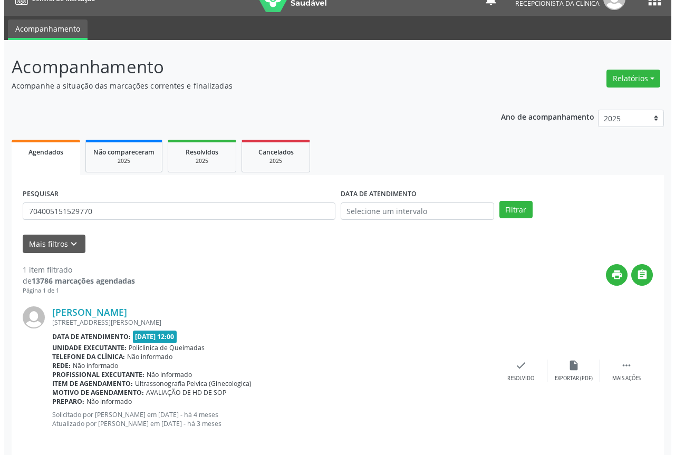
scroll to position [28, 0]
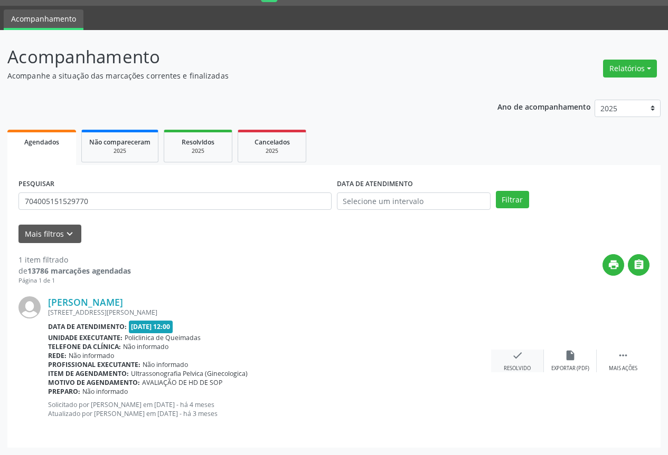
click at [513, 365] on div "check Resolvido" at bounding box center [517, 361] width 53 height 23
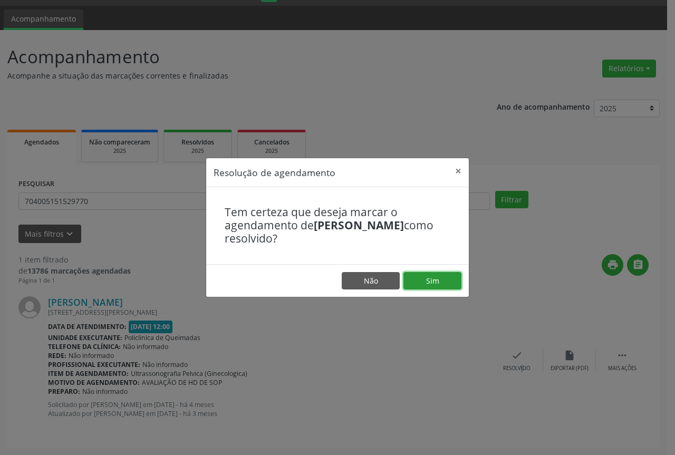
click at [419, 274] on button "Sim" at bounding box center [433, 281] width 58 height 18
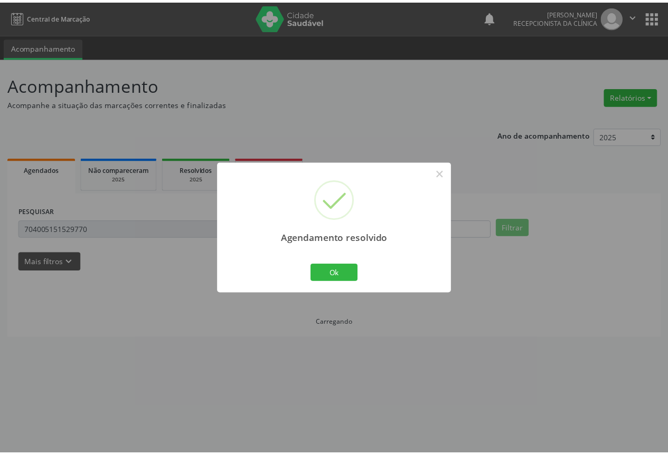
scroll to position [0, 0]
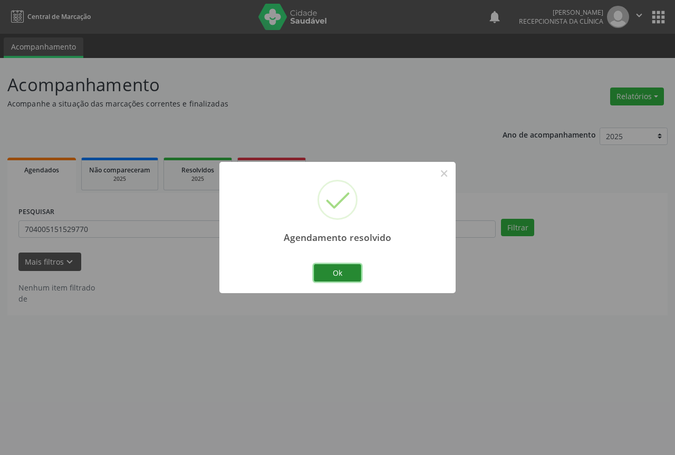
click at [329, 271] on button "Ok" at bounding box center [337, 273] width 47 height 18
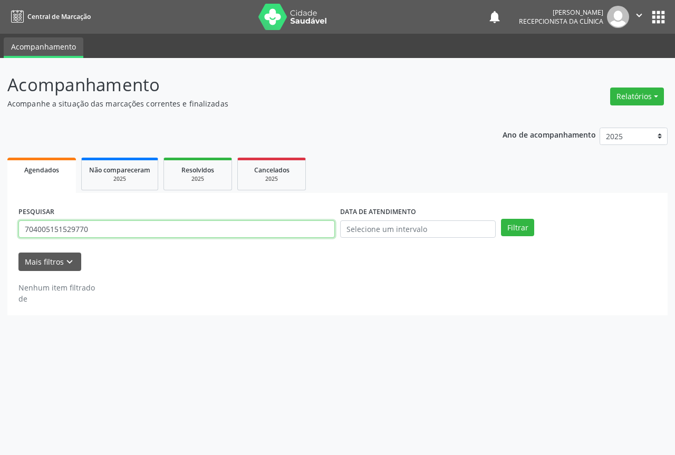
click at [230, 226] on input "704005151529770" at bounding box center [176, 230] width 317 height 18
click at [501, 219] on button "Filtrar" at bounding box center [517, 228] width 33 height 18
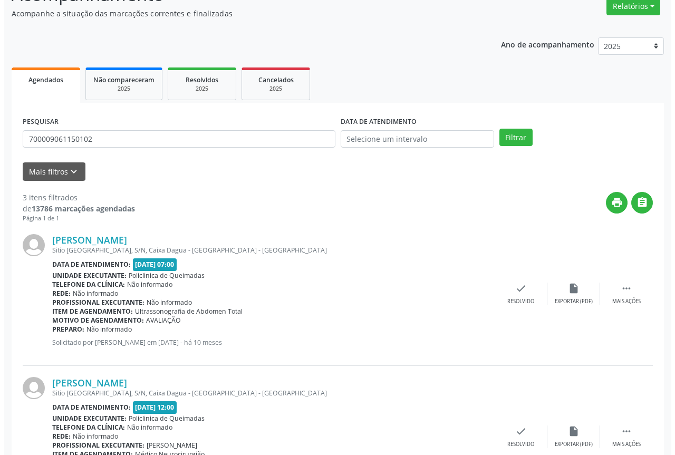
scroll to position [106, 0]
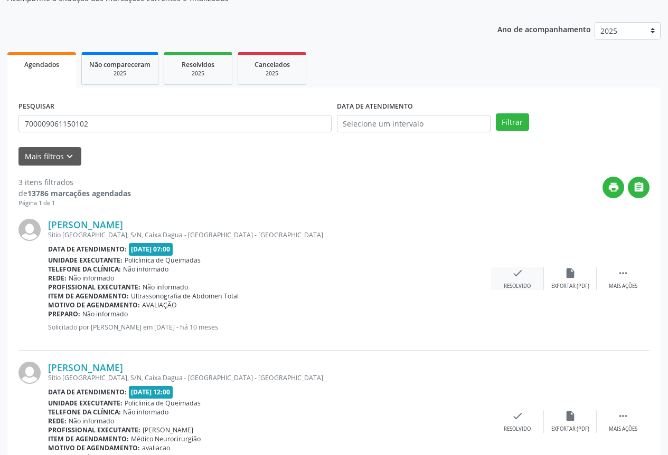
click at [527, 279] on div "check Resolvido" at bounding box center [517, 279] width 53 height 23
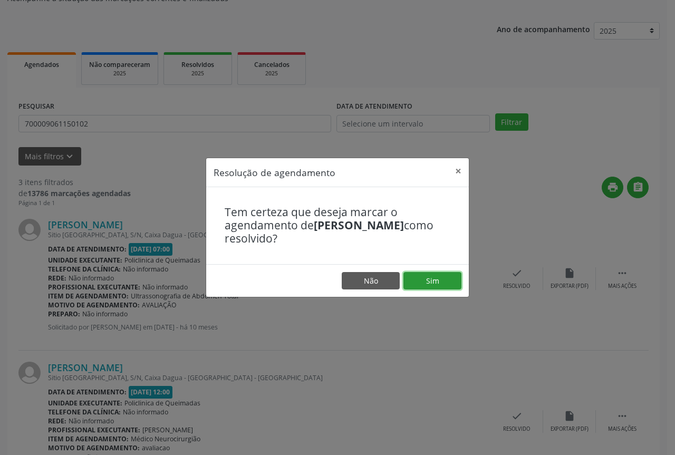
drag, startPoint x: 439, startPoint y: 279, endPoint x: 430, endPoint y: 279, distance: 9.0
click at [438, 279] on button "Sim" at bounding box center [433, 281] width 58 height 18
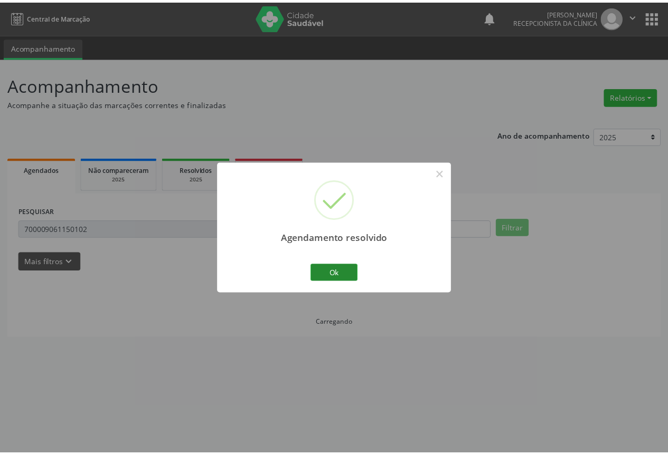
scroll to position [0, 0]
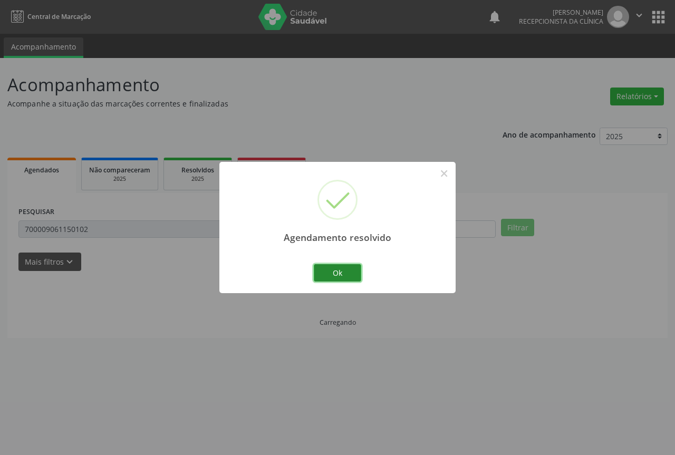
click at [327, 270] on button "Ok" at bounding box center [337, 273] width 47 height 18
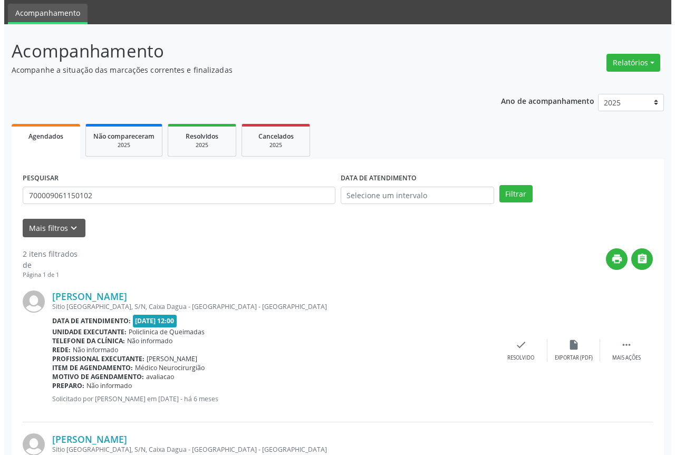
scroll to position [53, 0]
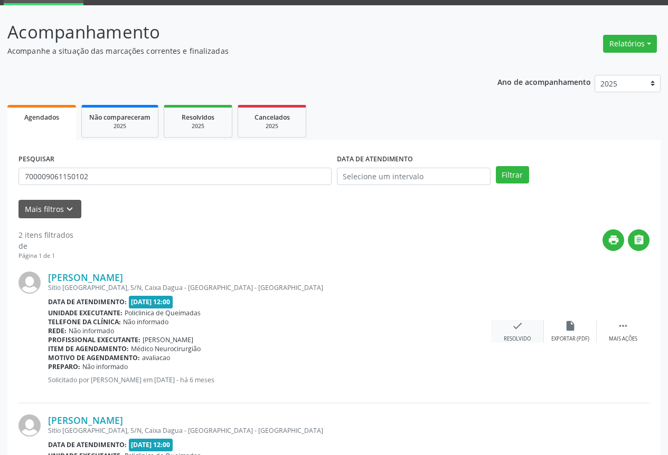
click at [522, 333] on div "check Resolvido" at bounding box center [517, 331] width 53 height 23
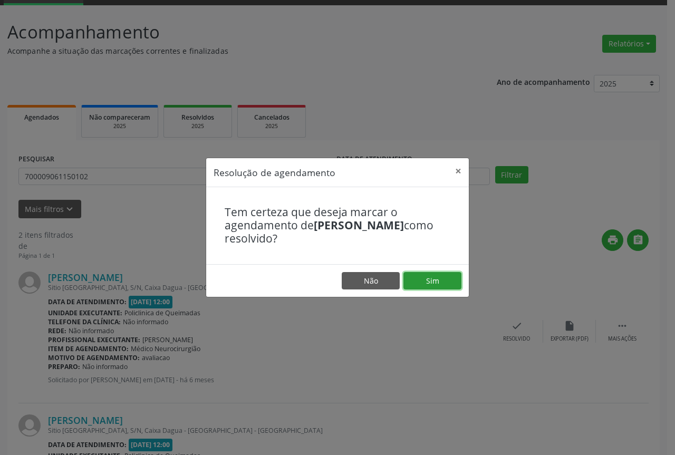
click at [428, 282] on button "Sim" at bounding box center [433, 281] width 58 height 18
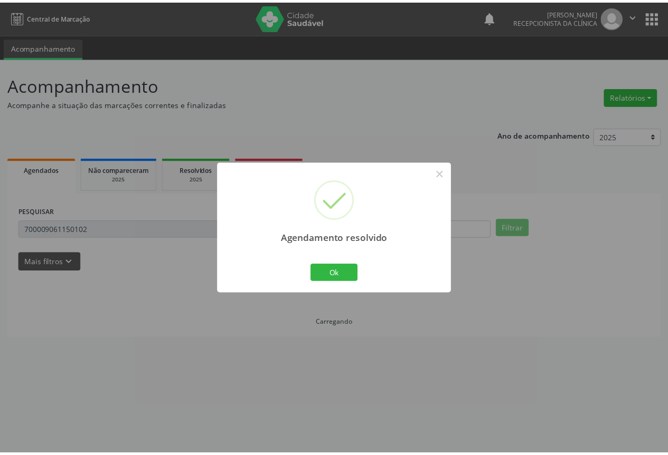
scroll to position [0, 0]
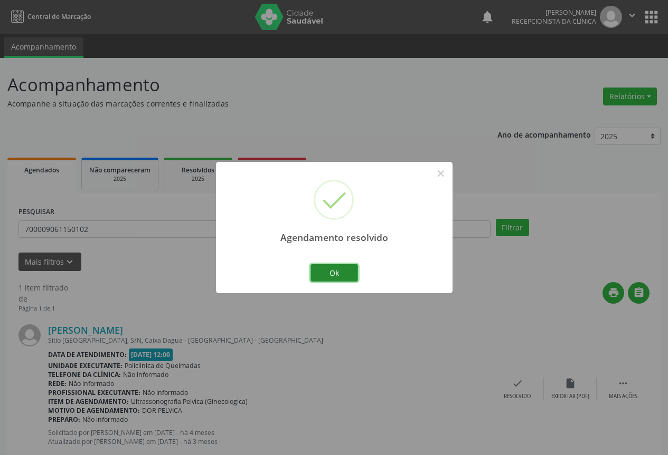
click at [355, 279] on button "Ok" at bounding box center [333, 273] width 47 height 18
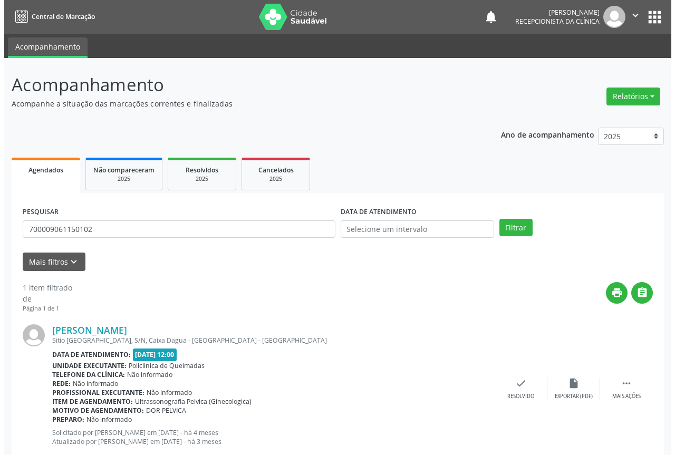
scroll to position [28, 0]
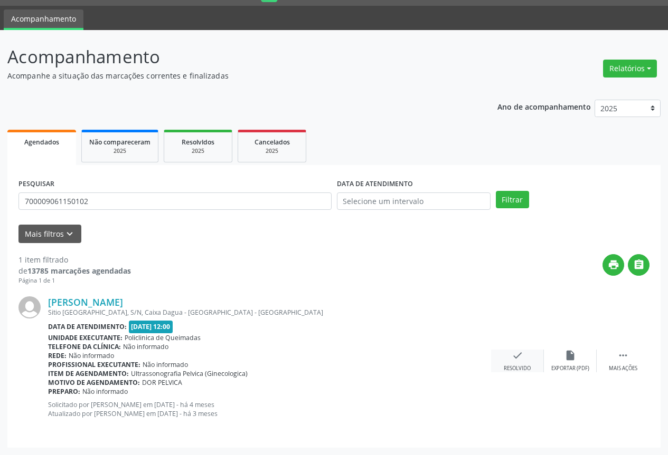
click at [528, 366] on div "Resolvido" at bounding box center [516, 368] width 27 height 7
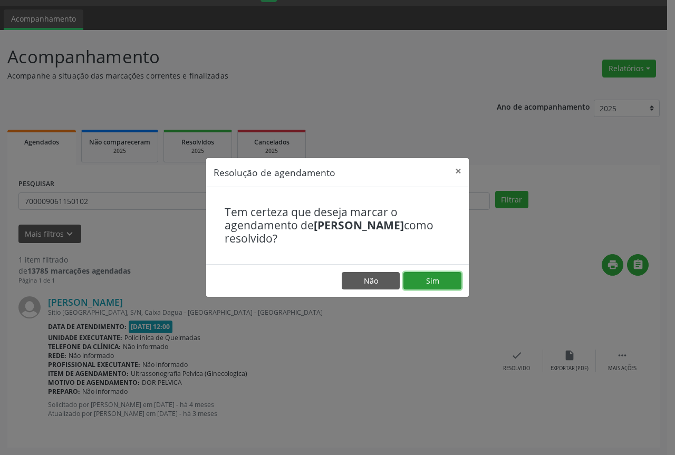
click at [434, 282] on button "Sim" at bounding box center [433, 281] width 58 height 18
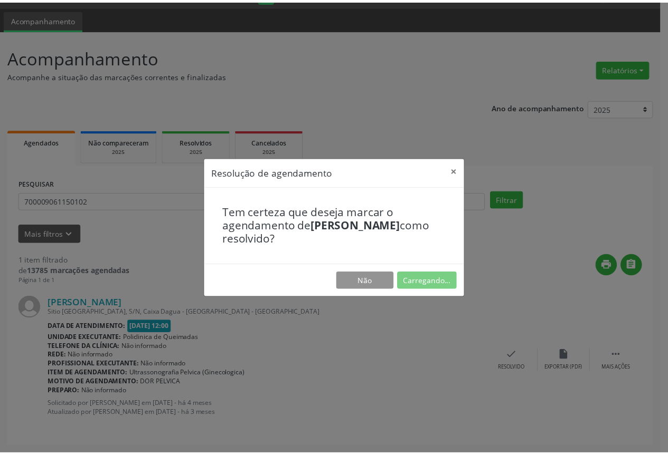
scroll to position [0, 0]
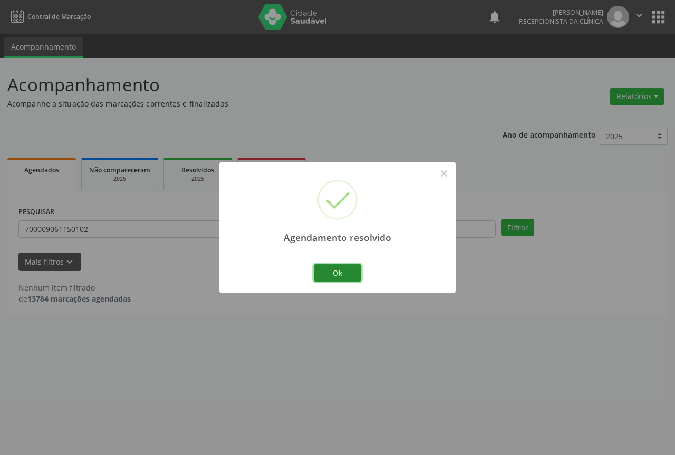
click at [328, 279] on button "Ok" at bounding box center [337, 273] width 47 height 18
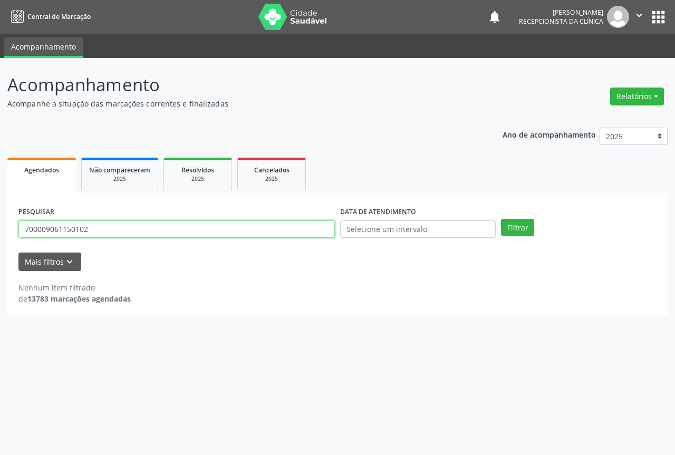
click at [178, 231] on input "700009061150102" at bounding box center [176, 230] width 317 height 18
click at [501, 219] on button "Filtrar" at bounding box center [517, 228] width 33 height 18
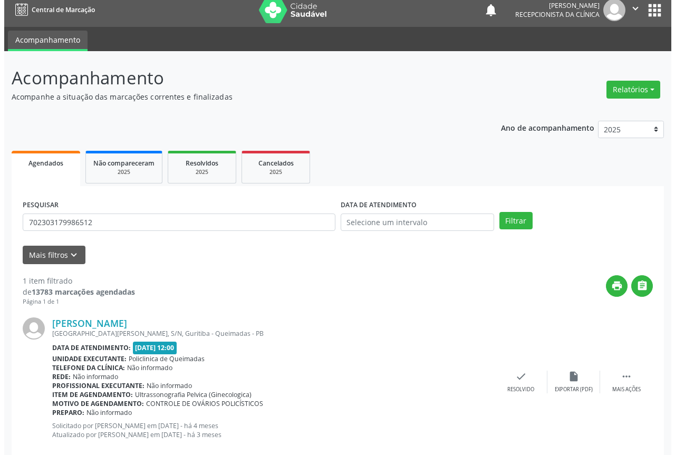
scroll to position [28, 0]
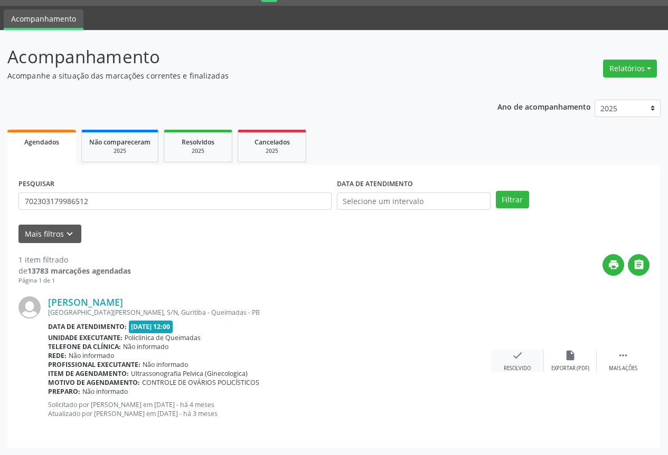
click at [518, 357] on icon "check" at bounding box center [517, 356] width 12 height 12
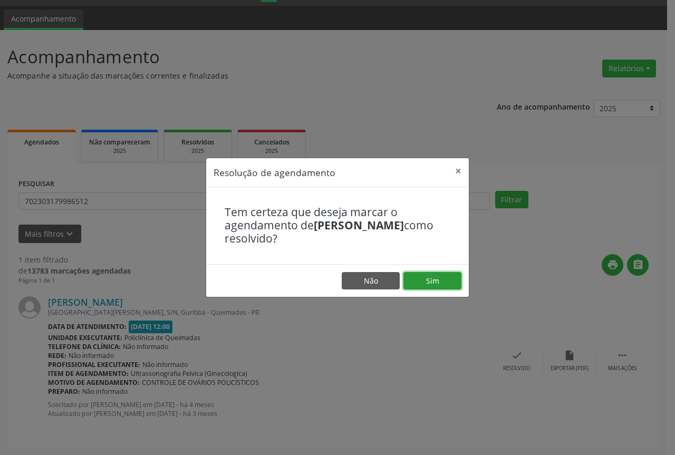
click at [425, 281] on button "Sim" at bounding box center [433, 281] width 58 height 18
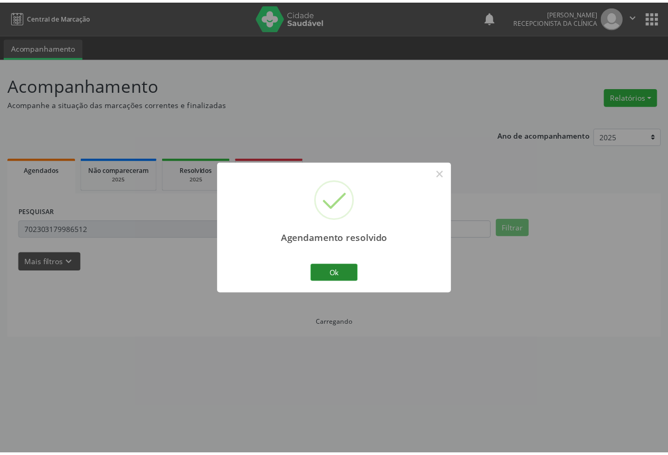
scroll to position [0, 0]
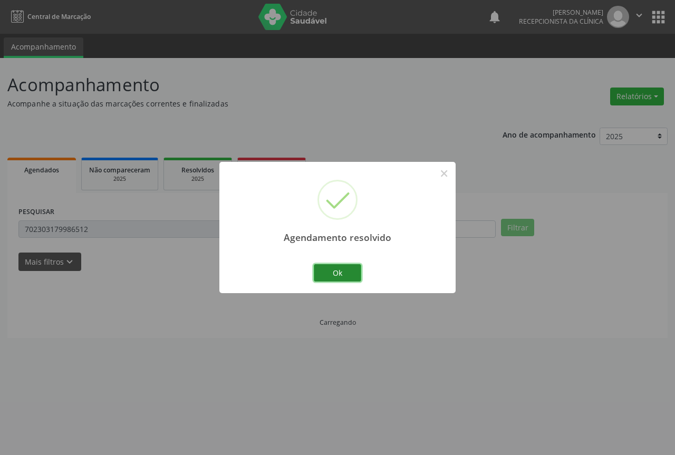
click at [325, 278] on button "Ok" at bounding box center [337, 273] width 47 height 18
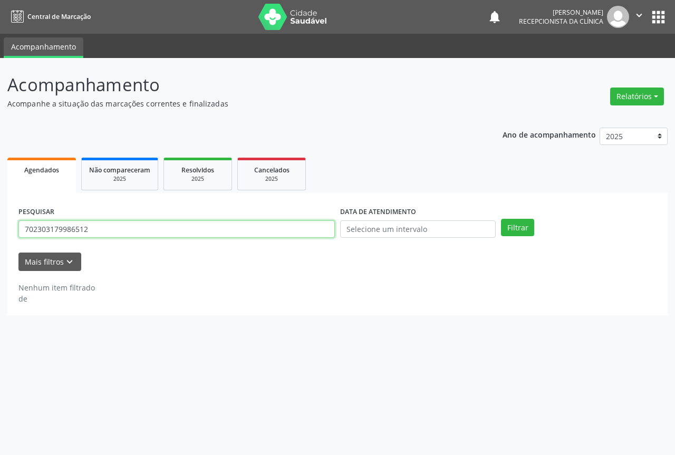
click at [171, 230] on input "702303179986512" at bounding box center [176, 230] width 317 height 18
click at [501, 219] on button "Filtrar" at bounding box center [517, 228] width 33 height 18
drag, startPoint x: 171, startPoint y: 230, endPoint x: 3, endPoint y: 206, distance: 170.6
click at [0, 203] on div "Acompanhamento Acompanhe a situação das marcações correntes e finalizadas Relat…" at bounding box center [337, 256] width 675 height 397
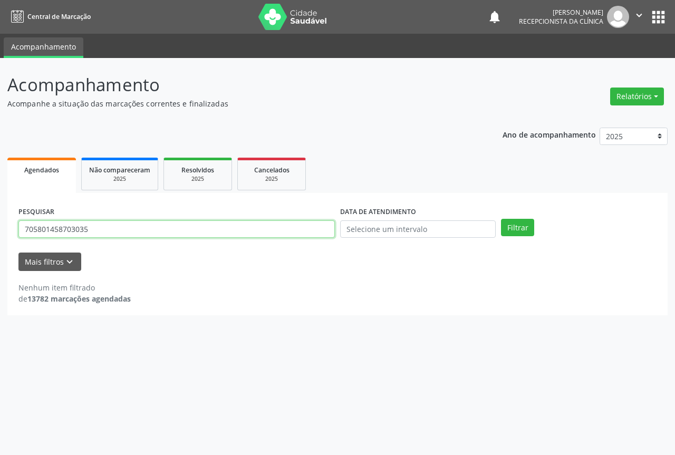
click at [501, 219] on button "Filtrar" at bounding box center [517, 228] width 33 height 18
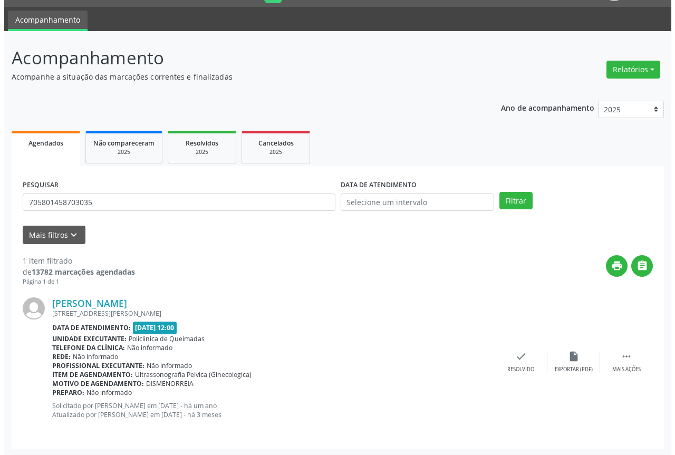
scroll to position [28, 0]
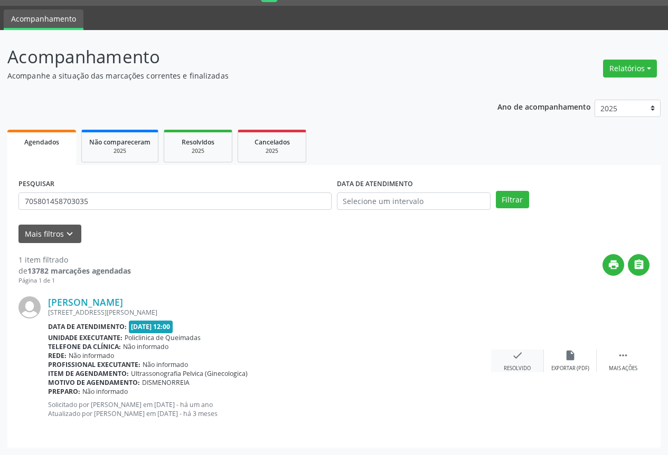
click at [511, 363] on div "check Resolvido" at bounding box center [517, 361] width 53 height 23
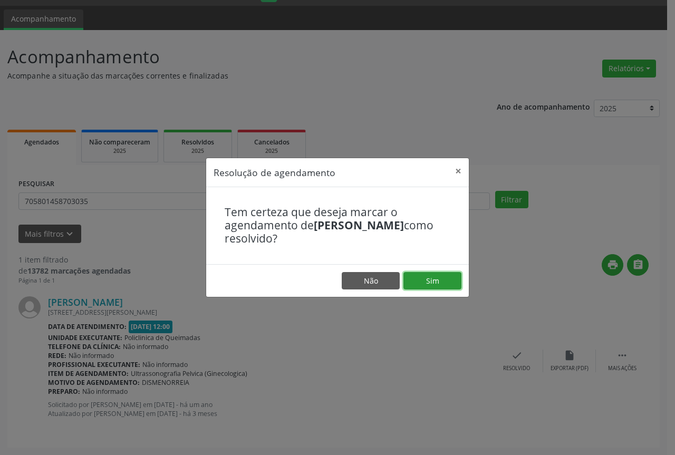
click at [447, 284] on button "Sim" at bounding box center [433, 281] width 58 height 18
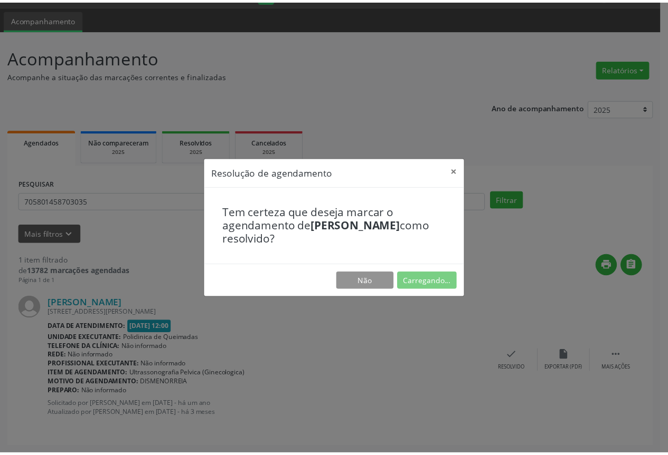
scroll to position [0, 0]
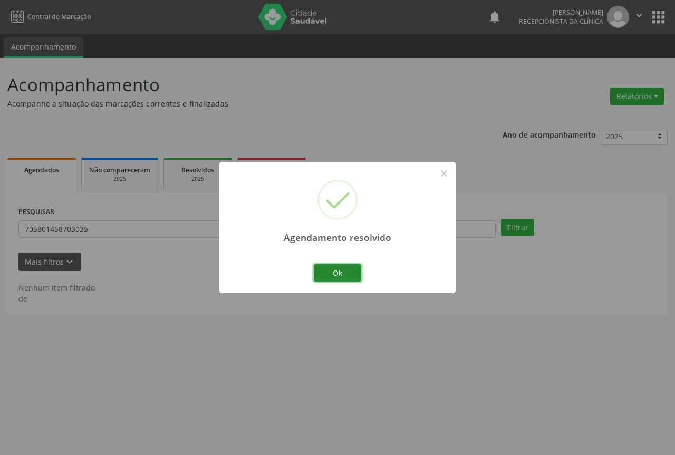
click at [348, 274] on button "Ok" at bounding box center [337, 273] width 47 height 18
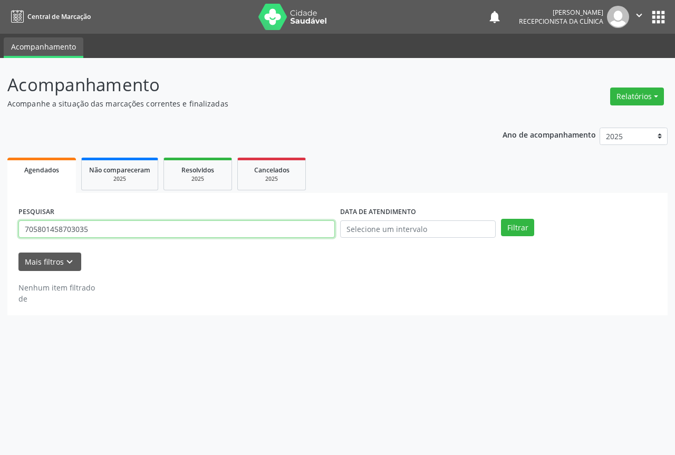
click at [141, 226] on input "705801458703035" at bounding box center [176, 230] width 317 height 18
click at [501, 219] on button "Filtrar" at bounding box center [517, 228] width 33 height 18
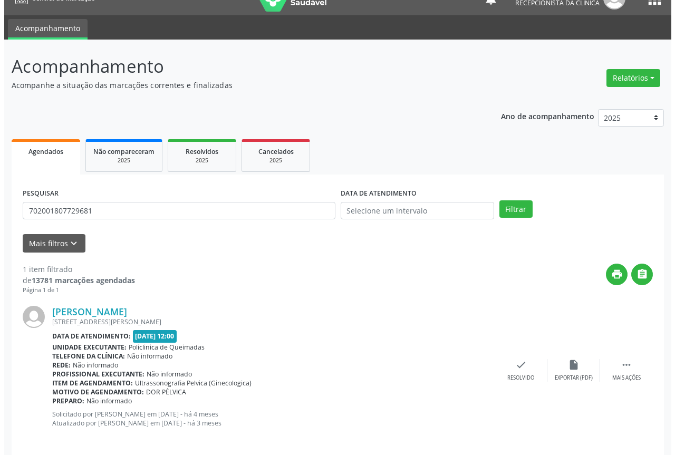
scroll to position [28, 0]
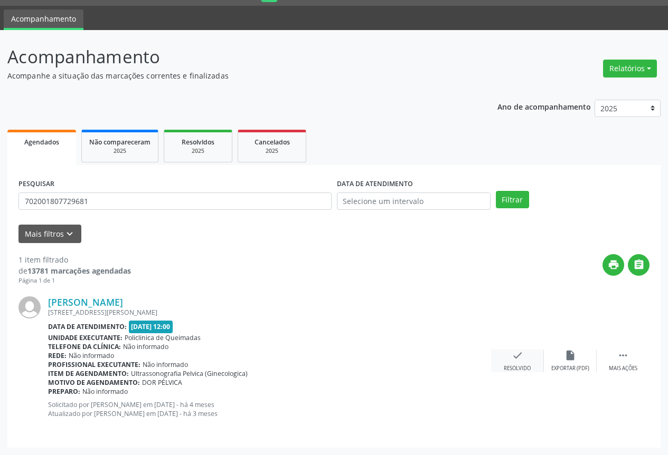
click at [519, 359] on icon "check" at bounding box center [517, 356] width 12 height 12
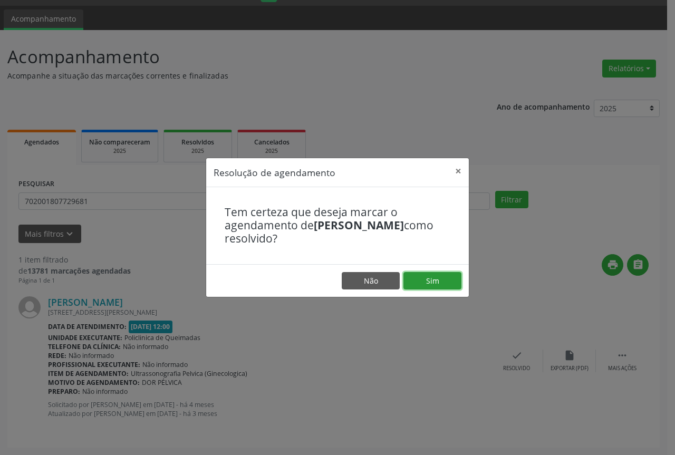
click at [426, 279] on button "Sim" at bounding box center [433, 281] width 58 height 18
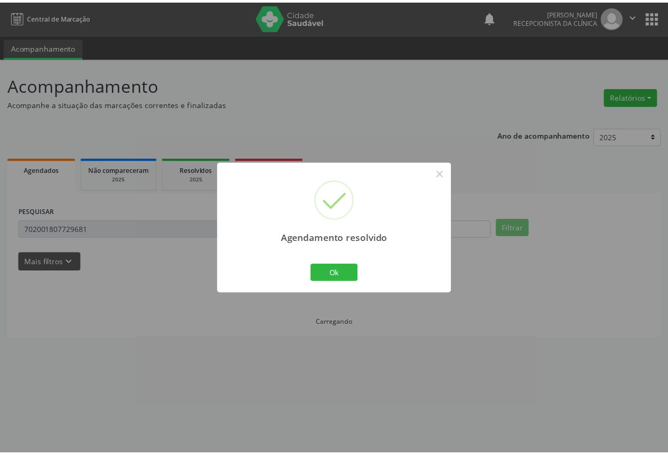
scroll to position [0, 0]
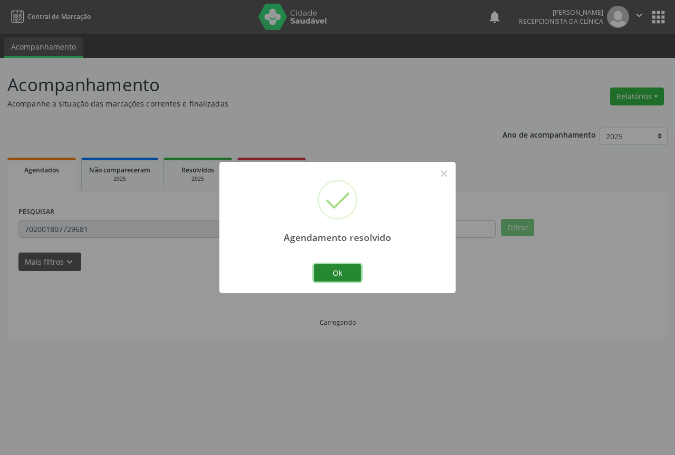
click at [339, 272] on button "Ok" at bounding box center [337, 273] width 47 height 18
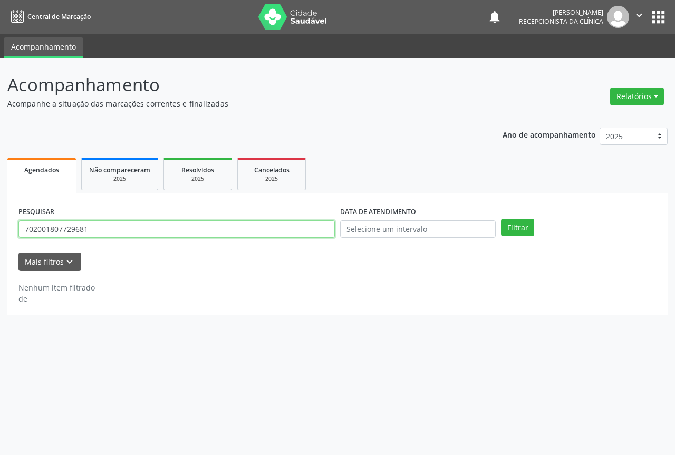
click at [235, 230] on input "702001807729681" at bounding box center [176, 230] width 317 height 18
click at [501, 219] on button "Filtrar" at bounding box center [517, 228] width 33 height 18
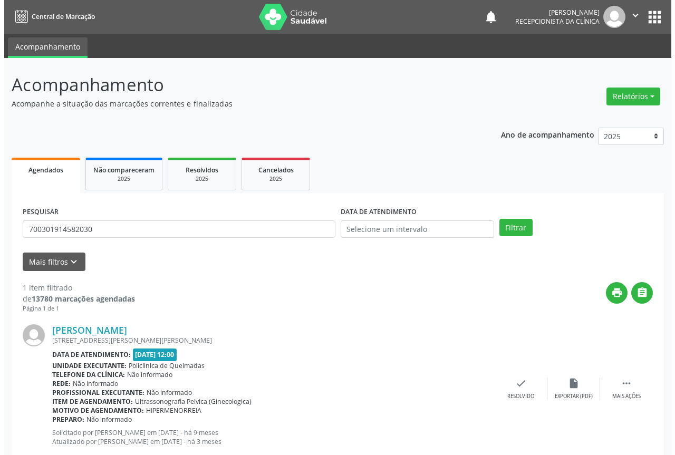
scroll to position [28, 0]
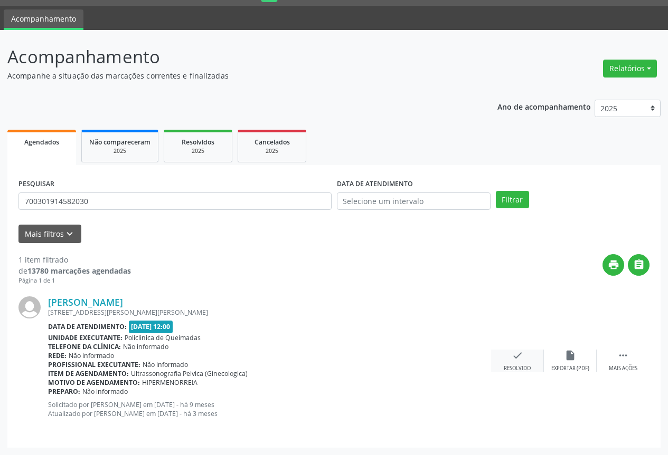
click at [512, 354] on icon "check" at bounding box center [517, 356] width 12 height 12
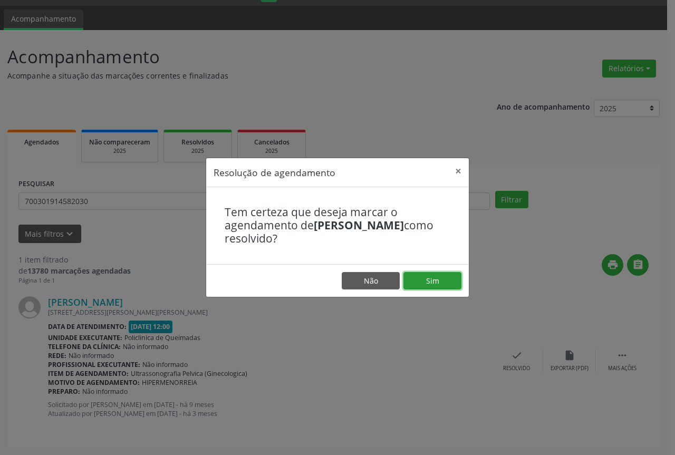
click at [421, 273] on button "Sim" at bounding box center [433, 281] width 58 height 18
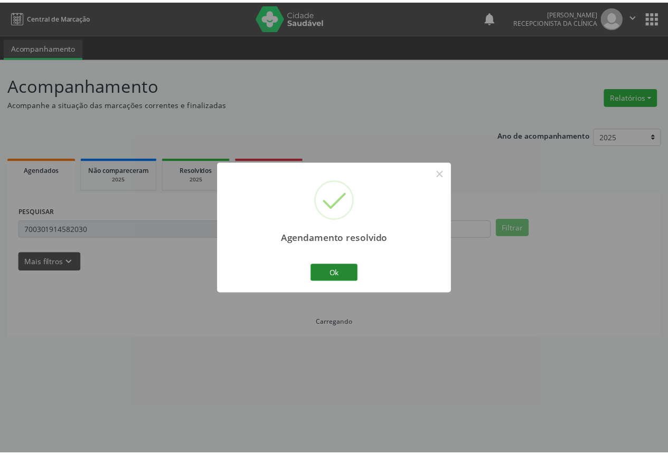
scroll to position [0, 0]
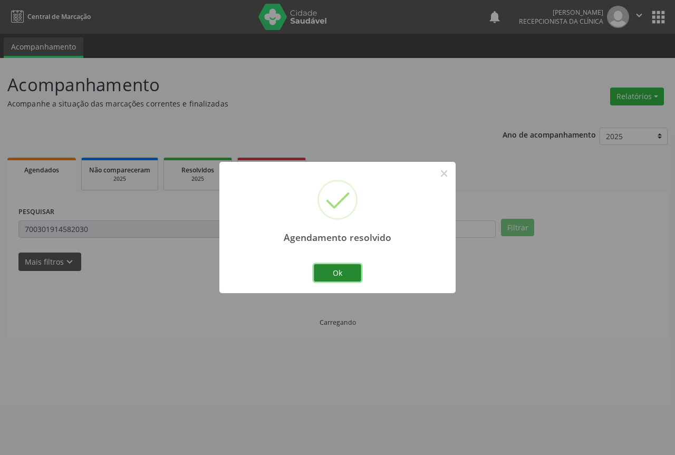
click at [347, 273] on button "Ok" at bounding box center [337, 273] width 47 height 18
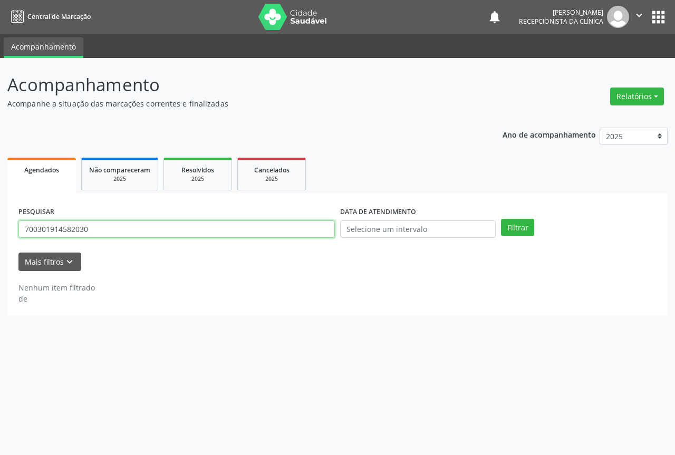
click at [209, 226] on input "700301914582030" at bounding box center [176, 230] width 317 height 18
click at [501, 219] on button "Filtrar" at bounding box center [517, 228] width 33 height 18
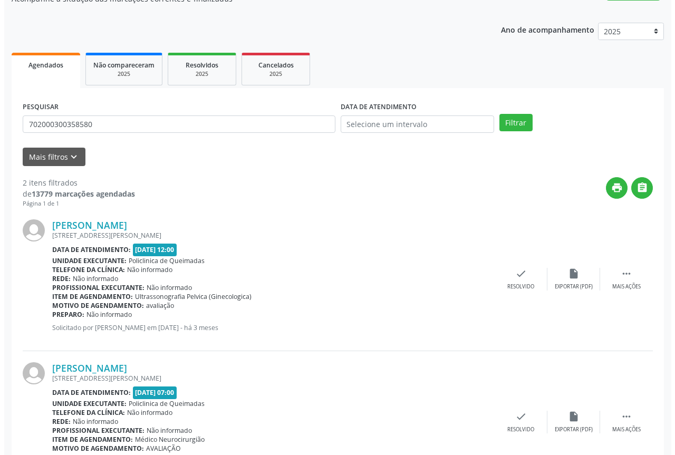
scroll to position [106, 0]
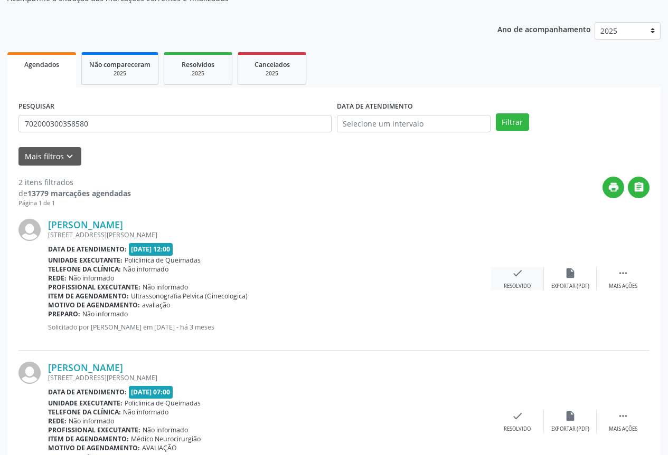
click at [503, 275] on div "check Resolvido" at bounding box center [517, 279] width 53 height 23
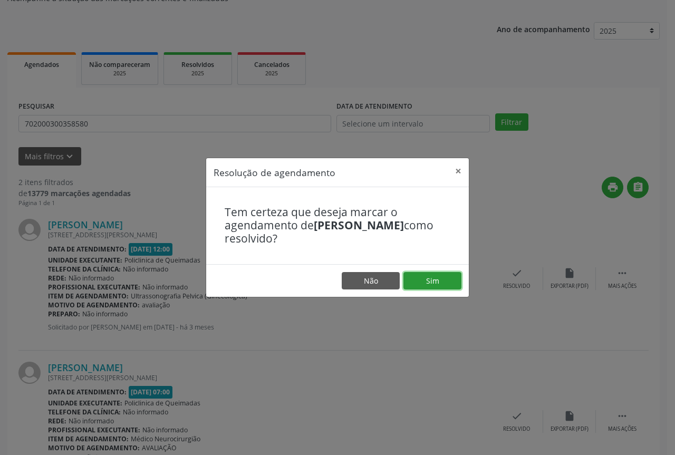
click at [416, 282] on button "Sim" at bounding box center [433, 281] width 58 height 18
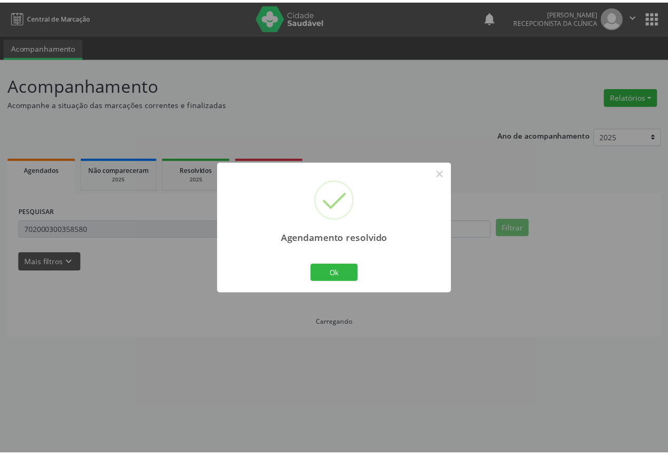
scroll to position [0, 0]
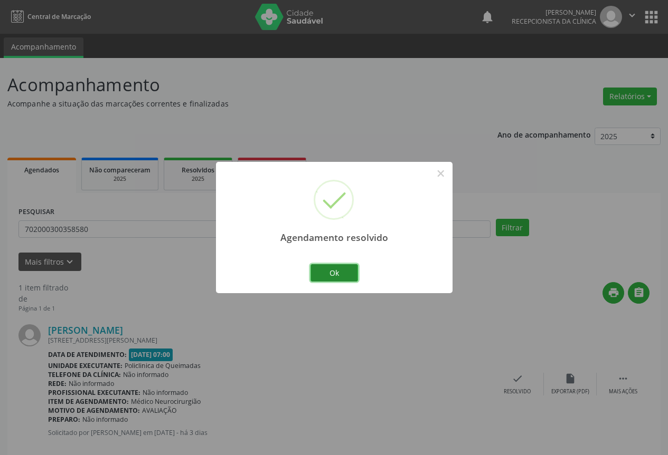
click at [333, 277] on button "Ok" at bounding box center [333, 273] width 47 height 18
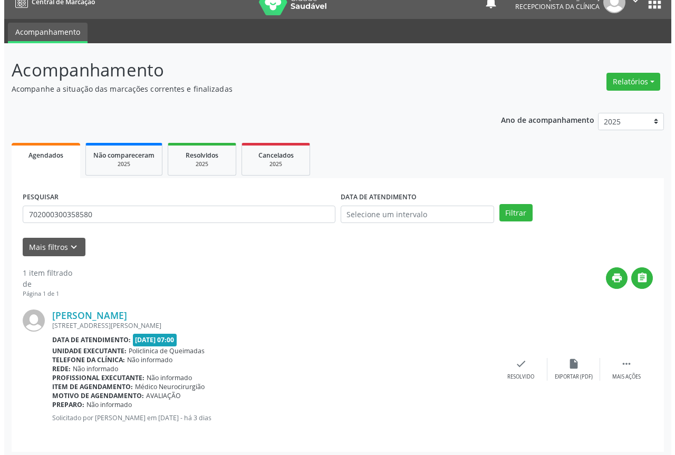
scroll to position [19, 0]
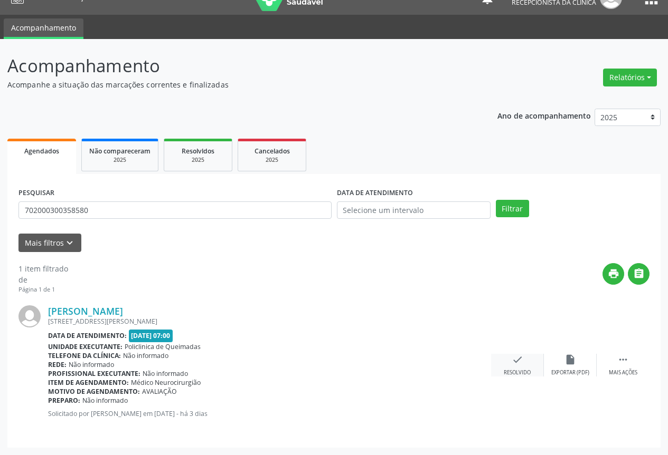
click at [520, 366] on div "check Resolvido" at bounding box center [517, 365] width 53 height 23
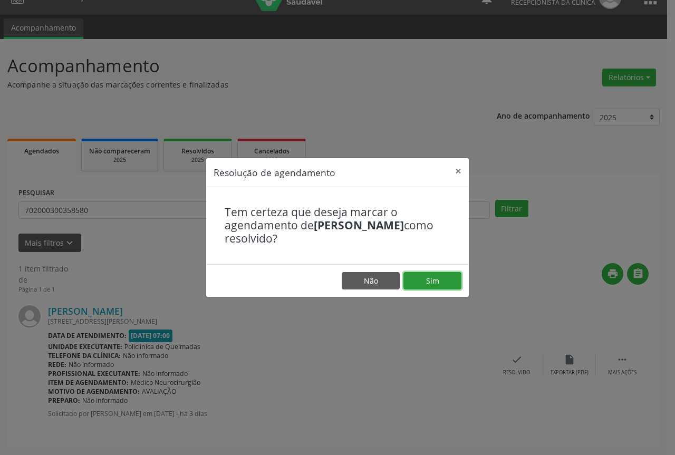
click at [431, 284] on button "Sim" at bounding box center [433, 281] width 58 height 18
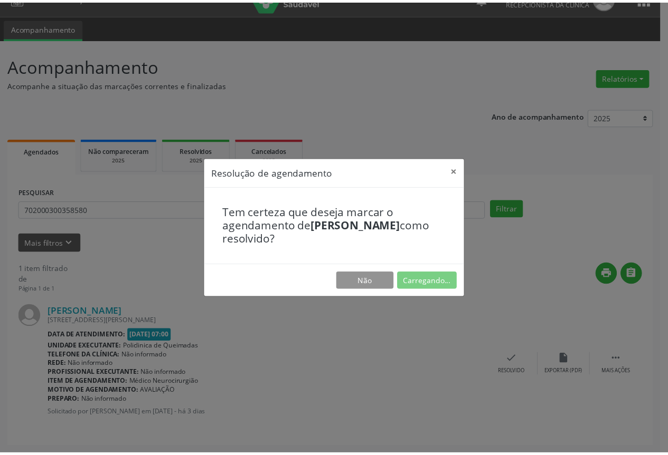
scroll to position [0, 0]
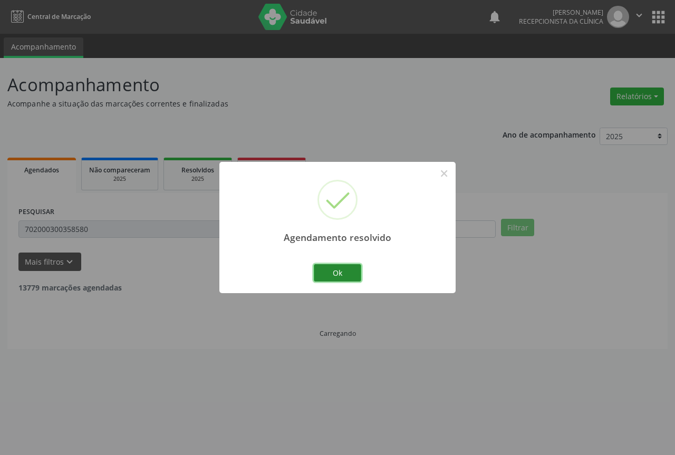
click at [348, 278] on button "Ok" at bounding box center [337, 273] width 47 height 18
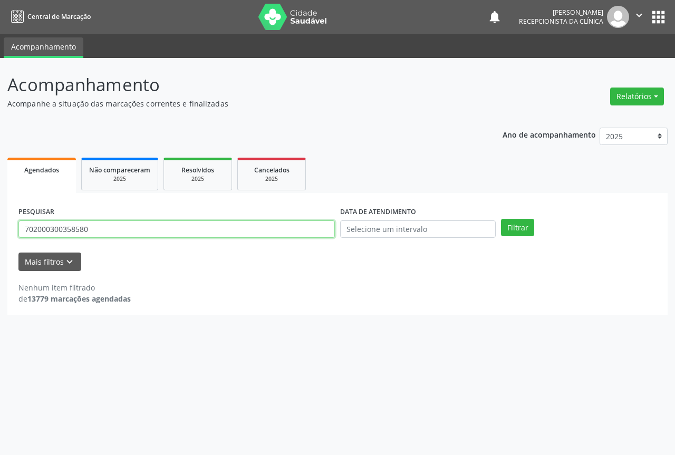
click at [183, 232] on input "702000300358580" at bounding box center [176, 230] width 317 height 18
click at [501, 219] on button "Filtrar" at bounding box center [517, 228] width 33 height 18
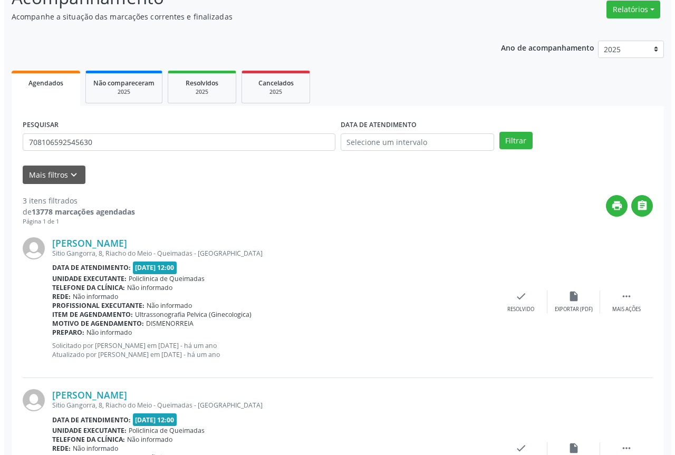
scroll to position [106, 0]
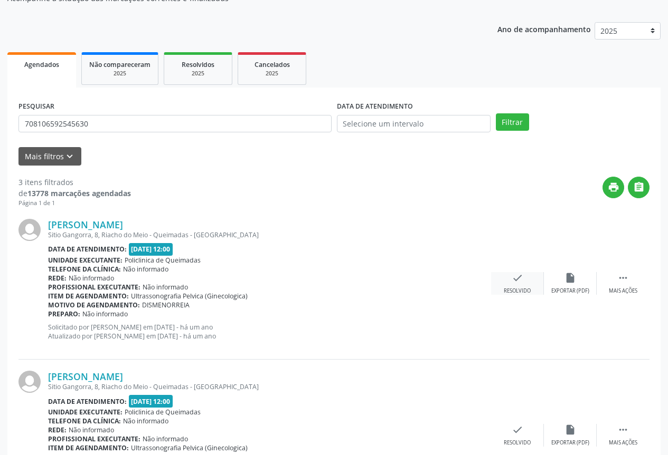
click at [517, 279] on icon "check" at bounding box center [517, 278] width 12 height 12
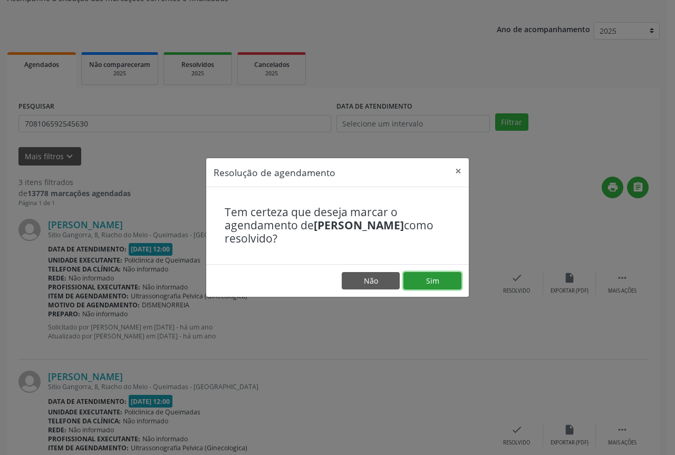
click at [450, 284] on button "Sim" at bounding box center [433, 281] width 58 height 18
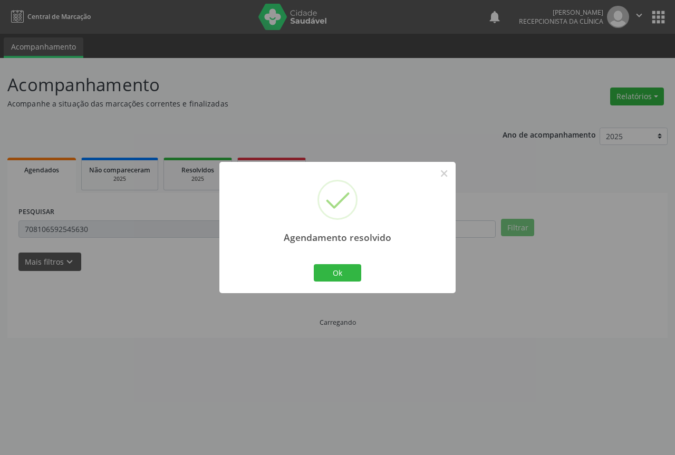
scroll to position [0, 0]
click at [332, 274] on button "Ok" at bounding box center [337, 273] width 47 height 18
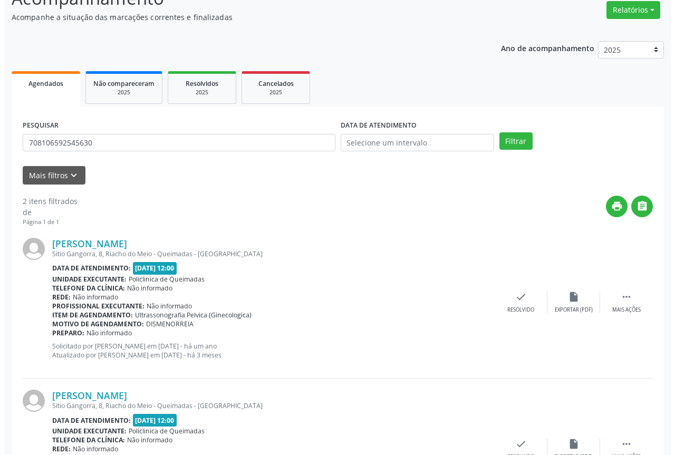
scroll to position [106, 0]
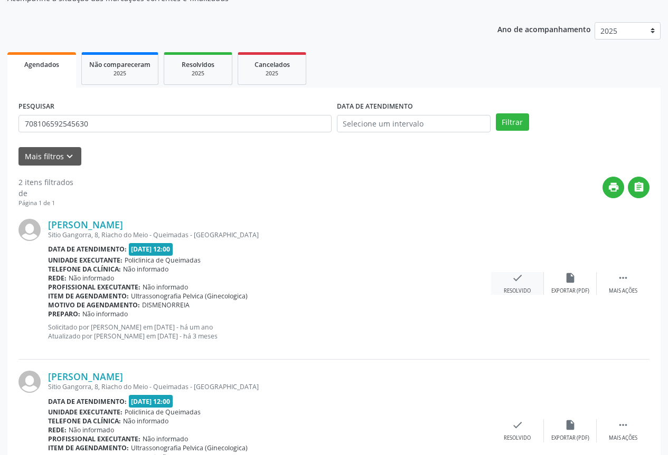
click at [507, 279] on div "check Resolvido" at bounding box center [517, 283] width 53 height 23
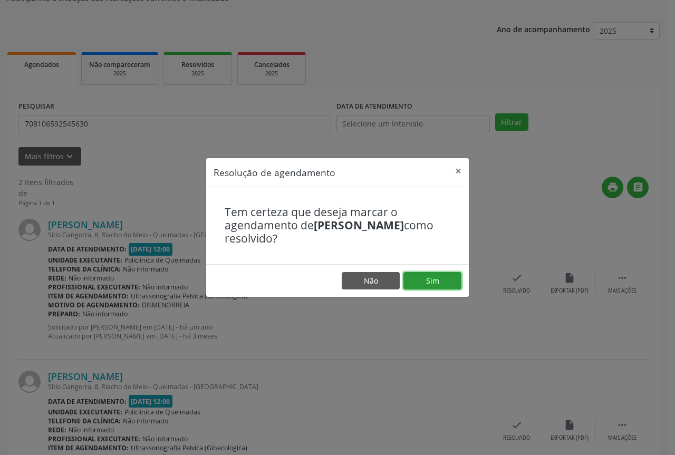
click at [443, 278] on button "Sim" at bounding box center [433, 281] width 58 height 18
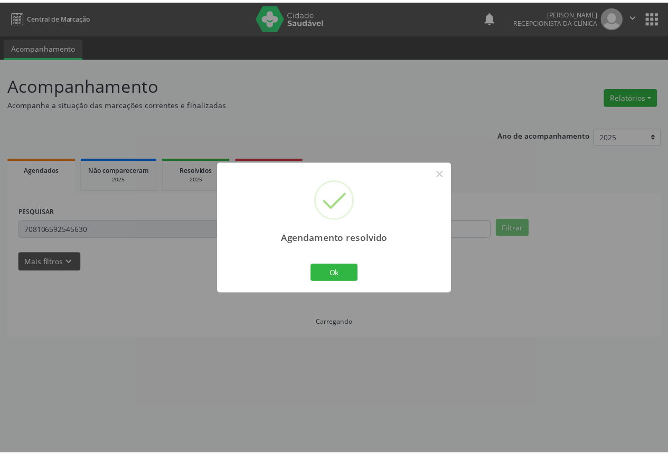
scroll to position [0, 0]
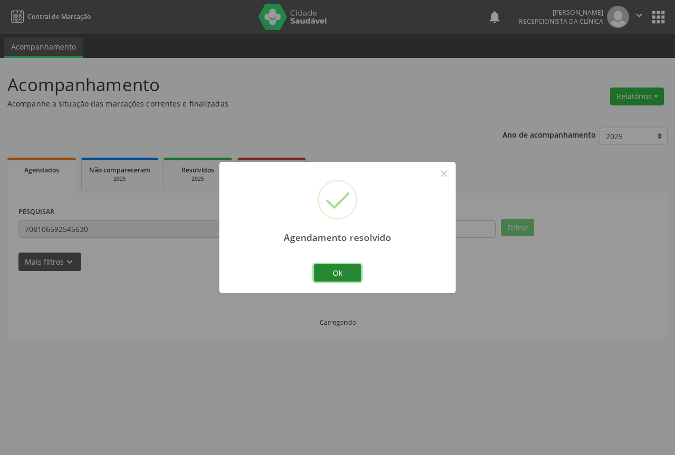
click at [338, 267] on button "Ok" at bounding box center [337, 273] width 47 height 18
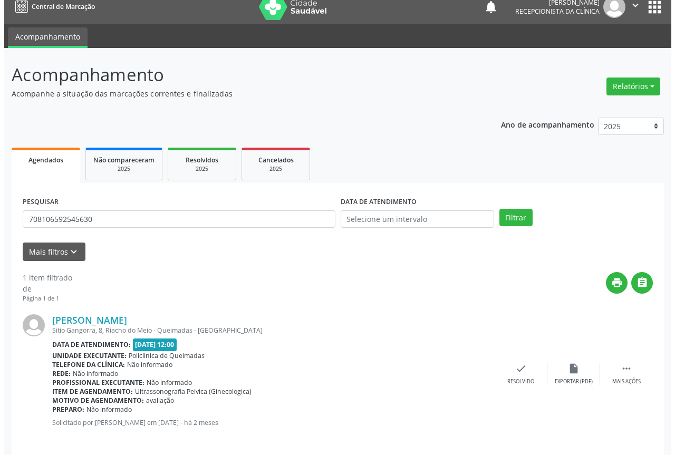
scroll to position [19, 0]
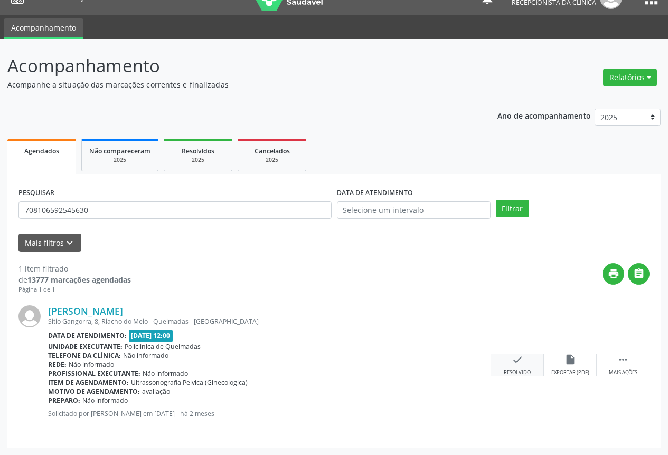
click at [516, 370] on div "Resolvido" at bounding box center [516, 372] width 27 height 7
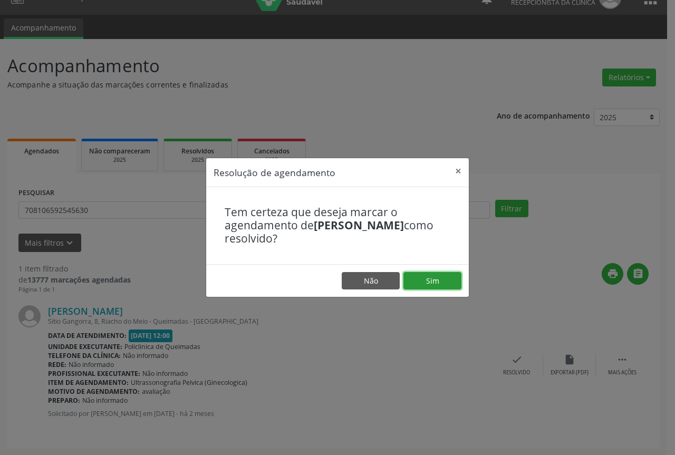
click at [413, 281] on button "Sim" at bounding box center [433, 281] width 58 height 18
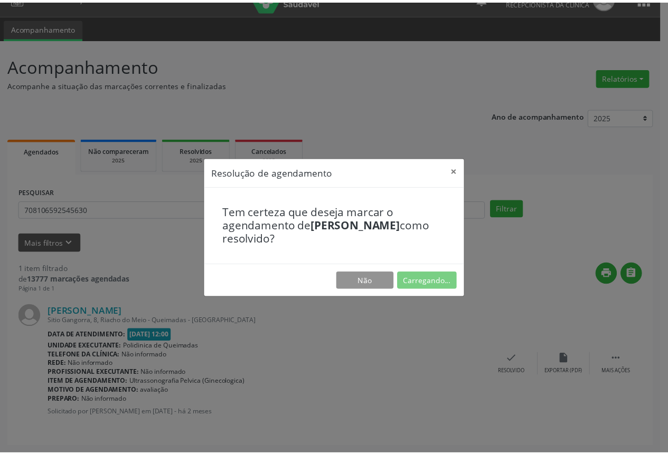
scroll to position [0, 0]
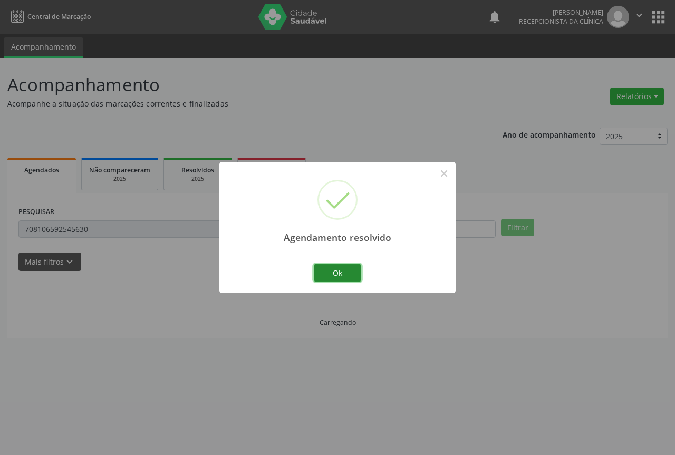
click at [322, 276] on button "Ok" at bounding box center [337, 273] width 47 height 18
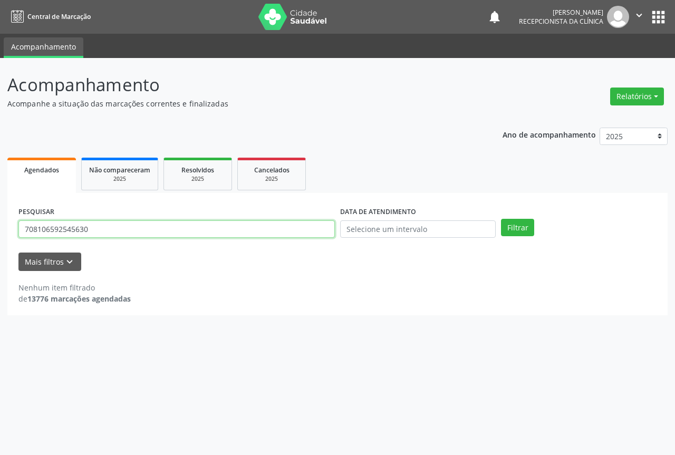
click at [193, 228] on input "708106592545630" at bounding box center [176, 230] width 317 height 18
click at [501, 219] on button "Filtrar" at bounding box center [517, 228] width 33 height 18
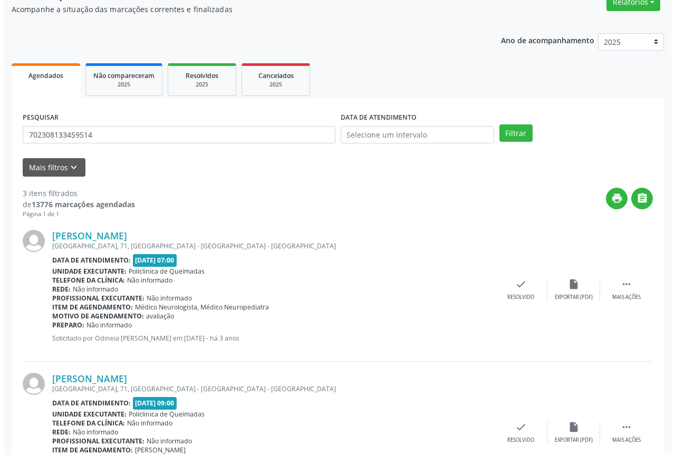
scroll to position [106, 0]
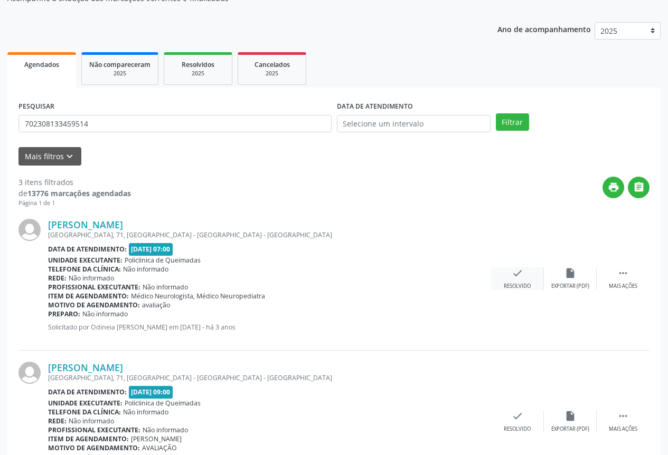
click at [516, 283] on div "Resolvido" at bounding box center [516, 286] width 27 height 7
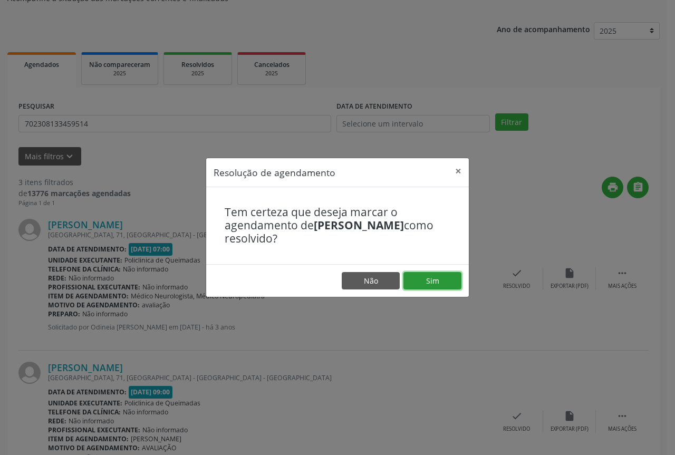
click at [430, 276] on button "Sim" at bounding box center [433, 281] width 58 height 18
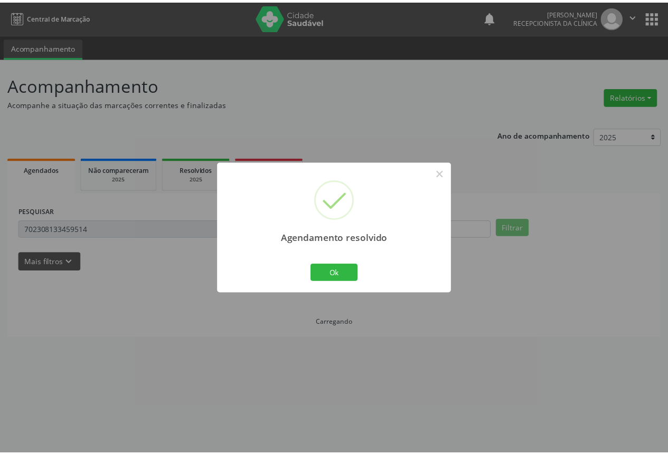
scroll to position [0, 0]
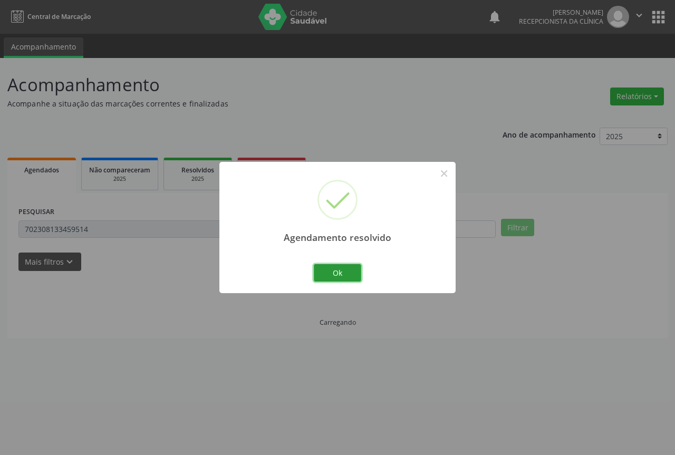
click at [345, 273] on button "Ok" at bounding box center [337, 273] width 47 height 18
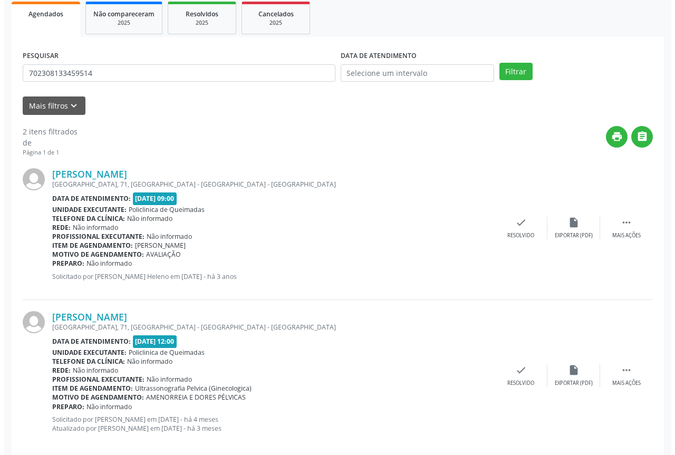
scroll to position [158, 0]
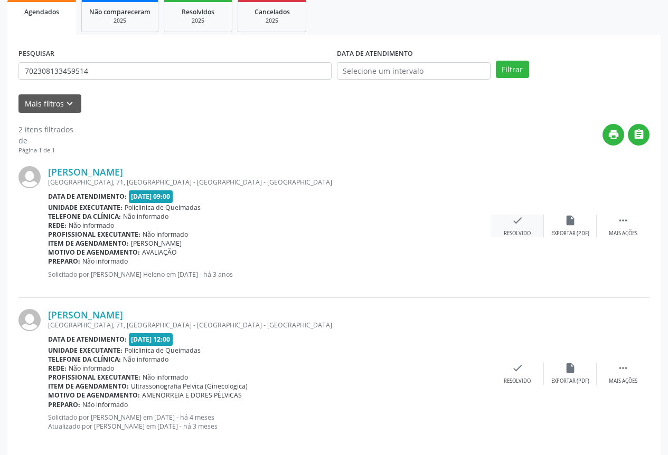
click at [518, 231] on div "Resolvido" at bounding box center [516, 233] width 27 height 7
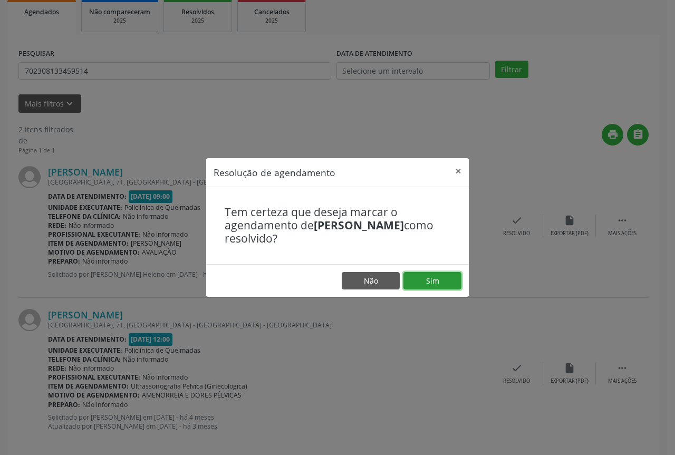
drag, startPoint x: 435, startPoint y: 281, endPoint x: 429, endPoint y: 282, distance: 5.8
click at [434, 282] on button "Sim" at bounding box center [433, 281] width 58 height 18
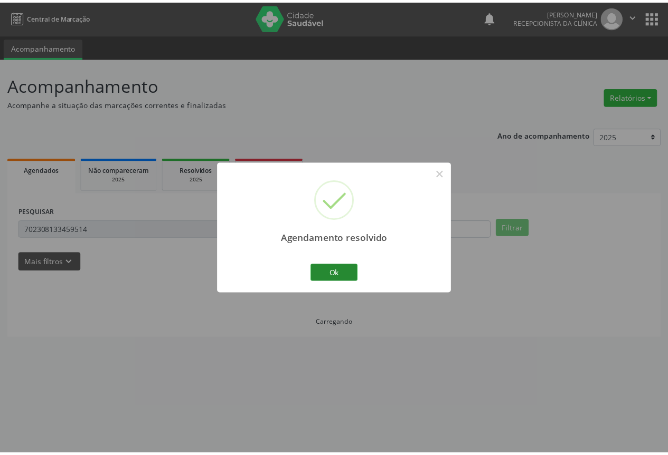
scroll to position [0, 0]
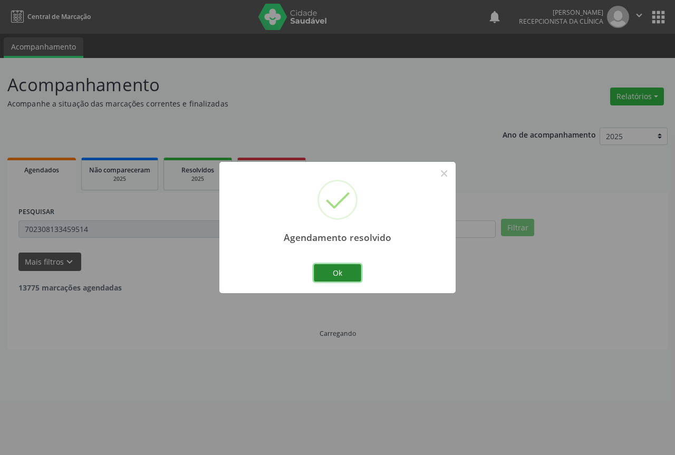
click at [330, 268] on button "Ok" at bounding box center [337, 273] width 47 height 18
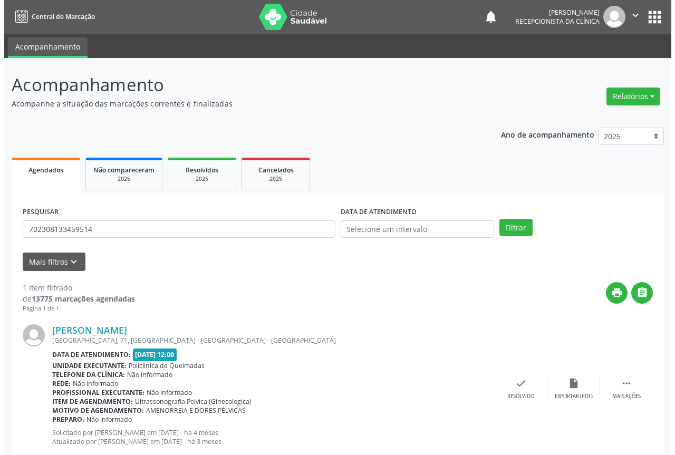
scroll to position [28, 0]
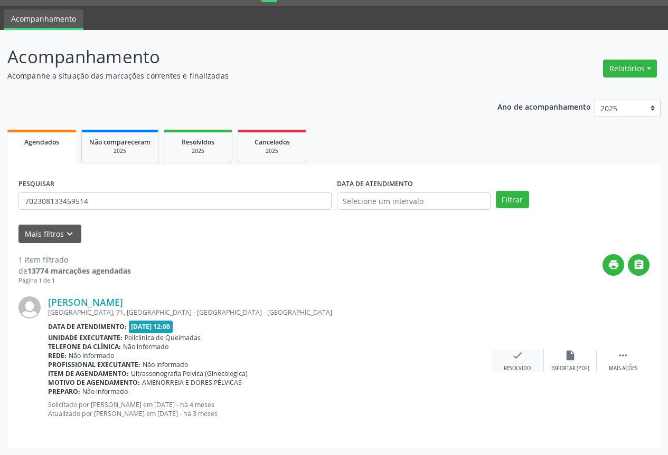
click at [518, 358] on icon "check" at bounding box center [517, 356] width 12 height 12
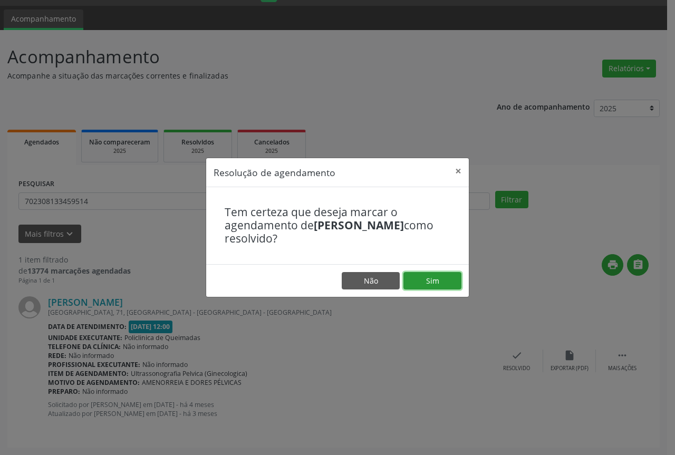
click at [432, 280] on button "Sim" at bounding box center [433, 281] width 58 height 18
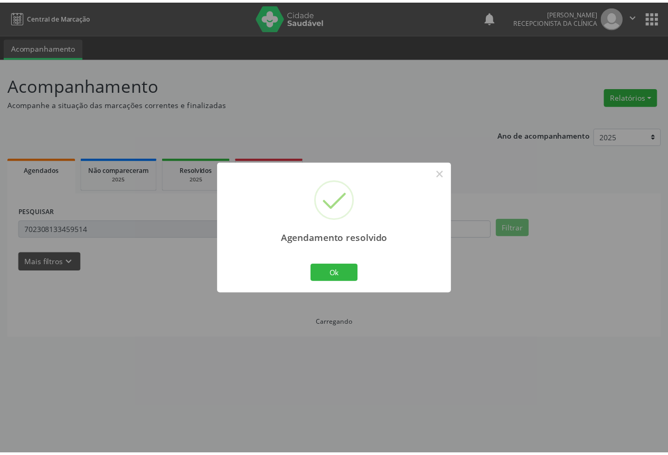
scroll to position [0, 0]
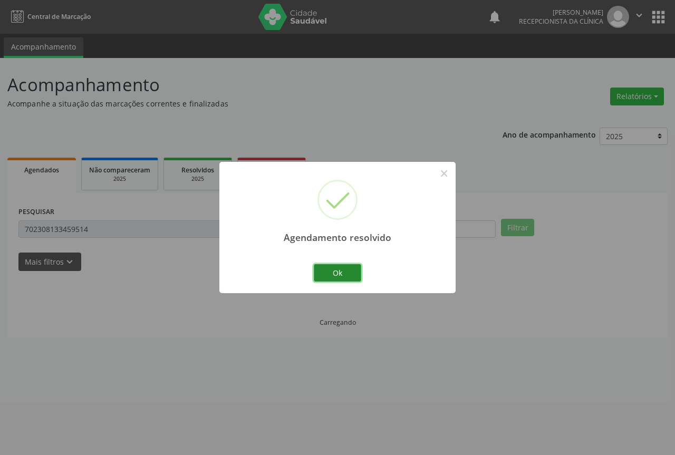
click at [333, 276] on button "Ok" at bounding box center [337, 273] width 47 height 18
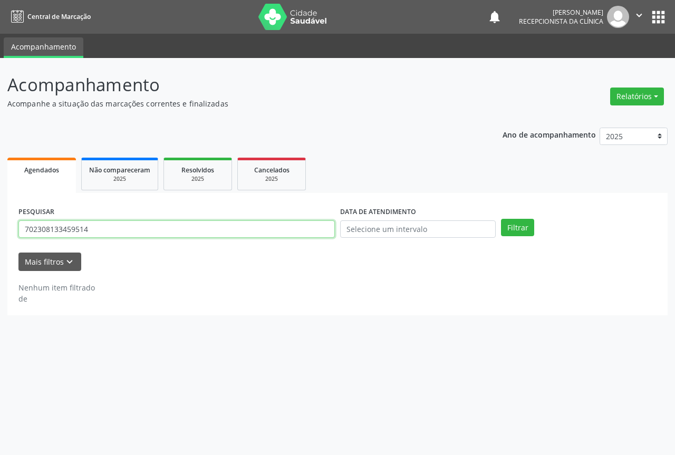
click at [128, 233] on input "702308133459514" at bounding box center [176, 230] width 317 height 18
click at [501, 219] on button "Filtrar" at bounding box center [517, 228] width 33 height 18
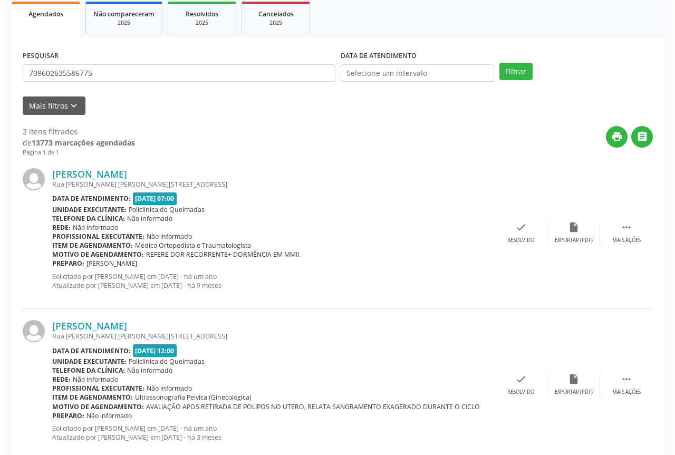
scroll to position [158, 0]
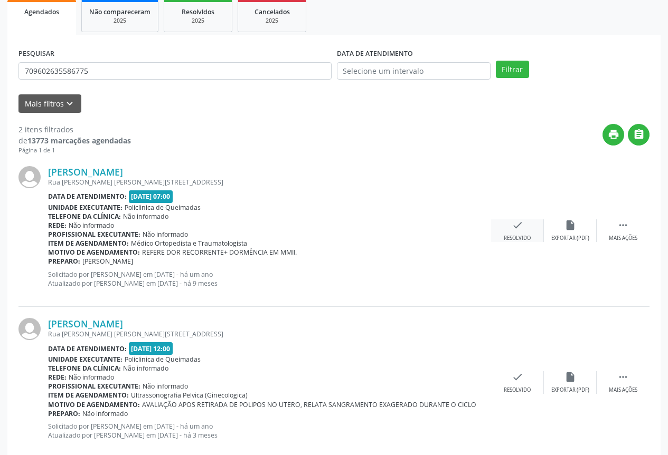
click at [516, 220] on icon "check" at bounding box center [517, 226] width 12 height 12
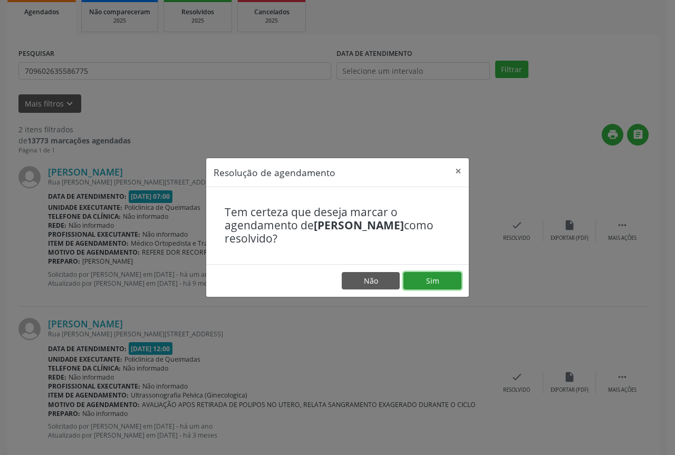
click at [428, 287] on button "Sim" at bounding box center [433, 281] width 58 height 18
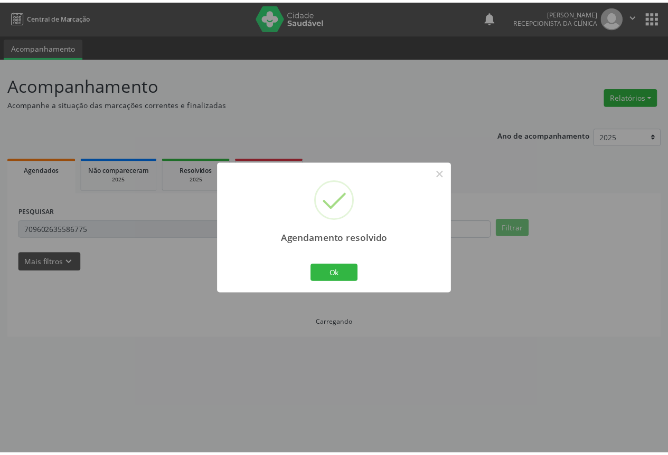
scroll to position [0, 0]
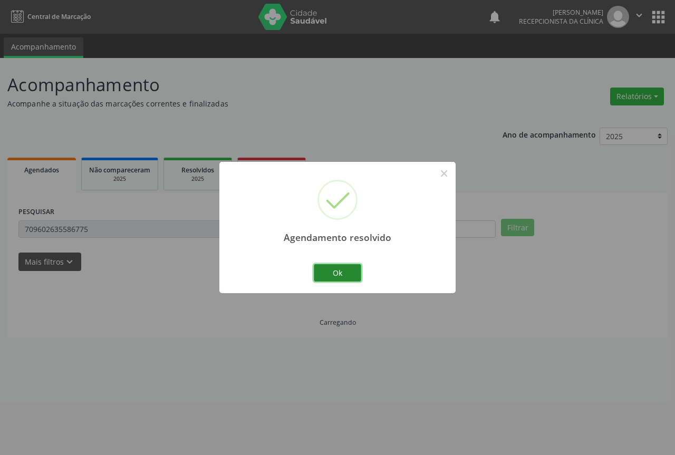
click at [319, 272] on button "Ok" at bounding box center [337, 273] width 47 height 18
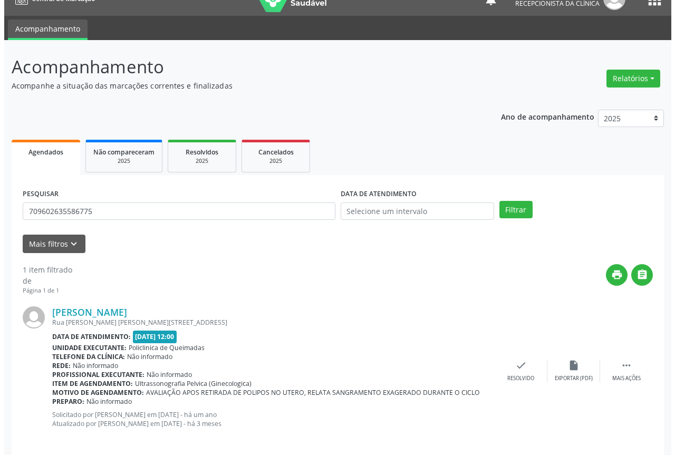
scroll to position [28, 0]
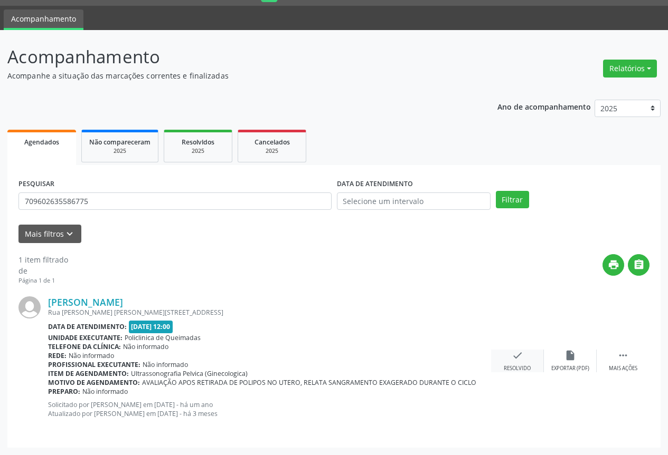
click at [516, 361] on div "check Resolvido" at bounding box center [517, 361] width 53 height 23
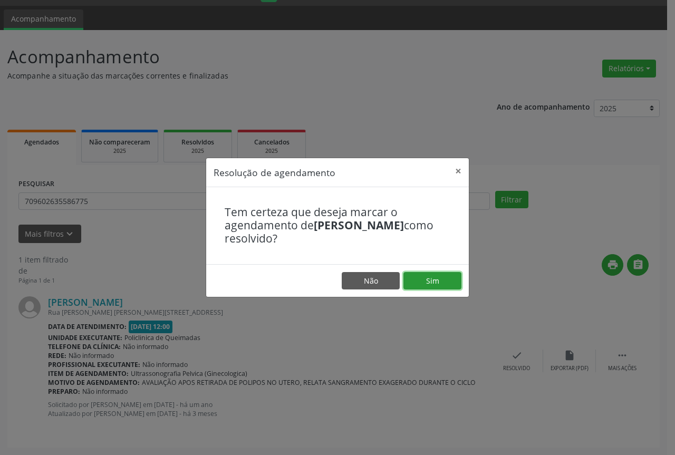
click at [409, 275] on button "Sim" at bounding box center [433, 281] width 58 height 18
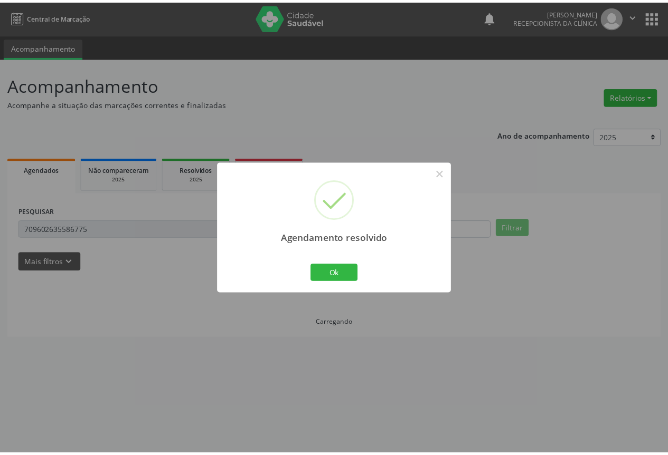
scroll to position [0, 0]
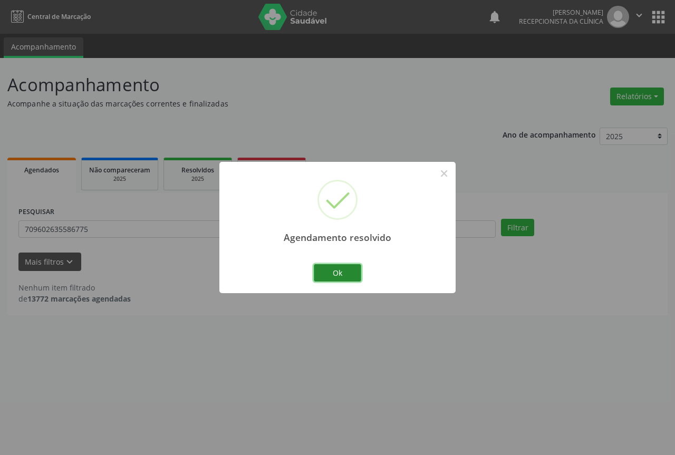
click at [325, 270] on button "Ok" at bounding box center [337, 273] width 47 height 18
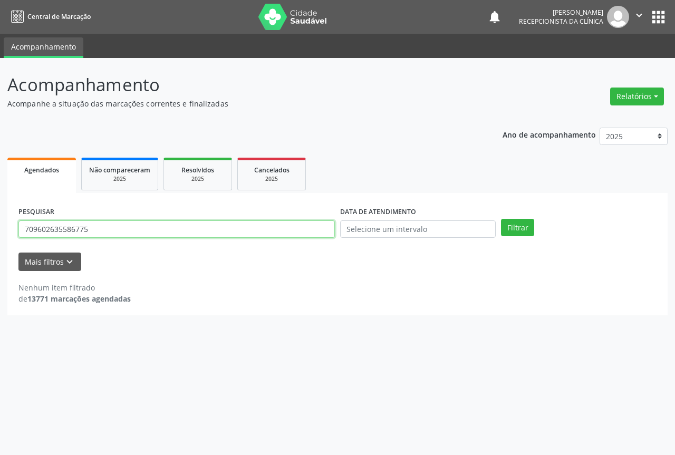
click at [127, 231] on input "709602635586775" at bounding box center [176, 230] width 317 height 18
click at [501, 219] on button "Filtrar" at bounding box center [517, 228] width 33 height 18
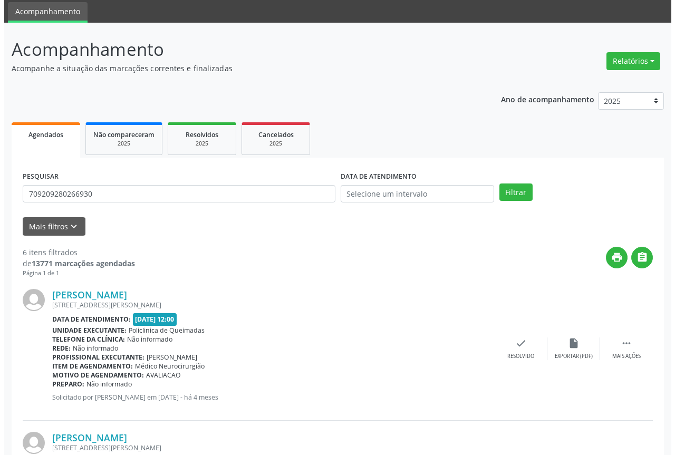
scroll to position [53, 0]
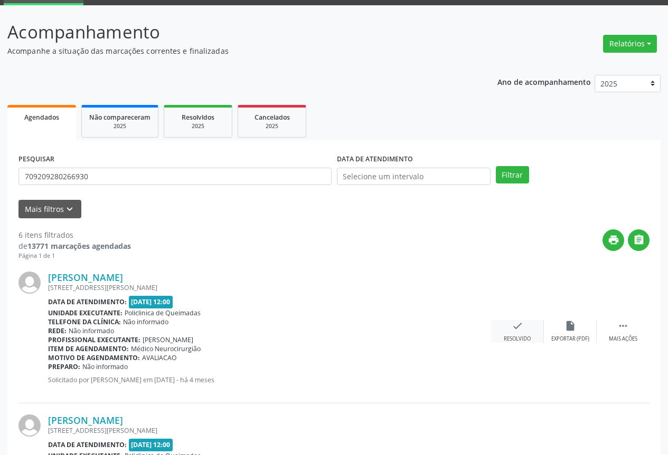
click at [508, 333] on div "check Resolvido" at bounding box center [517, 331] width 53 height 23
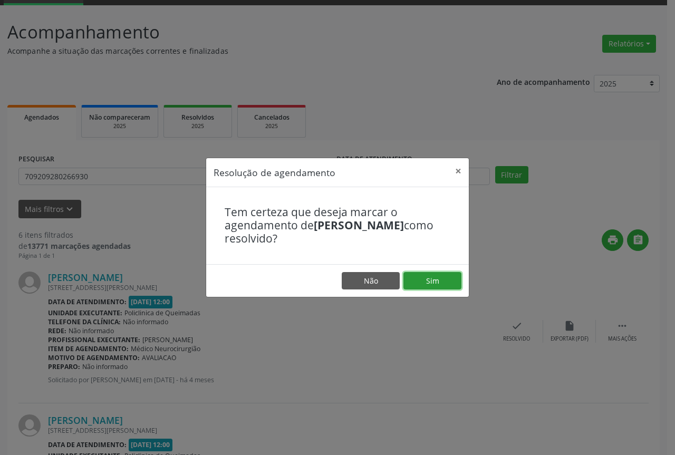
click at [433, 280] on button "Sim" at bounding box center [433, 281] width 58 height 18
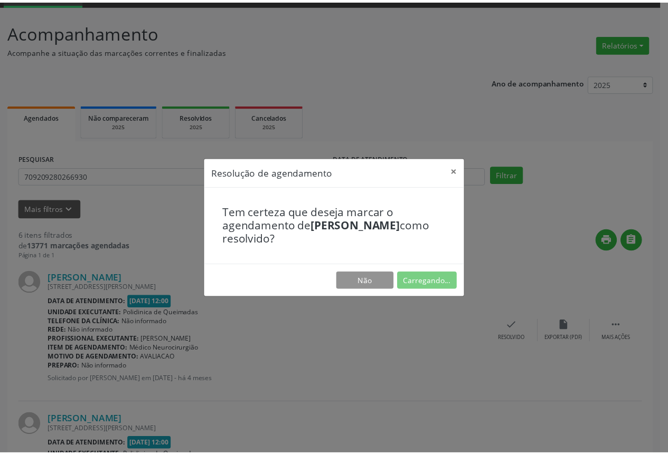
scroll to position [0, 0]
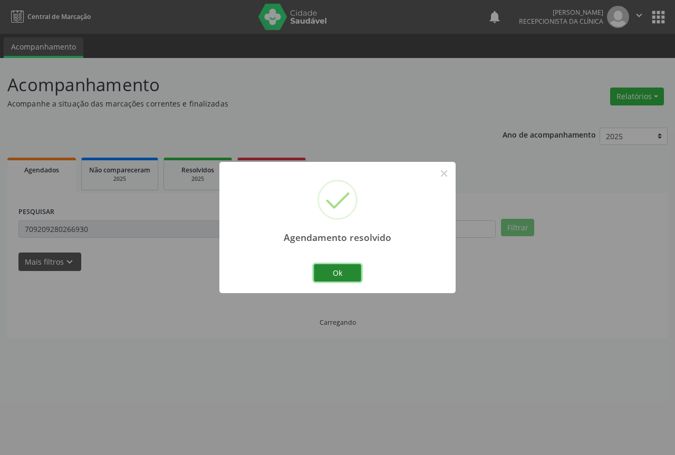
click at [325, 272] on button "Ok" at bounding box center [337, 273] width 47 height 18
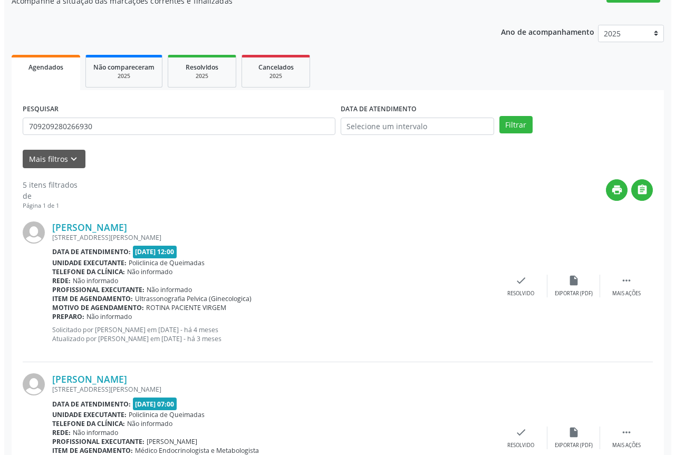
scroll to position [106, 0]
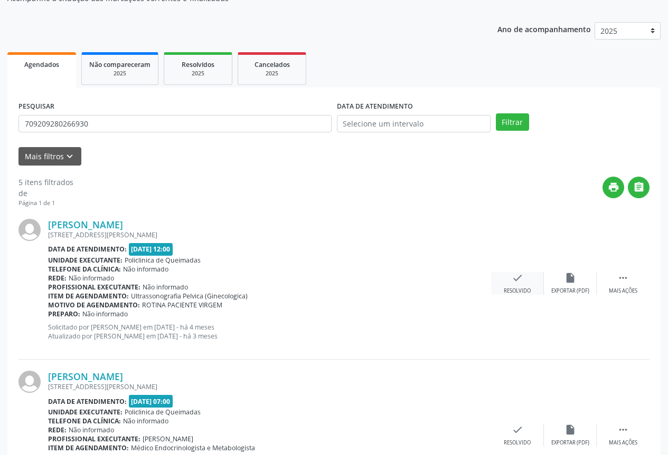
click at [509, 280] on div "check Resolvido" at bounding box center [517, 283] width 53 height 23
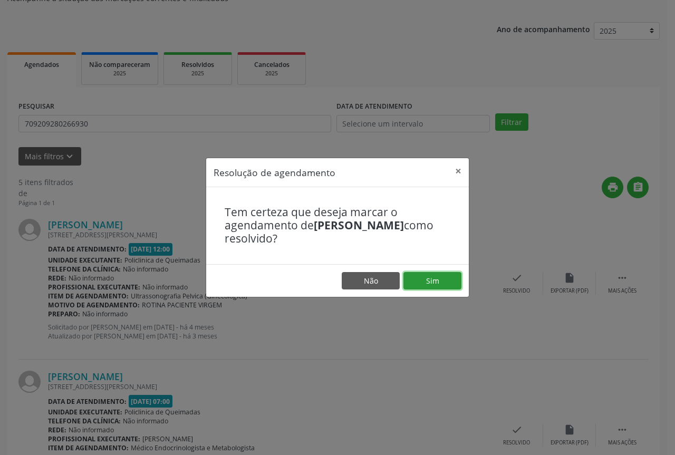
click at [427, 275] on button "Sim" at bounding box center [433, 281] width 58 height 18
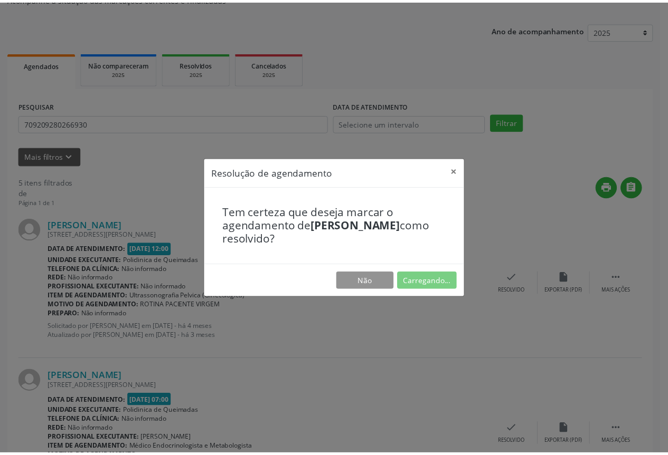
scroll to position [0, 0]
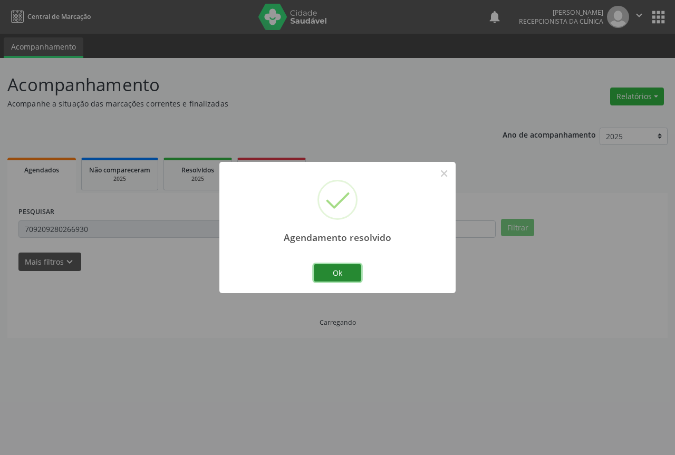
click at [323, 266] on button "Ok" at bounding box center [337, 273] width 47 height 18
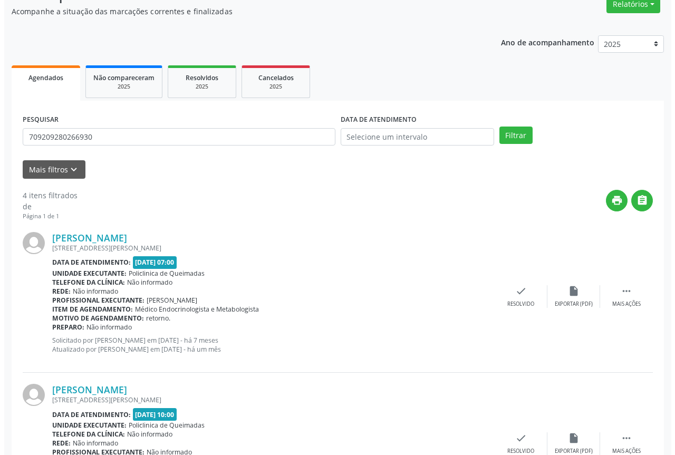
scroll to position [106, 0]
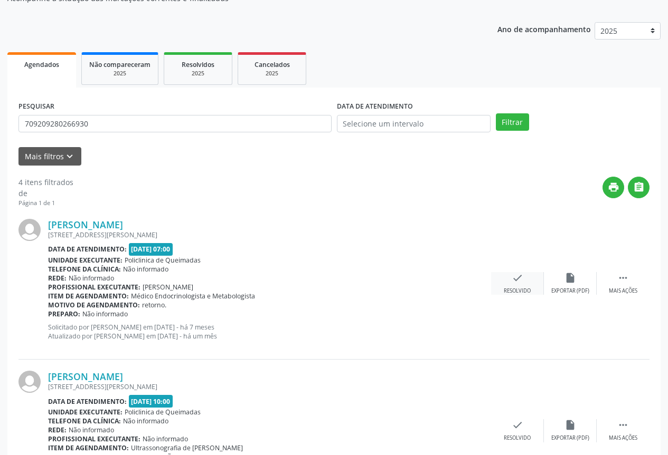
click at [512, 274] on icon "check" at bounding box center [517, 278] width 12 height 12
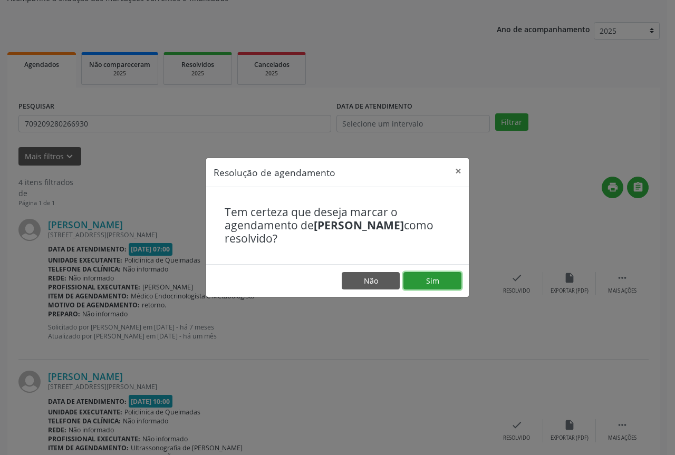
click at [436, 278] on button "Sim" at bounding box center [433, 281] width 58 height 18
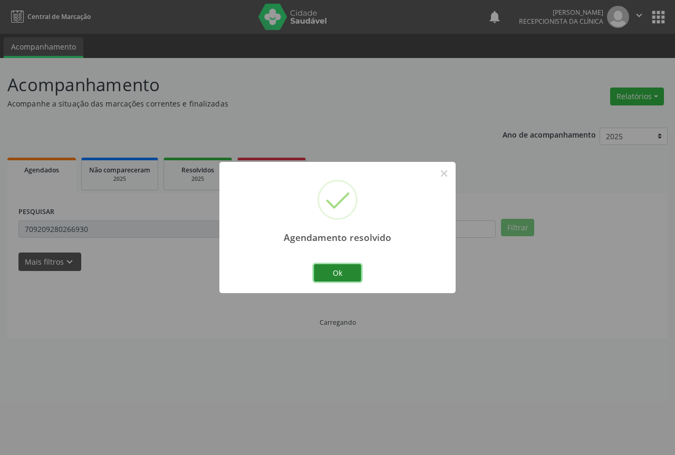
click at [321, 274] on button "Ok" at bounding box center [337, 273] width 47 height 18
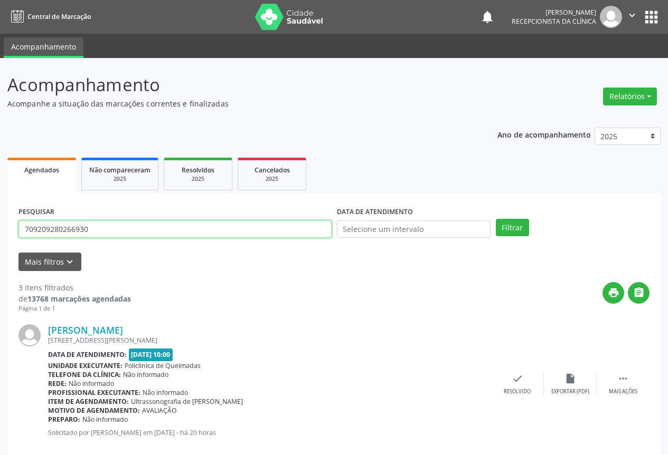
click at [119, 234] on input "709209280266930" at bounding box center [174, 230] width 313 height 18
click at [495, 219] on button "Filtrar" at bounding box center [511, 228] width 33 height 18
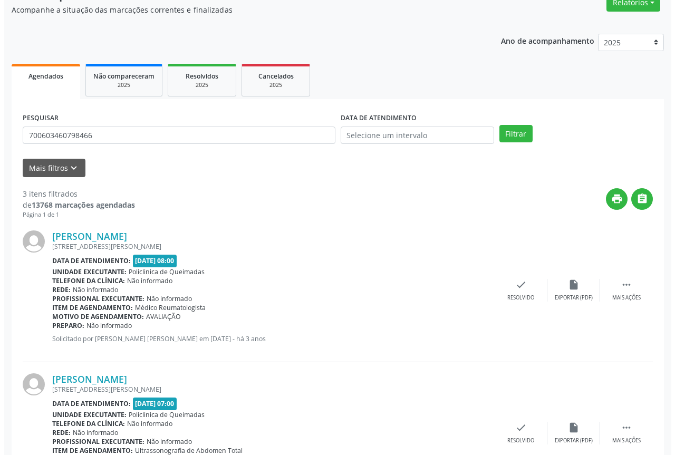
scroll to position [106, 0]
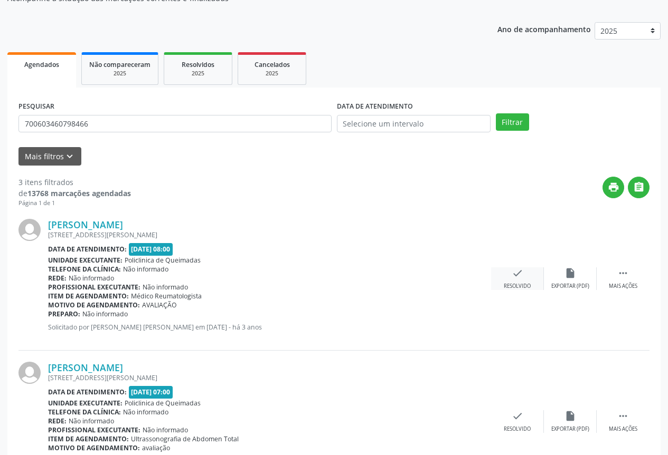
click at [505, 281] on div "check Resolvido" at bounding box center [517, 279] width 53 height 23
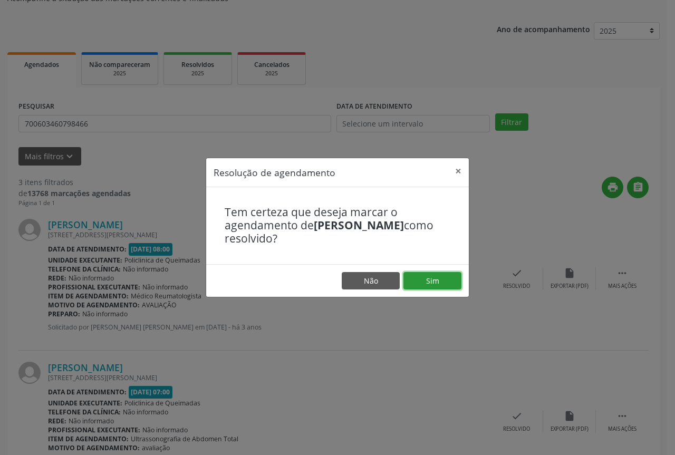
click at [438, 280] on button "Sim" at bounding box center [433, 281] width 58 height 18
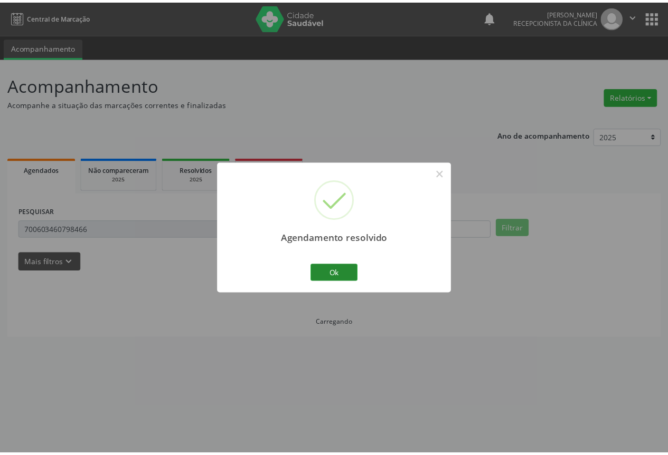
scroll to position [0, 0]
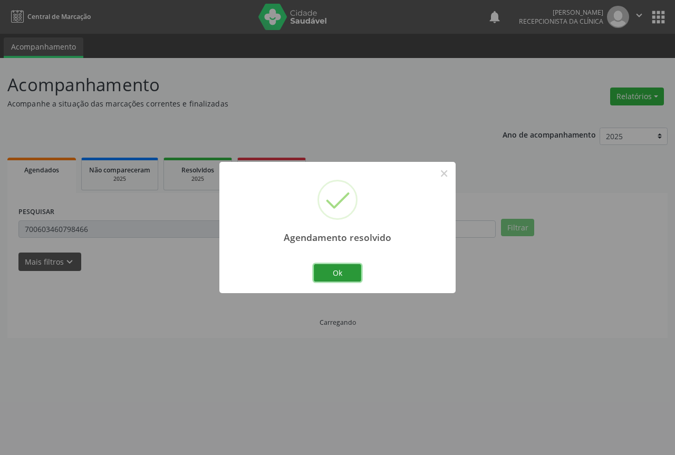
click at [341, 279] on button "Ok" at bounding box center [337, 273] width 47 height 18
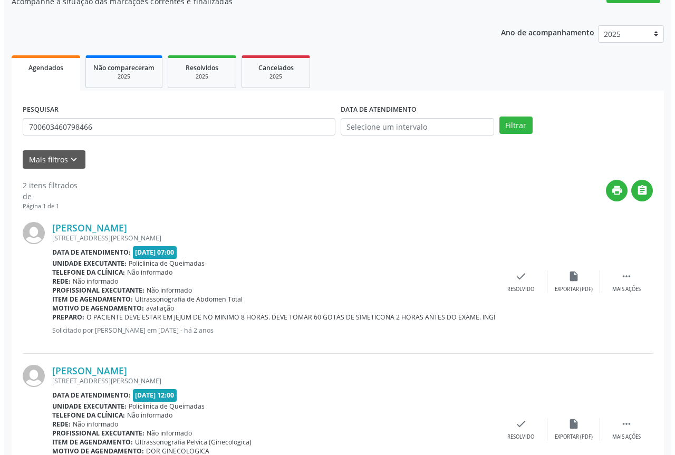
scroll to position [106, 0]
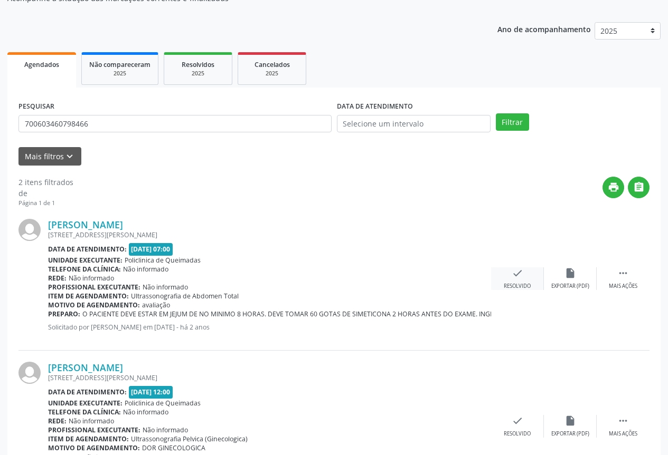
click at [530, 281] on div "check Resolvido" at bounding box center [517, 279] width 53 height 23
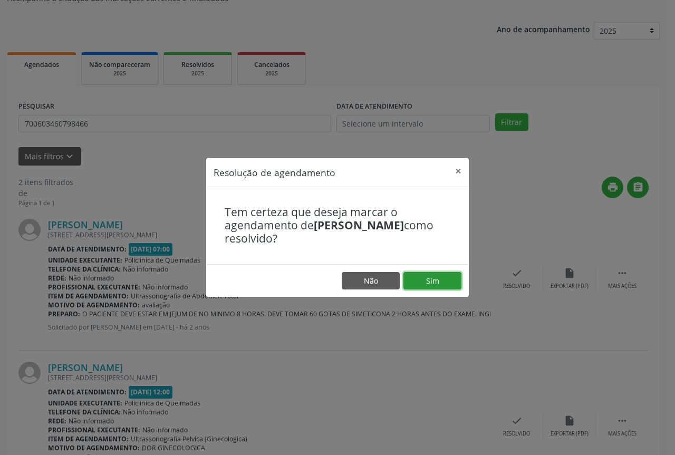
click at [418, 287] on button "Sim" at bounding box center [433, 281] width 58 height 18
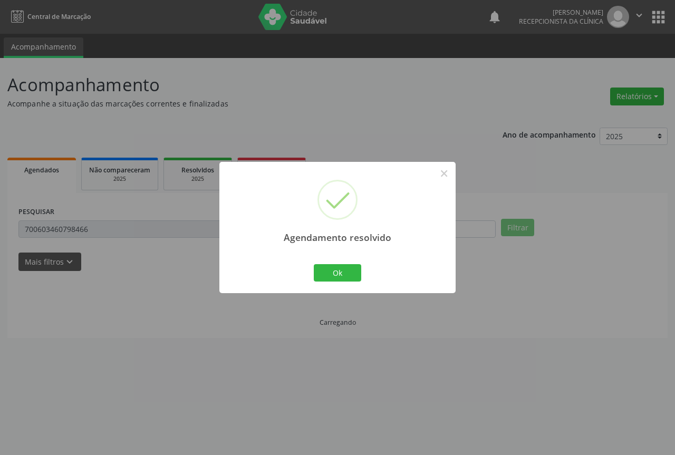
scroll to position [0, 0]
click at [343, 280] on button "Ok" at bounding box center [337, 273] width 47 height 18
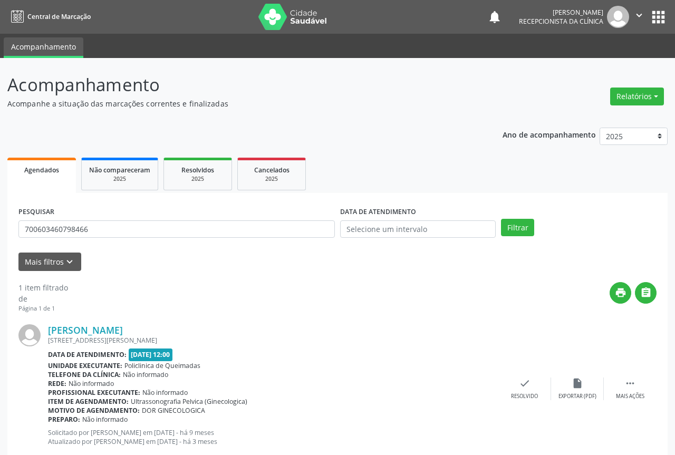
scroll to position [28, 0]
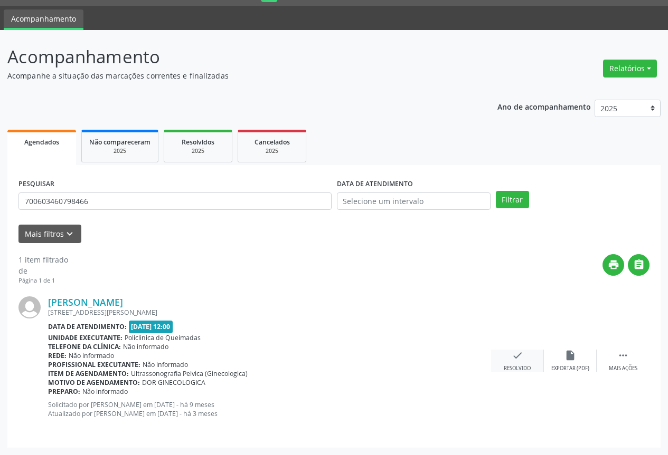
click at [497, 367] on div "check Resolvido" at bounding box center [517, 361] width 53 height 23
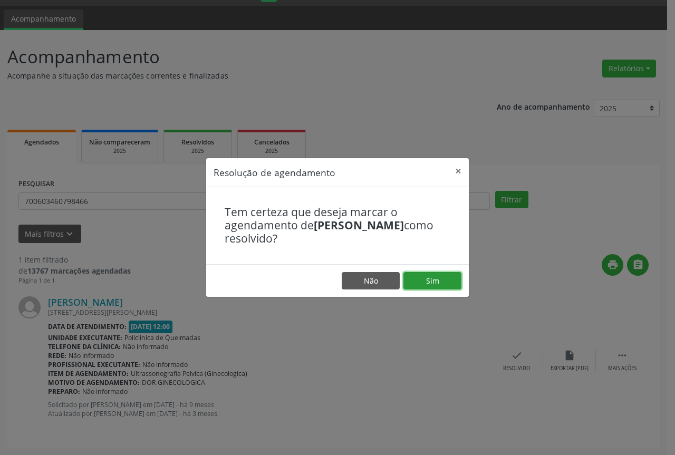
click at [446, 285] on button "Sim" at bounding box center [433, 281] width 58 height 18
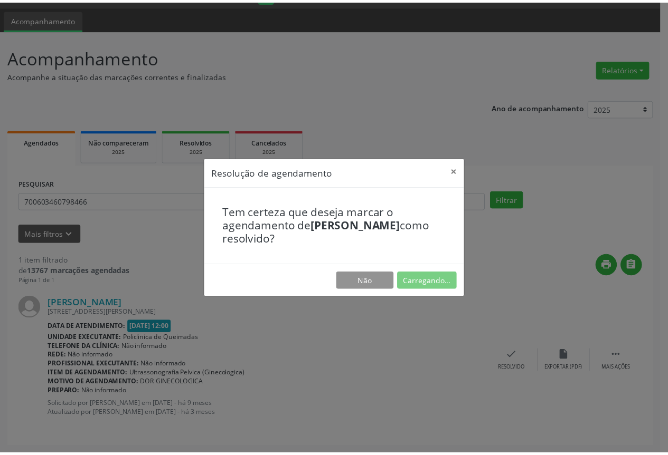
scroll to position [0, 0]
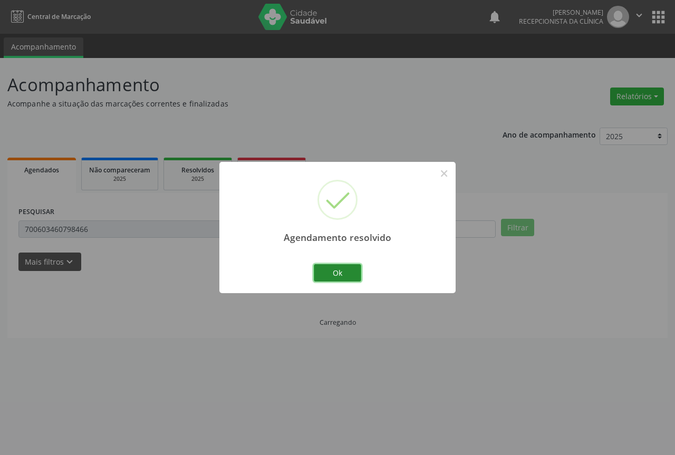
click at [335, 268] on button "Ok" at bounding box center [337, 273] width 47 height 18
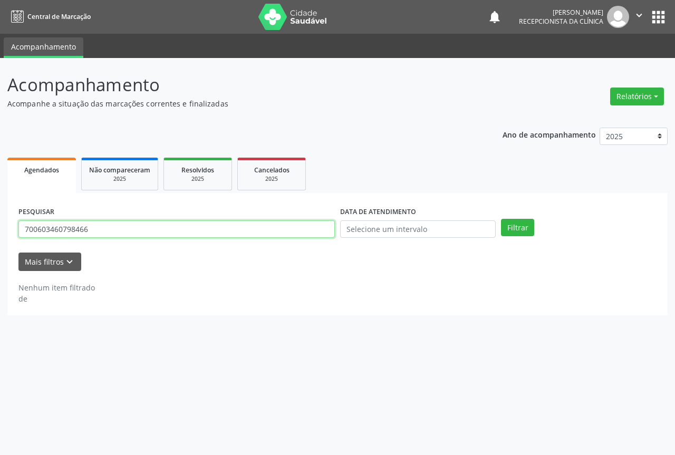
click at [162, 231] on input "700603460798466" at bounding box center [176, 230] width 317 height 18
click at [501, 219] on button "Filtrar" at bounding box center [517, 228] width 33 height 18
click at [113, 228] on input "705009061518356" at bounding box center [176, 230] width 317 height 18
click at [501, 219] on button "Filtrar" at bounding box center [517, 228] width 33 height 18
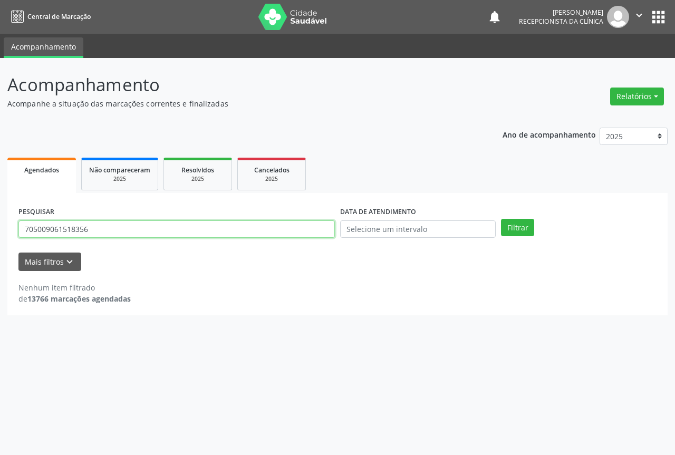
click at [113, 228] on input "705009061518356" at bounding box center [176, 230] width 317 height 18
click at [501, 219] on button "Filtrar" at bounding box center [517, 228] width 33 height 18
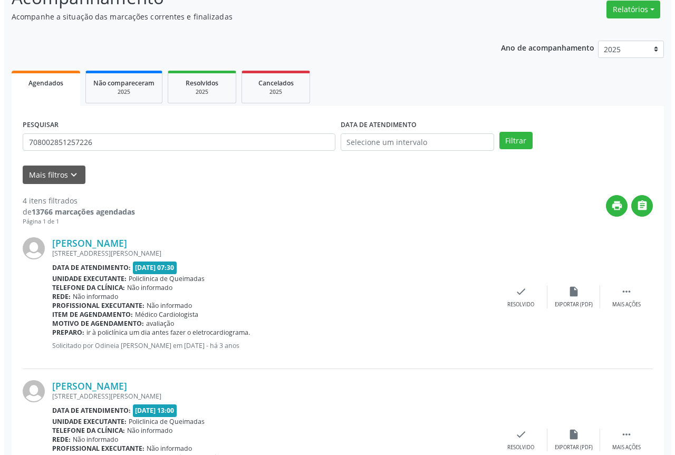
scroll to position [106, 0]
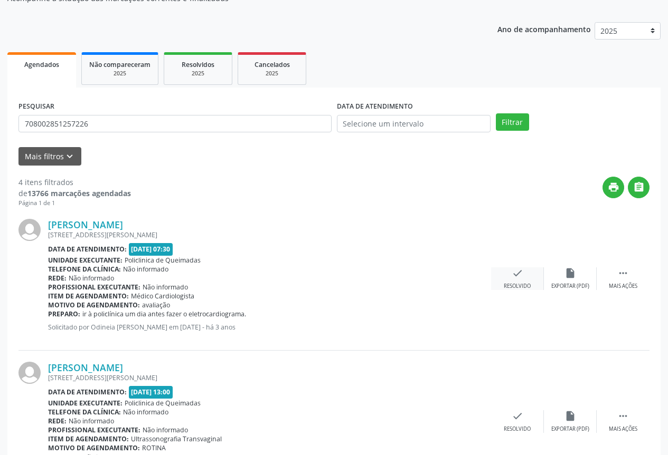
click at [533, 279] on div "check Resolvido" at bounding box center [517, 279] width 53 height 23
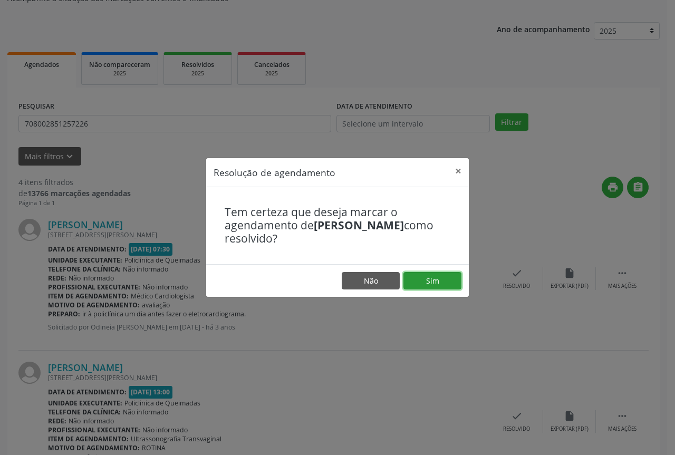
click at [439, 278] on button "Sim" at bounding box center [433, 281] width 58 height 18
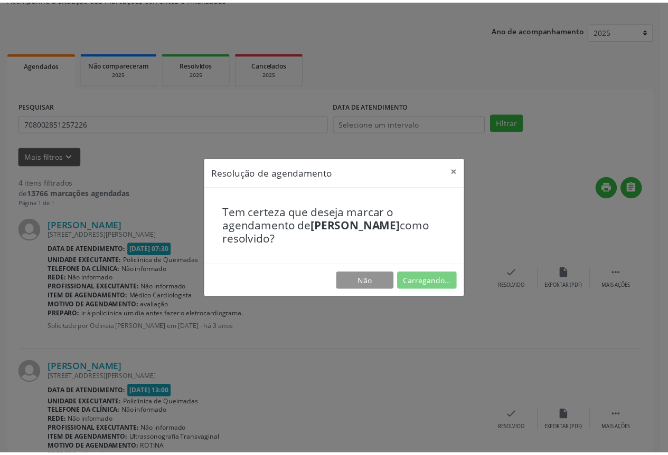
scroll to position [0, 0]
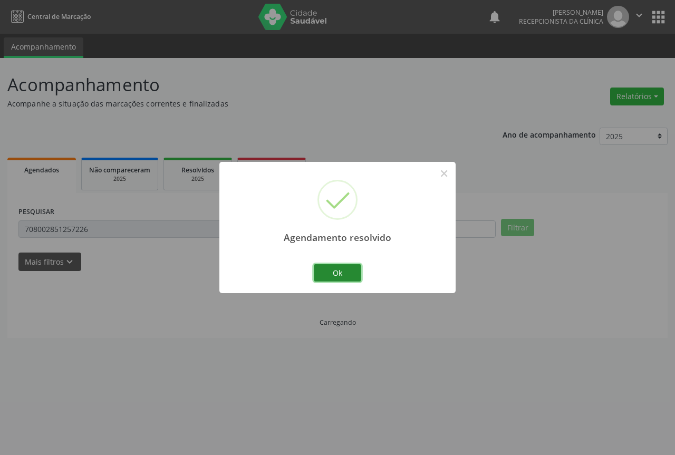
click at [331, 278] on button "Ok" at bounding box center [337, 273] width 47 height 18
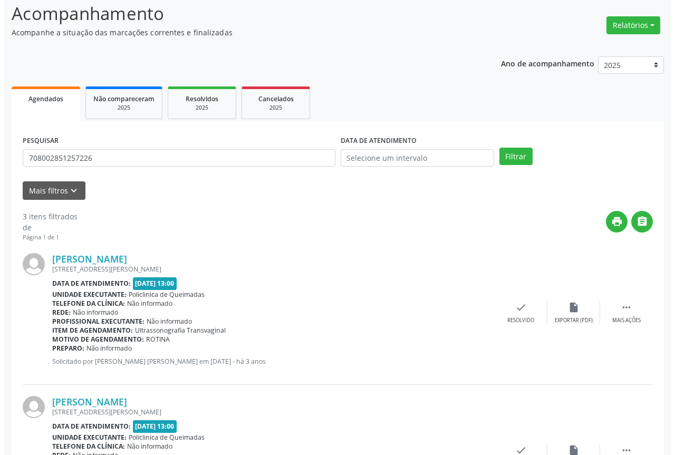
scroll to position [106, 0]
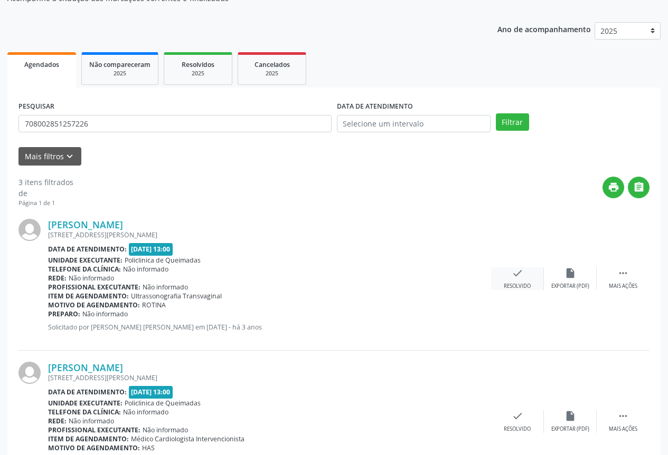
click at [516, 286] on div "Resolvido" at bounding box center [516, 286] width 27 height 7
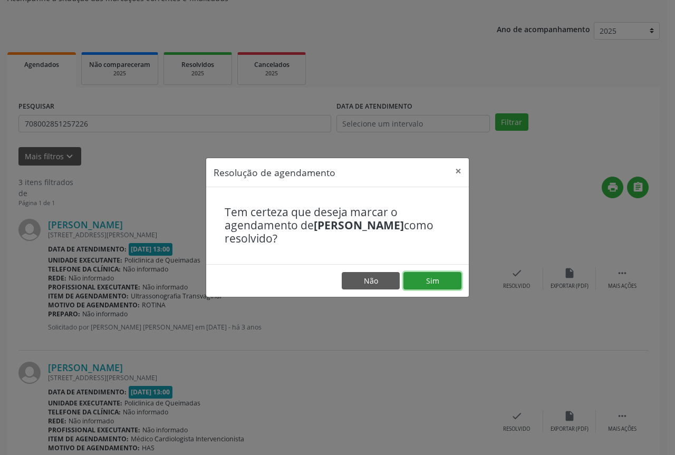
drag, startPoint x: 446, startPoint y: 285, endPoint x: 436, endPoint y: 284, distance: 10.0
click at [445, 285] on button "Sim" at bounding box center [433, 281] width 58 height 18
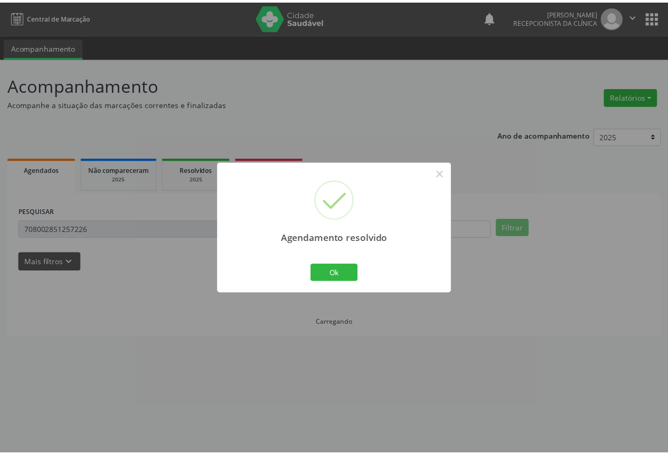
scroll to position [0, 0]
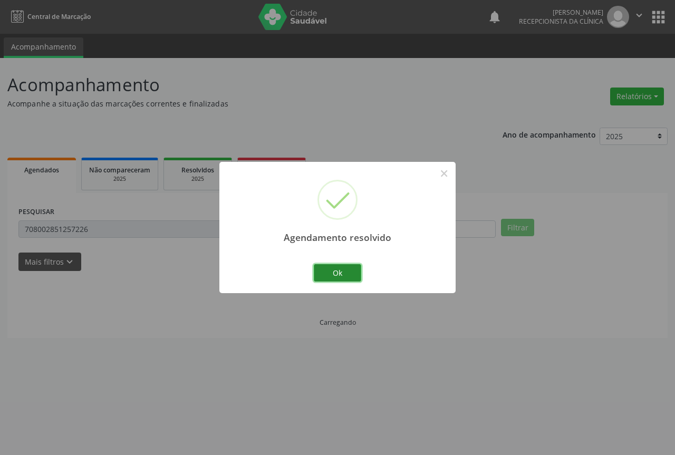
click at [339, 275] on button "Ok" at bounding box center [337, 273] width 47 height 18
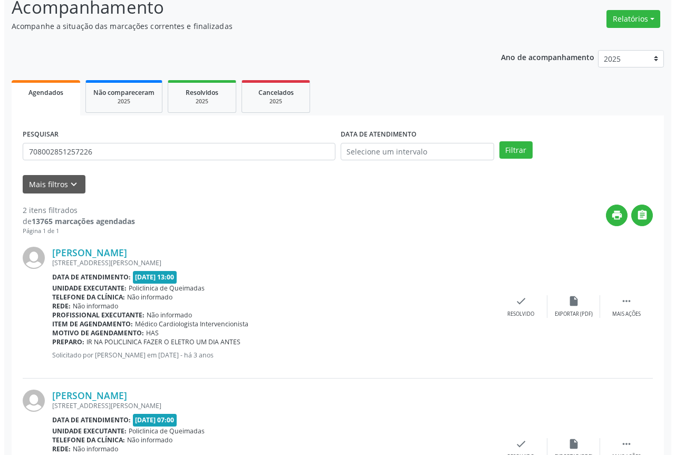
scroll to position [106, 0]
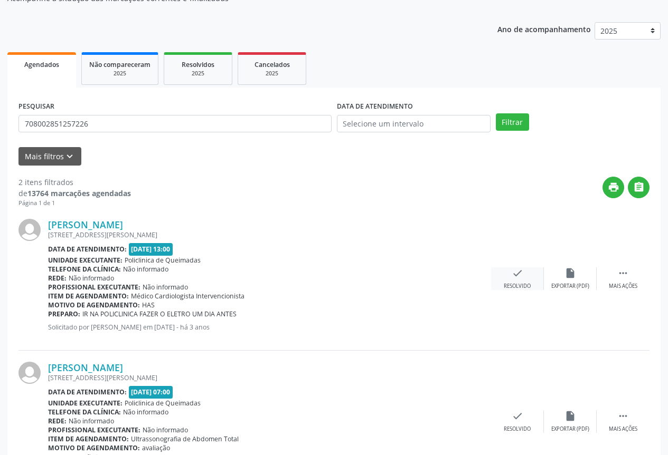
click at [530, 281] on div "check Resolvido" at bounding box center [517, 279] width 53 height 23
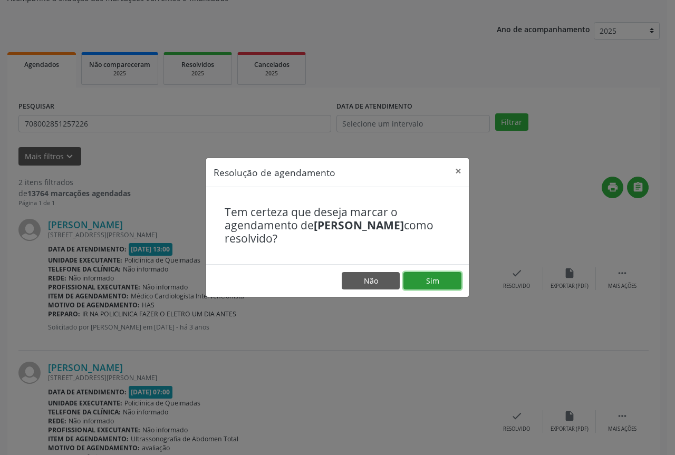
drag, startPoint x: 445, startPoint y: 279, endPoint x: 438, endPoint y: 279, distance: 6.9
click at [445, 279] on button "Sim" at bounding box center [433, 281] width 58 height 18
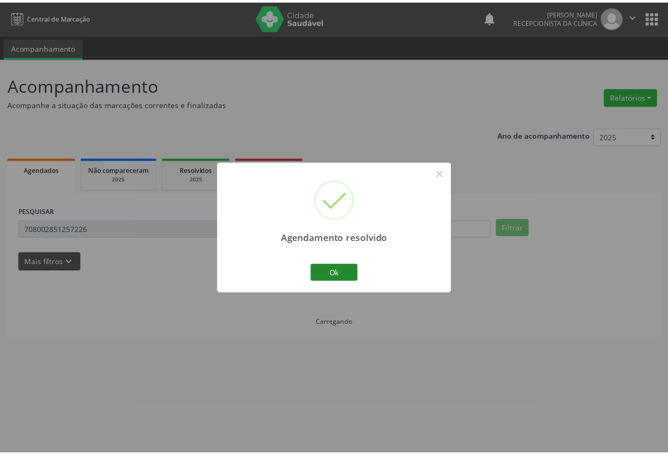
scroll to position [0, 0]
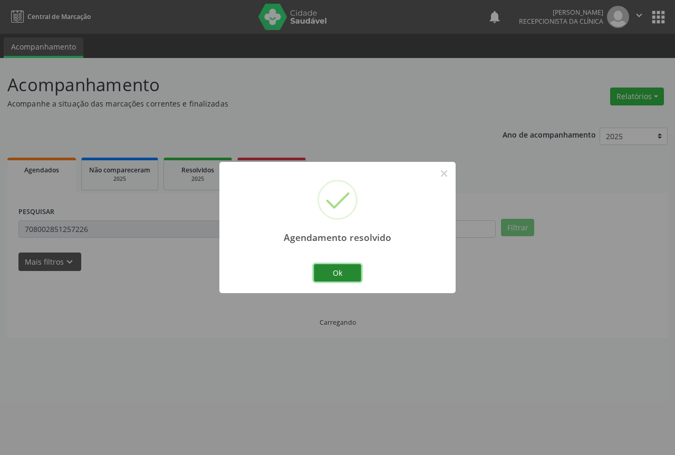
click at [345, 271] on button "Ok" at bounding box center [337, 273] width 47 height 18
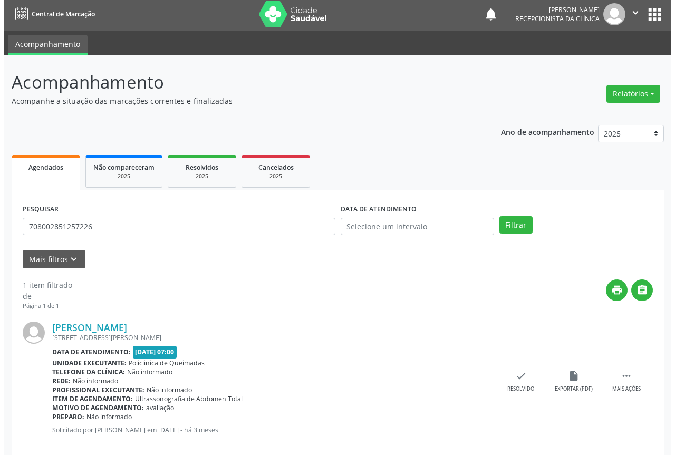
scroll to position [19, 0]
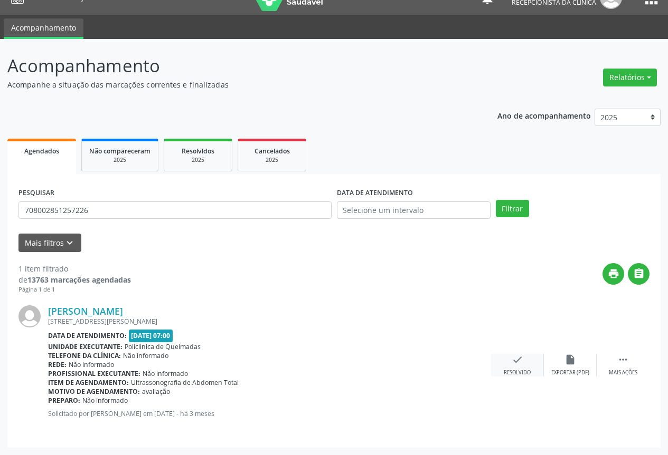
click at [522, 368] on div "check Resolvido" at bounding box center [517, 365] width 53 height 23
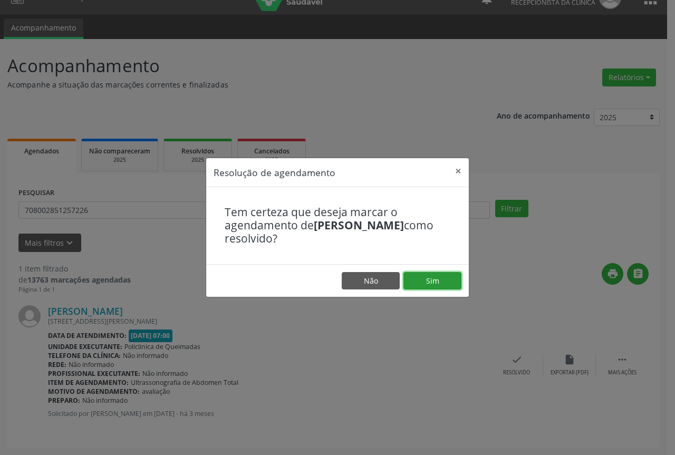
click at [437, 287] on button "Sim" at bounding box center [433, 281] width 58 height 18
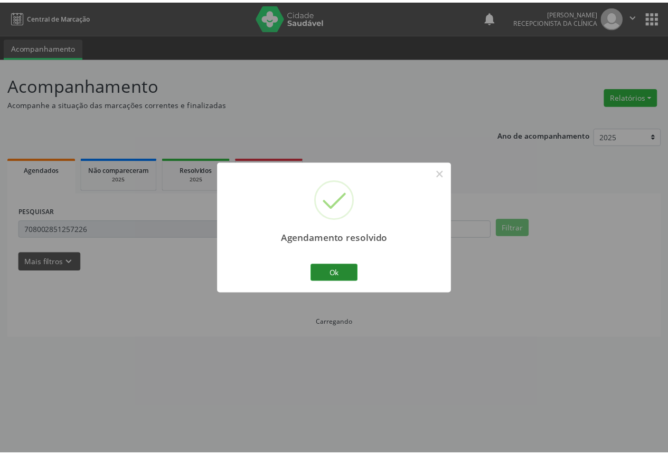
scroll to position [0, 0]
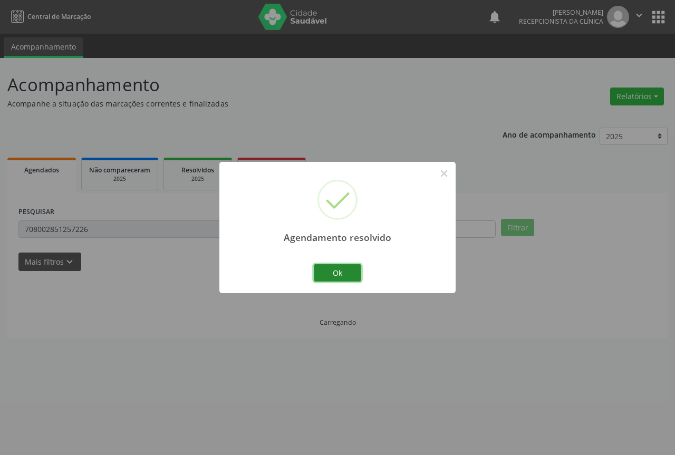
click at [338, 269] on button "Ok" at bounding box center [337, 273] width 47 height 18
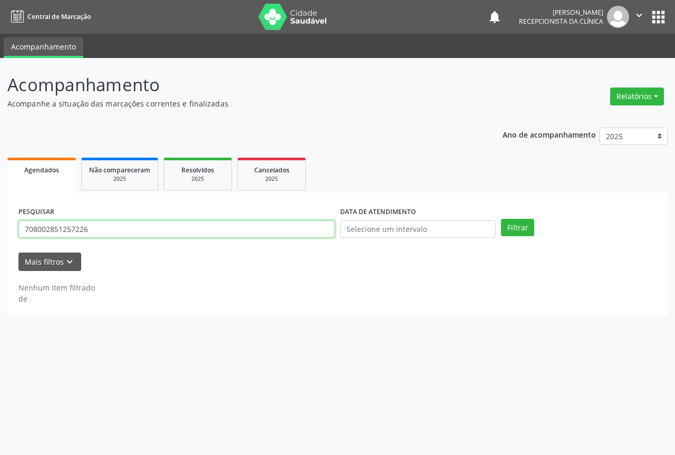
click at [240, 234] on input "708002851257226" at bounding box center [176, 230] width 317 height 18
click at [501, 219] on button "Filtrar" at bounding box center [517, 228] width 33 height 18
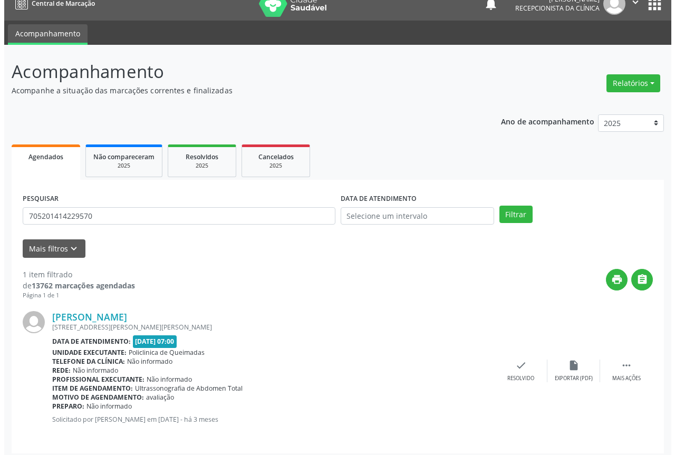
scroll to position [19, 0]
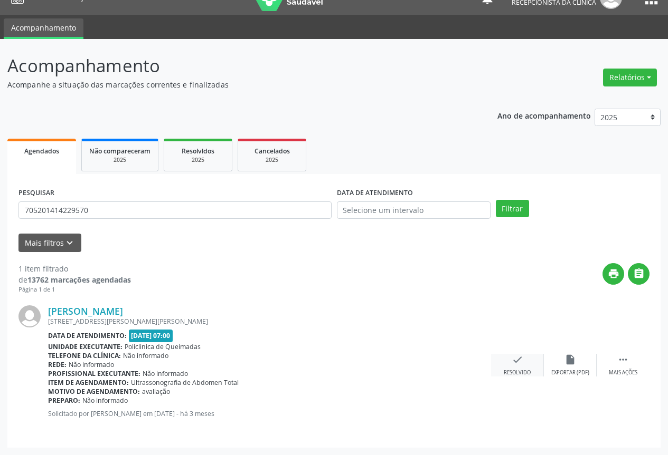
click at [504, 364] on div "check Resolvido" at bounding box center [517, 365] width 53 height 23
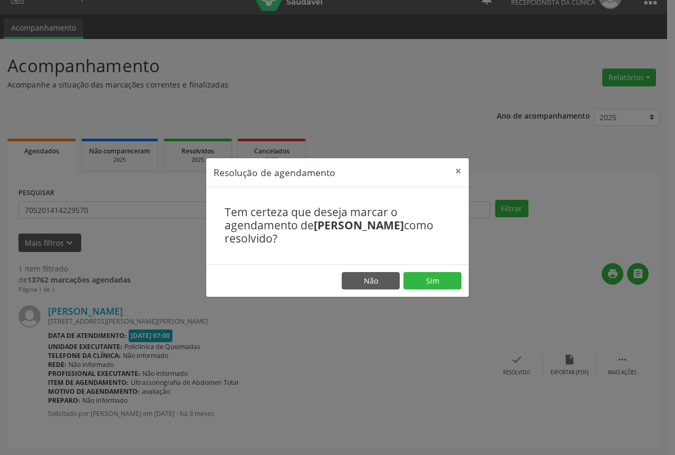
click at [436, 267] on footer "Não Sim" at bounding box center [337, 280] width 263 height 33
click at [434, 274] on button "Sim" at bounding box center [433, 281] width 58 height 18
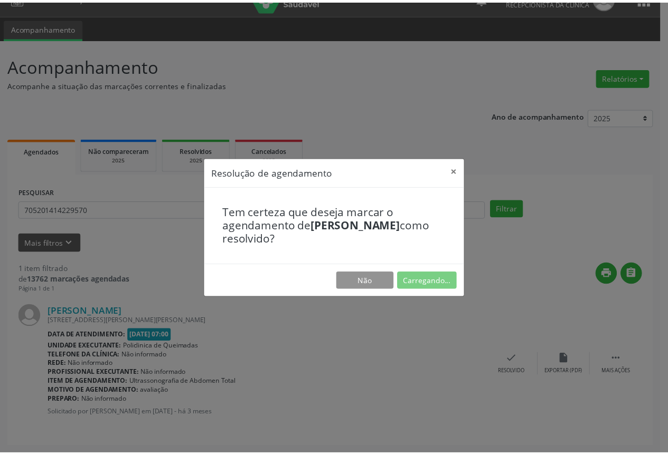
scroll to position [0, 0]
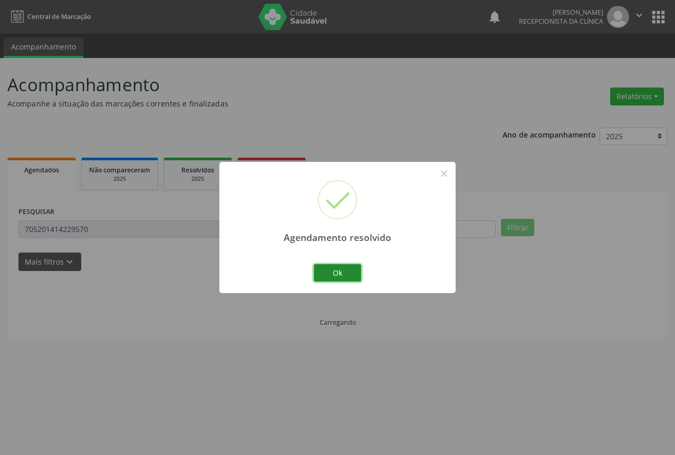
click at [316, 279] on button "Ok" at bounding box center [337, 273] width 47 height 18
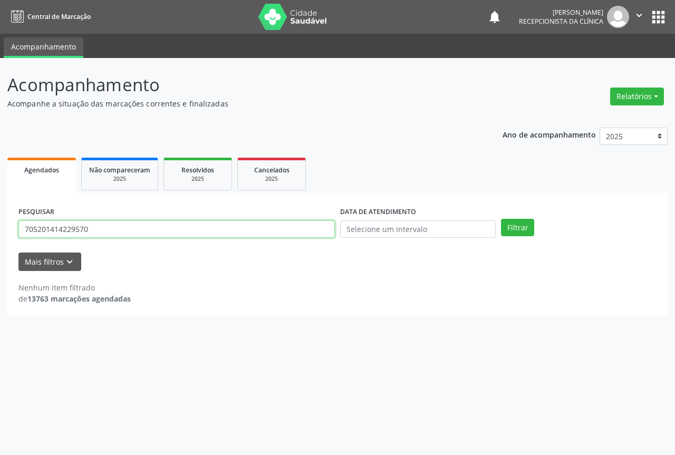
click at [119, 228] on input "705201414229570" at bounding box center [176, 230] width 317 height 18
click at [501, 219] on button "Filtrar" at bounding box center [517, 228] width 33 height 18
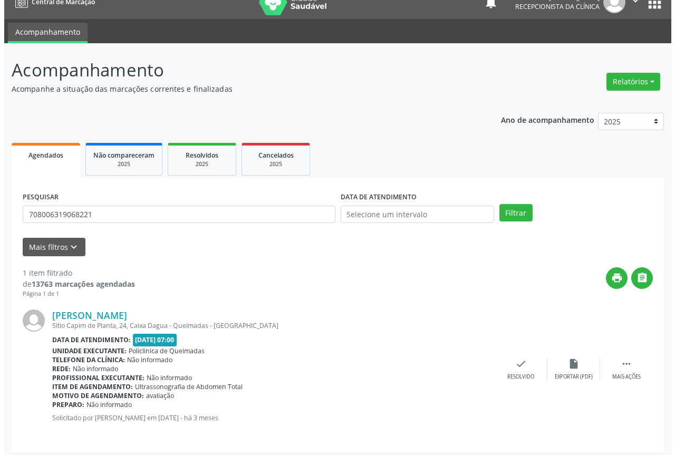
scroll to position [19, 0]
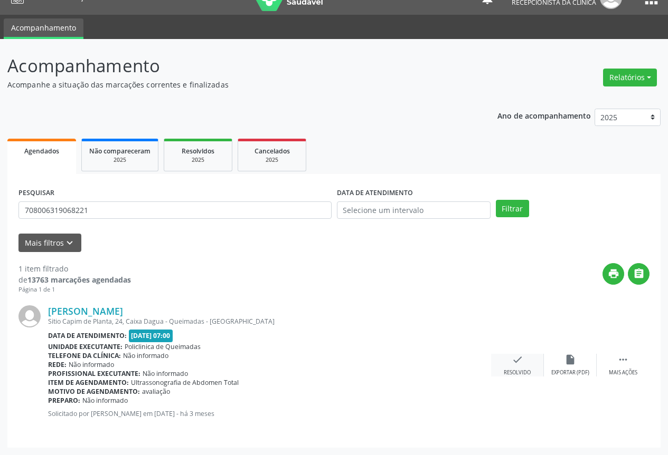
click at [519, 366] on div "check Resolvido" at bounding box center [517, 365] width 53 height 23
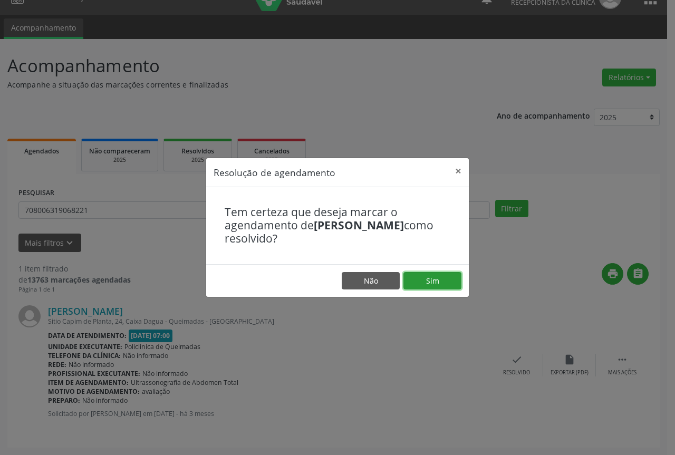
click at [426, 286] on button "Sim" at bounding box center [433, 281] width 58 height 18
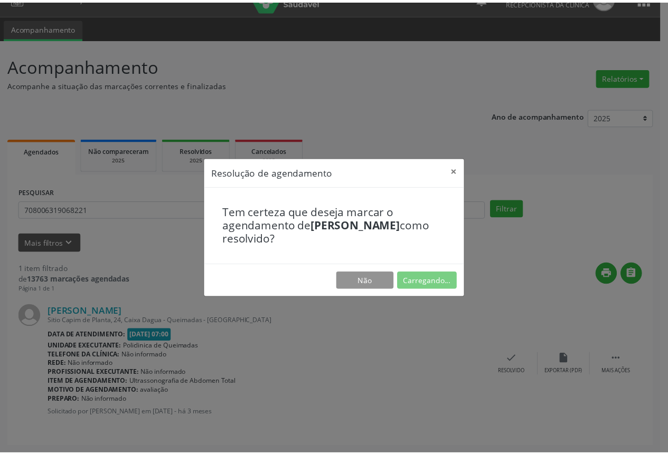
scroll to position [0, 0]
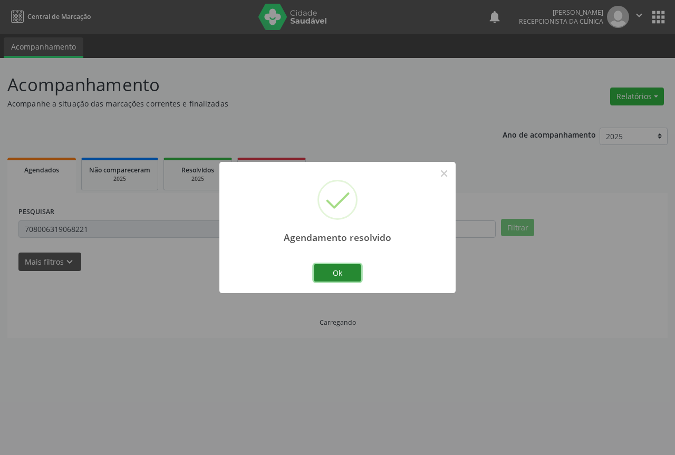
click at [330, 273] on button "Ok" at bounding box center [337, 273] width 47 height 18
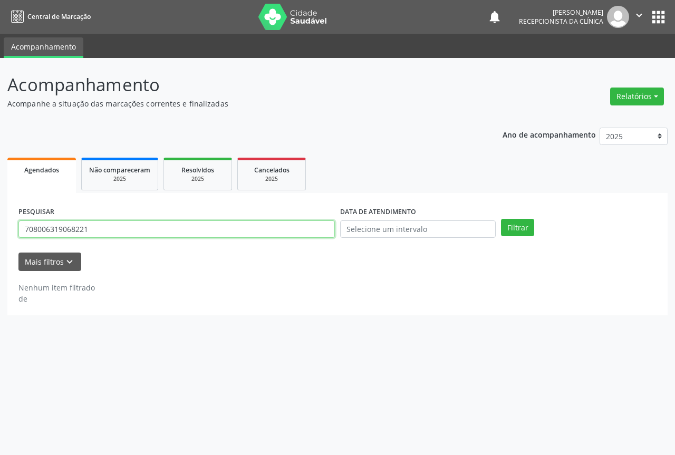
click at [116, 230] on input "708006319068221" at bounding box center [176, 230] width 317 height 18
click at [501, 219] on button "Filtrar" at bounding box center [517, 228] width 33 height 18
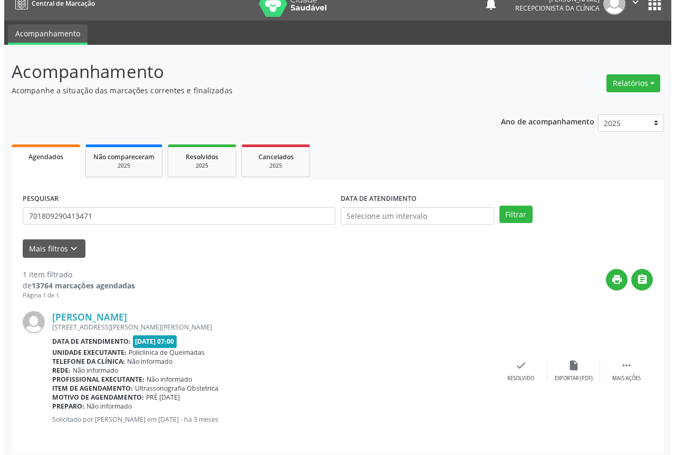
scroll to position [19, 0]
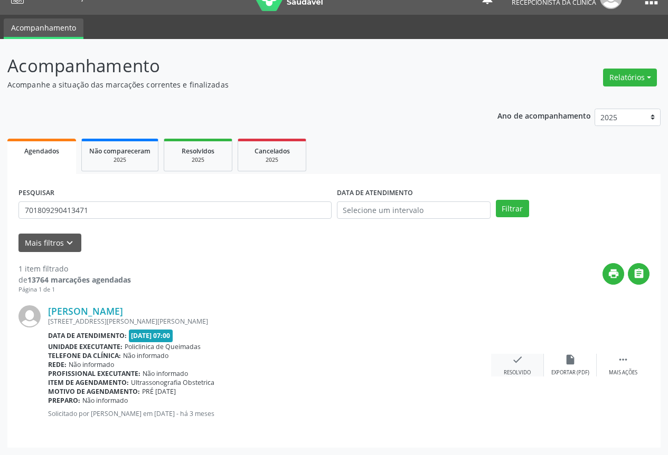
click at [509, 367] on div "check Resolvido" at bounding box center [517, 365] width 53 height 23
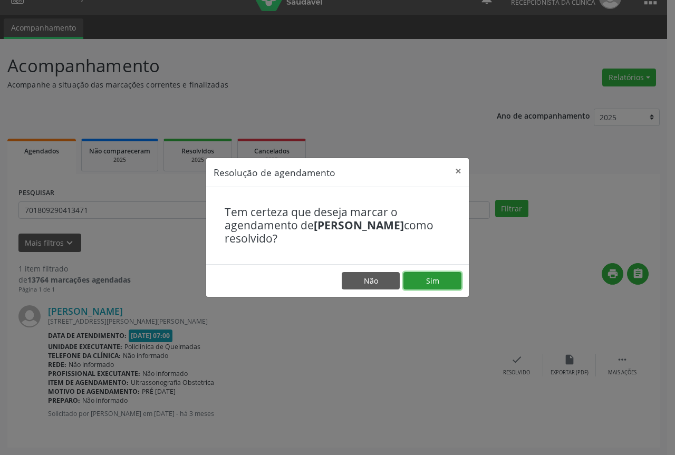
click at [407, 286] on button "Sim" at bounding box center [433, 281] width 58 height 18
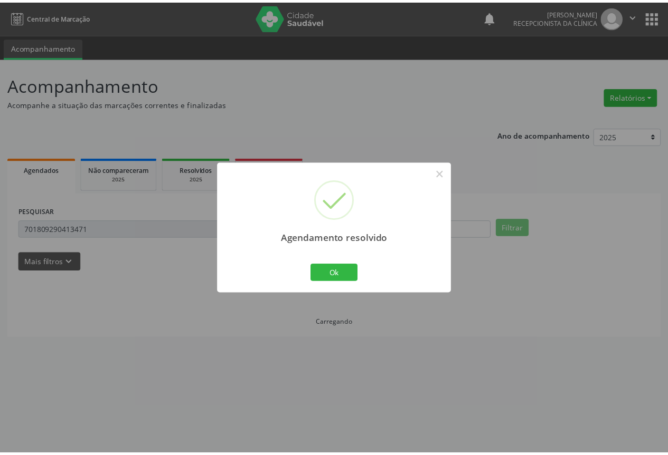
scroll to position [0, 0]
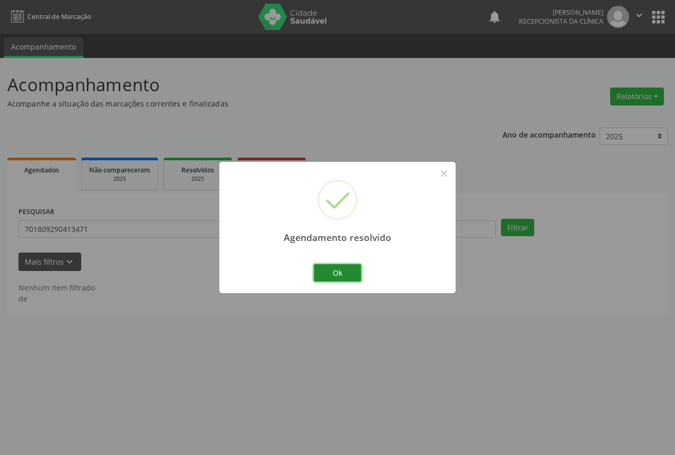
click at [341, 265] on button "Ok" at bounding box center [337, 273] width 47 height 18
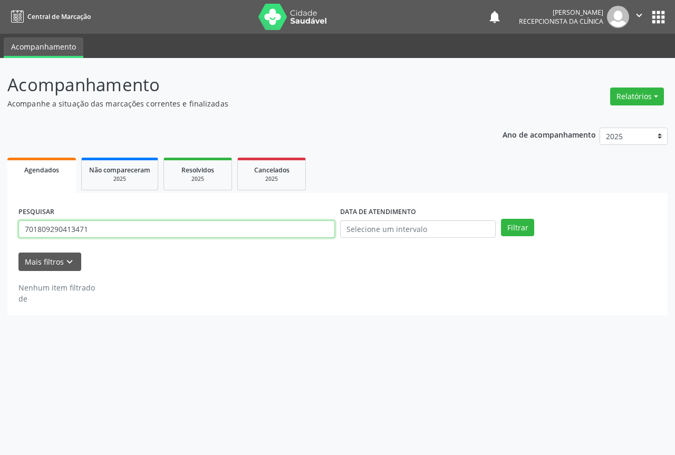
click at [217, 230] on input "701809290413471" at bounding box center [176, 230] width 317 height 18
click at [501, 219] on button "Filtrar" at bounding box center [517, 228] width 33 height 18
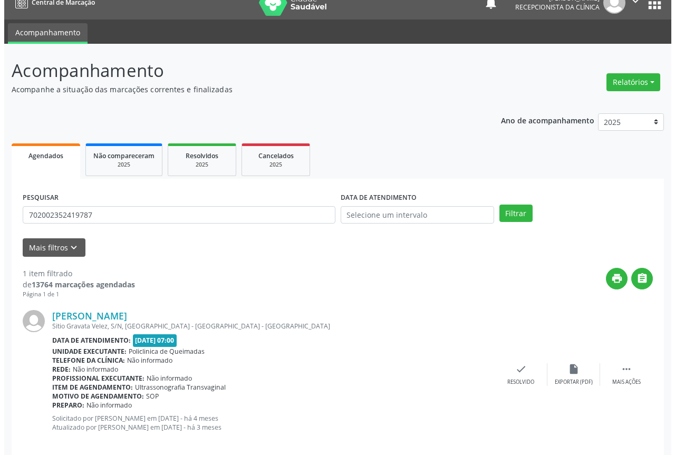
scroll to position [28, 0]
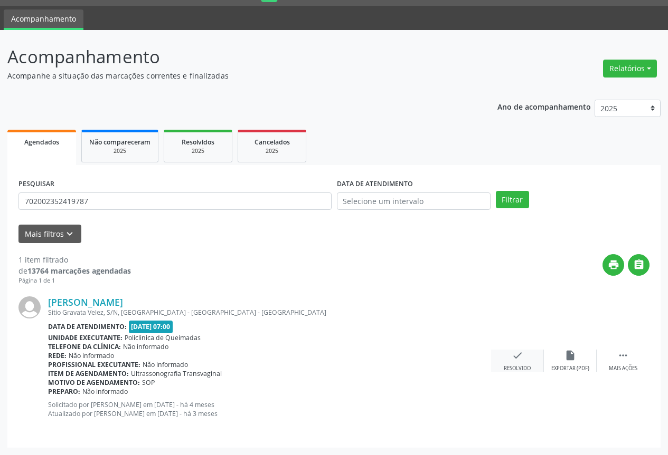
click at [517, 361] on icon "check" at bounding box center [517, 356] width 12 height 12
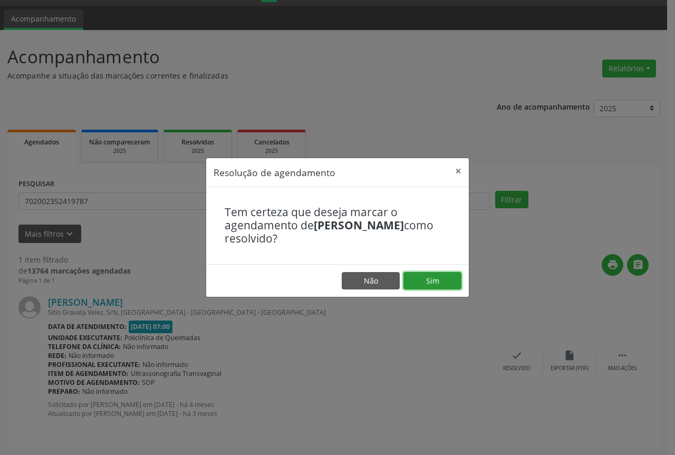
drag, startPoint x: 434, startPoint y: 281, endPoint x: 411, endPoint y: 275, distance: 23.8
click at [434, 280] on button "Sim" at bounding box center [433, 281] width 58 height 18
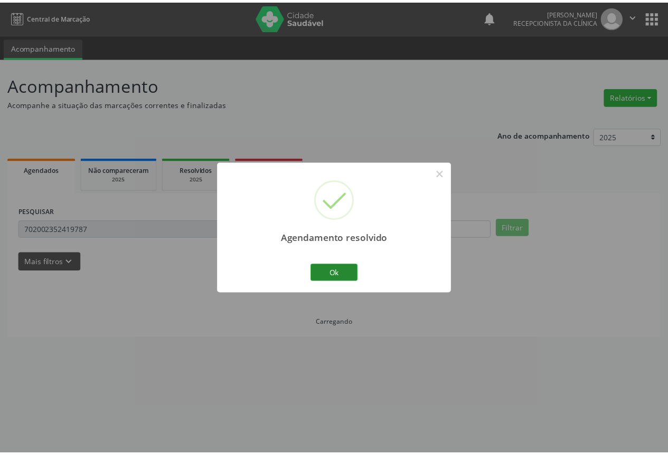
scroll to position [0, 0]
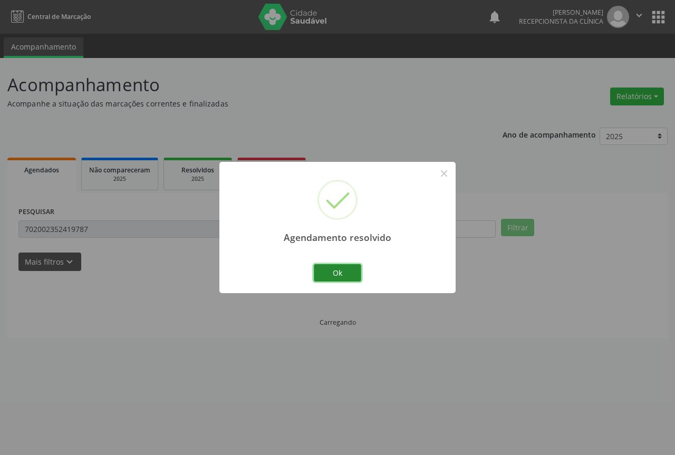
click at [344, 275] on button "Ok" at bounding box center [337, 273] width 47 height 18
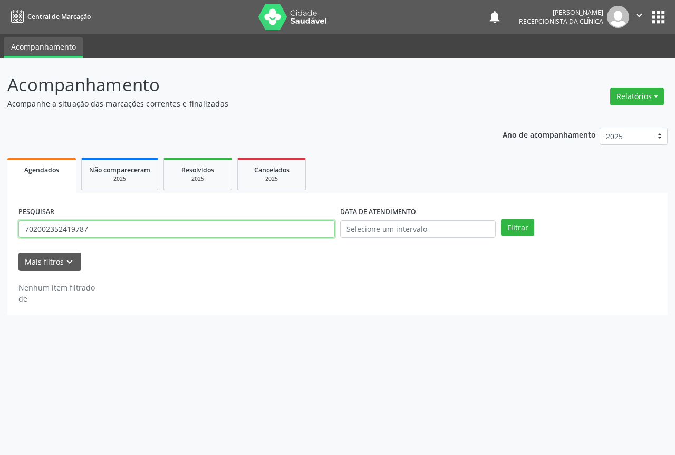
click at [166, 226] on input "702002352419787" at bounding box center [176, 230] width 317 height 18
click at [501, 219] on button "Filtrar" at bounding box center [517, 228] width 33 height 18
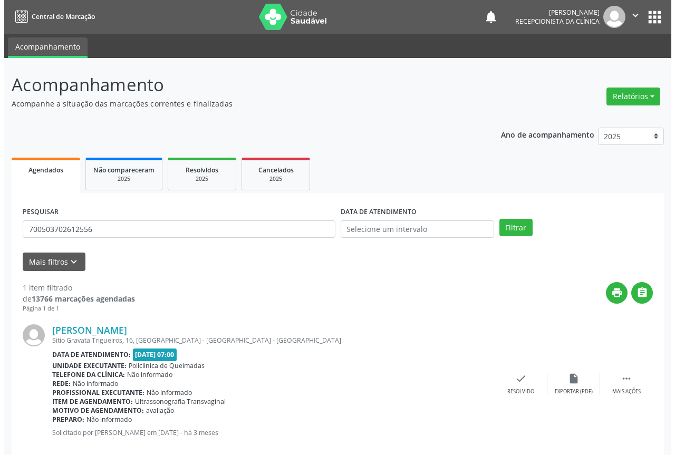
scroll to position [19, 0]
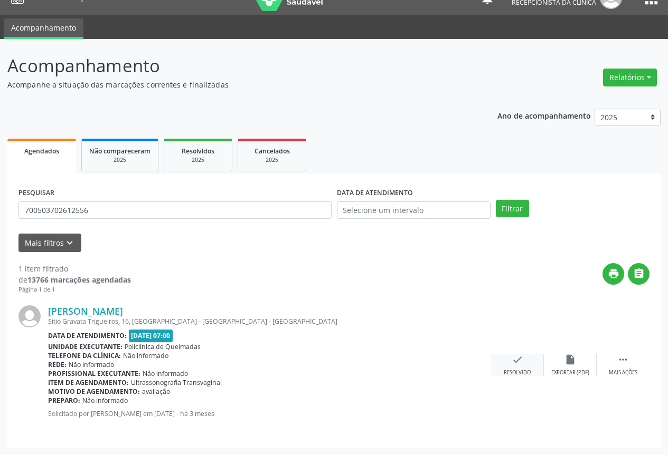
click at [509, 361] on div "check Resolvido" at bounding box center [517, 365] width 53 height 23
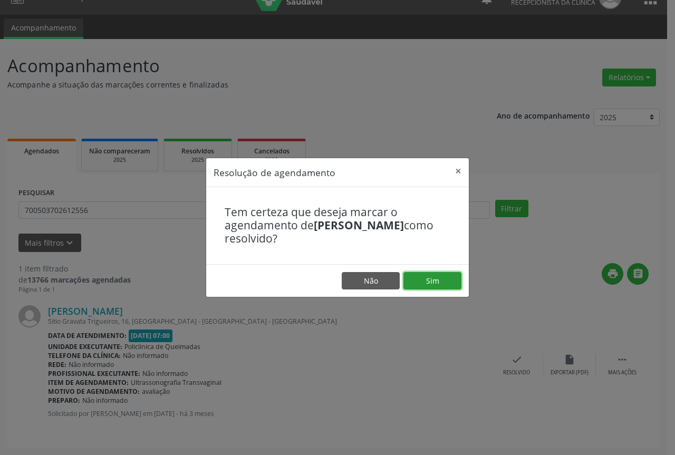
click at [422, 278] on button "Sim" at bounding box center [433, 281] width 58 height 18
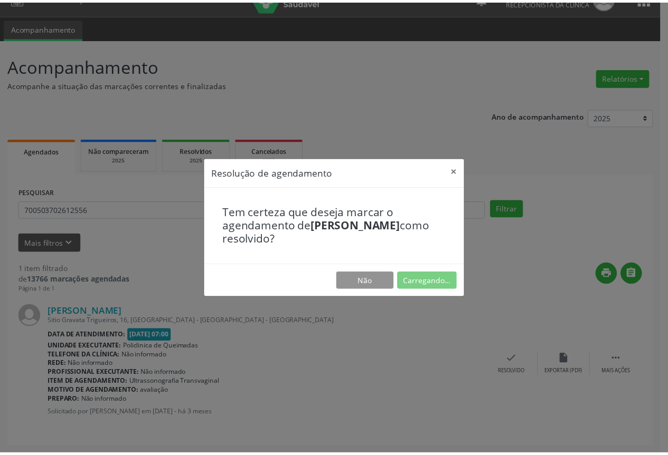
scroll to position [0, 0]
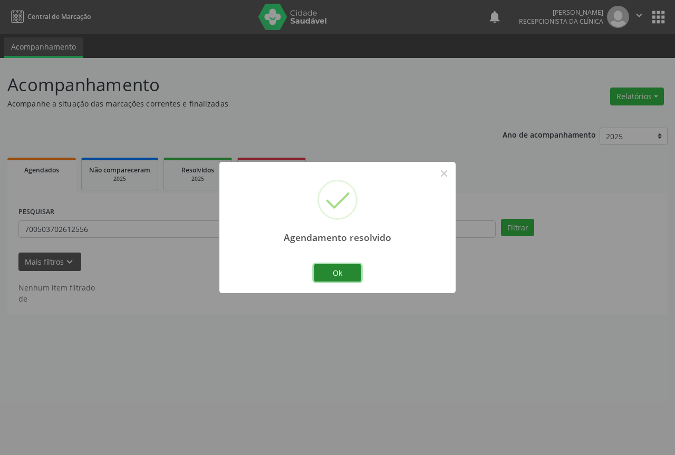
click at [354, 279] on button "Ok" at bounding box center [337, 273] width 47 height 18
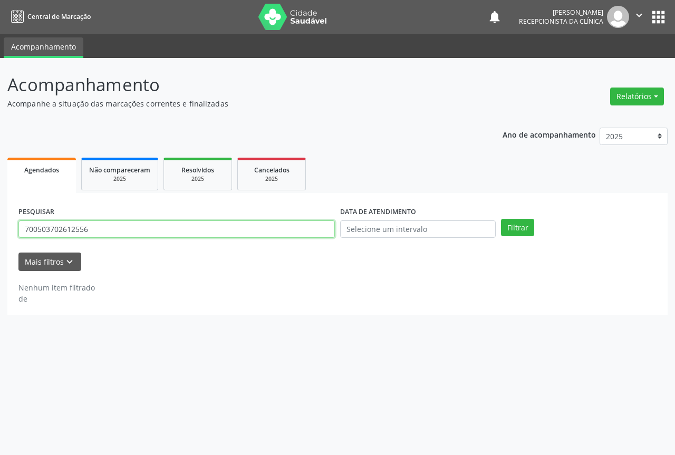
click at [273, 224] on input "700503702612556" at bounding box center [176, 230] width 317 height 18
click at [161, 230] on input "7028046277347" at bounding box center [176, 230] width 317 height 18
click at [501, 219] on button "Filtrar" at bounding box center [517, 228] width 33 height 18
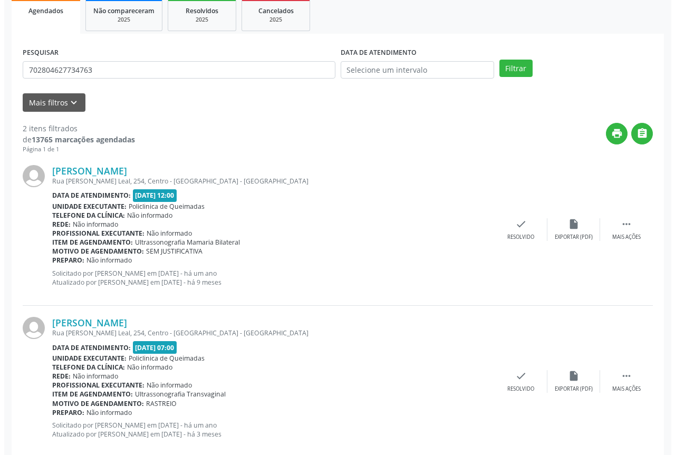
scroll to position [180, 0]
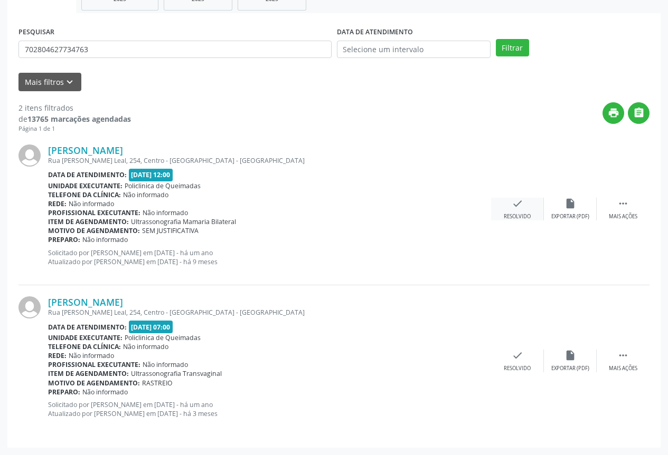
click at [516, 201] on icon "check" at bounding box center [517, 204] width 12 height 12
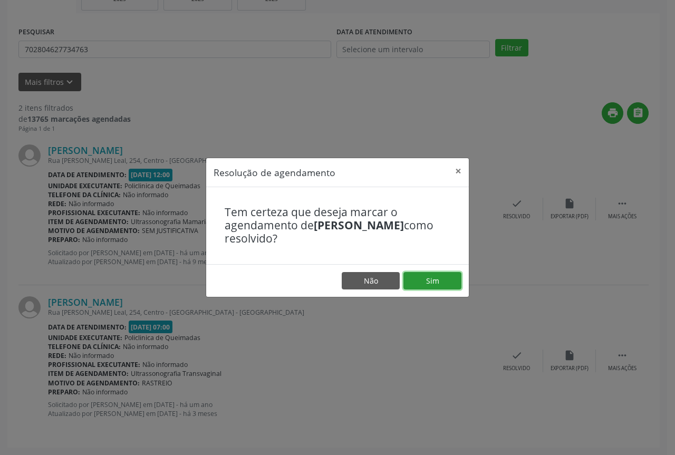
click at [430, 282] on button "Sim" at bounding box center [433, 281] width 58 height 18
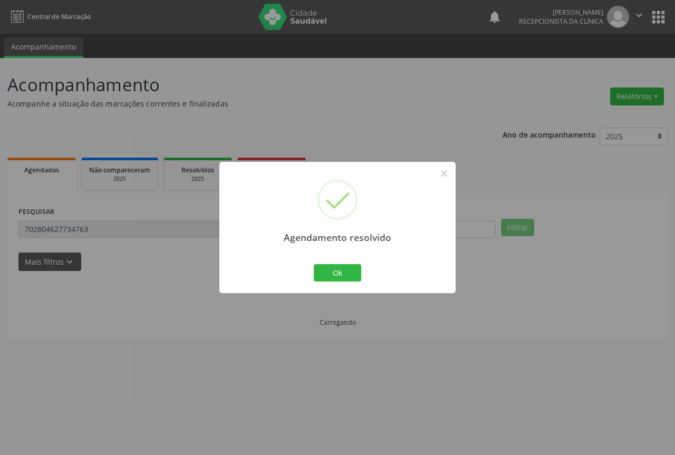
scroll to position [0, 0]
click at [322, 275] on button "Ok" at bounding box center [337, 273] width 47 height 18
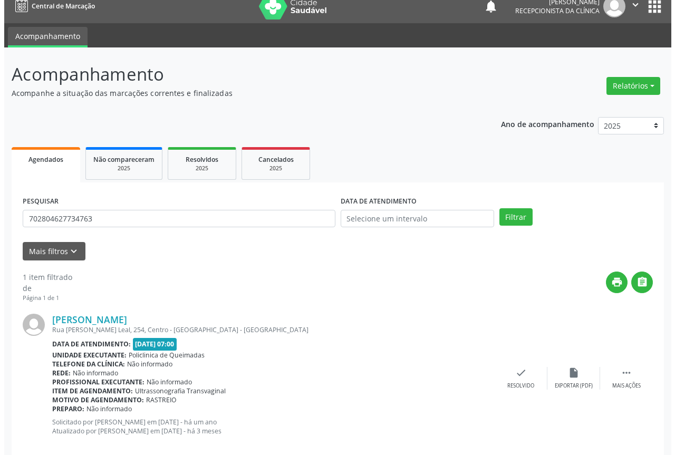
scroll to position [28, 0]
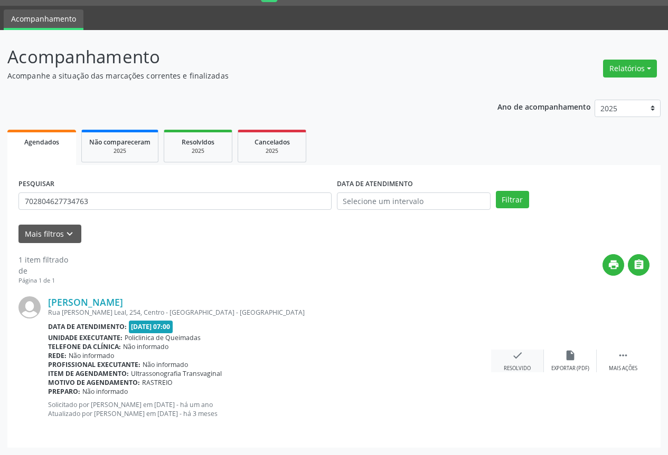
click at [508, 364] on div "check Resolvido" at bounding box center [517, 361] width 53 height 23
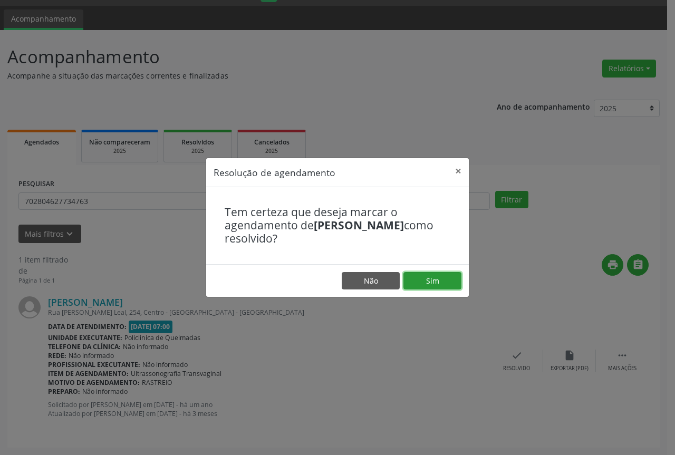
click at [435, 288] on button "Sim" at bounding box center [433, 281] width 58 height 18
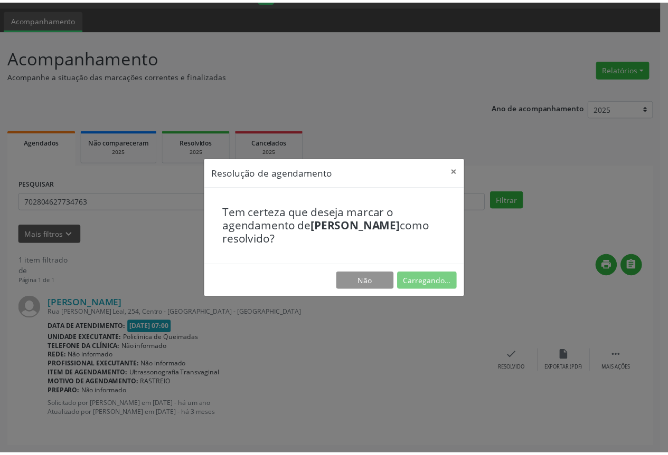
scroll to position [0, 0]
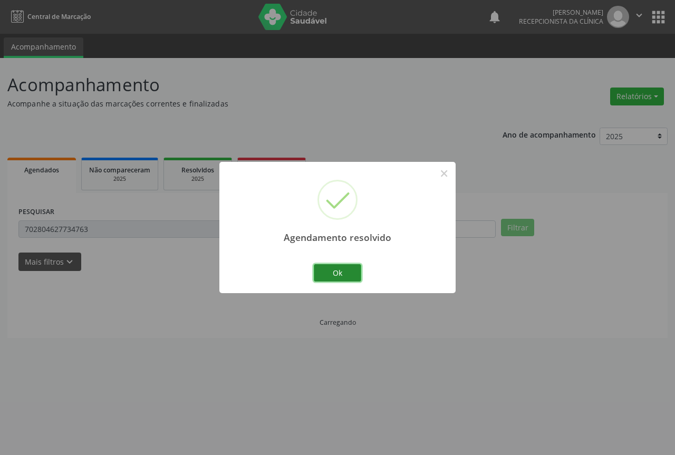
click at [332, 271] on button "Ok" at bounding box center [337, 273] width 47 height 18
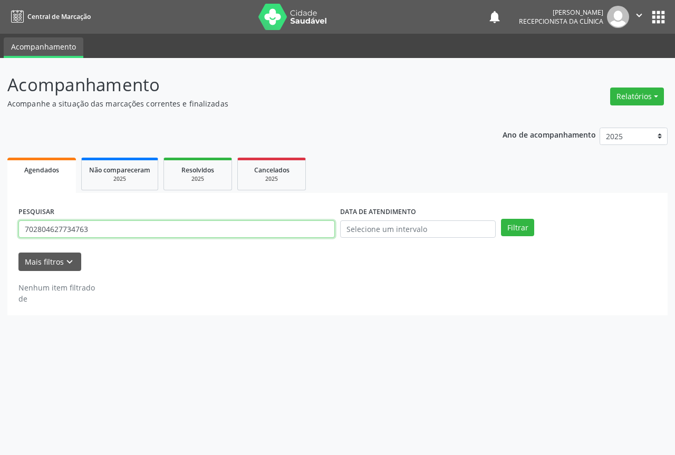
click at [207, 227] on input "702804627734763" at bounding box center [176, 230] width 317 height 18
type input "704504379663410"
click at [501, 219] on button "Filtrar" at bounding box center [517, 228] width 33 height 18
